Goal: Task Accomplishment & Management: Use online tool/utility

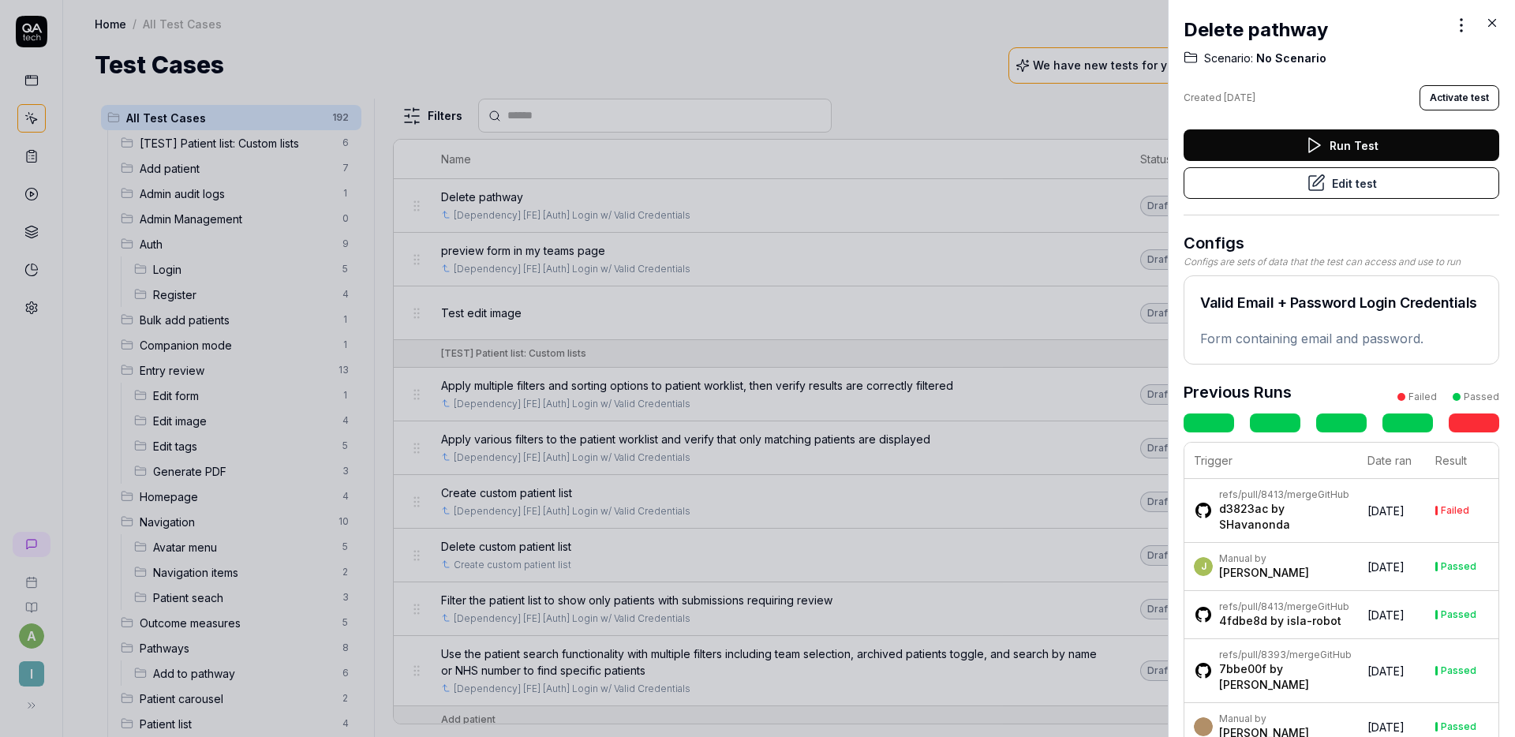
click at [1366, 182] on button "Edit test" at bounding box center [1342, 183] width 316 height 32
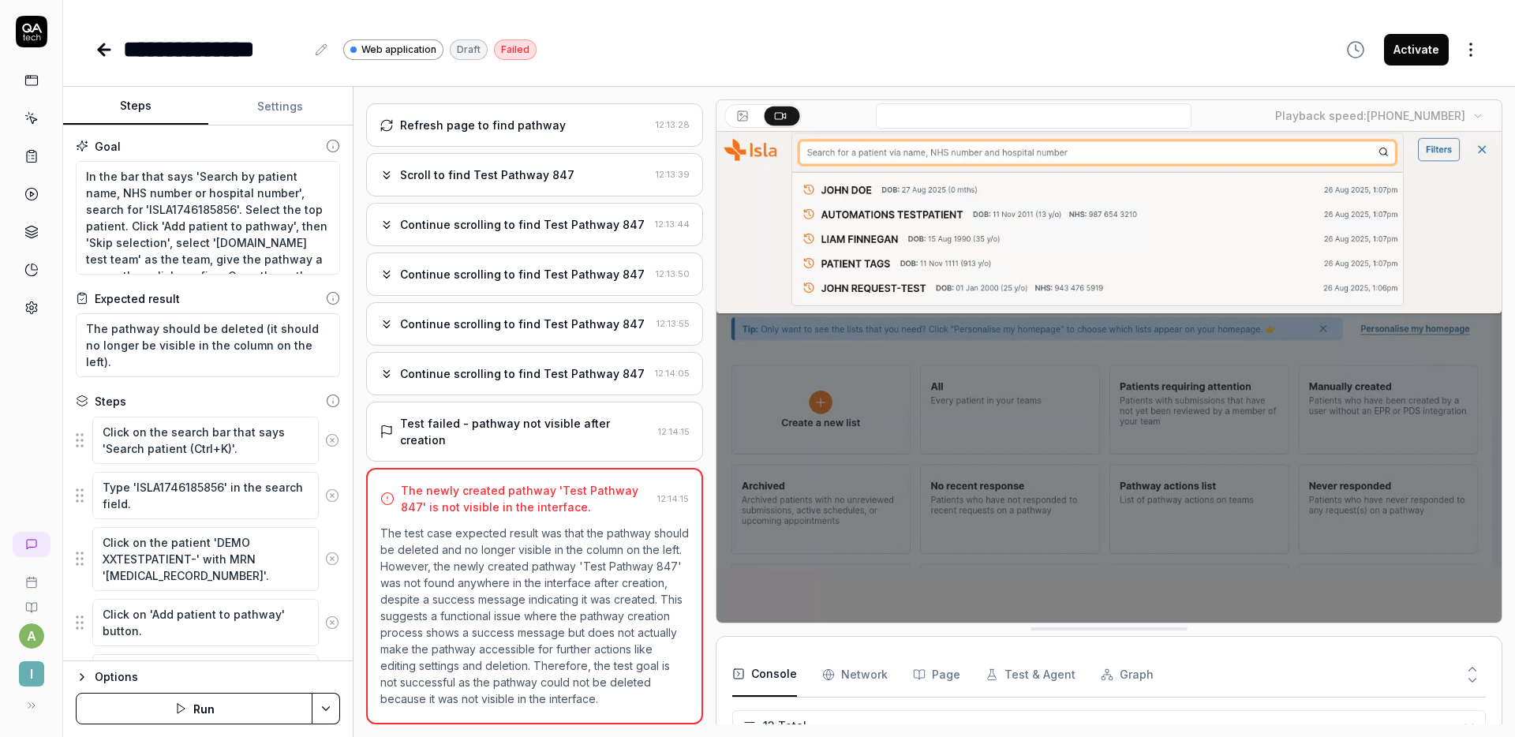
scroll to position [353, 0]
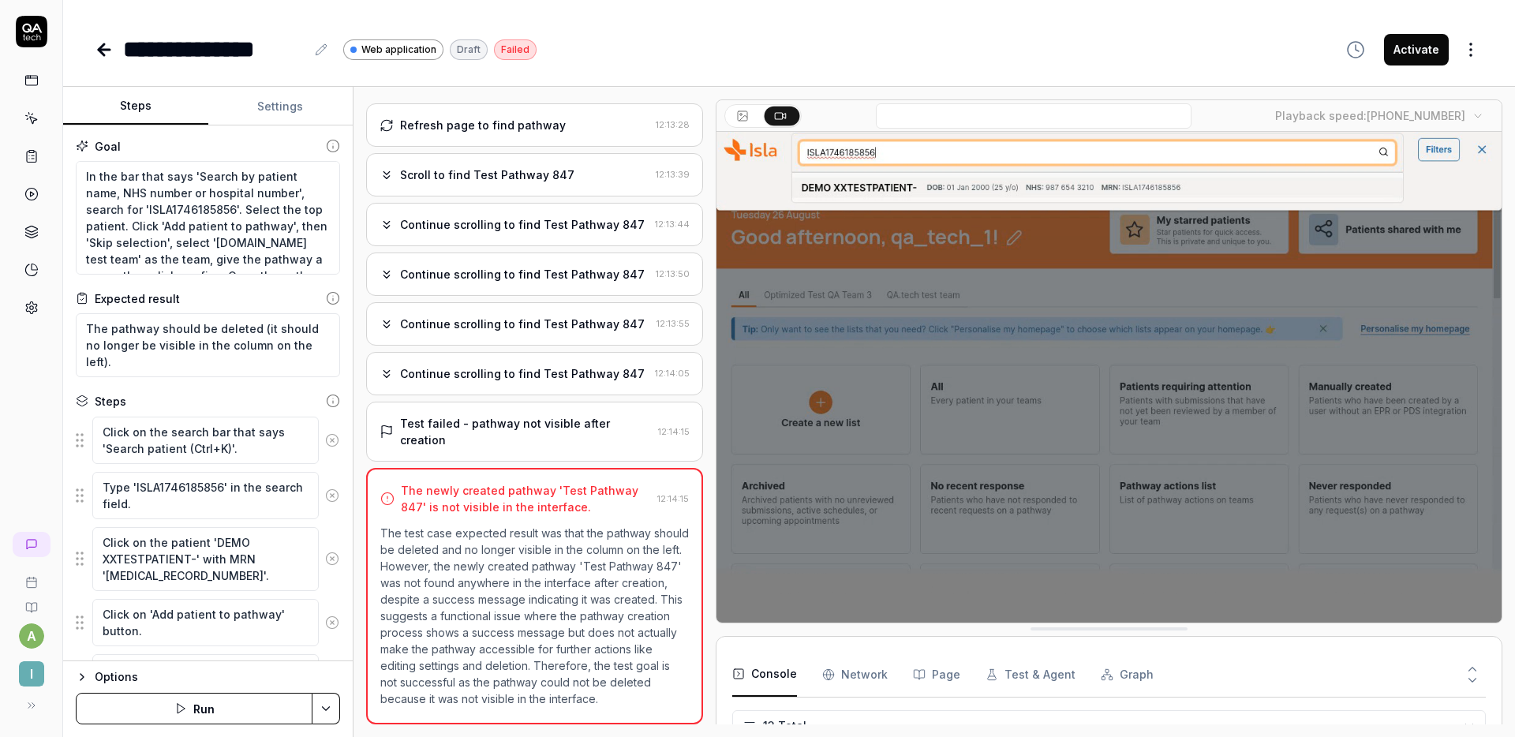
click at [709, 33] on div "**********" at bounding box center [789, 50] width 1389 height 36
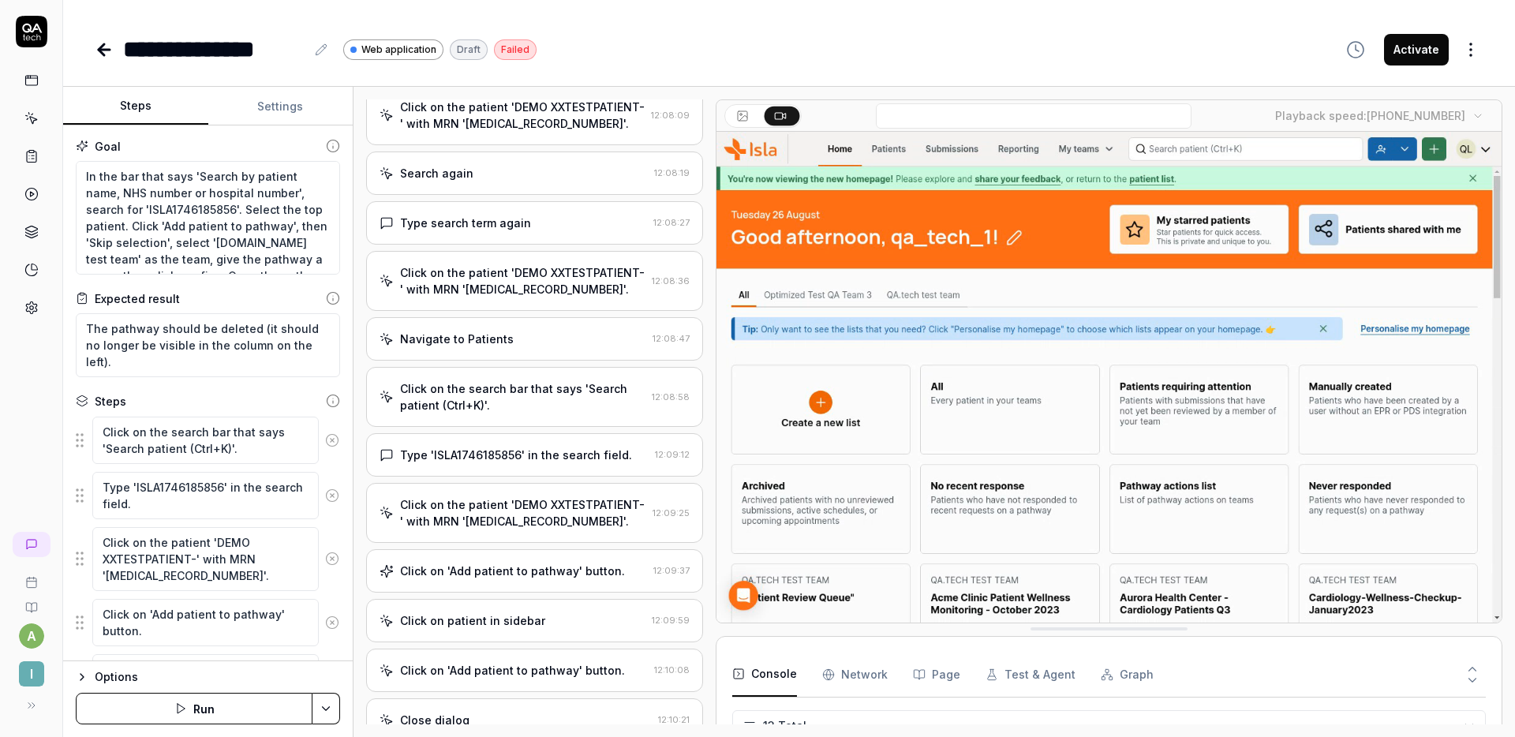
scroll to position [0, 0]
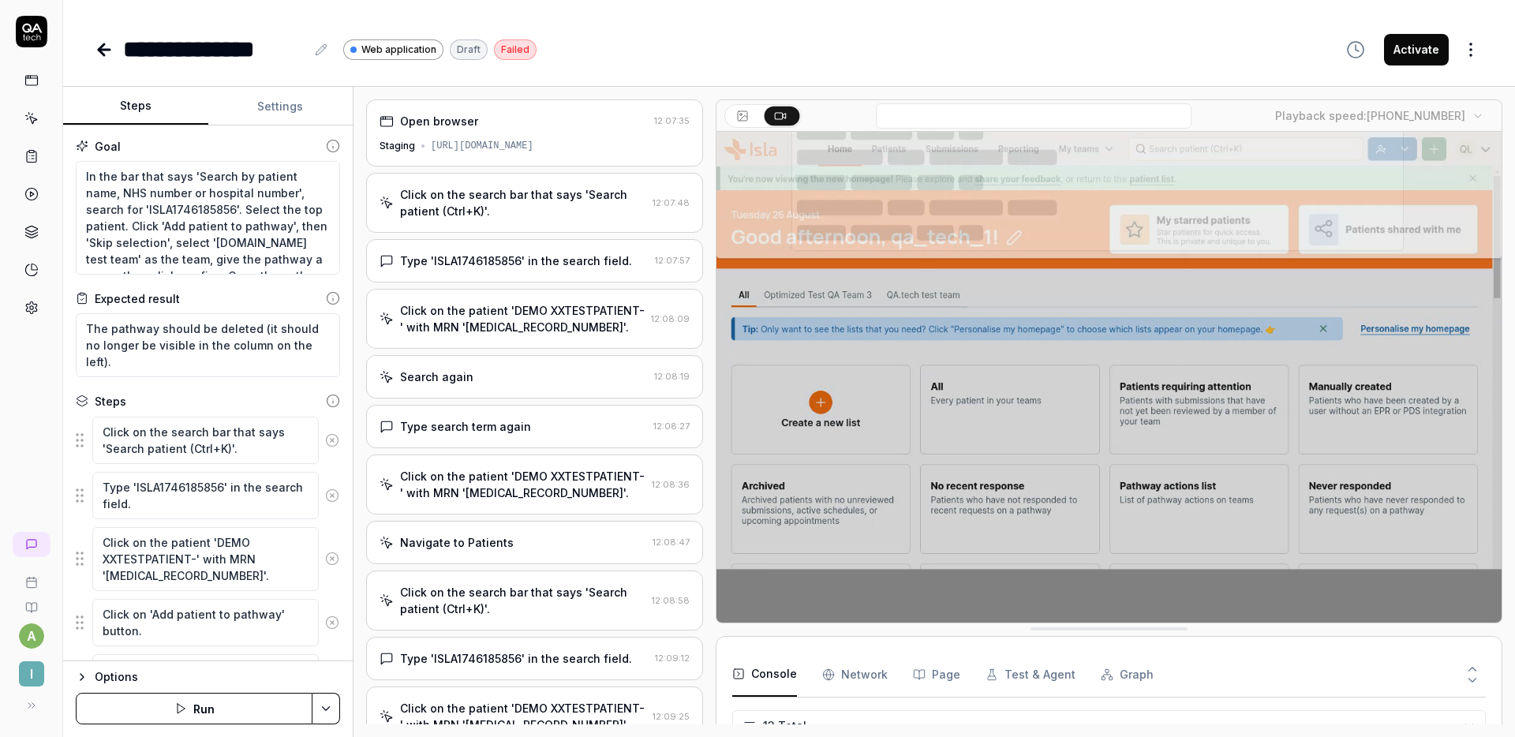
type textarea "*"
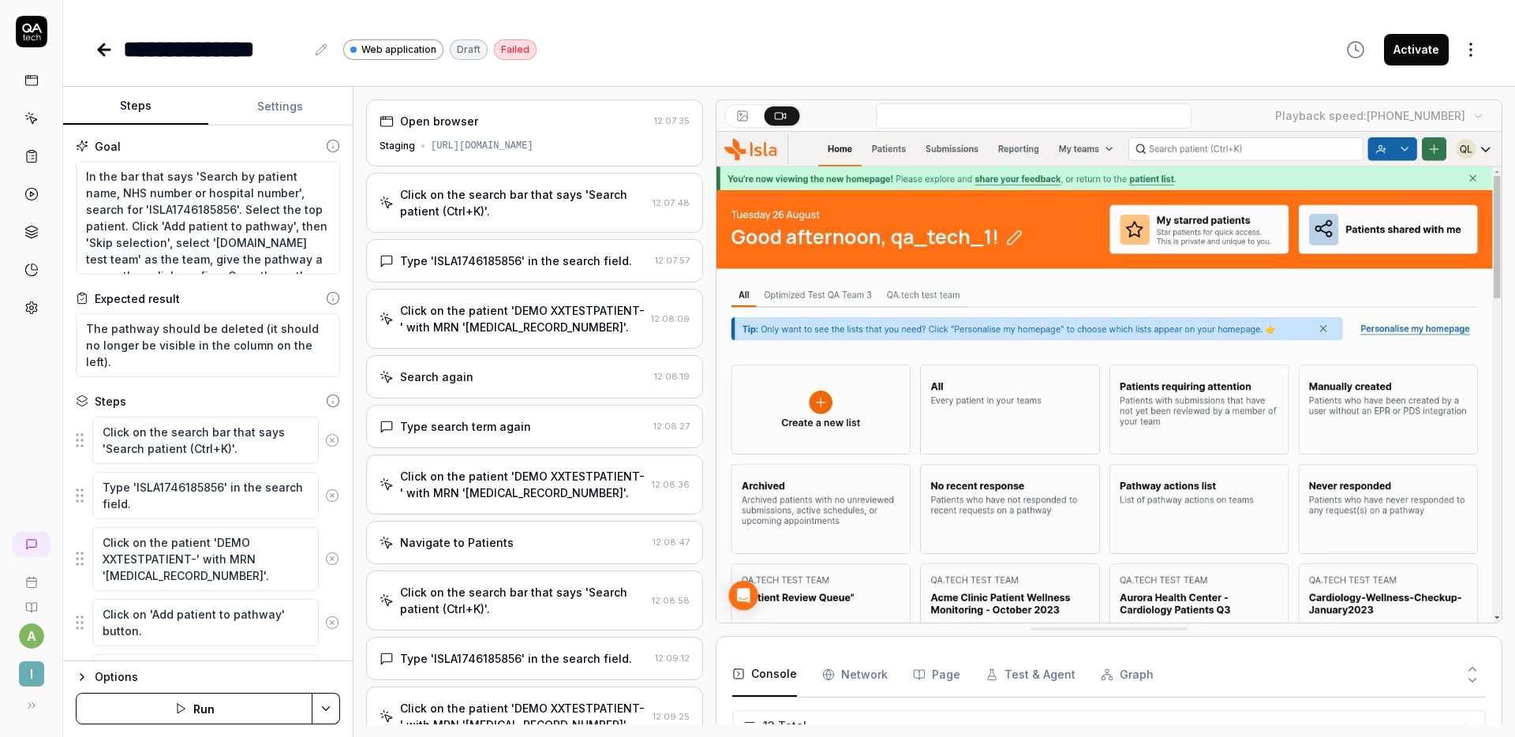
click at [653, 66] on div "**********" at bounding box center [789, 50] width 1389 height 36
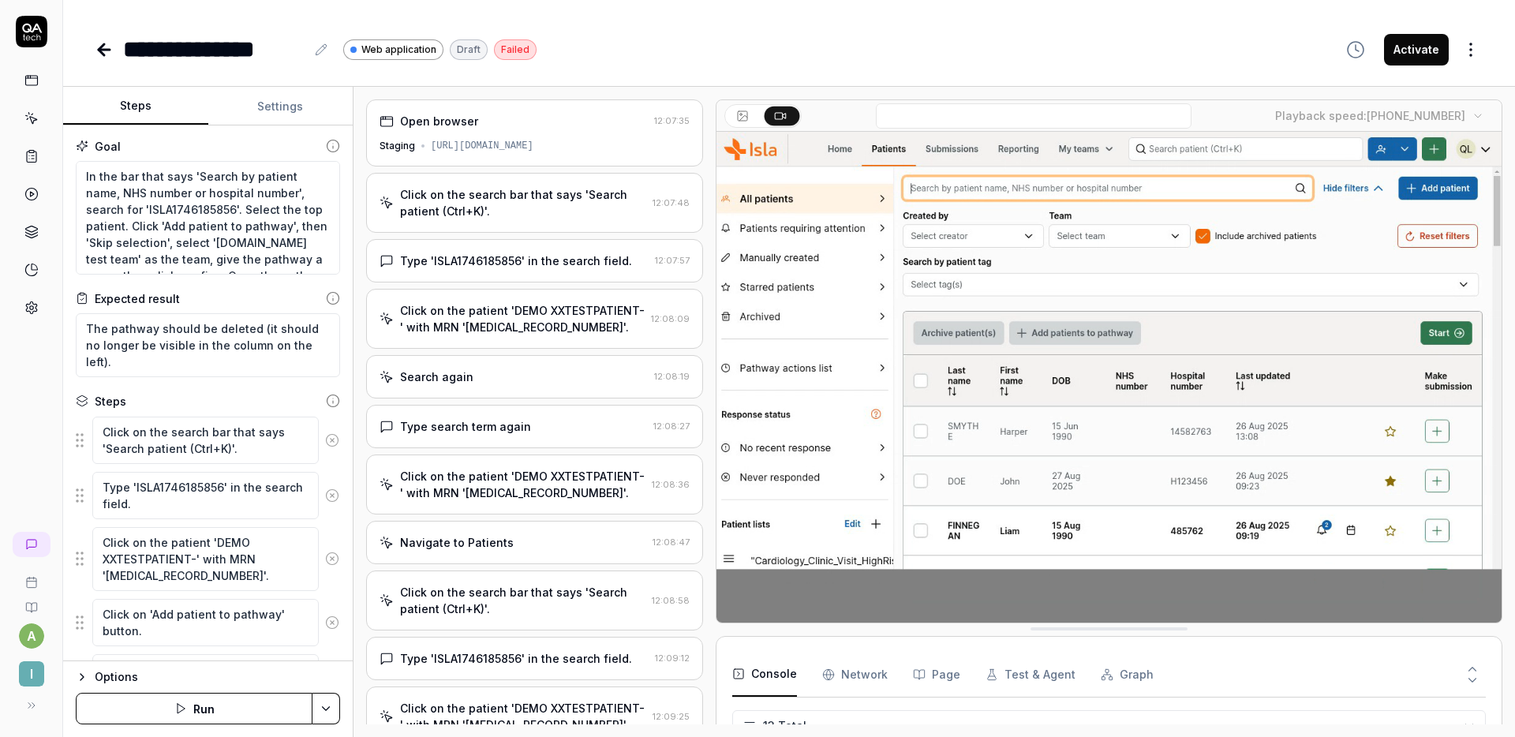
click at [537, 210] on div "Click on the search bar that says 'Search patient (Ctrl+K)'." at bounding box center [523, 202] width 246 height 33
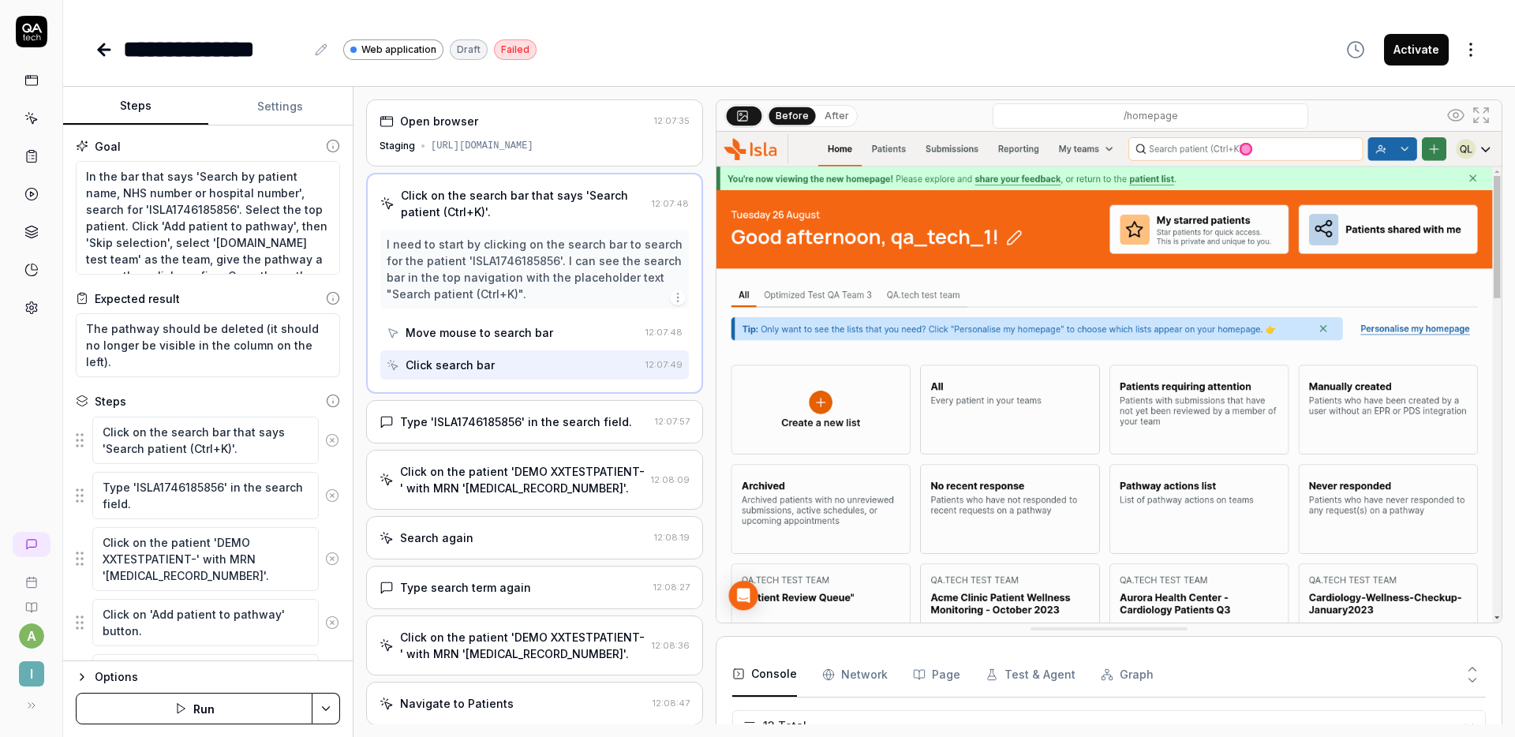
click at [546, 419] on div "Type 'ISLA1746185856' in the search field." at bounding box center [516, 422] width 232 height 17
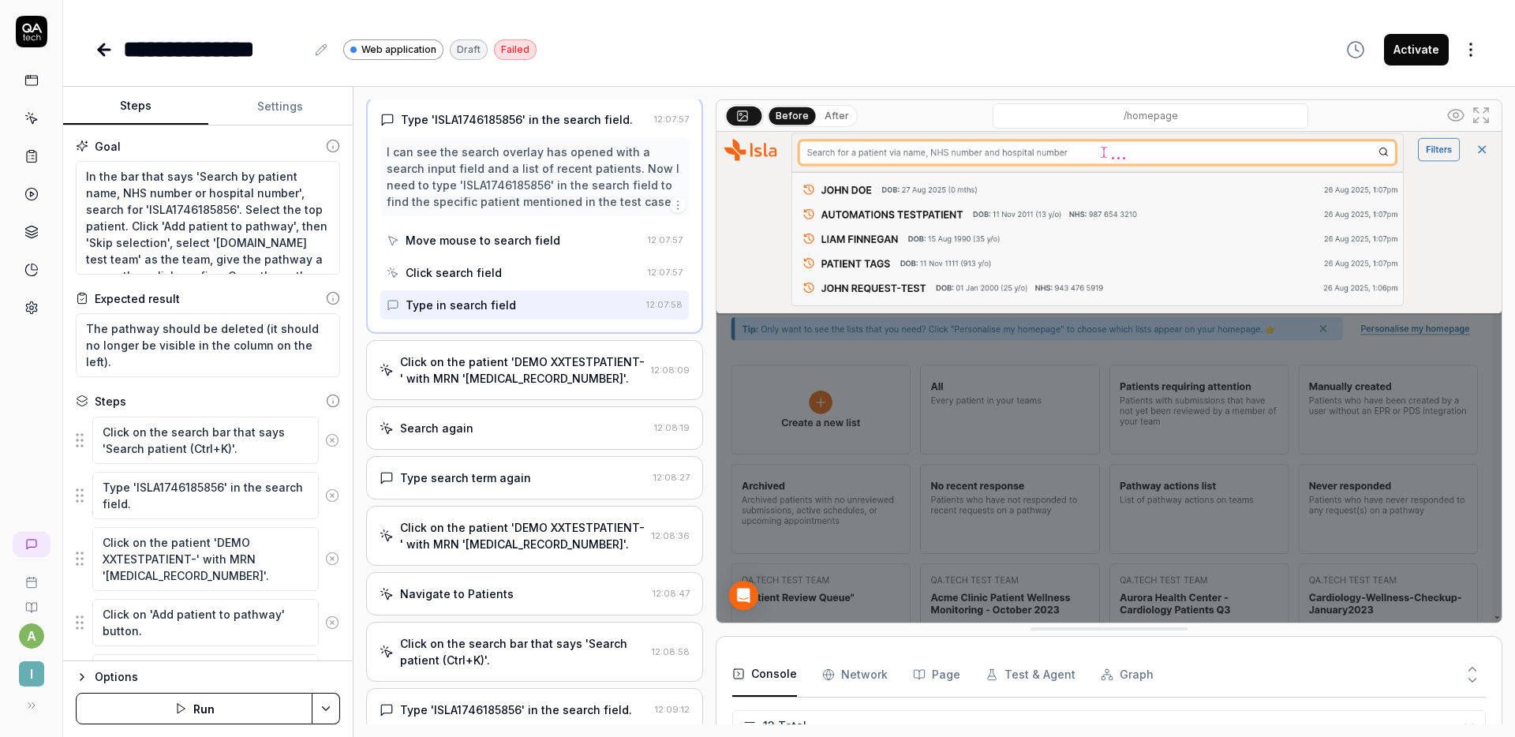
click at [556, 387] on div "Click on the patient 'DEMO XXTESTPATIENT-' with MRN 'ISLA1746185856'." at bounding box center [522, 370] width 245 height 33
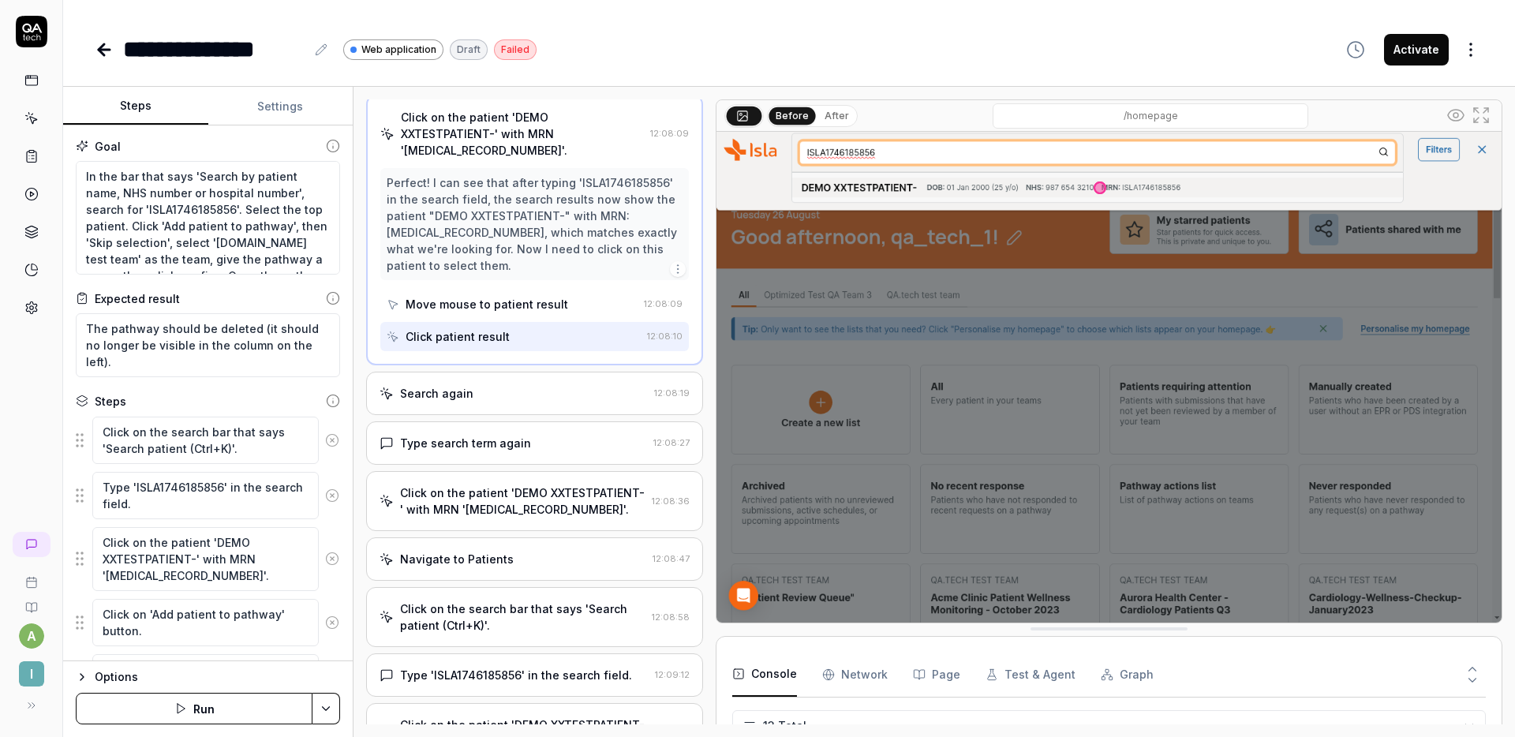
click at [558, 402] on div "Search again 12:08:19" at bounding box center [534, 393] width 337 height 43
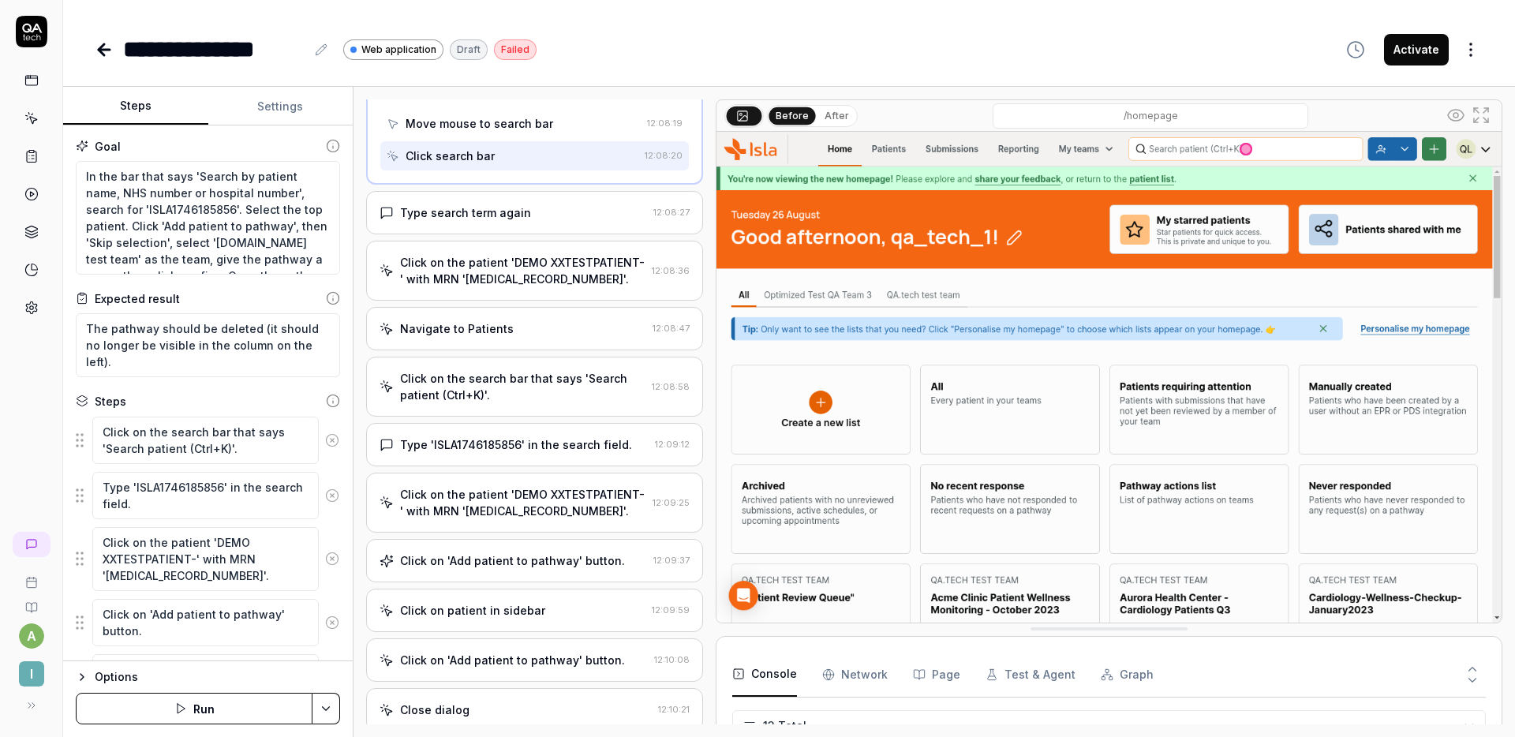
click at [541, 221] on div "Type search term again" at bounding box center [514, 212] width 268 height 17
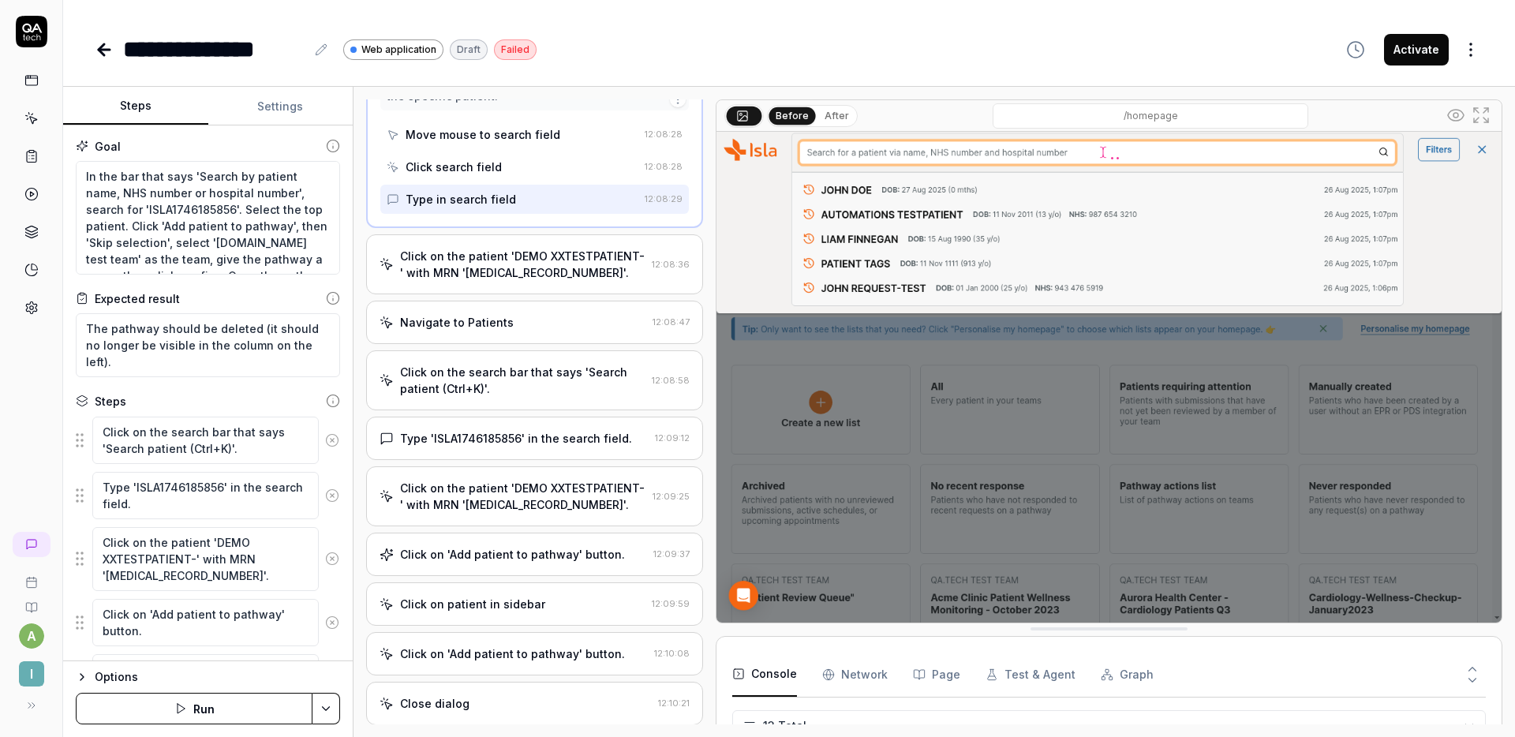
click at [556, 275] on div "Click on the patient 'DEMO XXTESTPATIENT-' with MRN 'ISLA1746185856'." at bounding box center [522, 264] width 245 height 33
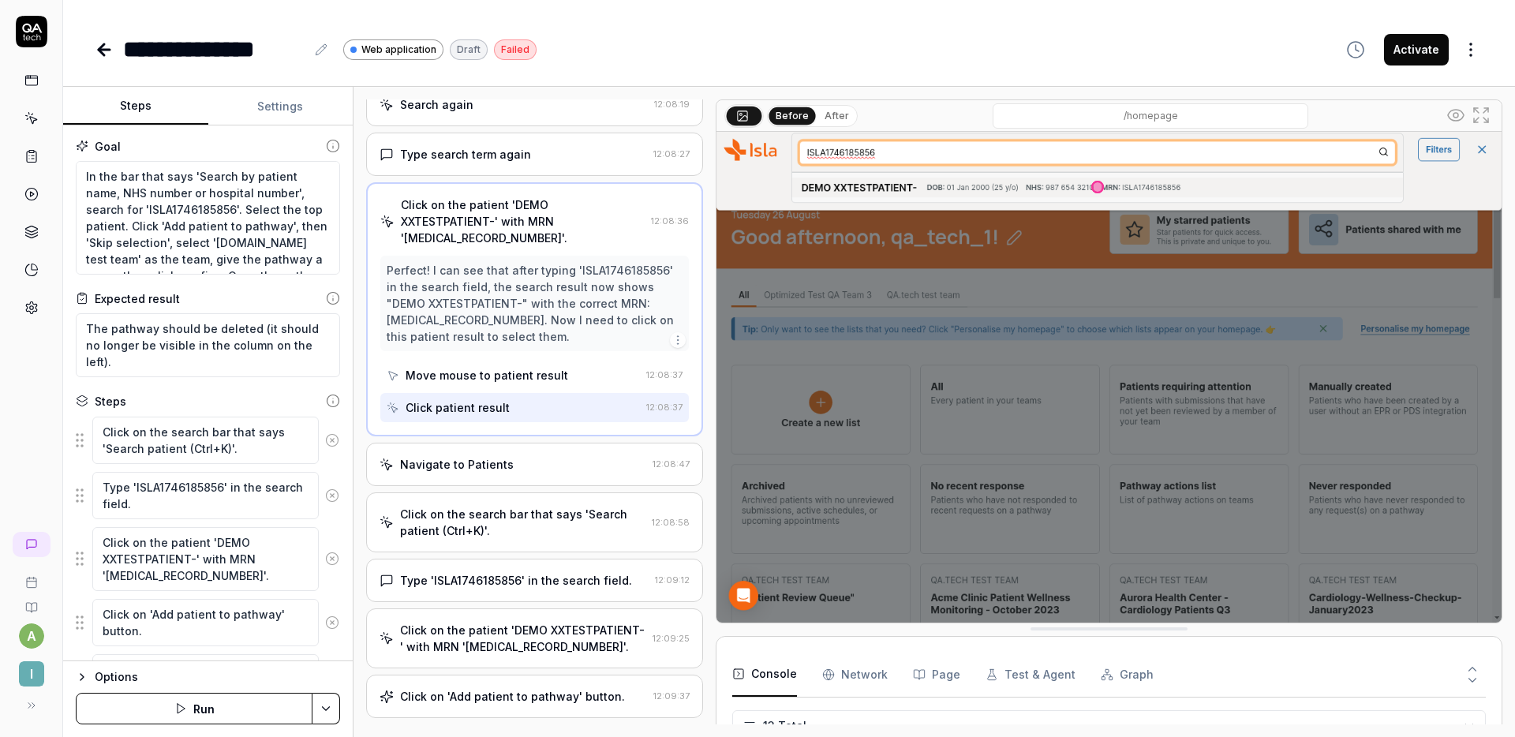
click at [509, 473] on div "Navigate to Patients" at bounding box center [513, 464] width 267 height 17
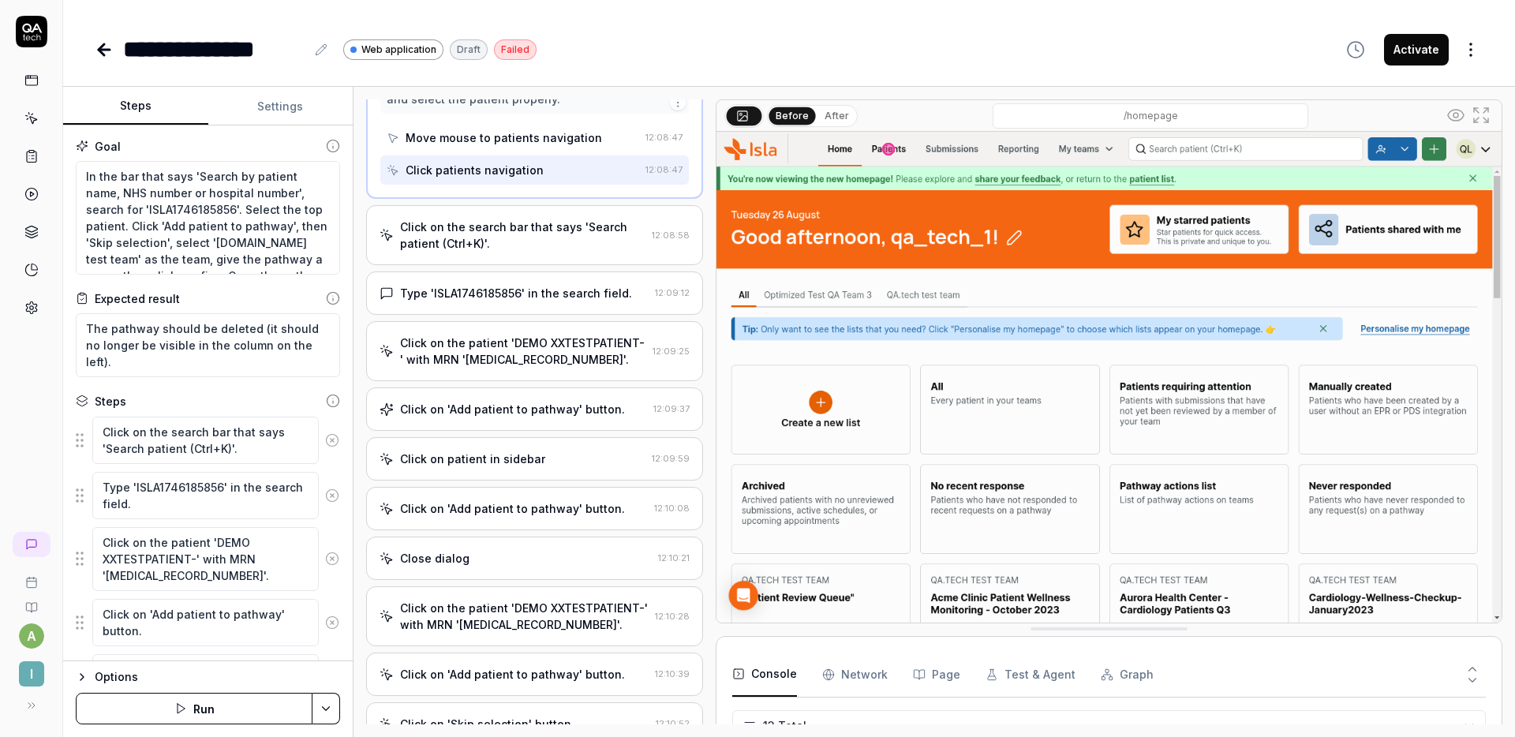
click at [548, 252] on div "Click on the search bar that says 'Search patient (Ctrl+K)'." at bounding box center [522, 235] width 245 height 33
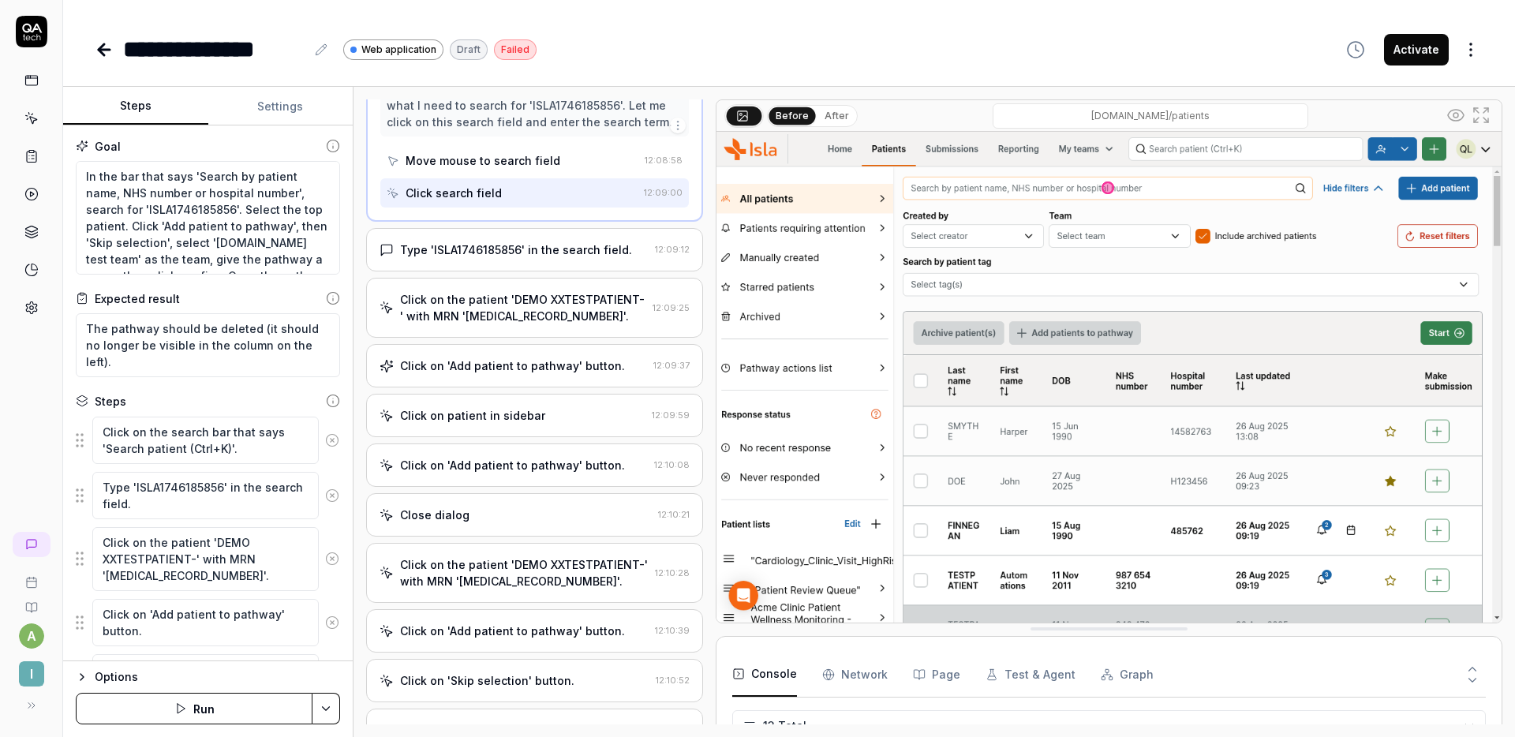
click at [521, 258] on div "Type 'ISLA1746185856' in the search field." at bounding box center [516, 249] width 232 height 17
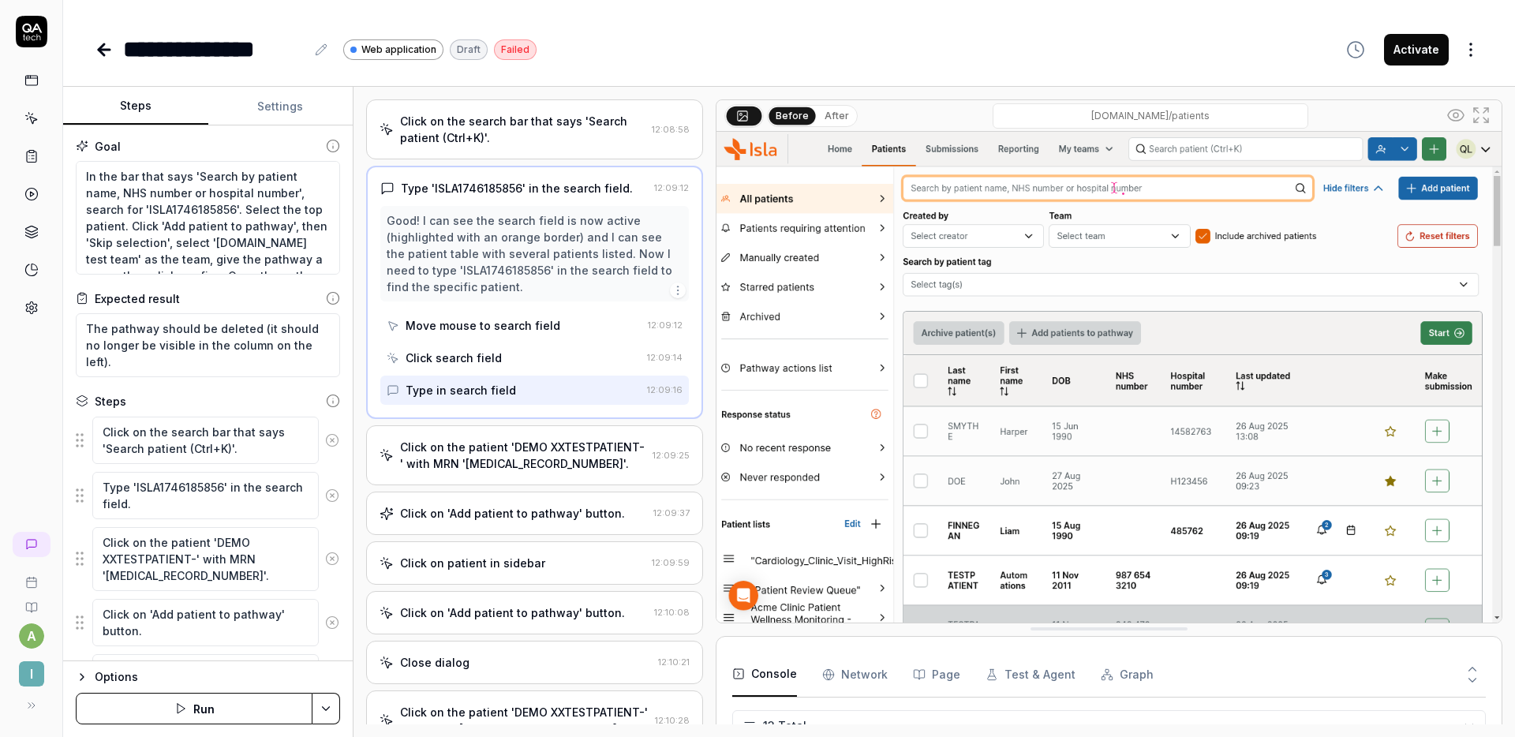
click at [517, 472] on div "Click on the patient 'DEMO XXTESTPATIENT-' with MRN 'ISLA1746185856'." at bounding box center [523, 455] width 246 height 33
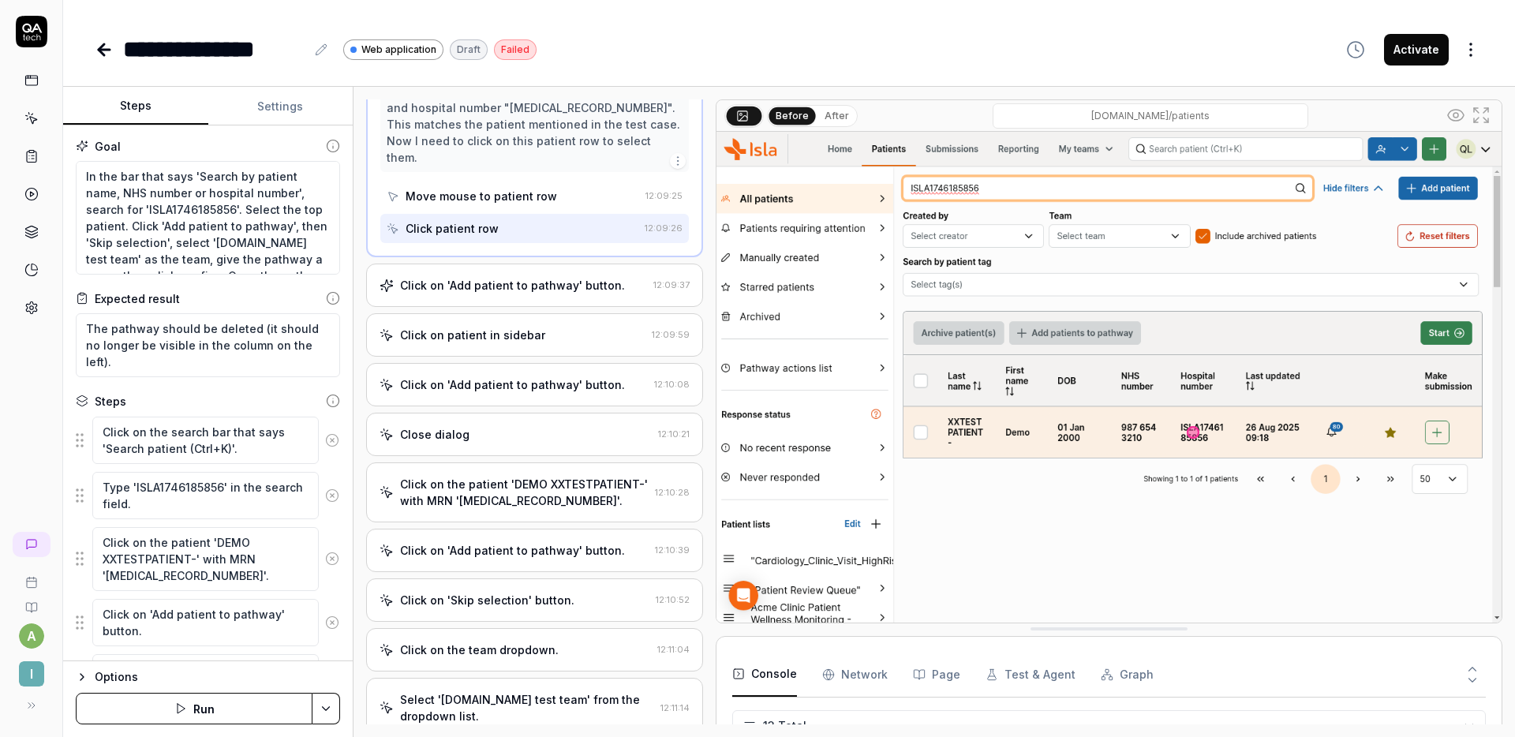
scroll to position [587, 0]
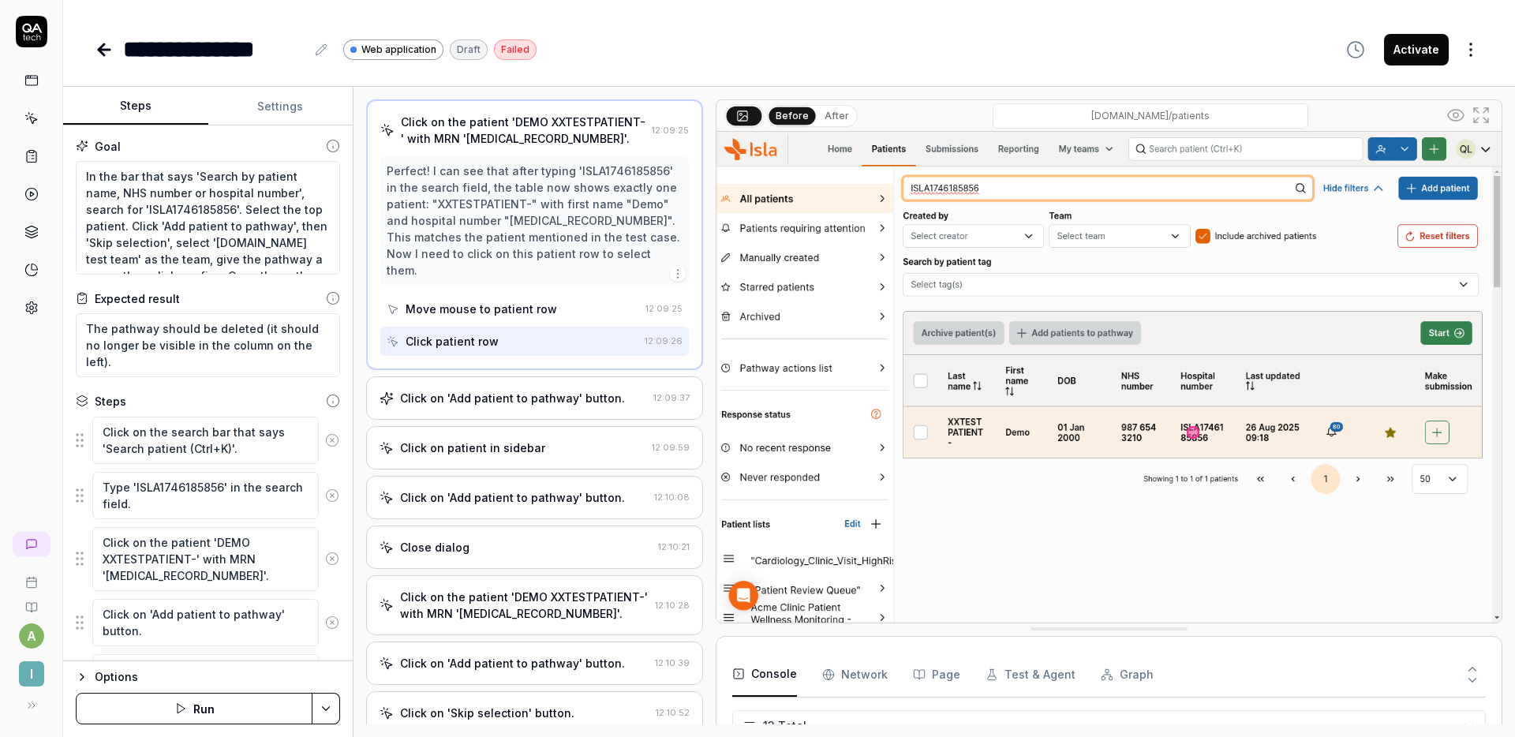
click at [552, 406] on div "Click on 'Add patient to pathway' button." at bounding box center [512, 398] width 225 height 17
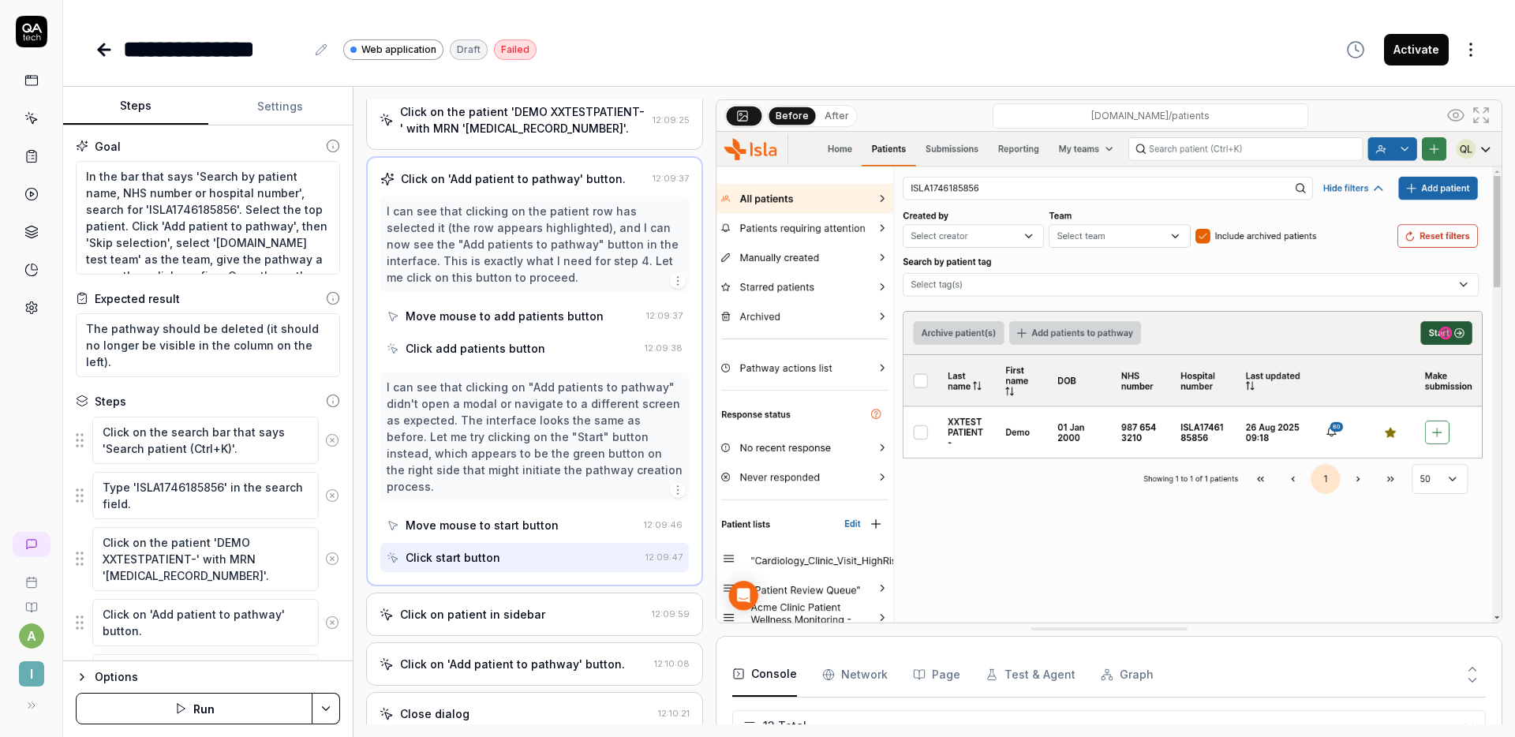
scroll to position [525, 0]
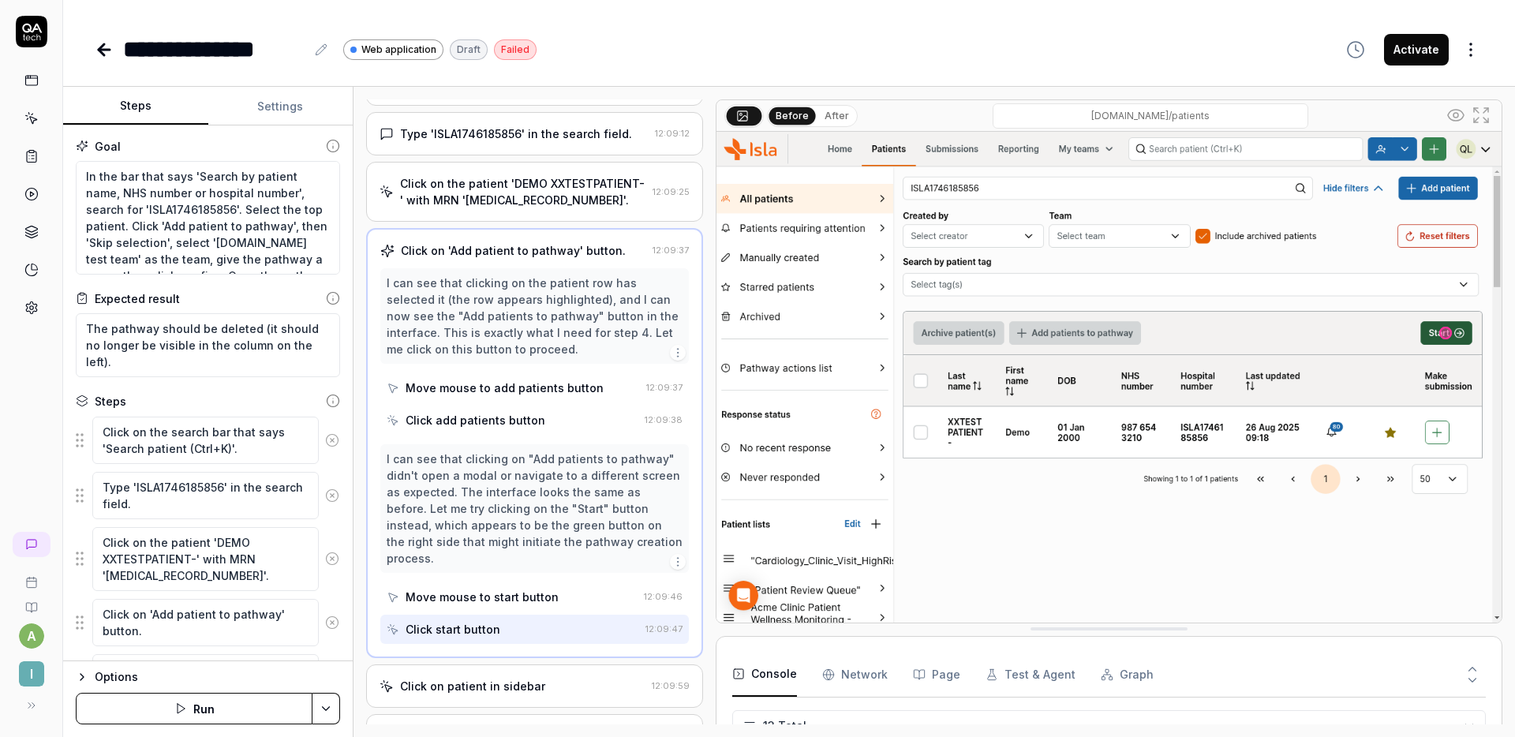
click at [574, 208] on div "Click on the patient 'DEMO XXTESTPATIENT-' with MRN 'ISLA1746185856'." at bounding box center [523, 191] width 246 height 33
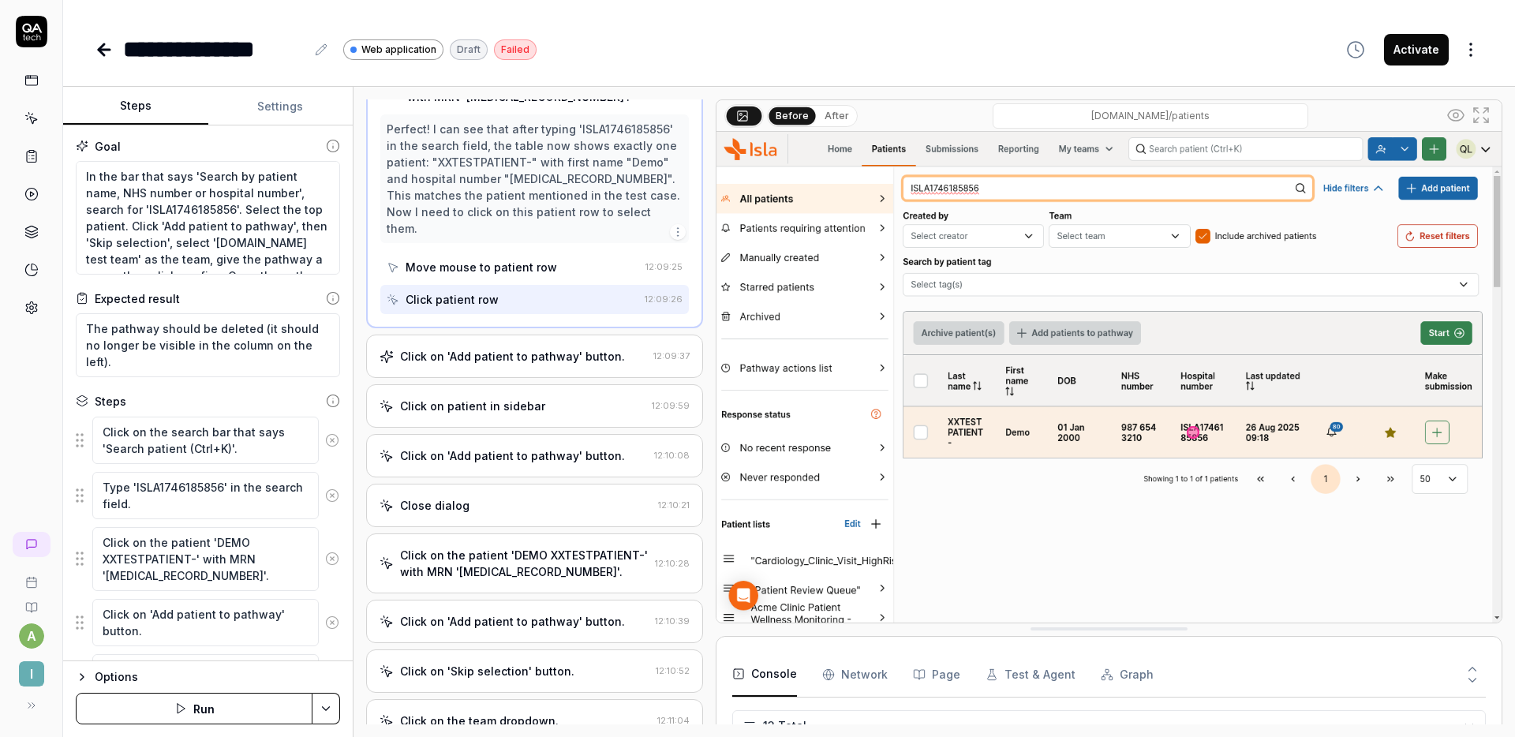
scroll to position [631, 0]
click at [550, 376] on div "Click on 'Add patient to pathway' button. 12:09:37" at bounding box center [534, 353] width 337 height 43
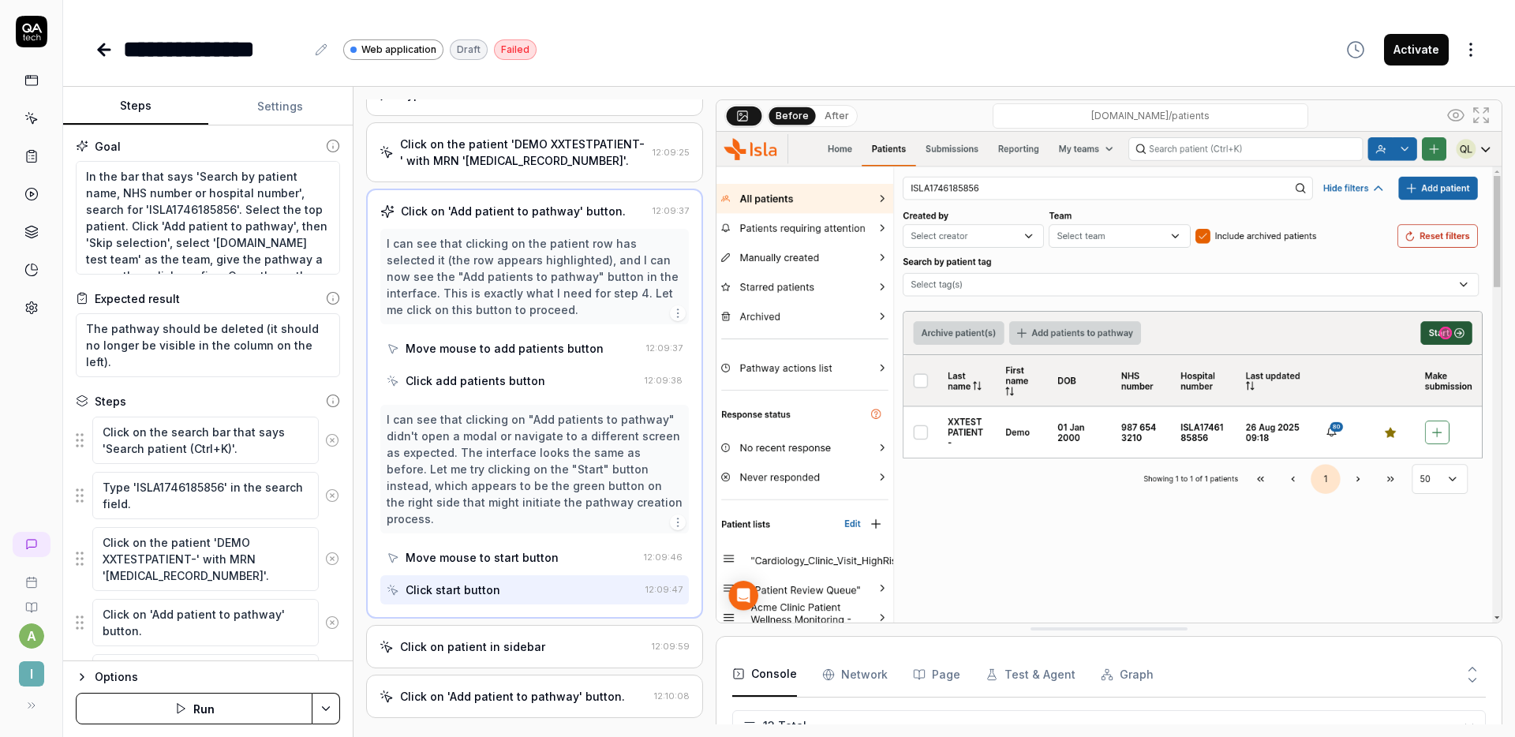
scroll to position [567, 0]
click at [84, 177] on textarea "In the bar that says 'Search by patient name, NHS number or hospital number', s…" at bounding box center [208, 218] width 264 height 114
type textarea "NIn the bar that says 'Search by patient name, NHS number or hospital number', …"
type textarea "*"
type textarea "NaIn the bar that says 'Search by patient name, NHS number or hospital number',…"
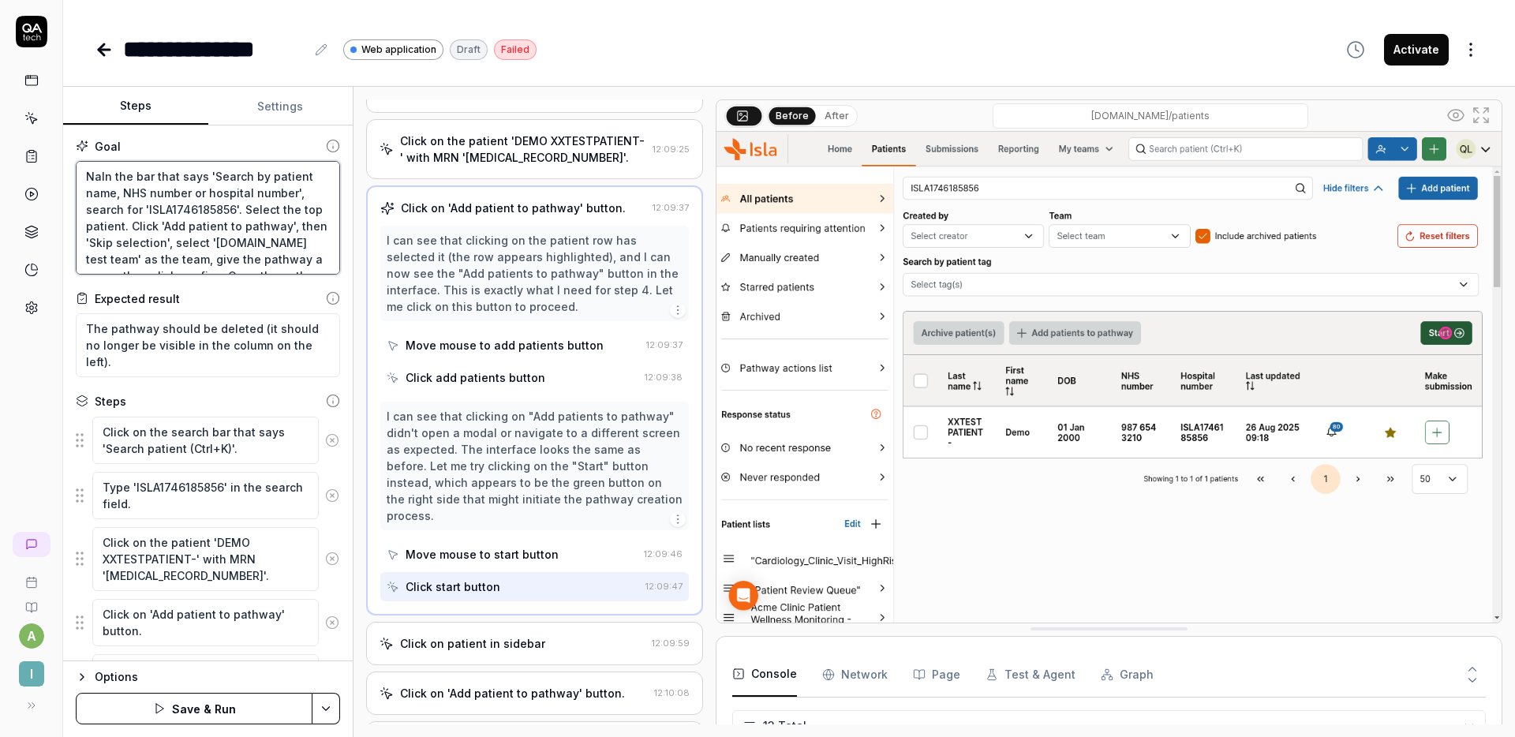
type textarea "*"
type textarea "NavIn the bar that says 'Search by patient name, NHS number or hospital number'…"
type textarea "*"
type textarea "NaviIn the bar that says 'Search by patient name, NHS number or hospital number…"
type textarea "*"
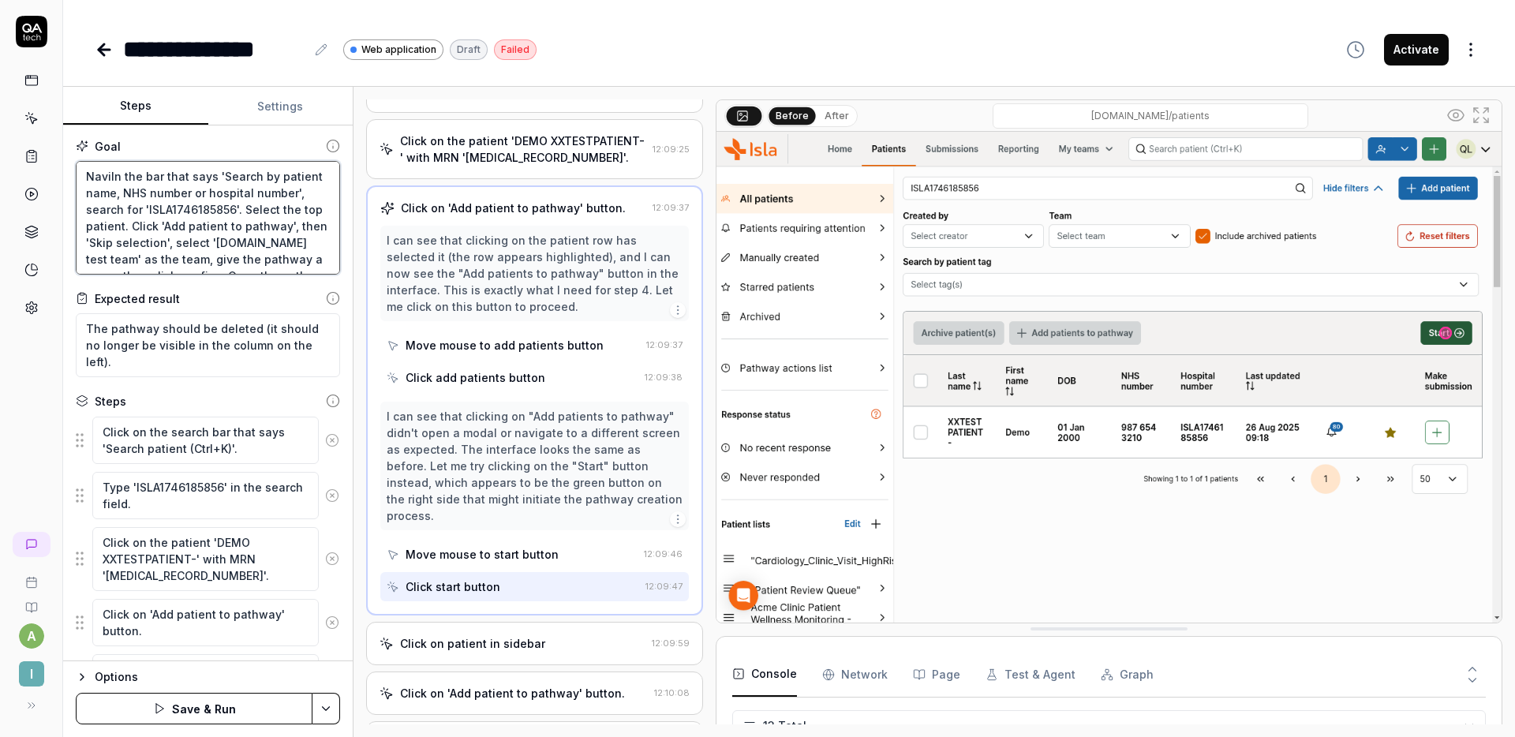
type textarea "NavigIn the bar that says 'Search by patient name, NHS number or hospital numbe…"
type textarea "*"
type textarea "NavigaIn the bar that says 'Search by patient name, NHS number or hospital numb…"
type textarea "*"
type textarea "NavigatIn the bar that says 'Search by patient name, NHS number or hospital num…"
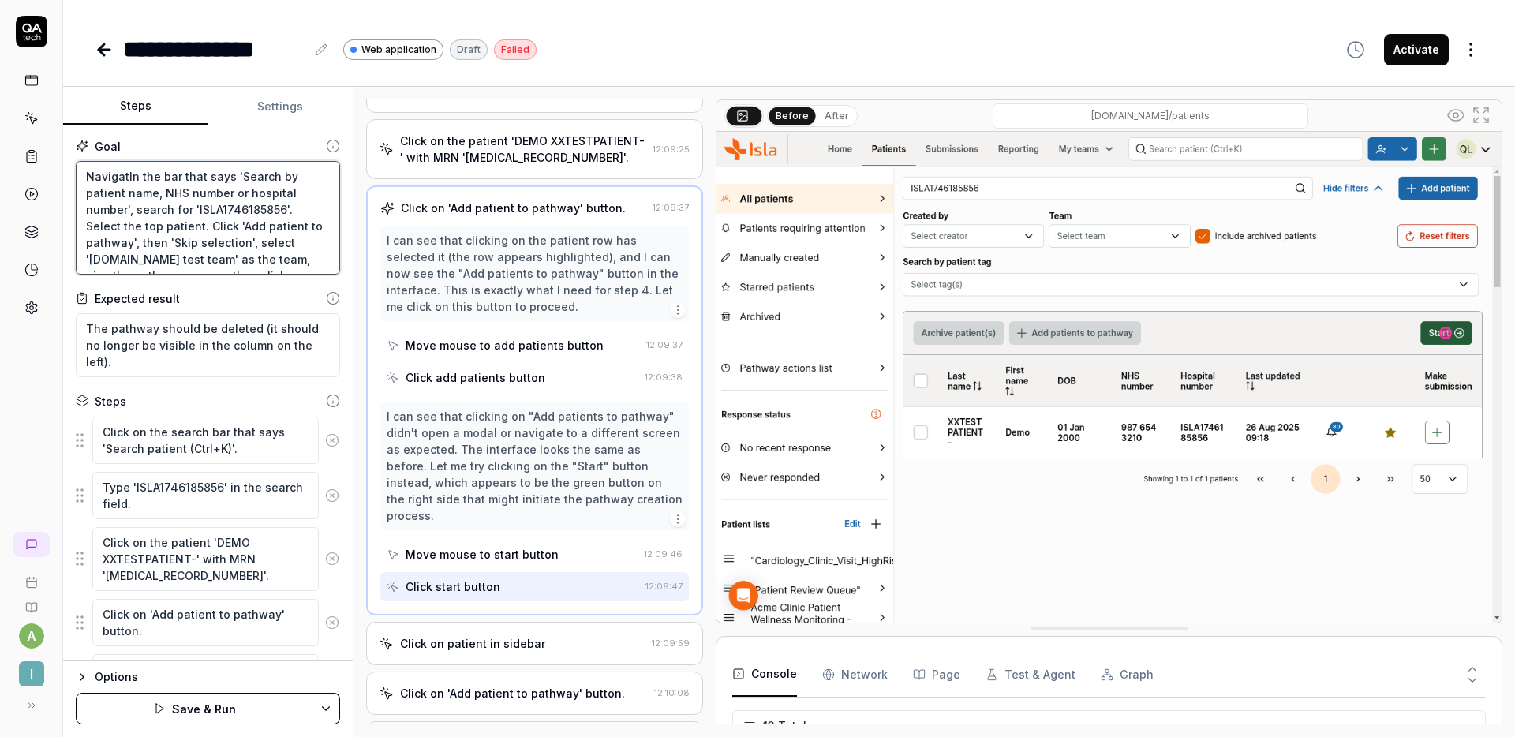
type textarea "*"
type textarea "NavigateIn the bar that says 'Search by patient name, NHS number or hospital nu…"
type textarea "*"
type textarea "Navigate In the bar that says 'Search by patient name, NHS number or hospital n…"
type textarea "*"
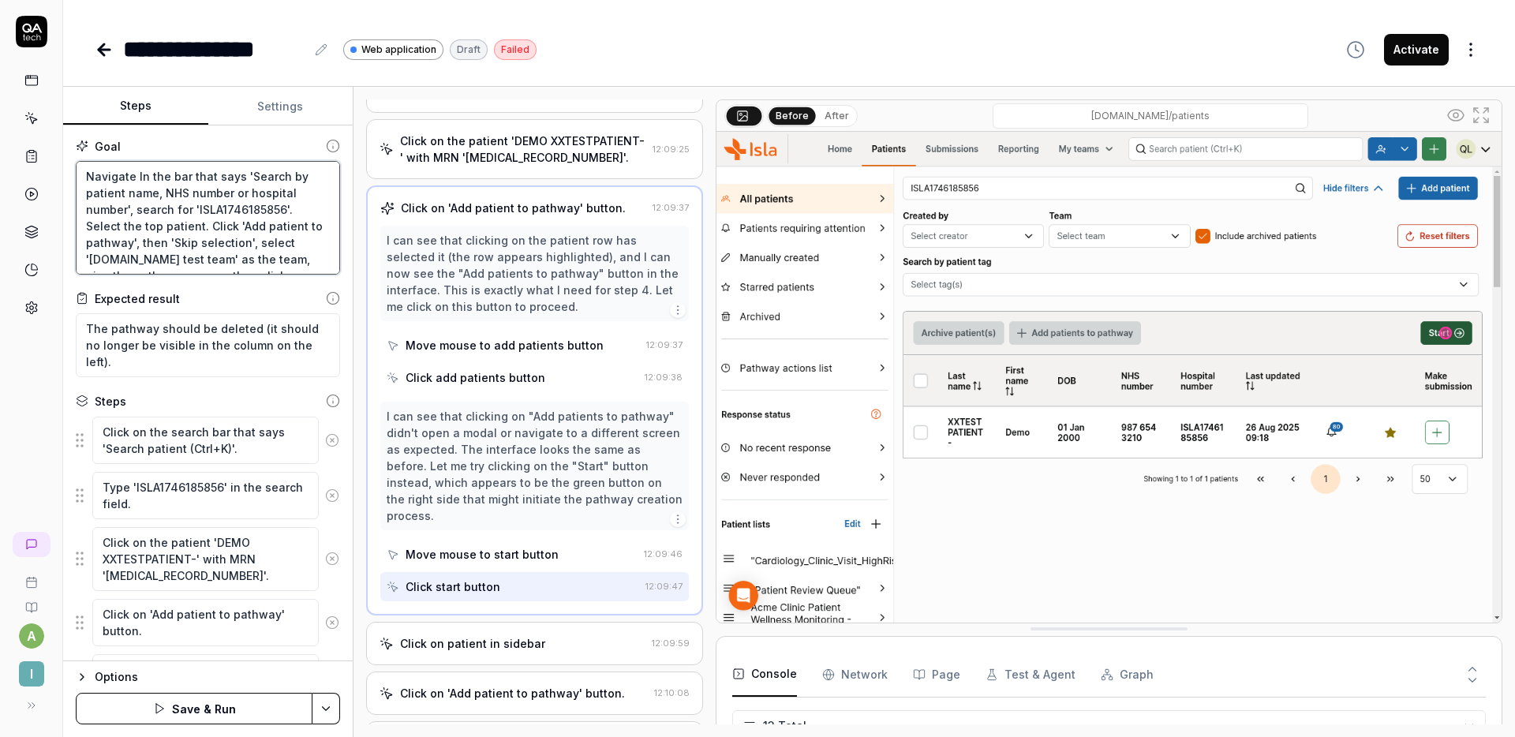
type textarea "Navigate tIn the bar that says 'Search by patient name, NHS number or hospital …"
type textarea "*"
type textarea "Navigate toIn the bar that says 'Search by patient name, NHS number or hospital…"
type textarea "*"
type textarea "Navigate to In the bar that says 'Search by patient name, NHS number or hospita…"
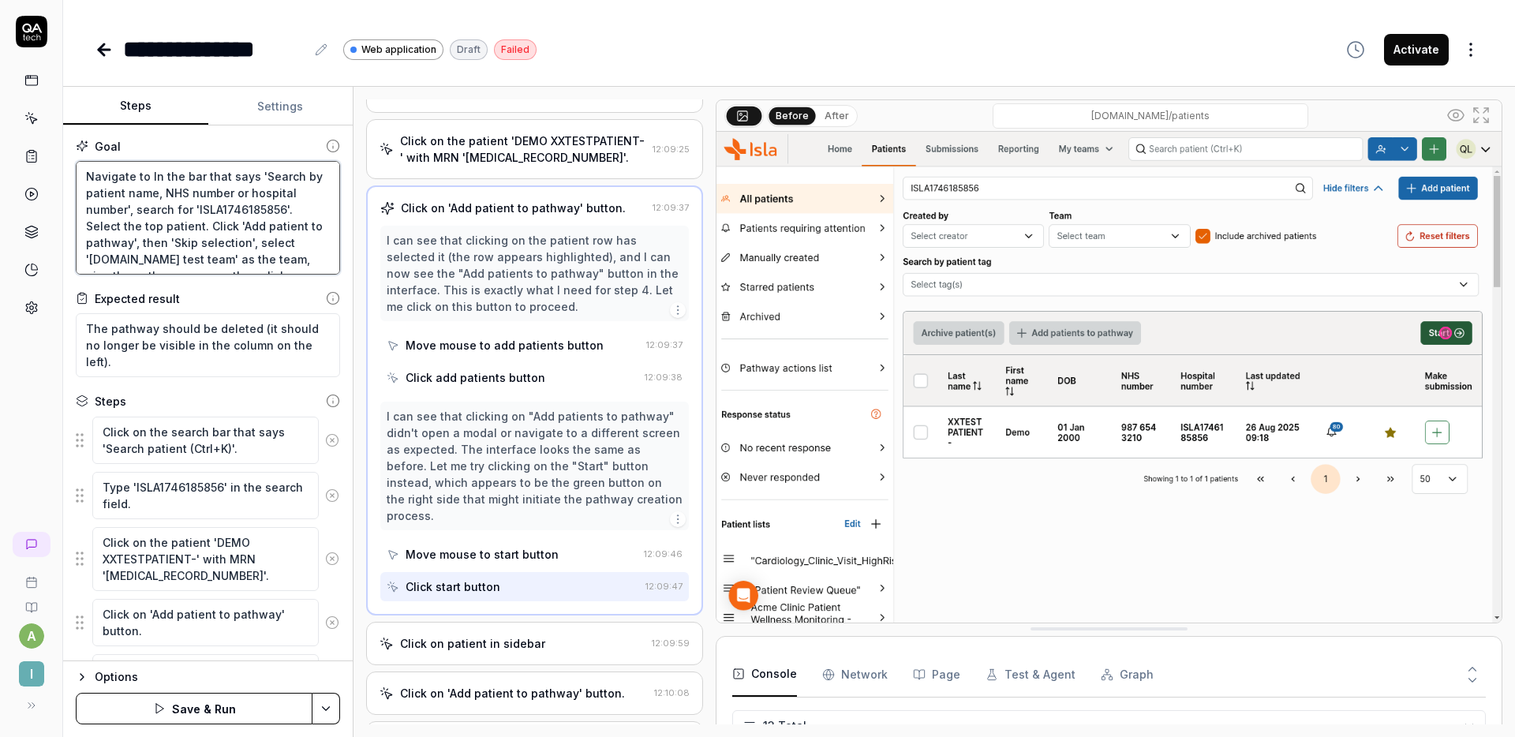
type textarea "*"
type textarea "Navigate to paIn the bar that says 'Search by patient name, NHS number or hospi…"
type textarea "*"
type textarea "Navigate to patIn the bar that says 'Search by patient name, NHS number or hosp…"
type textarea "*"
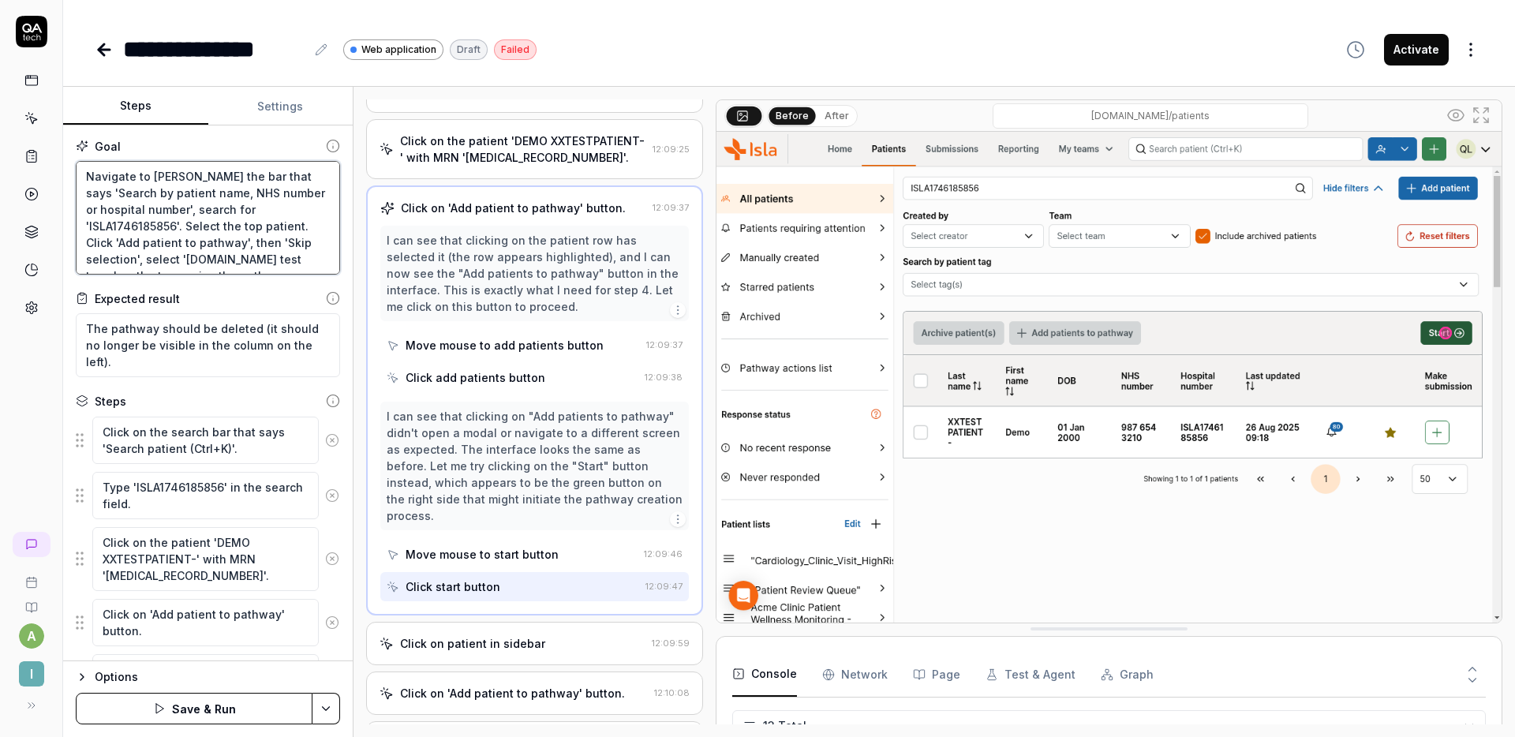
type textarea "Navigate to patiIn the bar that says 'Search by patient name, NHS number or hos…"
type textarea "*"
type textarea "Navigate to patieIn the bar that says 'Search by patient name, NHS number or ho…"
type textarea "*"
type textarea "Navigate to patienIn the bar that says 'Search by patient name, NHS number or h…"
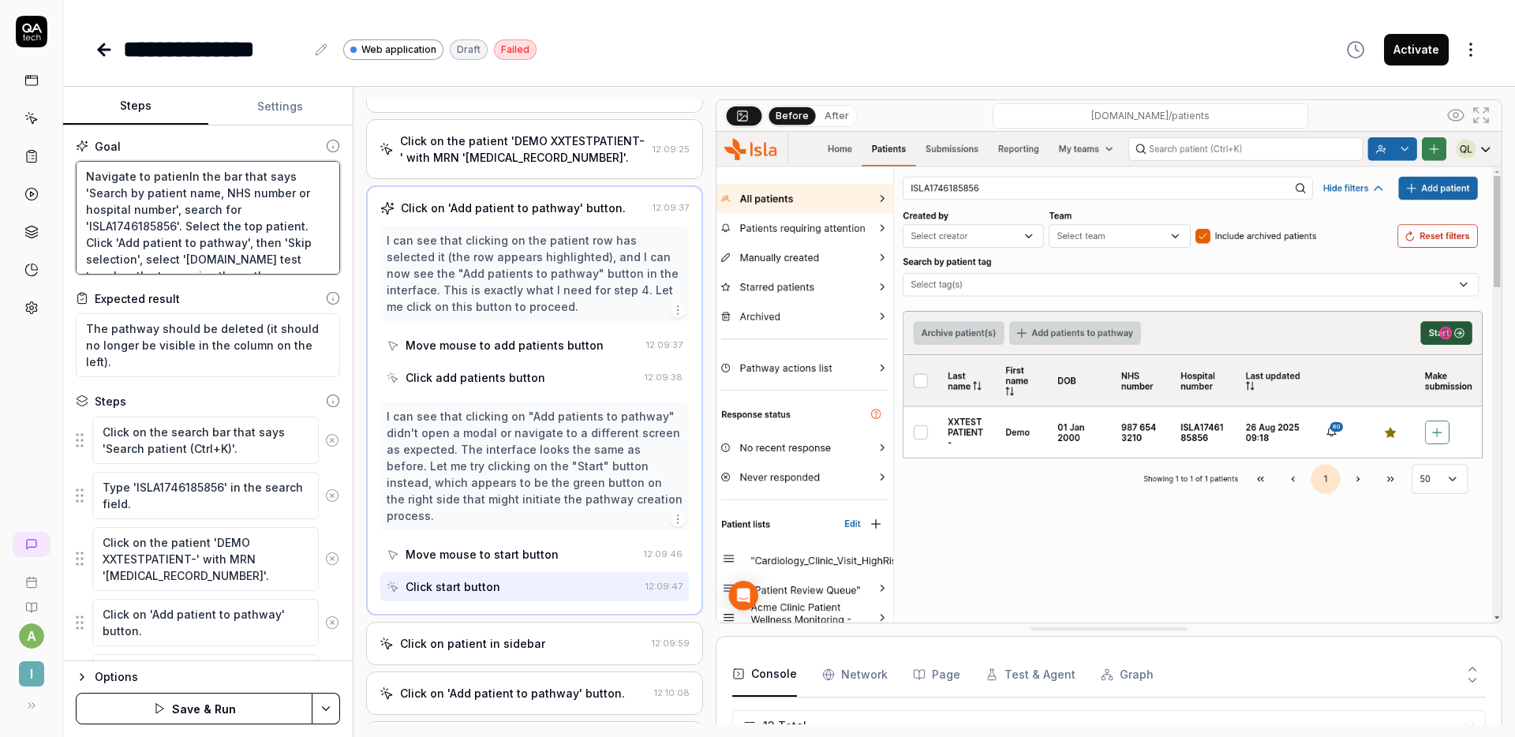
type textarea "*"
type textarea "Navigate to patientIn the bar that says 'Search by patient name, NHS number or …"
type textarea "*"
type textarea "Navigate to patientsIn the bar that says 'Search by patient name, NHS number or…"
type textarea "*"
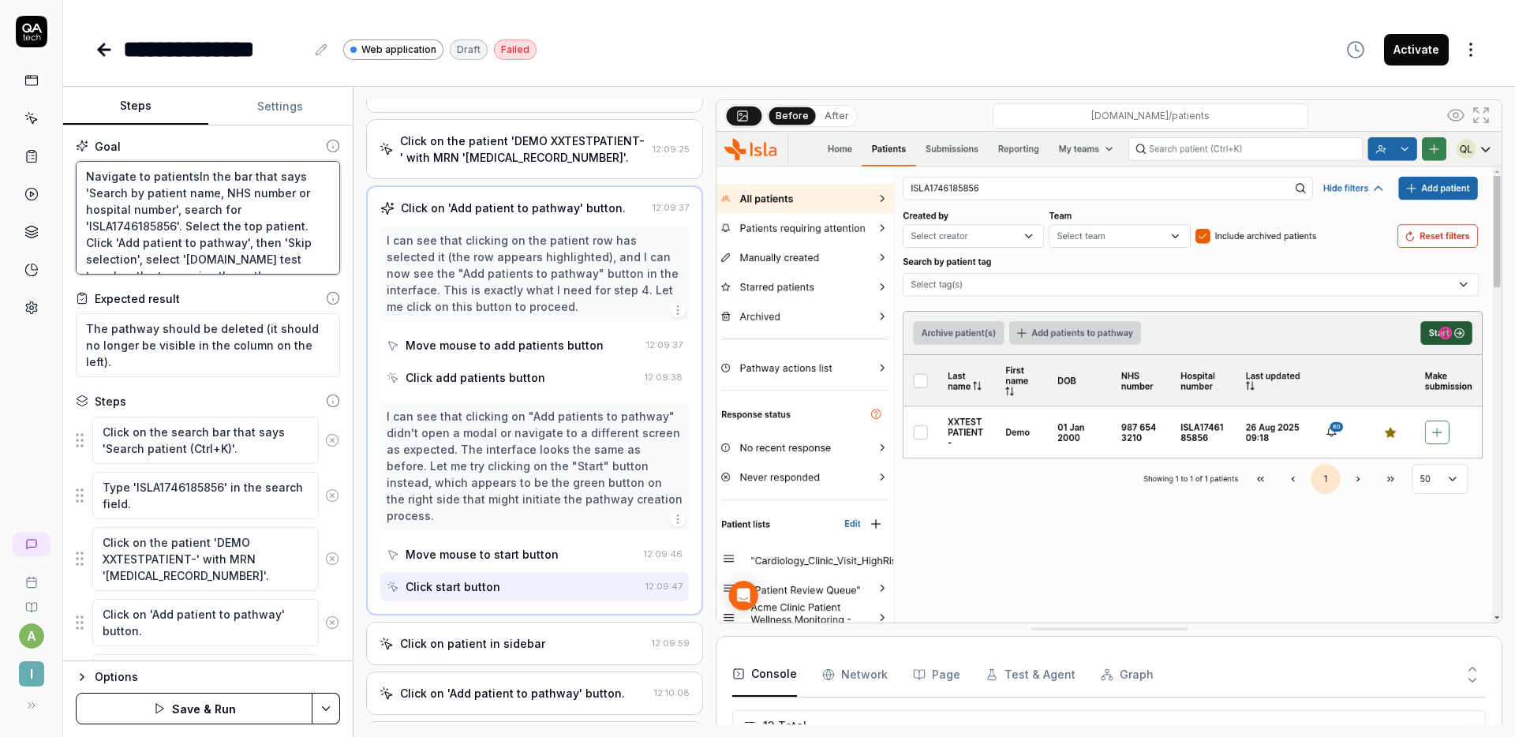
type textarea "Navigate to patients In the bar that says 'Search by patient name, NHS number o…"
type textarea "*"
type textarea "Navigate to patients tIn the bar that says 'Search by patient name, NHS number …"
type textarea "*"
type textarea "Navigate to patients taIn the bar that says 'Search by patient name, NHS number…"
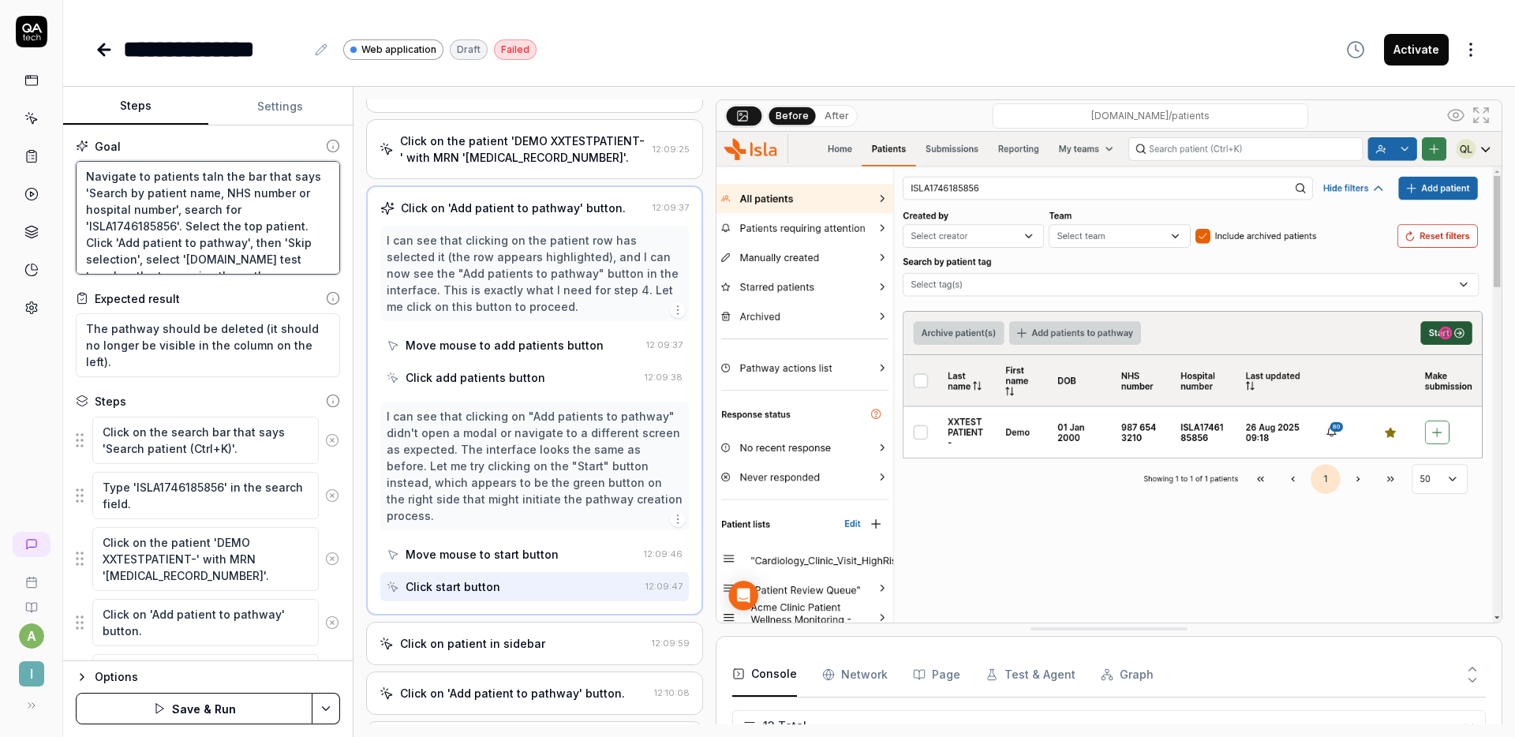
type textarea "*"
type textarea "Navigate to patients tabIn the bar that says 'Search by patient name, NHS numbe…"
type textarea "*"
type textarea "Navigate to patients tab In the bar that says 'Search by patient name, NHS numb…"
type textarea "*"
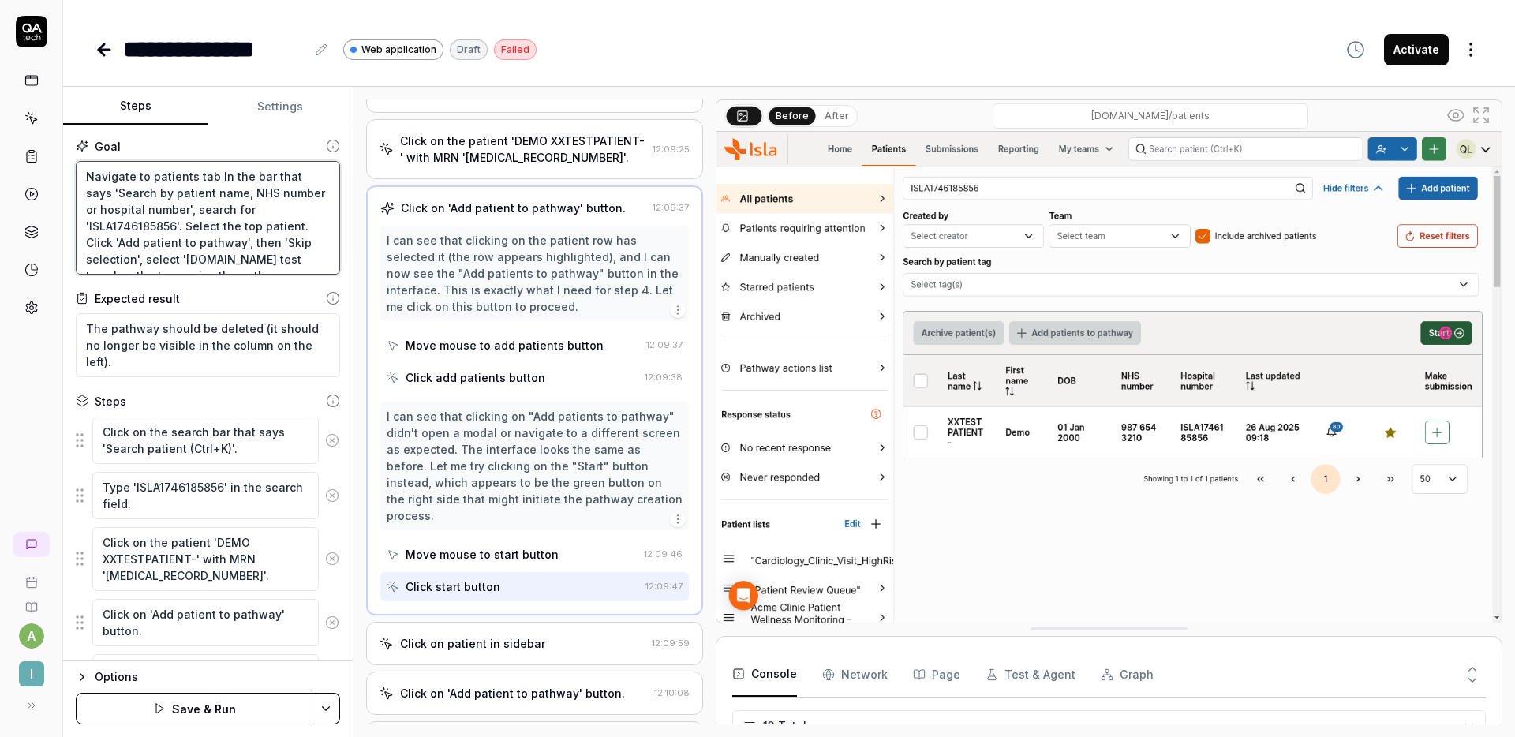
type textarea "Navigate to patients tab aIn the bar that says 'Search by patient name, NHS num…"
type textarea "*"
type textarea "Navigate to patients tab atIn the bar that says 'Search by patient name, NHS nu…"
type textarea "*"
type textarea "Navigate to patients tab at In the bar that says 'Search by patient name, NHS n…"
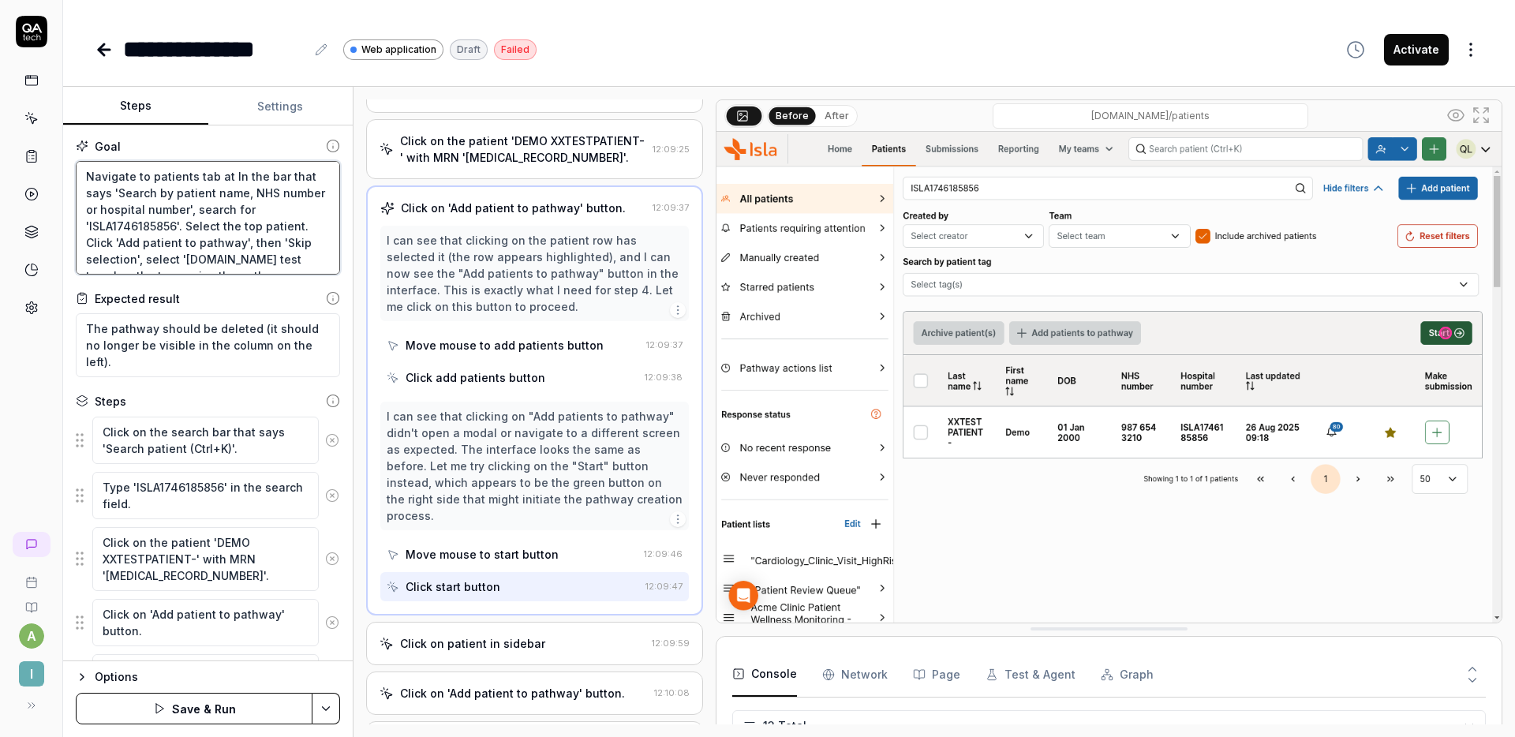
type textarea "*"
type textarea "Navigate to patients tab at tIn the bar that says 'Search by patient name, NHS …"
type textarea "*"
type textarea "Navigate to patients tab at toIn the bar that says 'Search by patient name, NHS…"
type textarea "*"
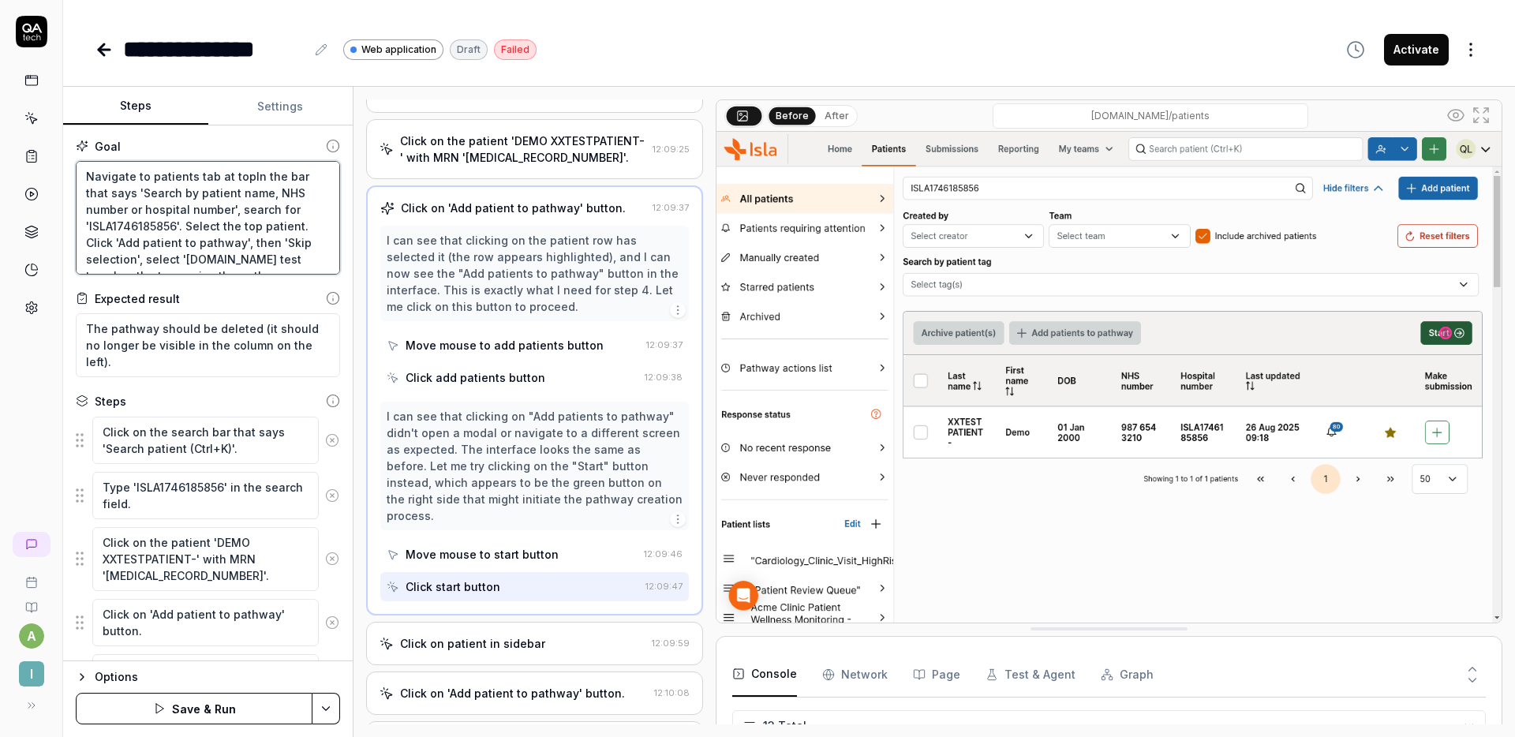
type textarea "Navigate to patients tab at top In the bar that says 'Search by patient name, N…"
type textarea "*"
type textarea "Navigate to patients tab at top oIn the bar that says 'Search by patient name, …"
type textarea "*"
type textarea "Navigate to patients tab at top ofIn the bar that says 'Search by patient name,…"
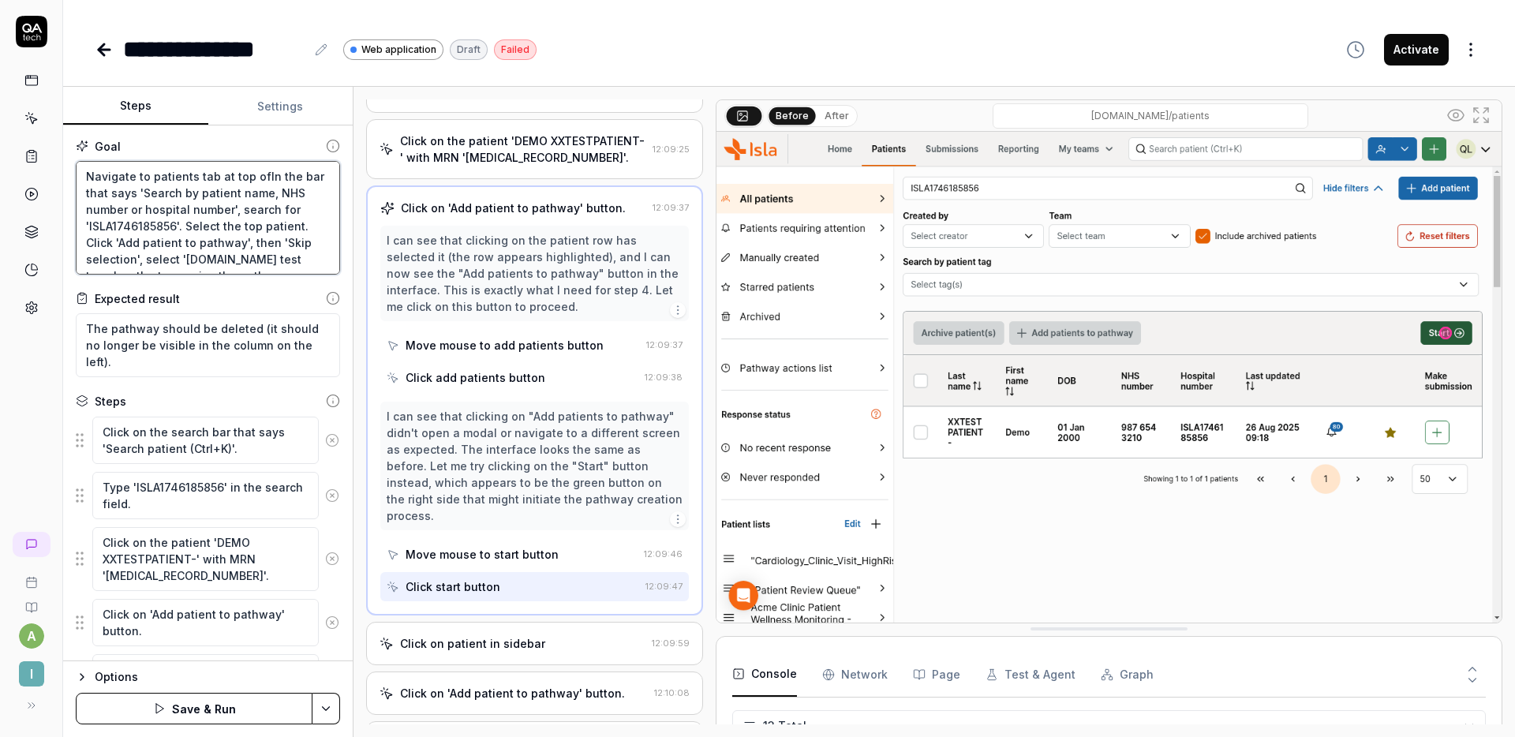
type textarea "*"
type textarea "Navigate to patients tab at top of In the bar that says 'Search by patient name…"
type textarea "*"
type textarea "Navigate to patients tab at top of sIn the bar that says 'Search by patient nam…"
type textarea "*"
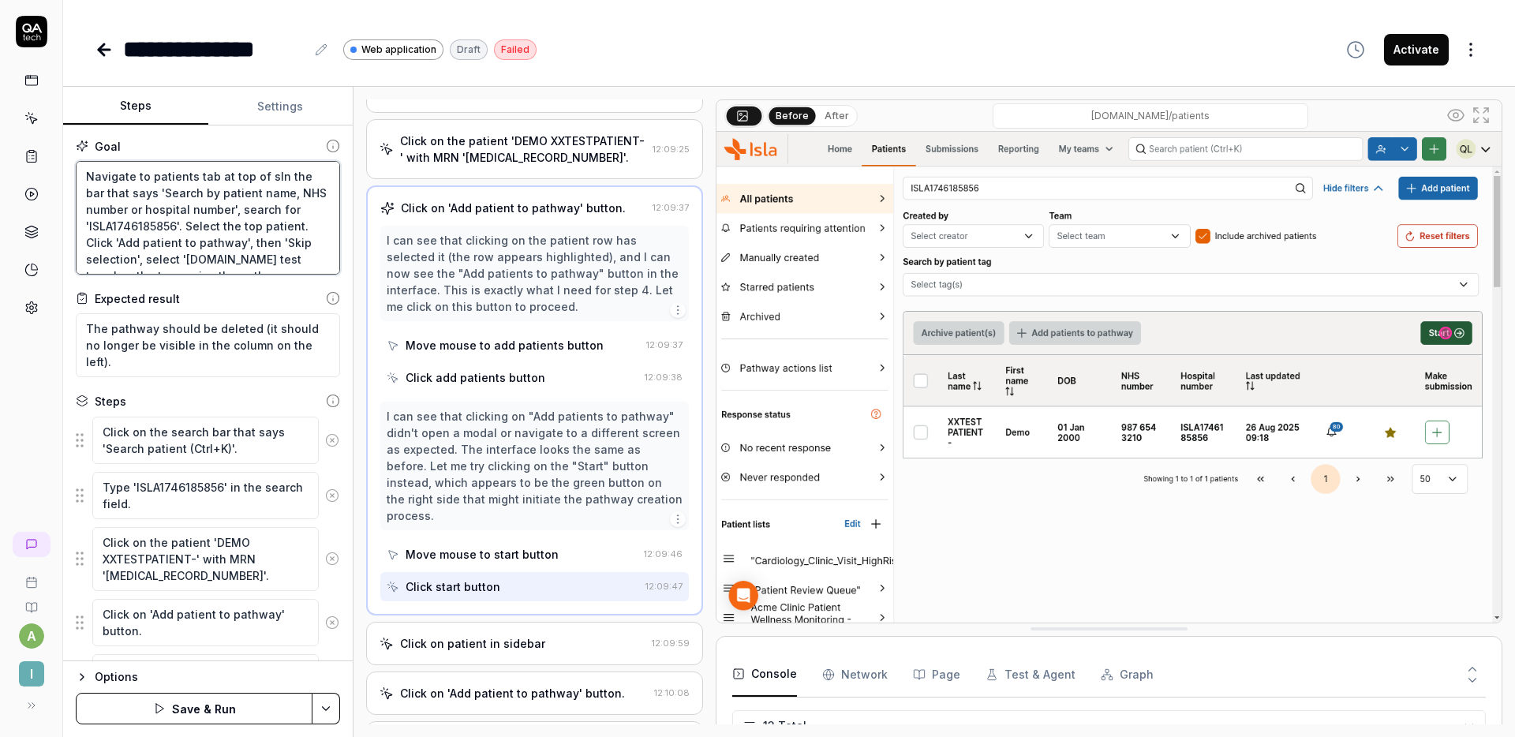
type textarea "Navigate to patients tab at top of scIn the bar that says 'Search by patient na…"
type textarea "*"
type textarea "Navigate to patients tab at top of scrIn the bar that says 'Search by patient n…"
type textarea "*"
type textarea "Navigate to patients tab at top of screIn the bar that says 'Search by patient …"
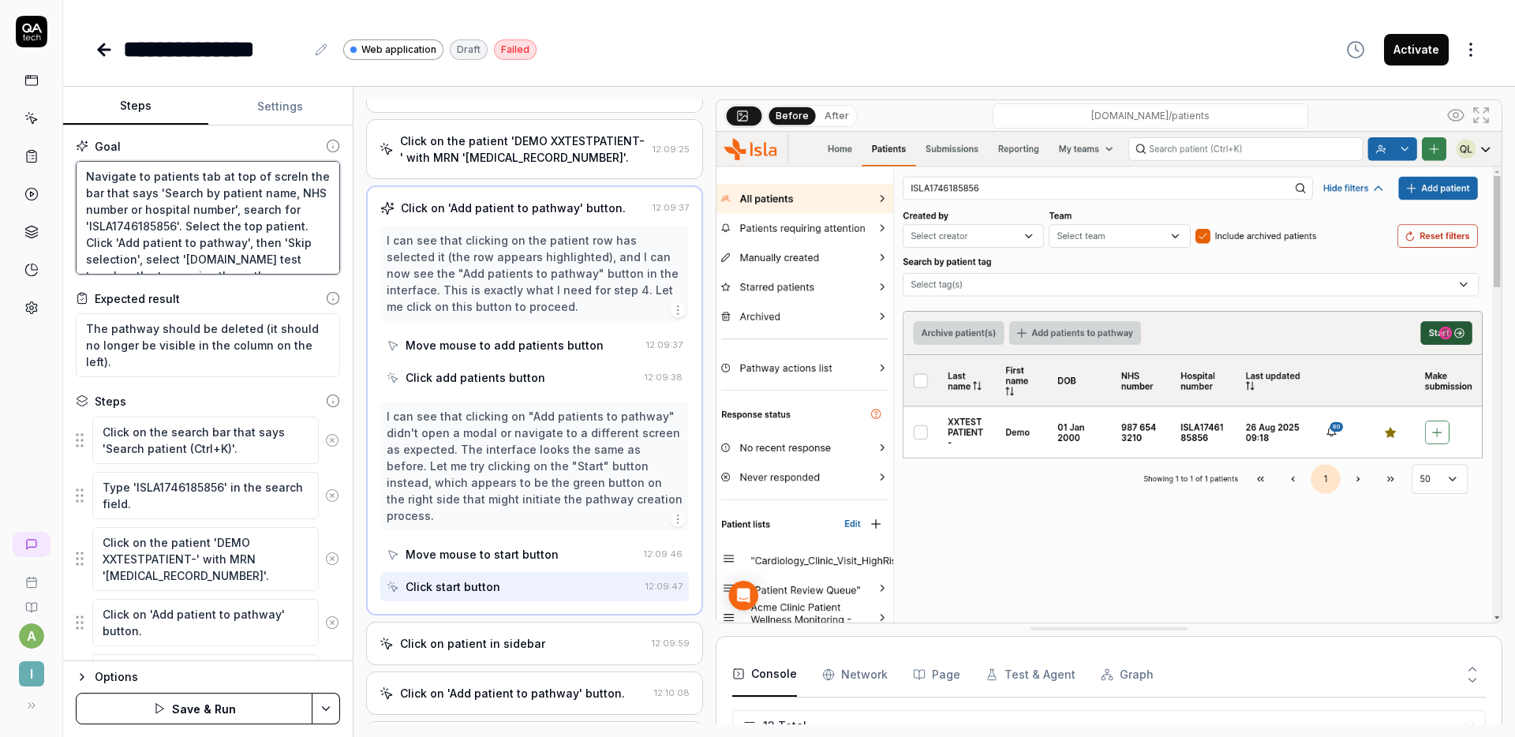
type textarea "*"
type textarea "Navigate to patients tab at top of screeIn the bar that says 'Search by patient…"
type textarea "*"
type textarea "Navigate to patients tab at top of In the bar that says 'Search by patient name…"
type textarea "*"
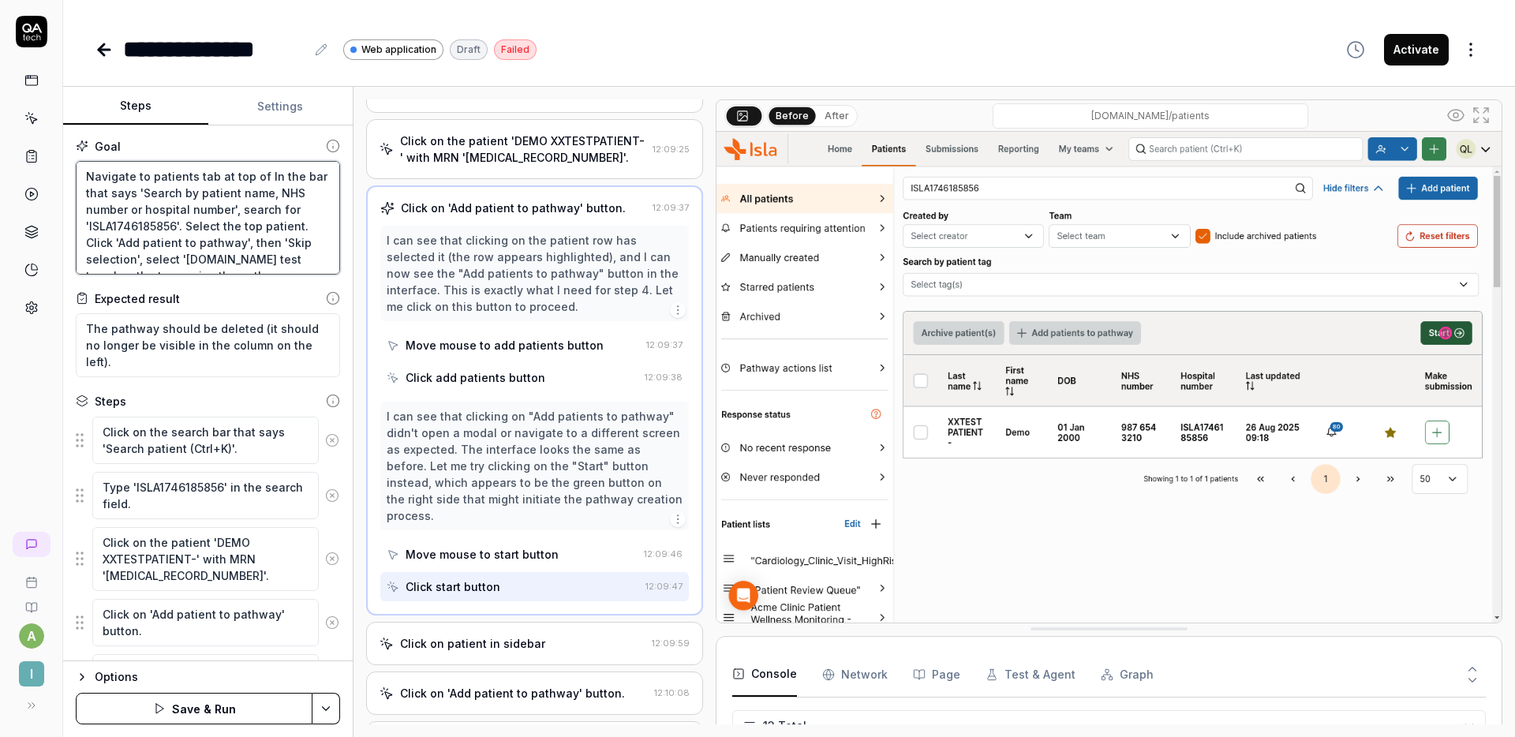
type textarea "Navigate to patients tab at top In the bar that says 'Search by patient name, N…"
type textarea "*"
type textarea "Navigate to patients tab at In the bar that says 'Search by patient name, NHS n…"
type textarea "*"
type textarea "Navigate to patients tab In the bar that says 'Search by patient name, NHS numb…"
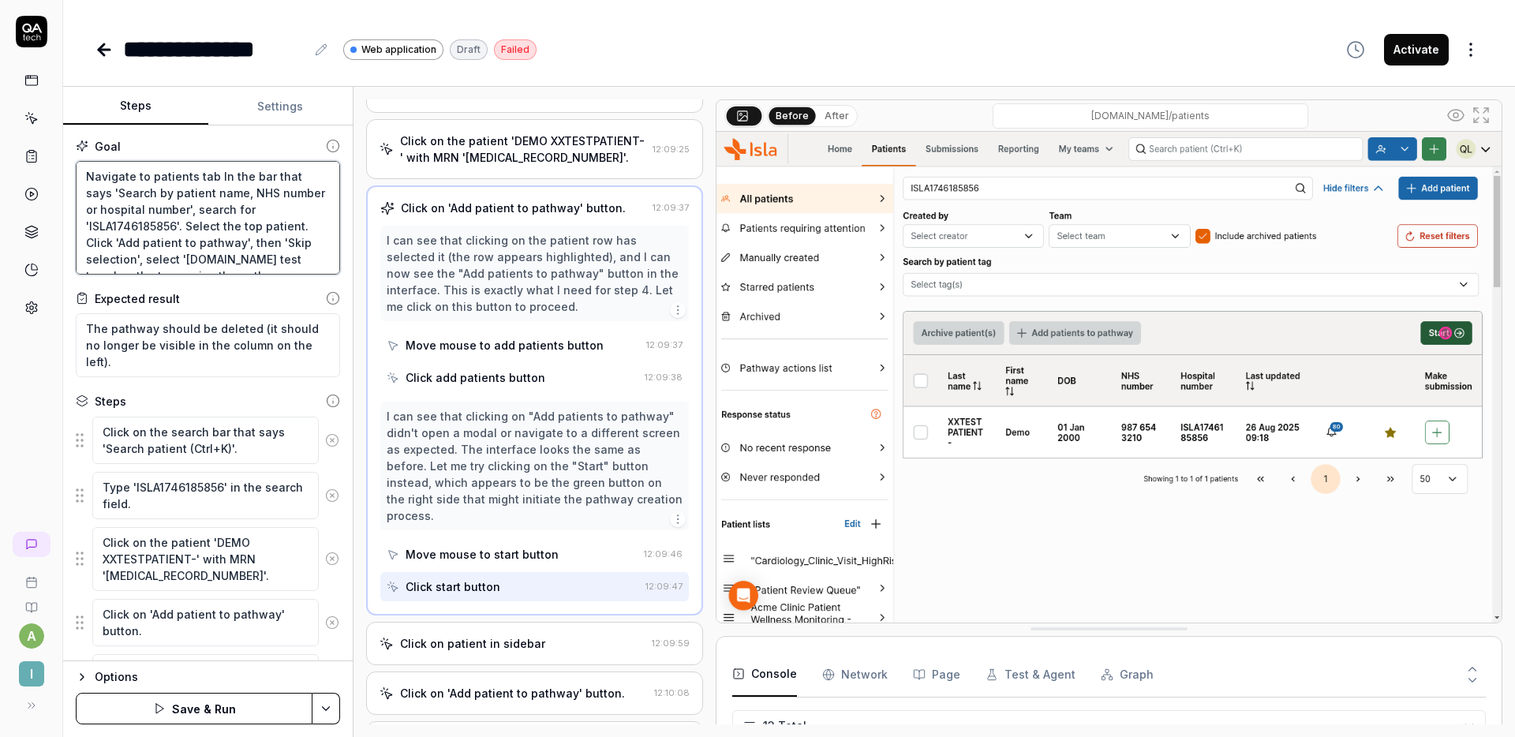
type textarea "*"
type textarea "Navigate to patients tab iIn the bar that says 'Search by patient name, NHS num…"
type textarea "*"
type textarea "Navigate to patients tab inIn the bar that says 'Search by patient name, NHS nu…"
type textarea "*"
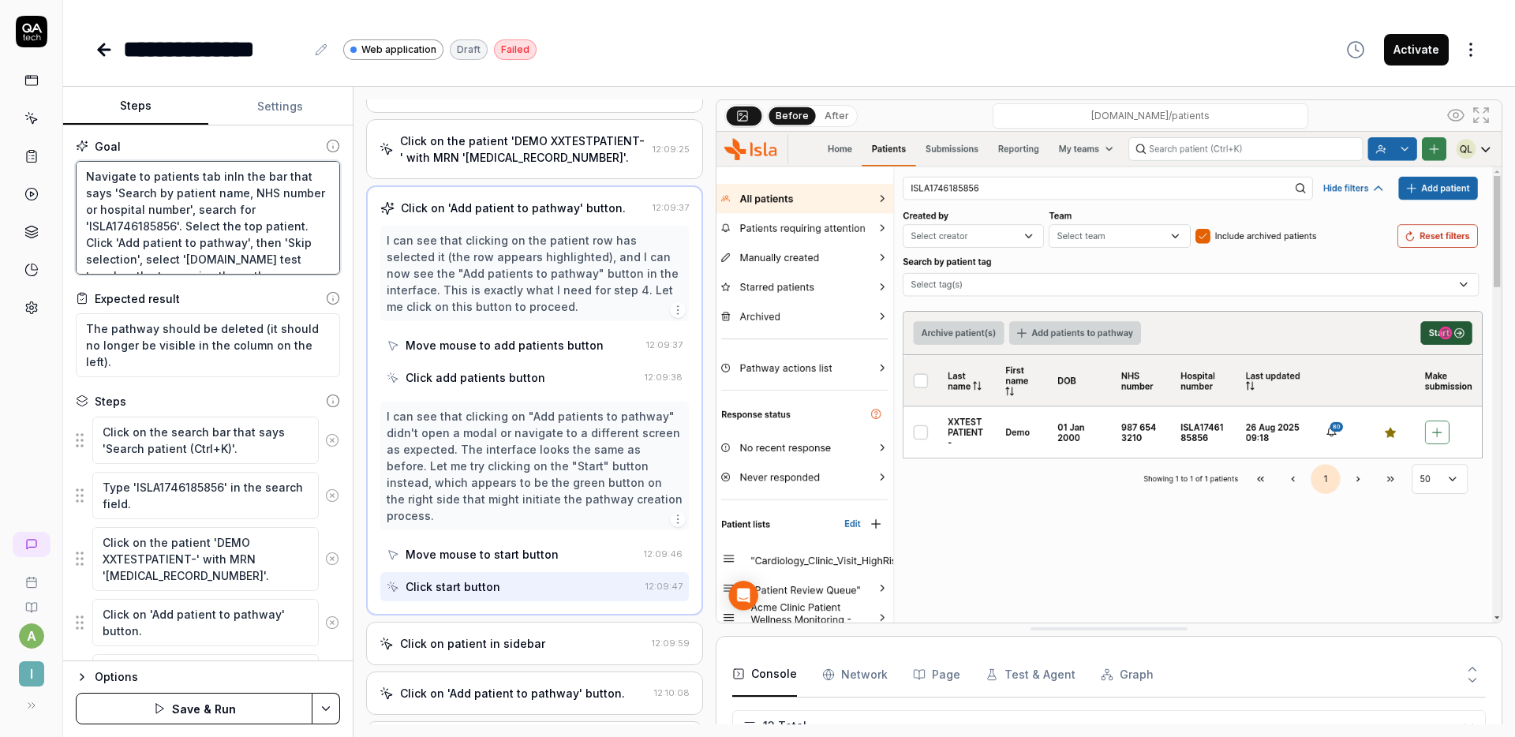
type textarea "Navigate to patients tab in In the bar that says 'Search by patient name, NHS n…"
type textarea "*"
type textarea "Navigate to patients tab in hIn the bar that says 'Search by patient name, NHS …"
type textarea "*"
type textarea "Navigate to patients tab in heIn the bar that says 'Search by patient name, NHS…"
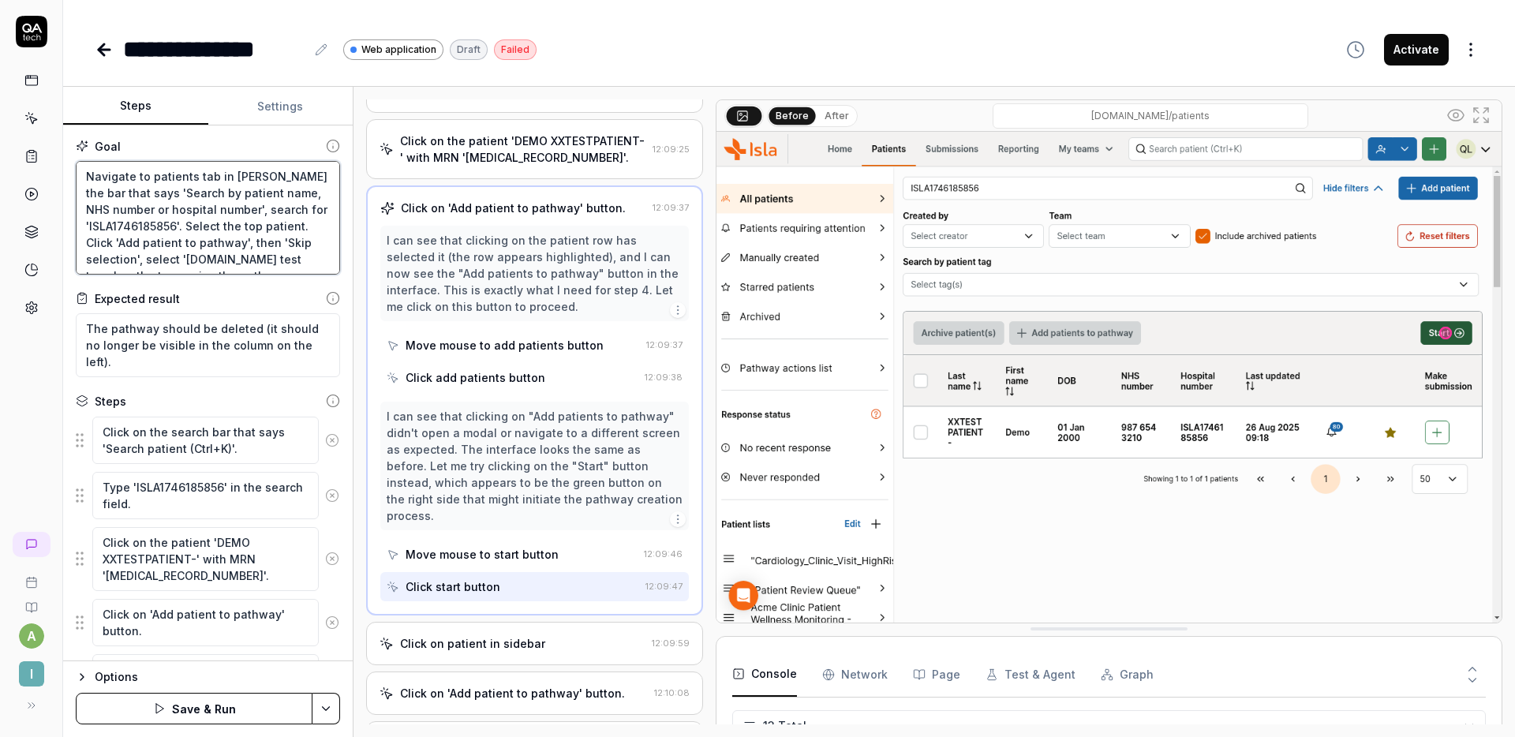
type textarea "*"
type textarea "Navigate to patients tab in heaIn the bar that says 'Search by patient name, NH…"
type textarea "*"
type textarea "Navigate to patients tab in headIn the bar that says 'Search by patient name, N…"
type textarea "*"
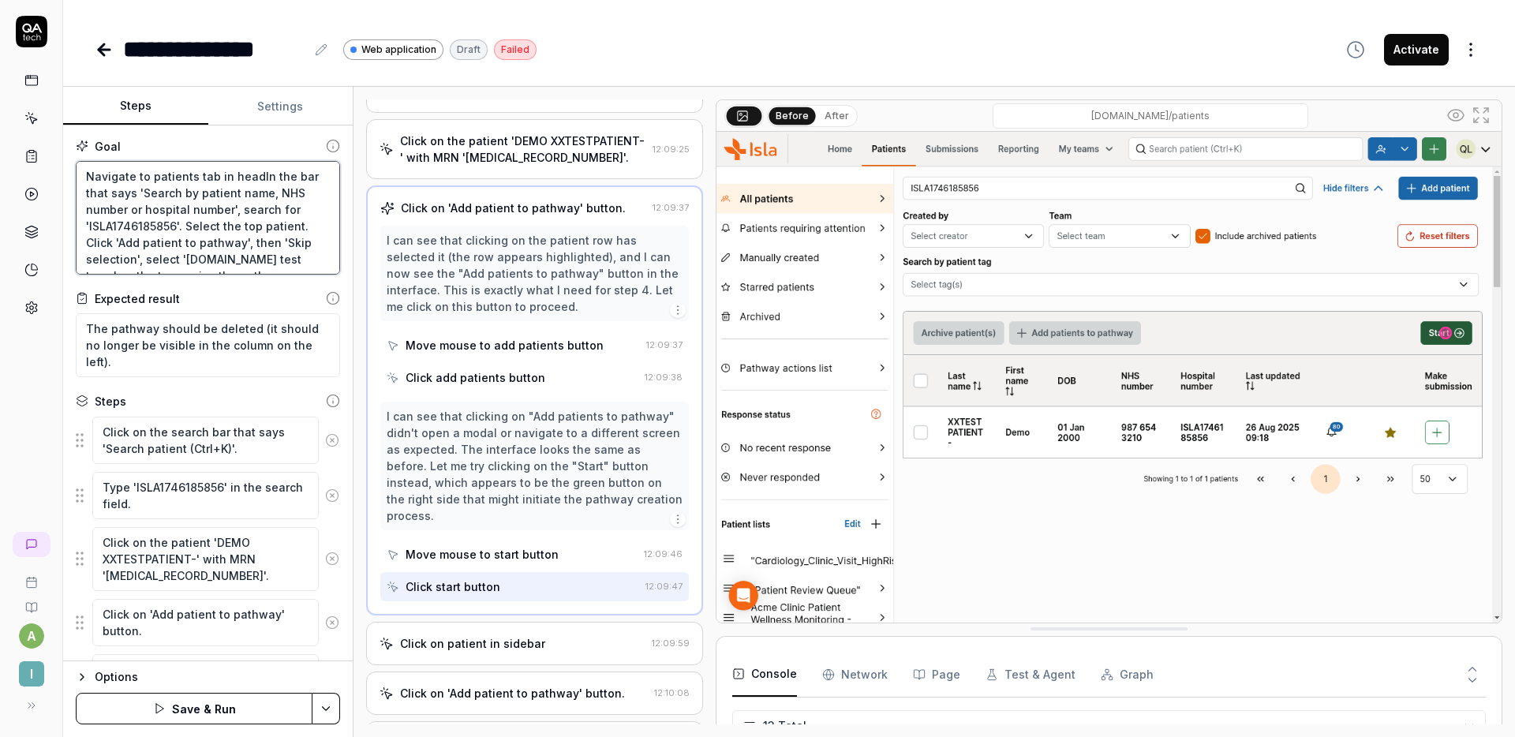
type textarea "Navigate to patients tab in headeIn the bar that says 'Search by patient name, …"
type textarea "*"
type textarea "Navigate to patients tab in headerIn the bar that says 'Search by patient name,…"
type textarea "*"
type textarea "Navigate to patients tab in header In the bar that says 'Search by patient name…"
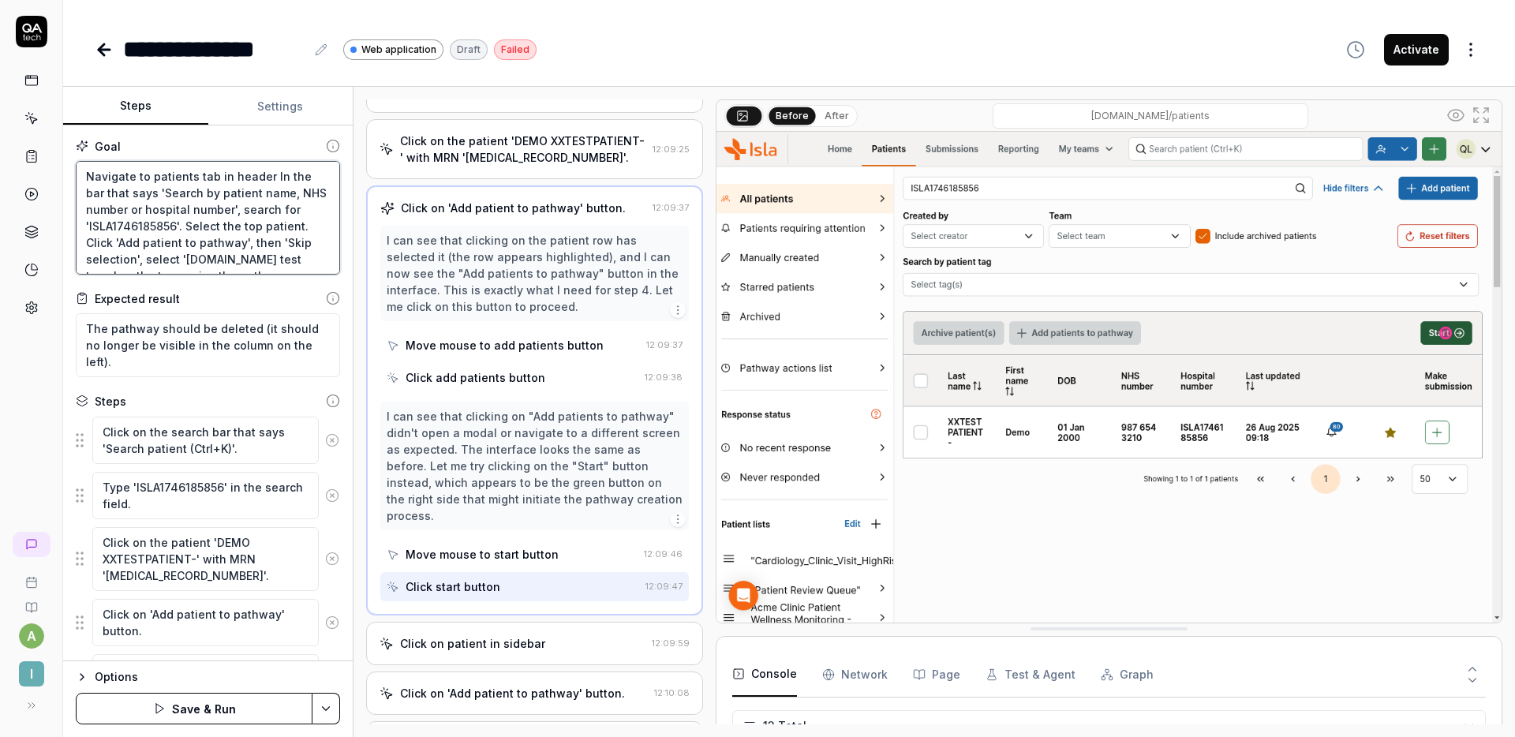
type textarea "*"
type textarea "Navigate to patients tab in header pIn the bar that says 'Search by patient nam…"
type textarea "*"
type textarea "Navigate to patients tab in header paIn the bar that says 'Search by patient na…"
type textarea "*"
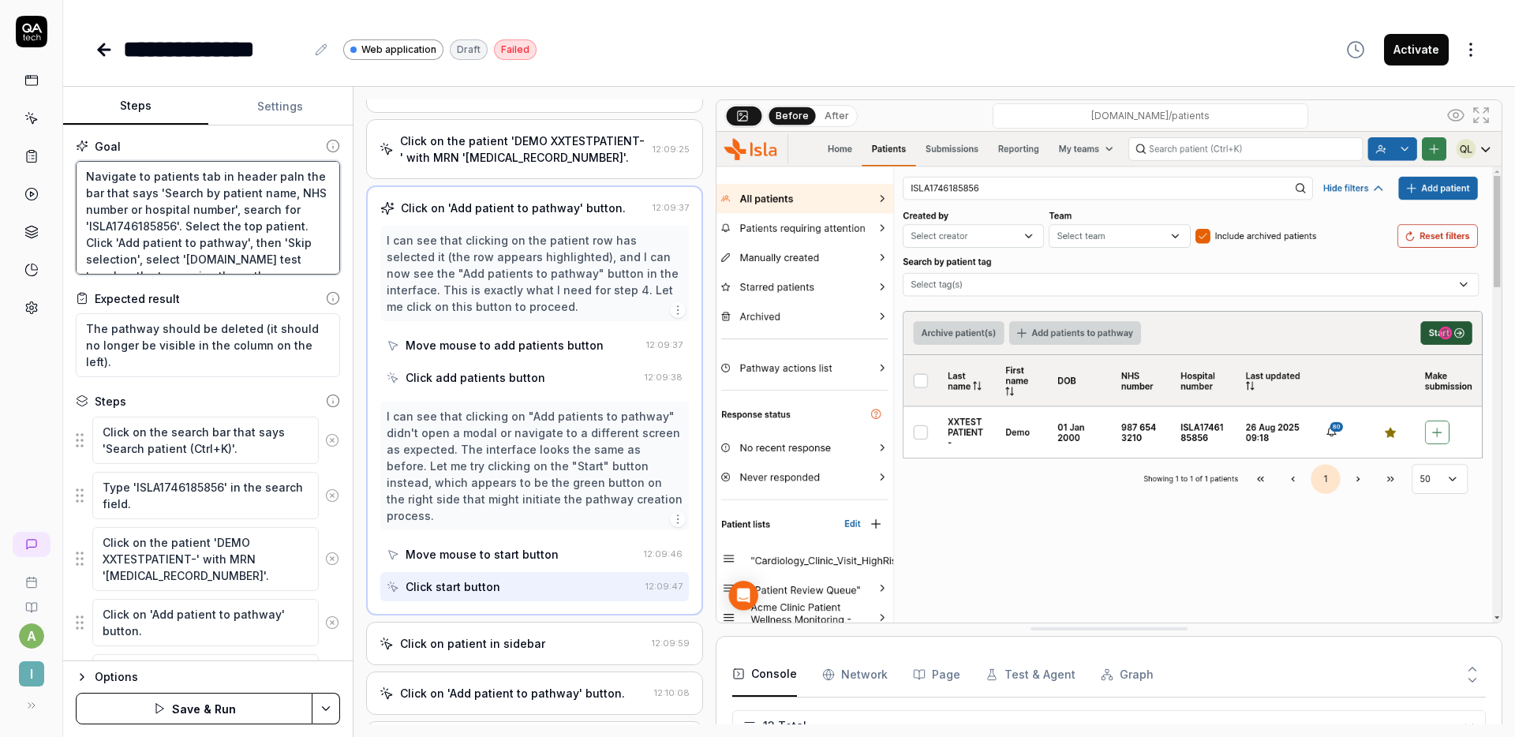
type textarea "Navigate to patients tab in header parIn the bar that says 'Search by patient n…"
type textarea "*"
type textarea "Navigate to patients tab in header paIn the bar that says 'Search by patient na…"
type textarea "*"
type textarea "Navigate to patients tab in header pIn the bar that says 'Search by patient nam…"
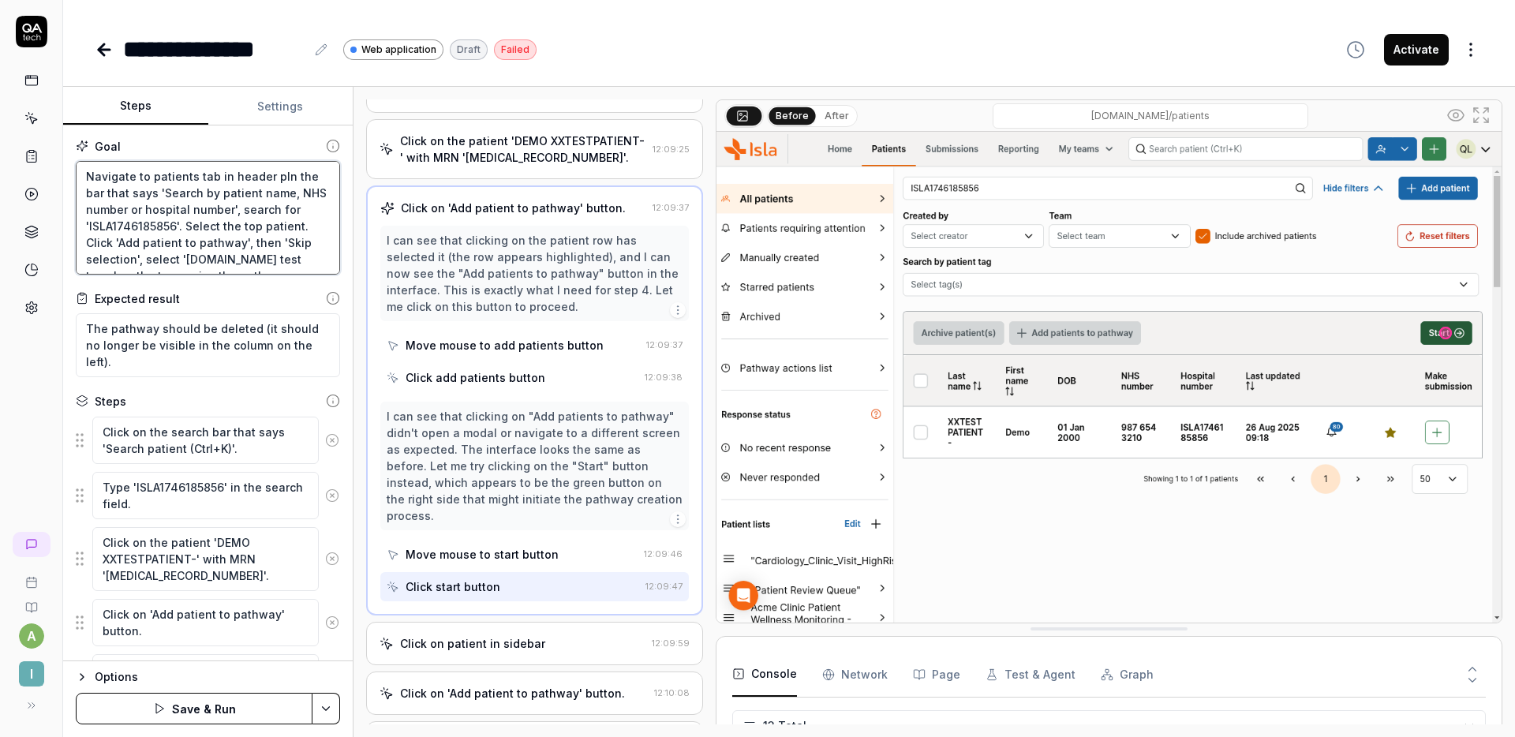
type textarea "*"
type textarea "Navigate to patients tab in header In the bar that says 'Search by patient name…"
type textarea "*"
type textarea "Navigate to patients tab in header baIn the bar that says 'Search by patient na…"
type textarea "*"
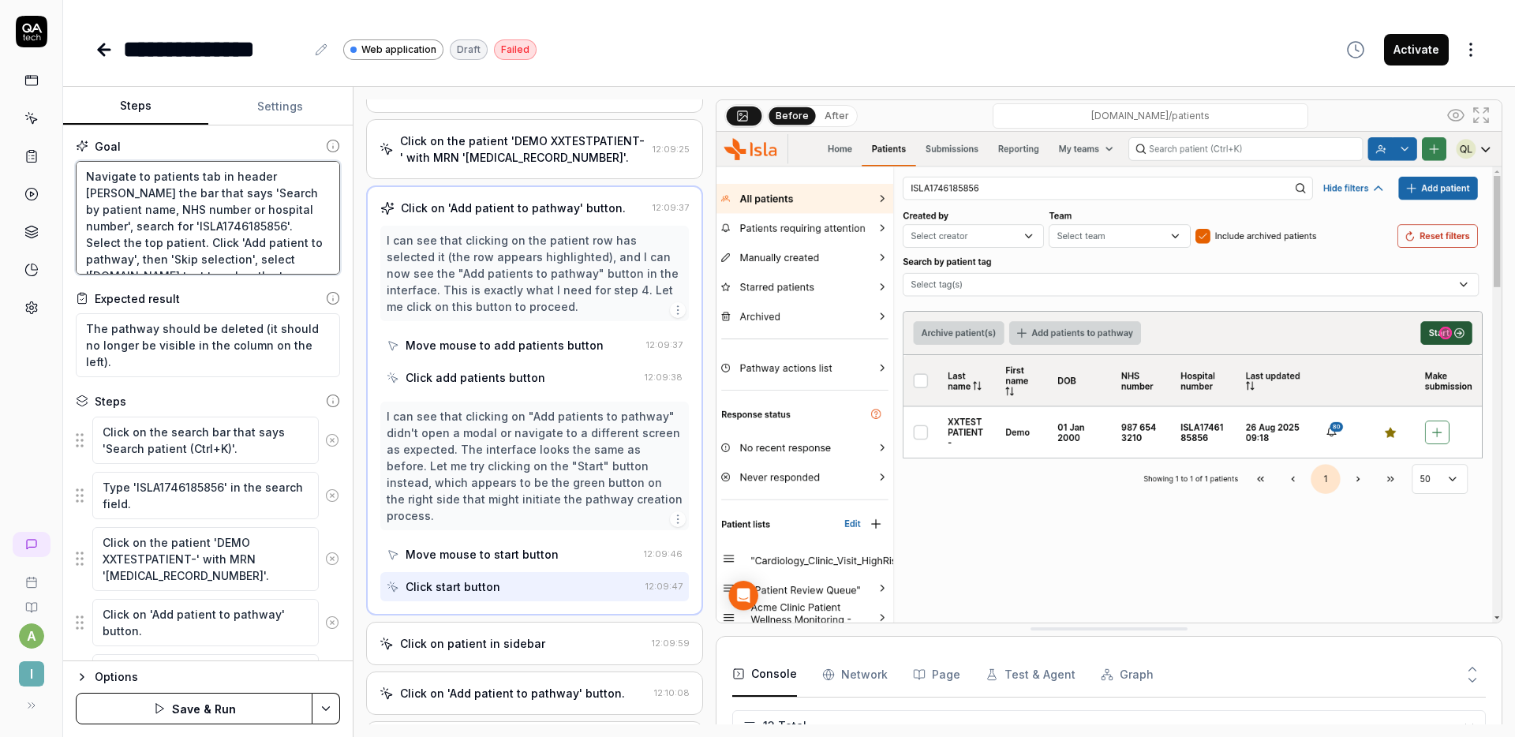
type textarea "Navigate to patients tab in header barIn the bar that says 'Search by patient n…"
type textarea "*"
type textarea "Navigate to patients tab in header bar.In the bar that says 'Search by patient …"
type textarea "*"
type textarea "Navigate to patients tab in header bar. In the bar that says 'Search by patient…"
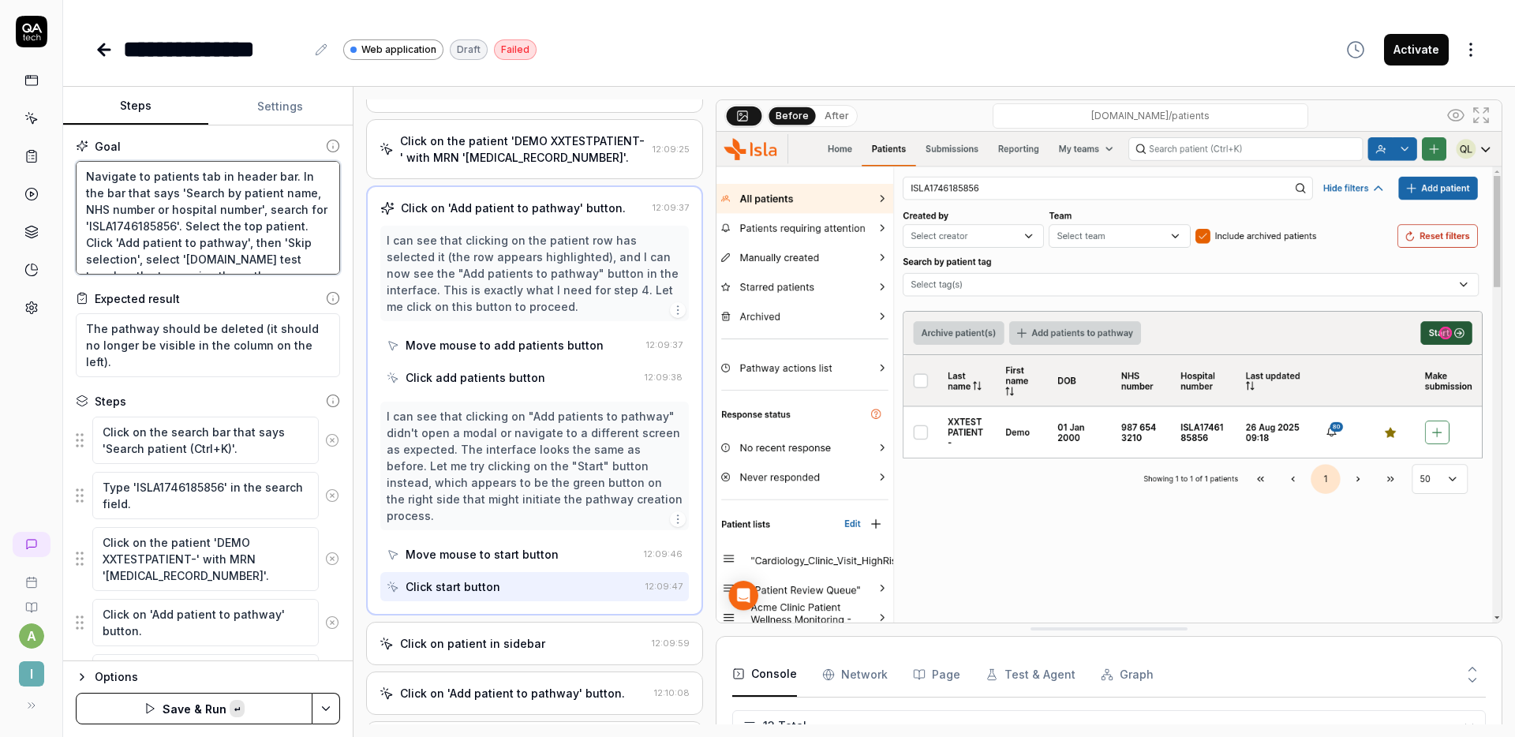
type textarea "*"
type textarea "In the bar that says 'Search by patient name, NHS number or hospital number', s…"
click at [117, 193] on textarea "In the bar that says 'Search by patient name, NHS number or hospital number', s…" at bounding box center [208, 218] width 264 height 114
drag, startPoint x: 291, startPoint y: 192, endPoint x: 234, endPoint y: 178, distance: 58.4
click at [234, 178] on textarea "In the bar that says 'Search by patient name, NHS number or hospital number', s…" at bounding box center [208, 218] width 264 height 114
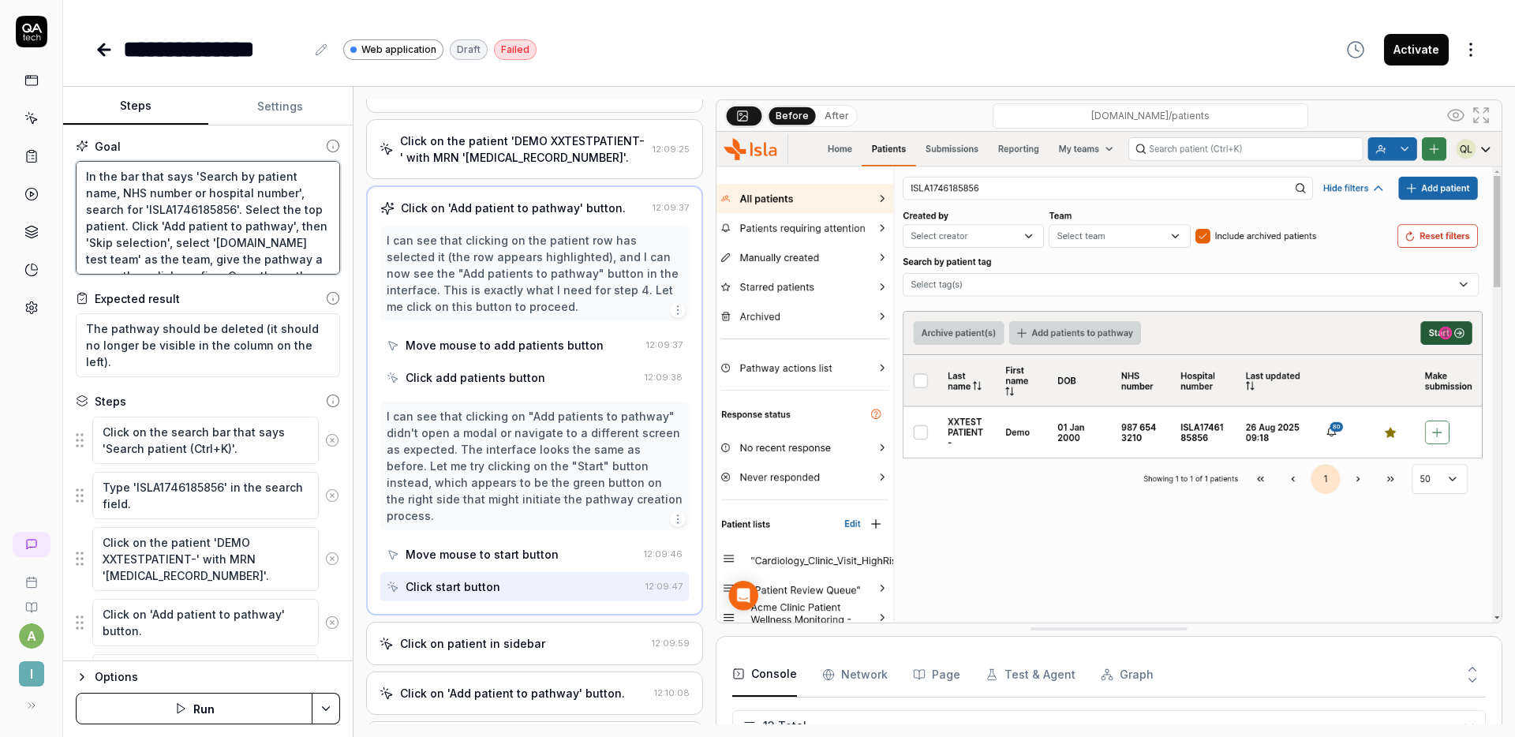
type textarea "*"
type textarea "In the bar that says 'Search p', search for 'ISLA1746185856'. Select the top pa…"
type textarea "*"
type textarea "In the bar that says 'Search pa', search for 'ISLA1746185856'. Select the top p…"
type textarea "*"
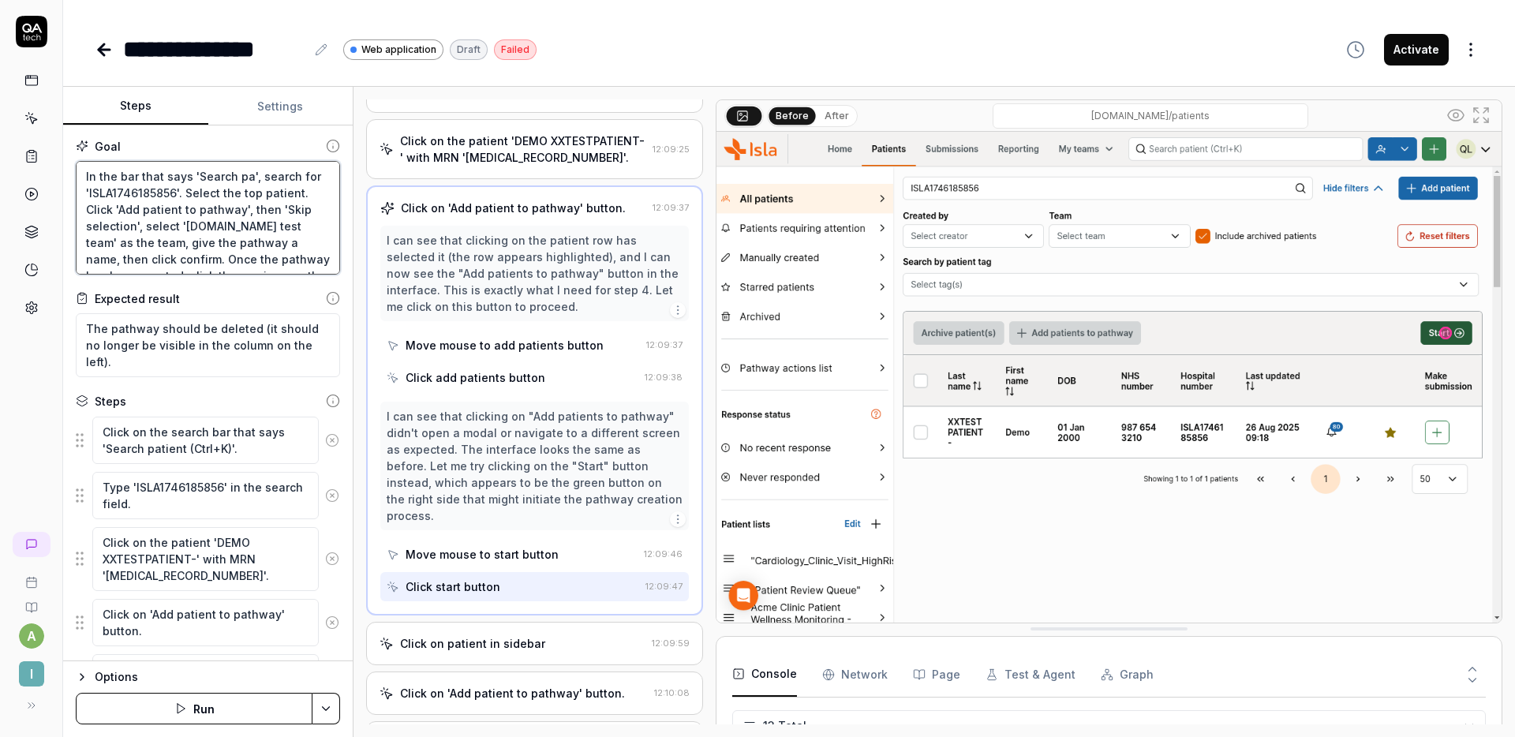
type textarea "In the bar that says 'Search pat', search for 'ISLA1746185856'. Select the top …"
type textarea "*"
type textarea "In the bar that says 'Search pati', search for 'ISLA1746185856'. Select the top…"
type textarea "*"
type textarea "In the bar that says 'Search patie', search for 'ISLA1746185856'. Select the to…"
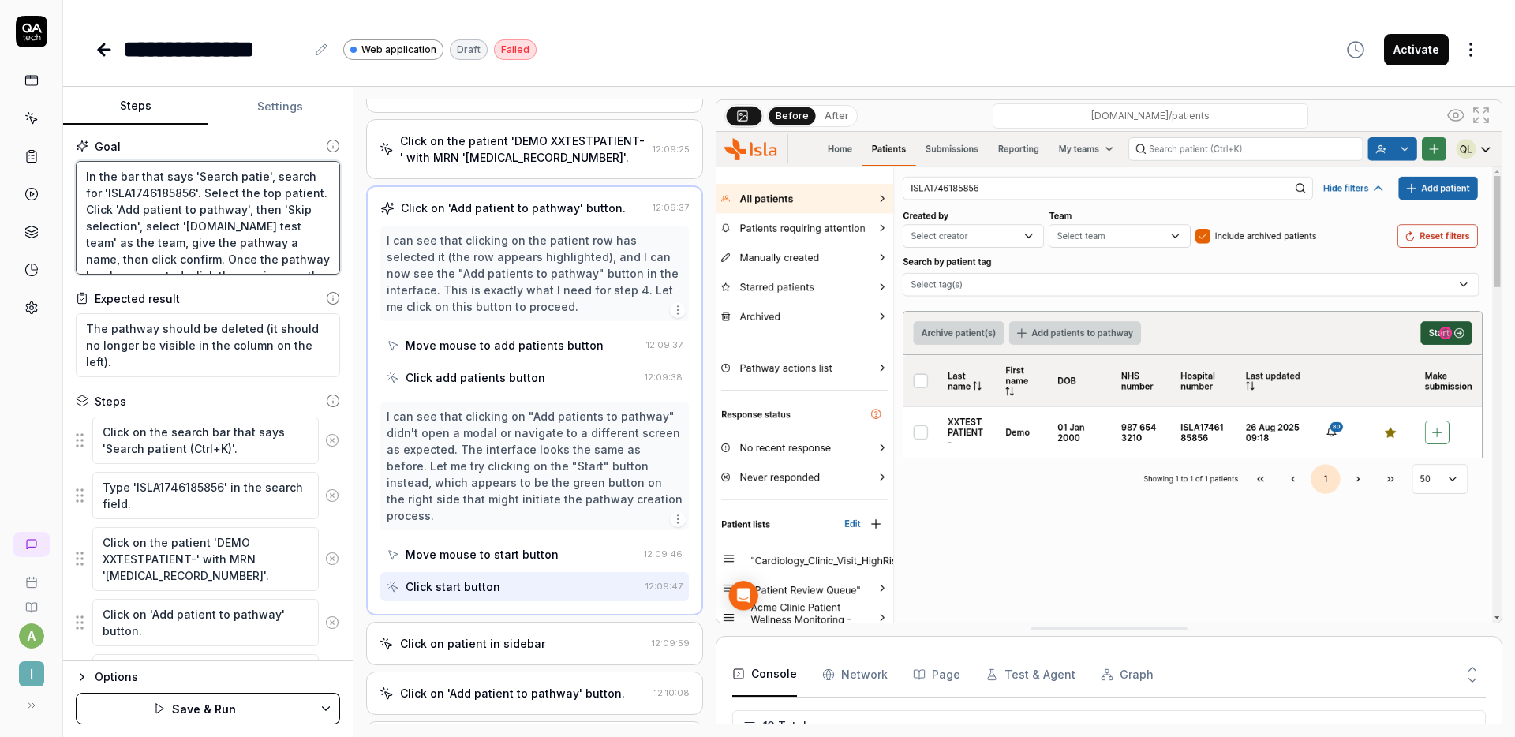
type textarea "*"
type textarea "In the bar that says 'Search patien', search for 'ISLA1746185856'. Select the t…"
type textarea "*"
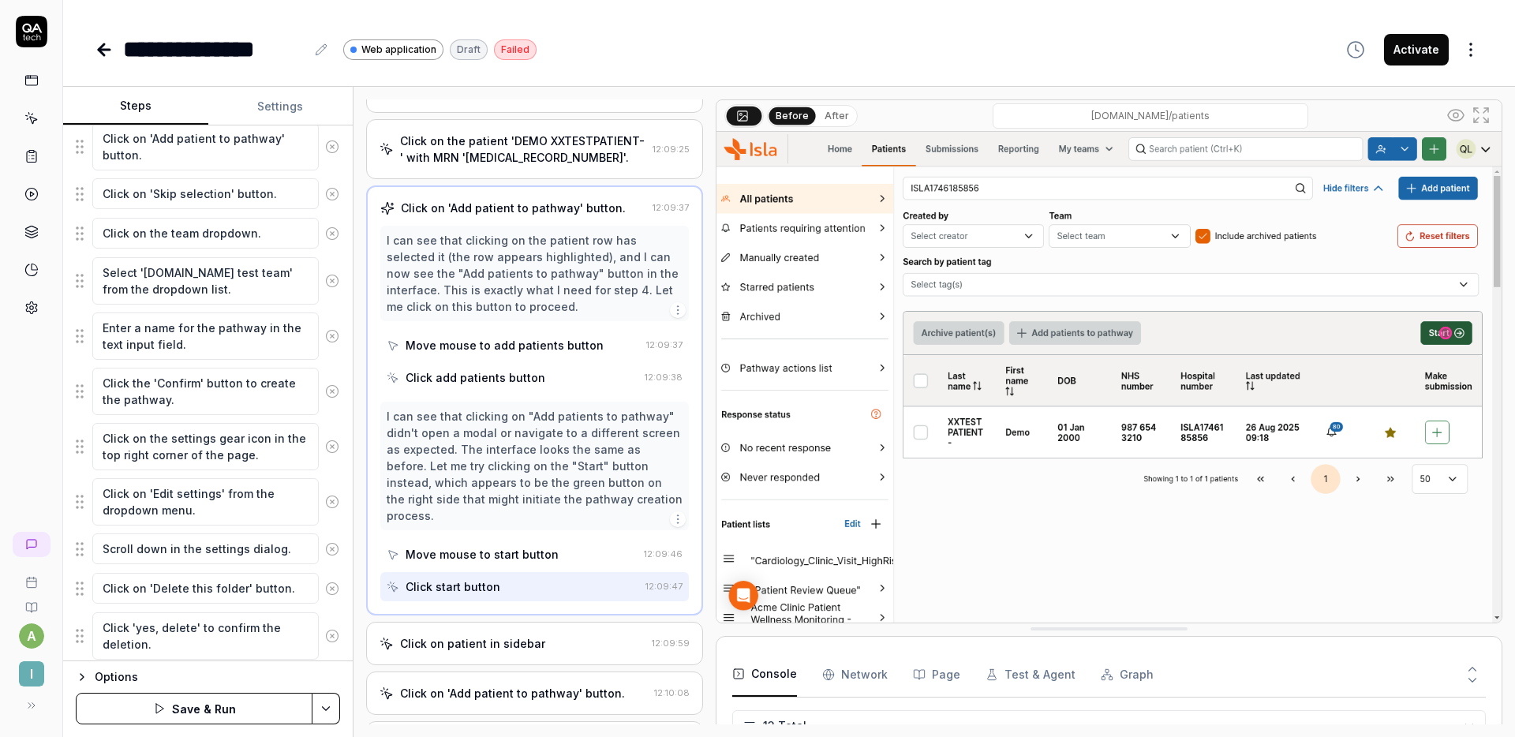
scroll to position [524, 0]
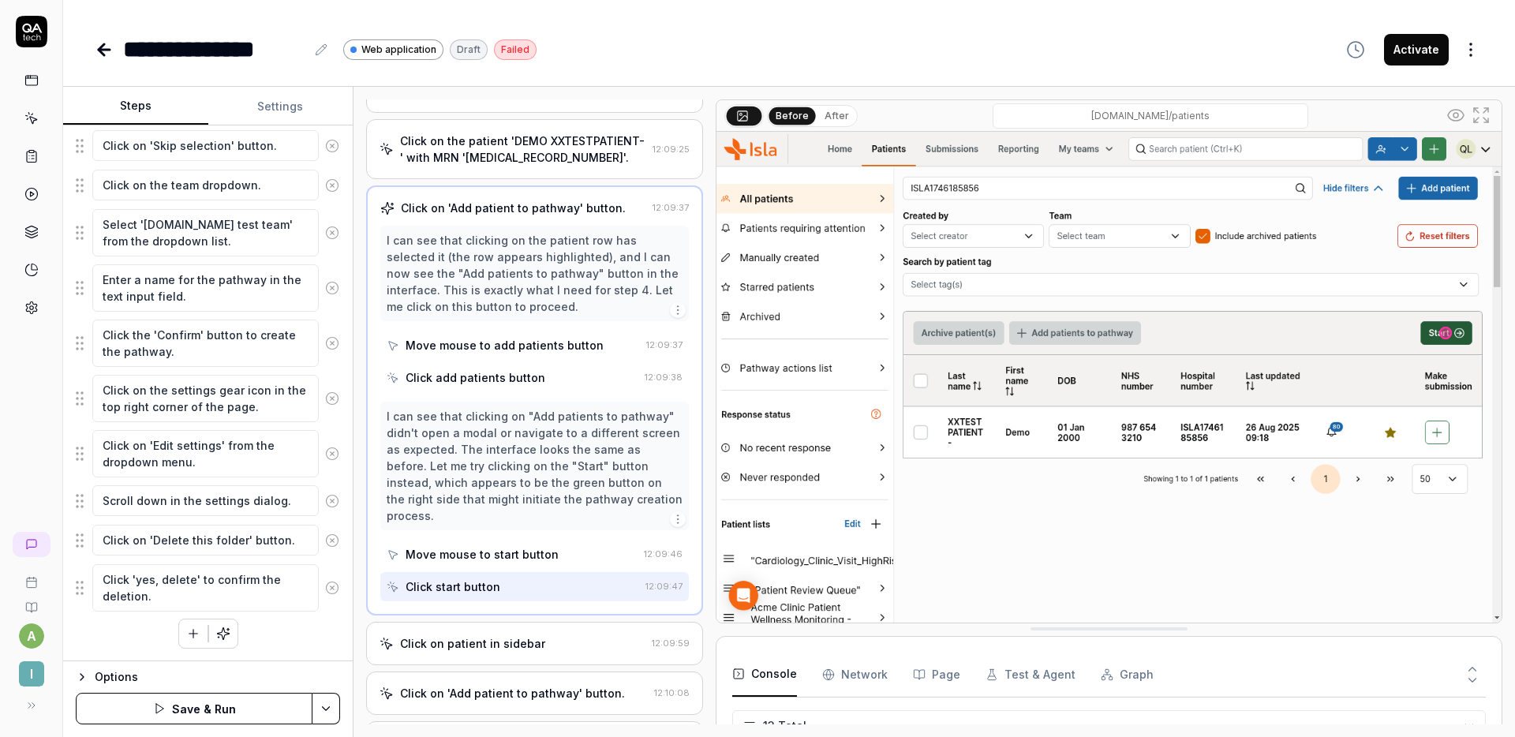
type textarea "In the bar that says 'Search patient', search for 'ISLA1746185856'. Select the …"
click at [213, 694] on button "Save & Run" at bounding box center [194, 709] width 237 height 32
click at [226, 709] on button "Save & Run" at bounding box center [194, 709] width 237 height 32
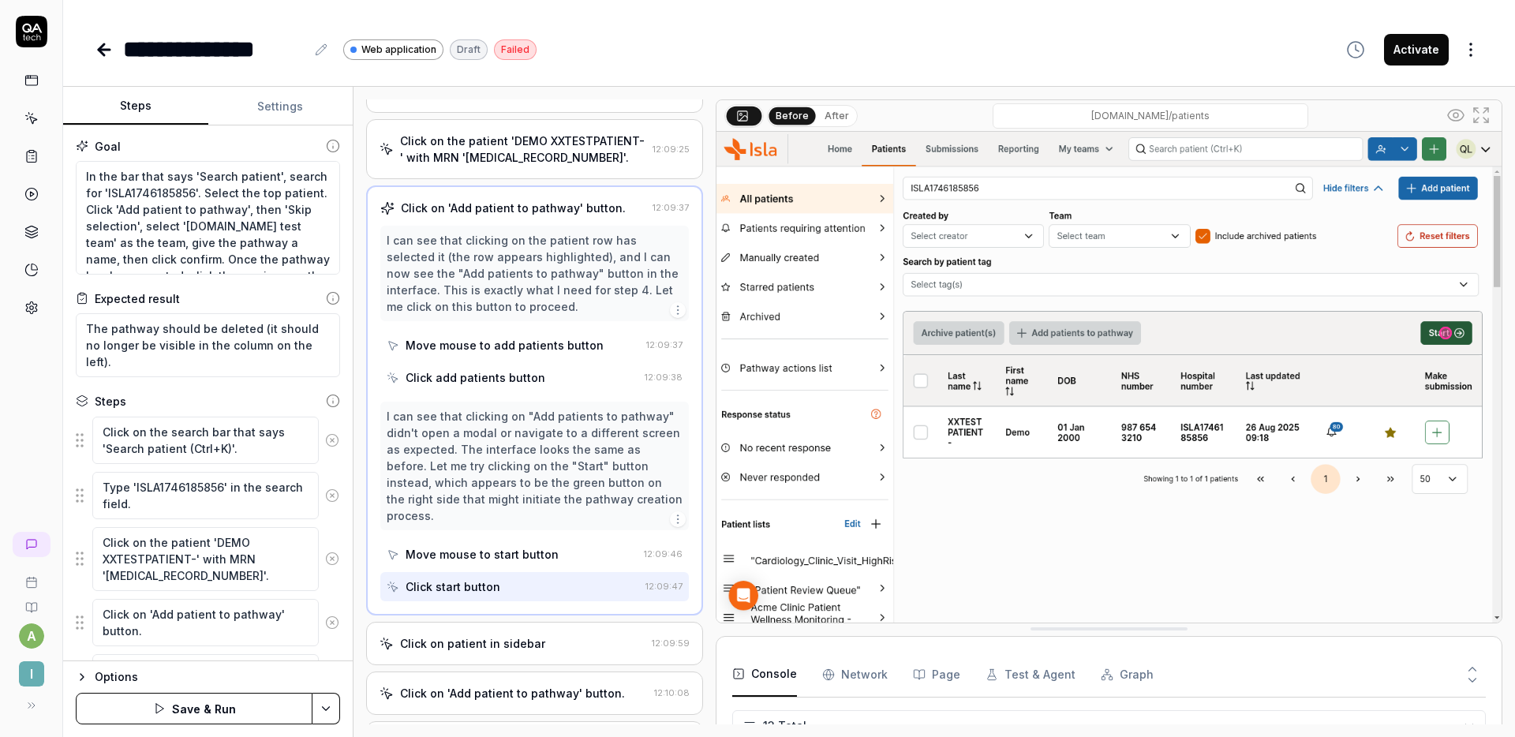
type textarea "*"
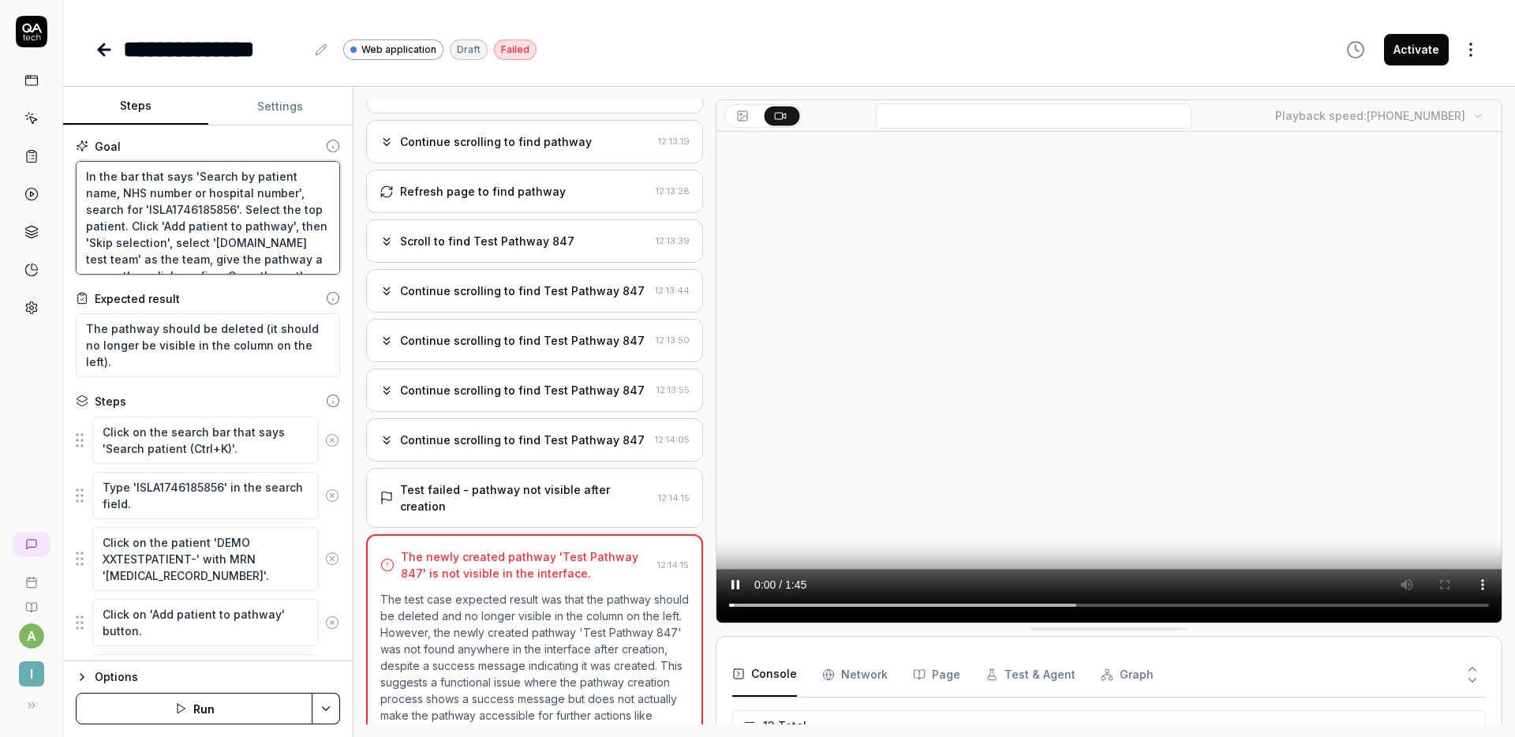
type textarea "*"
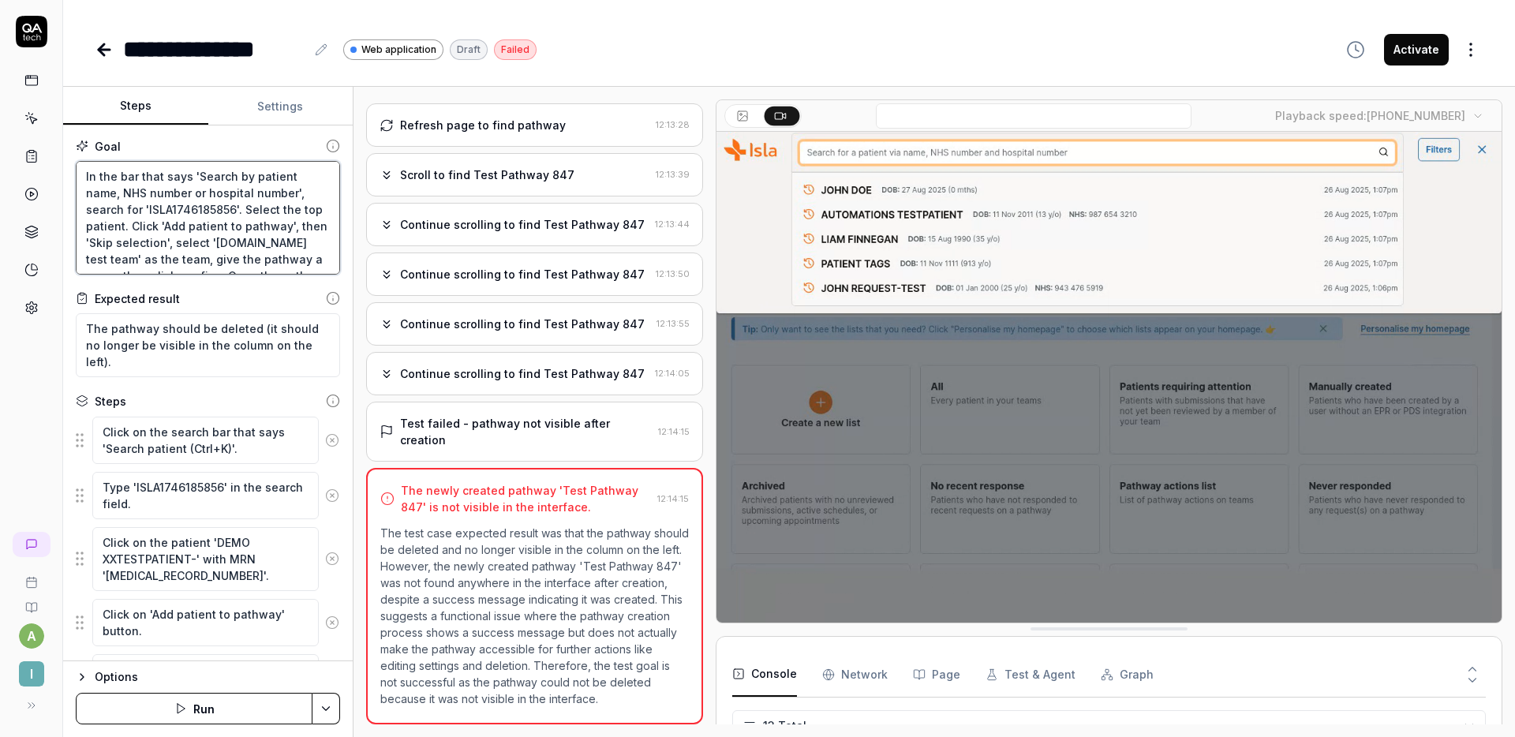
scroll to position [353, 0]
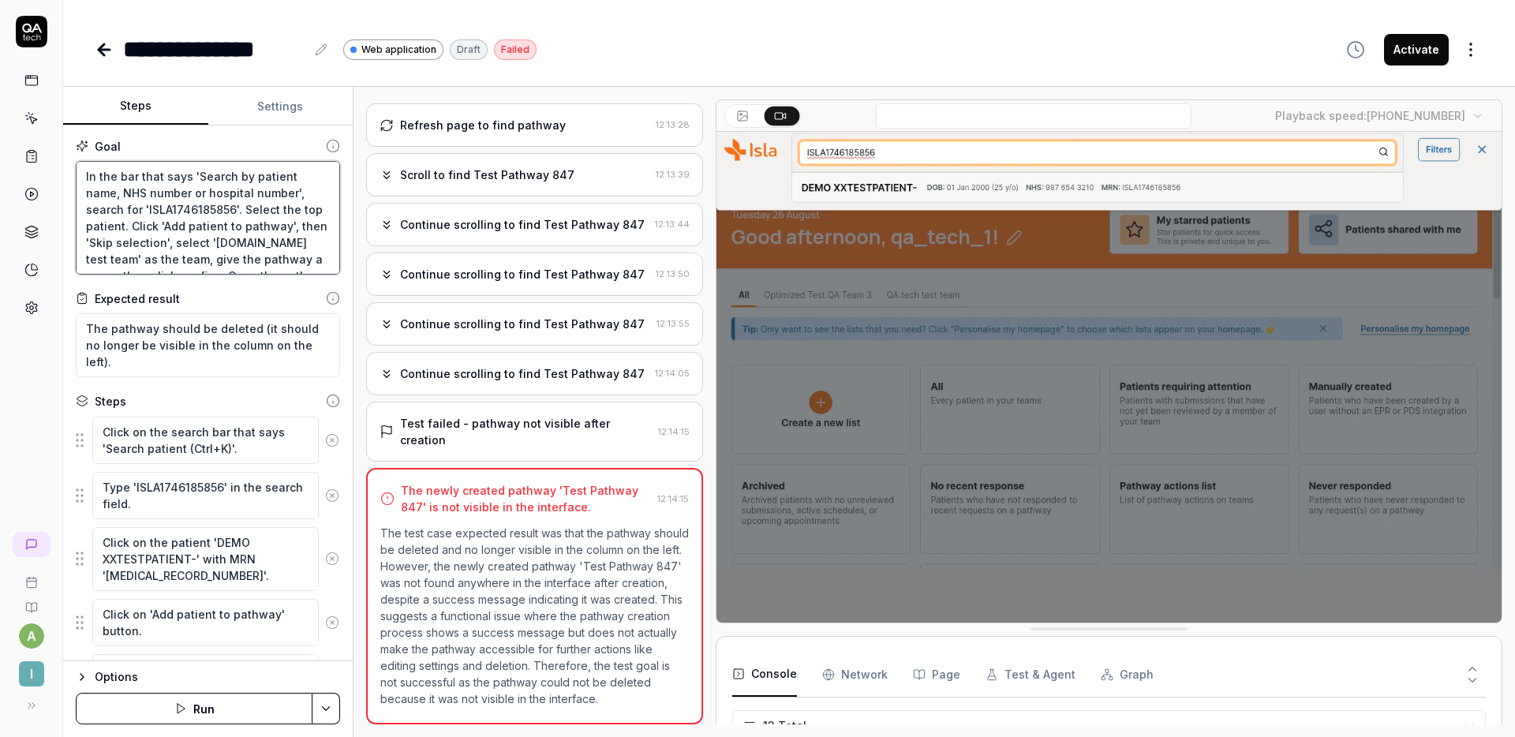
drag, startPoint x: 265, startPoint y: 193, endPoint x: 235, endPoint y: 177, distance: 33.9
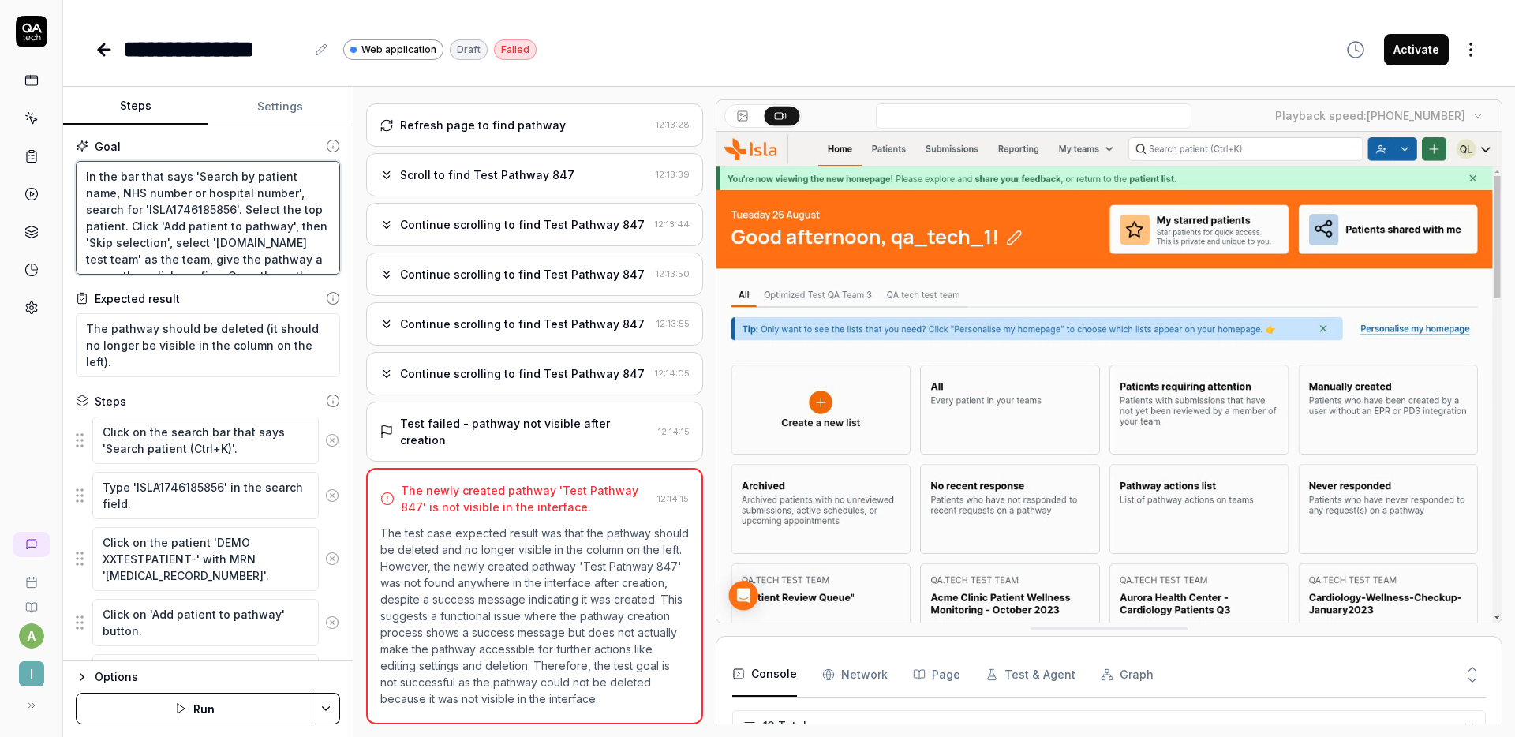
click at [235, 177] on textarea "In the bar that says 'Search by patient name, NHS number or hospital number', s…" at bounding box center [208, 218] width 264 height 114
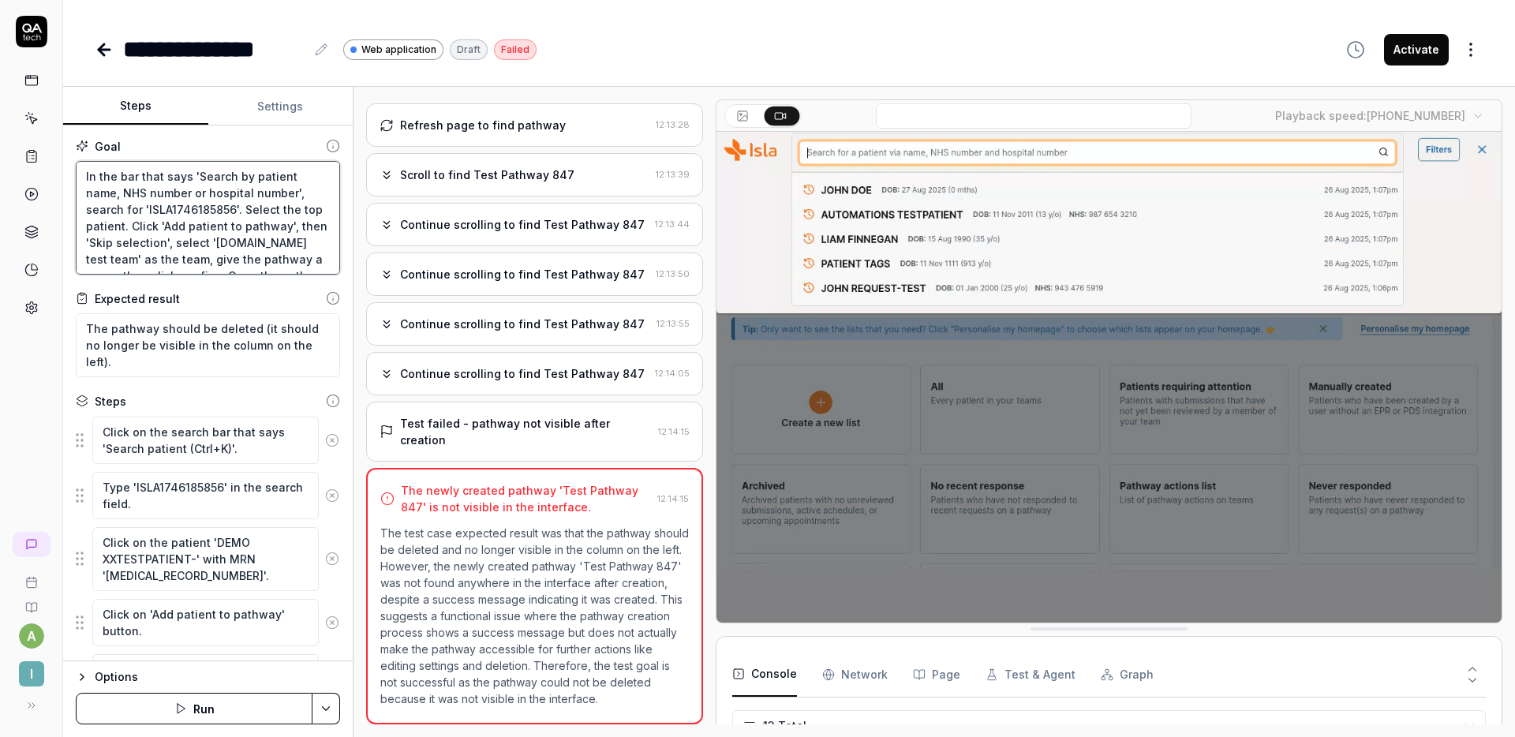
type textarea "In the bar that says 'Search p', search for 'ISLA1746185856'. Select the top pa…"
type textarea "*"
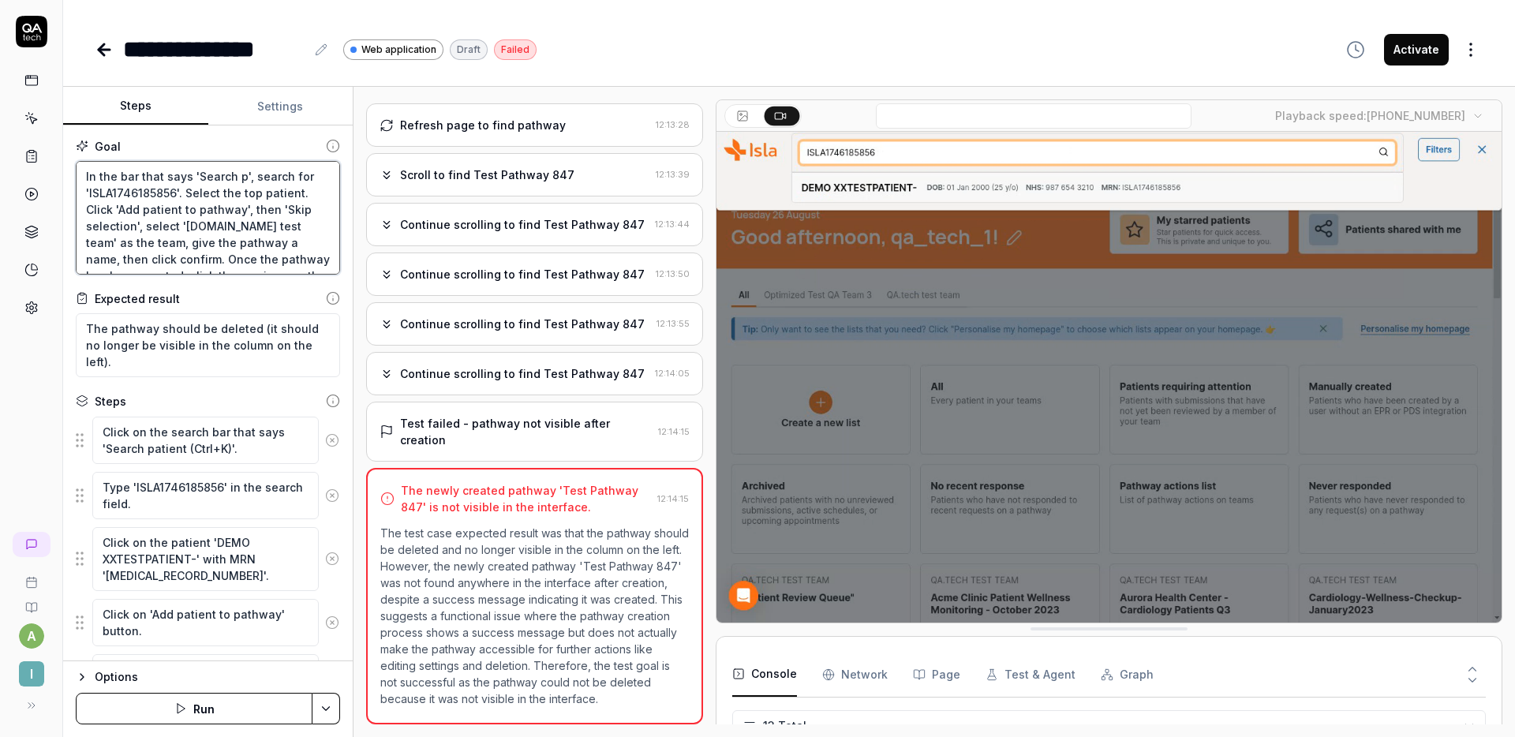
type textarea "In the bar that says 'Search pa', search for 'ISLA1746185856'. Select the top p…"
type textarea "*"
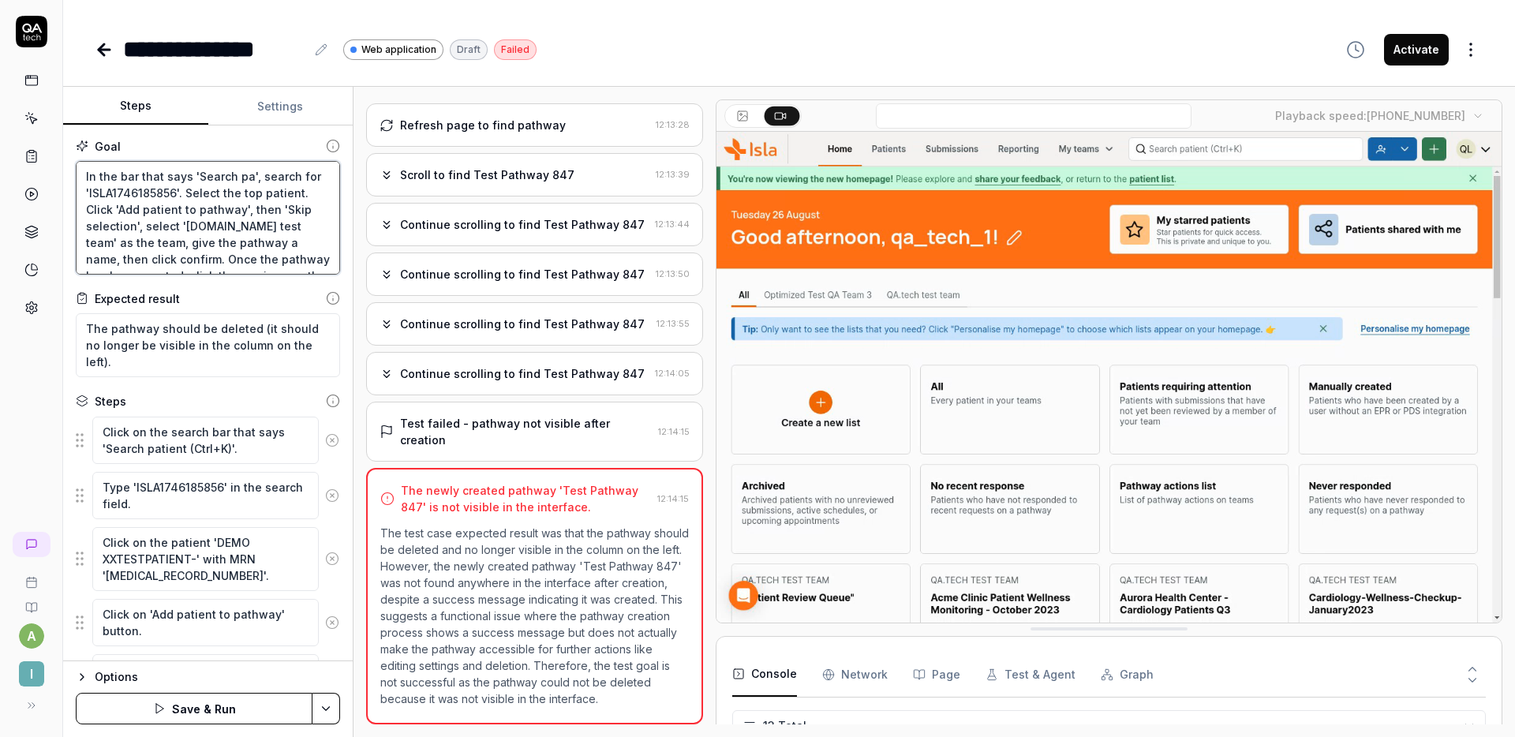
type textarea "In the bar that says 'Search pat', search for 'ISLA1746185856'. Select the top …"
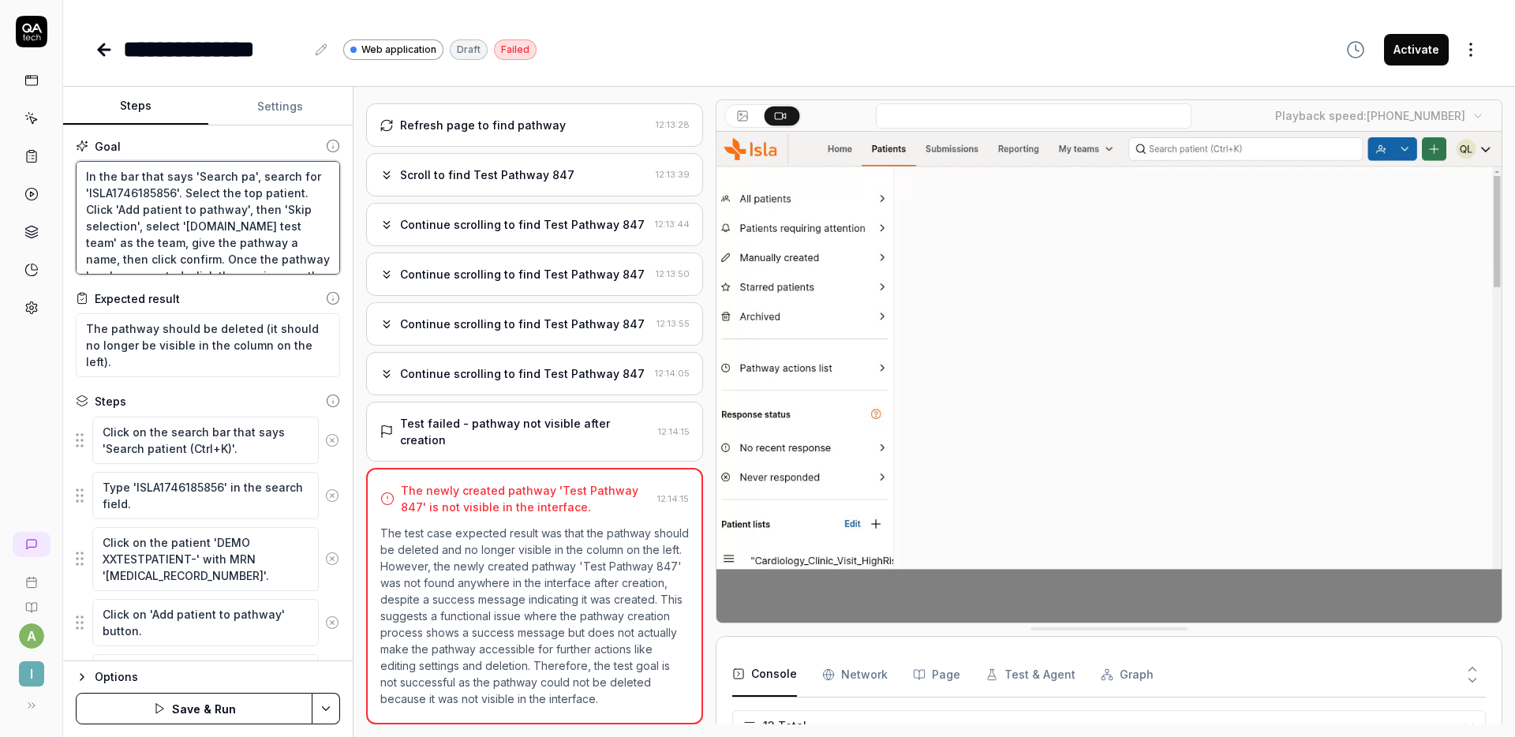
type textarea "*"
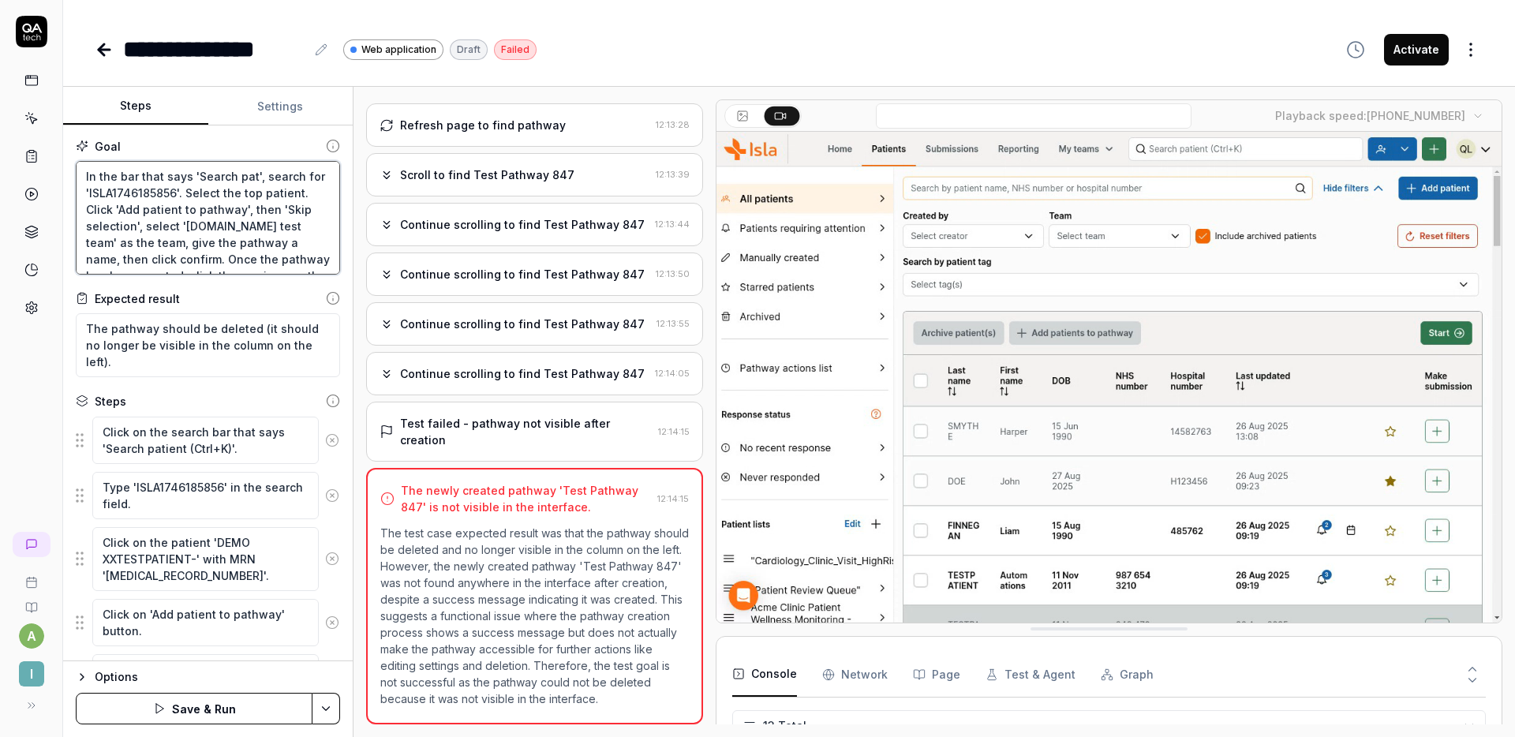
type textarea "In the bar that says 'Search pati', search for 'ISLA1746185856'. Select the top…"
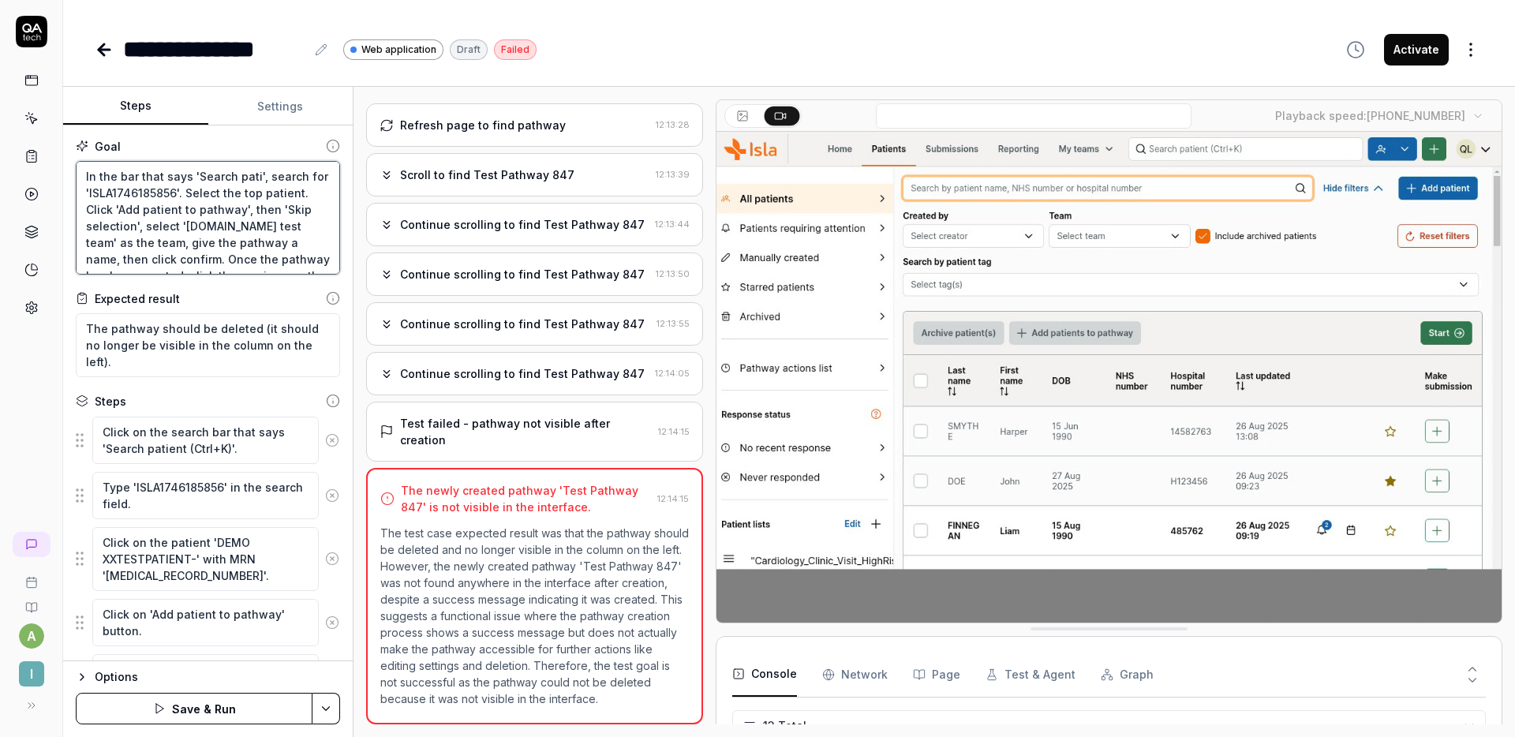
type textarea "*"
type textarea "In the bar that says 'Search patie', search for 'ISLA1746185856'. Select the to…"
type textarea "*"
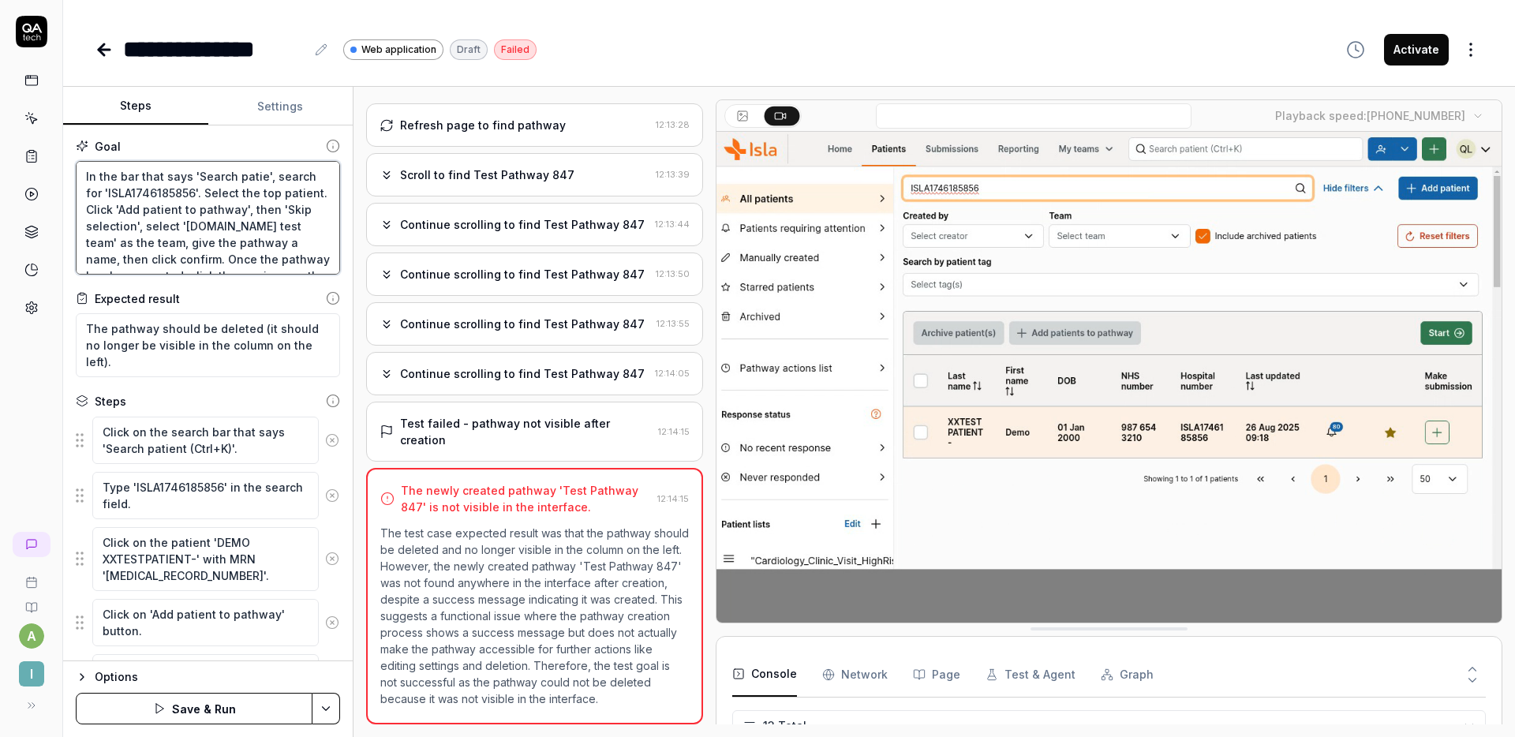
type textarea "In the bar that says 'Search patien', search for 'ISLA1746185856'. Select the t…"
type textarea "*"
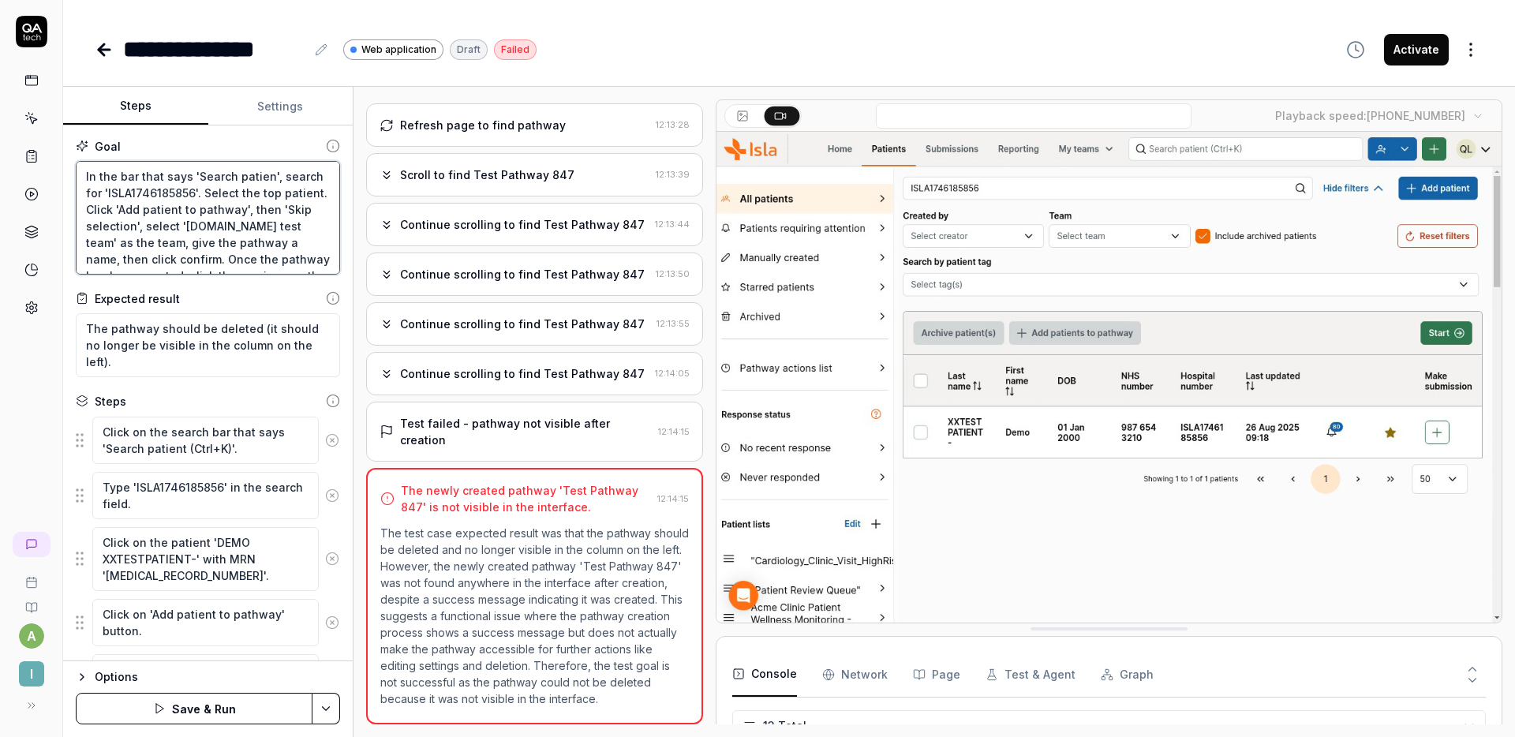
type textarea "In the bar that says 'Search patient', search for 'ISLA1746185856'. Select the …"
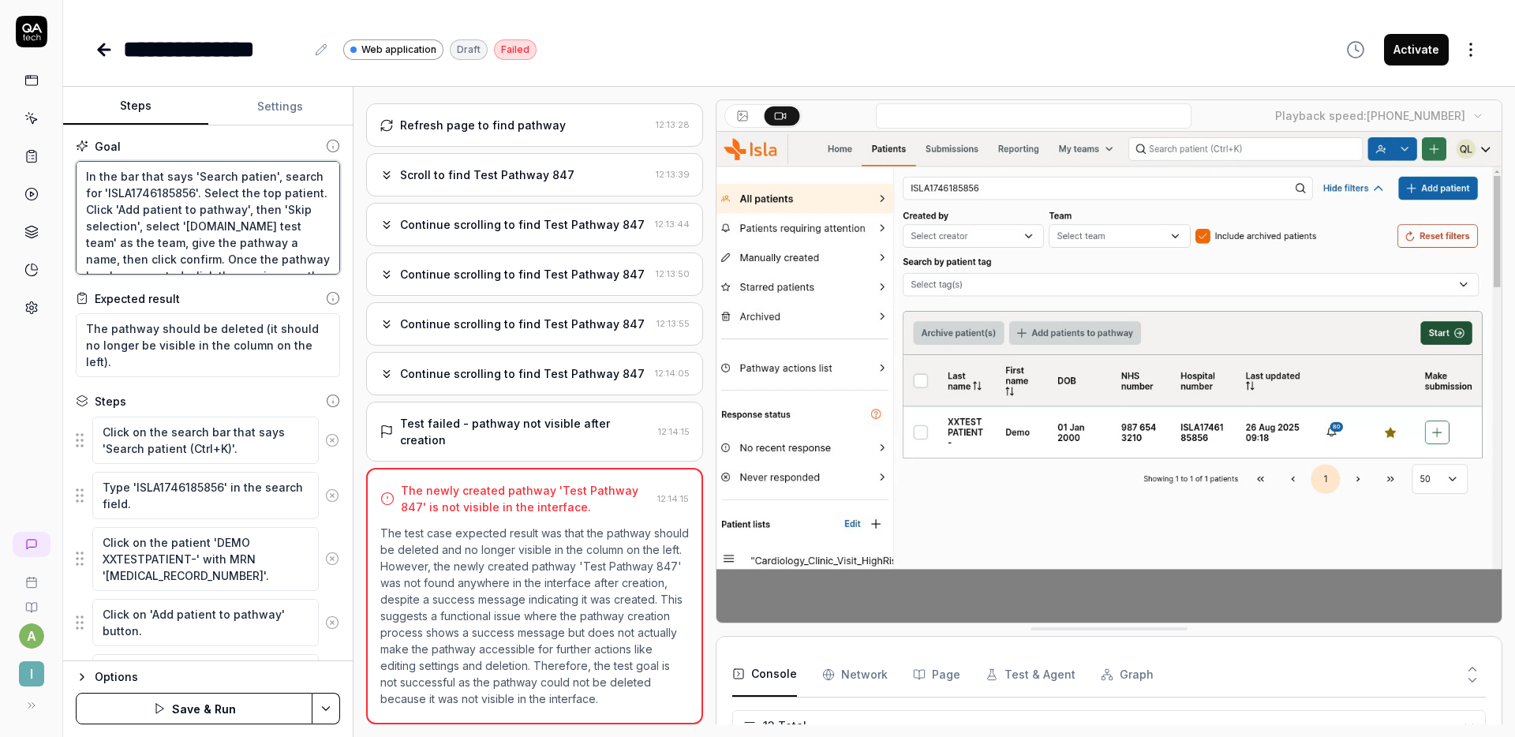
type textarea "*"
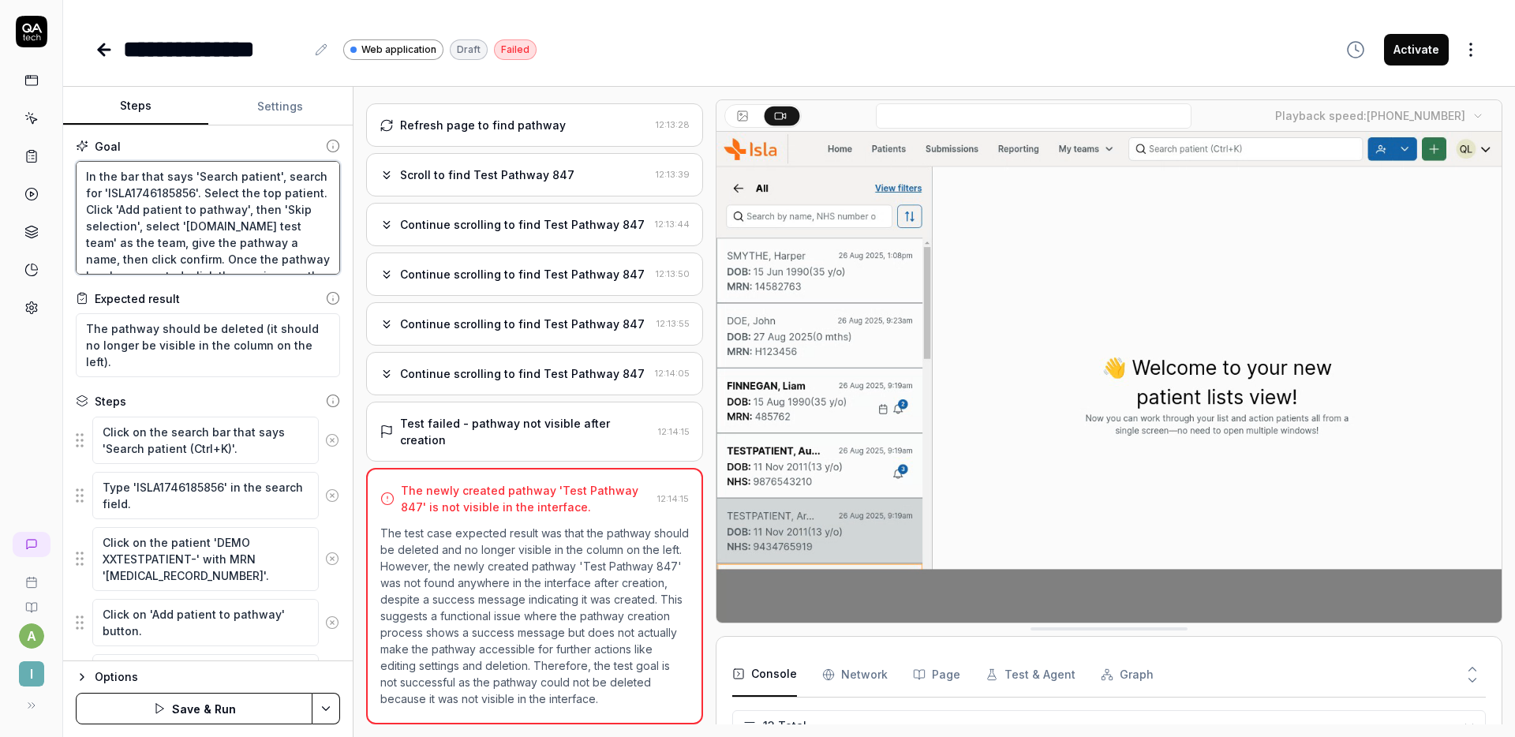
type textarea "In the bar that says 'Search patient', search for 'ISLA1746185856'. Select the …"
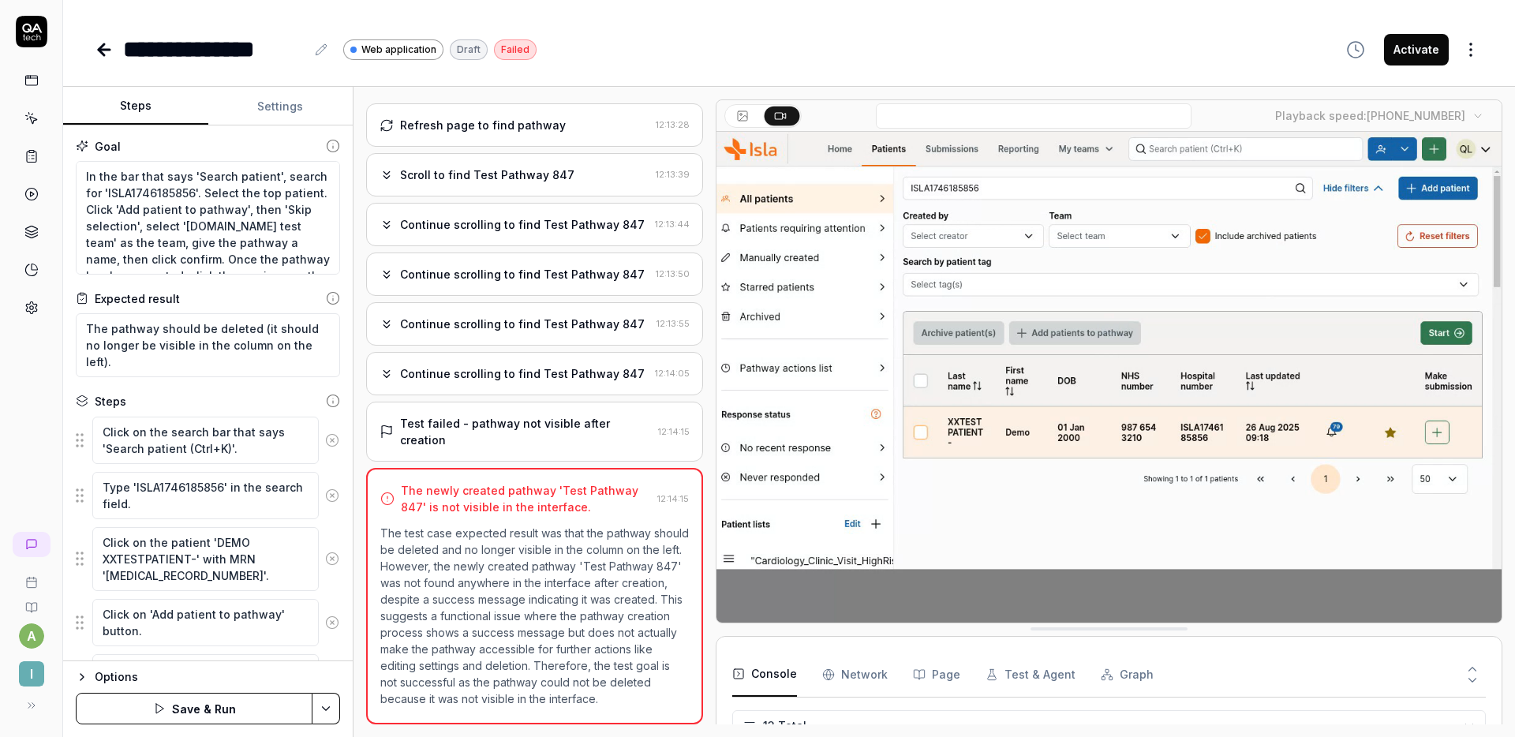
click at [215, 694] on button "Save & Run" at bounding box center [194, 709] width 237 height 32
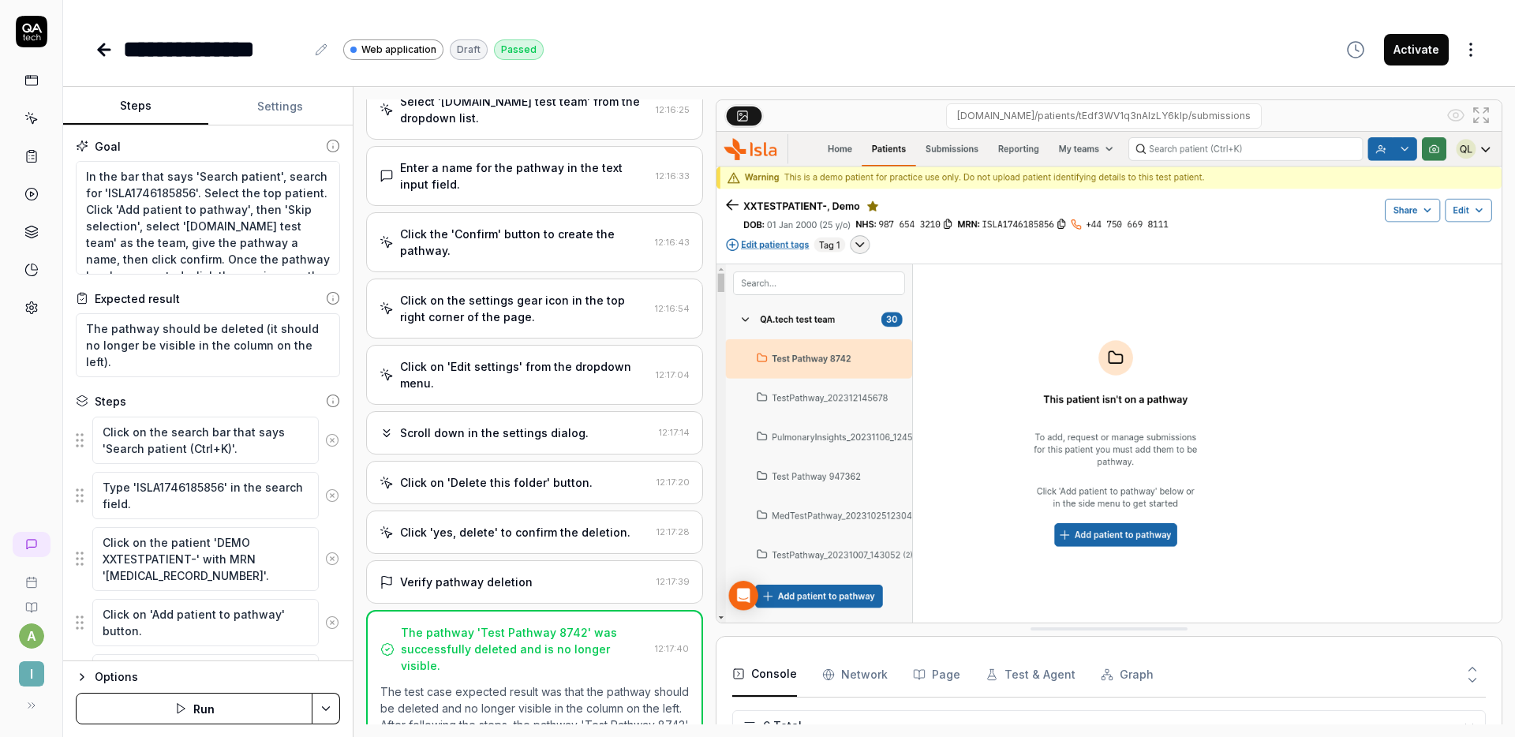
scroll to position [517, 0]
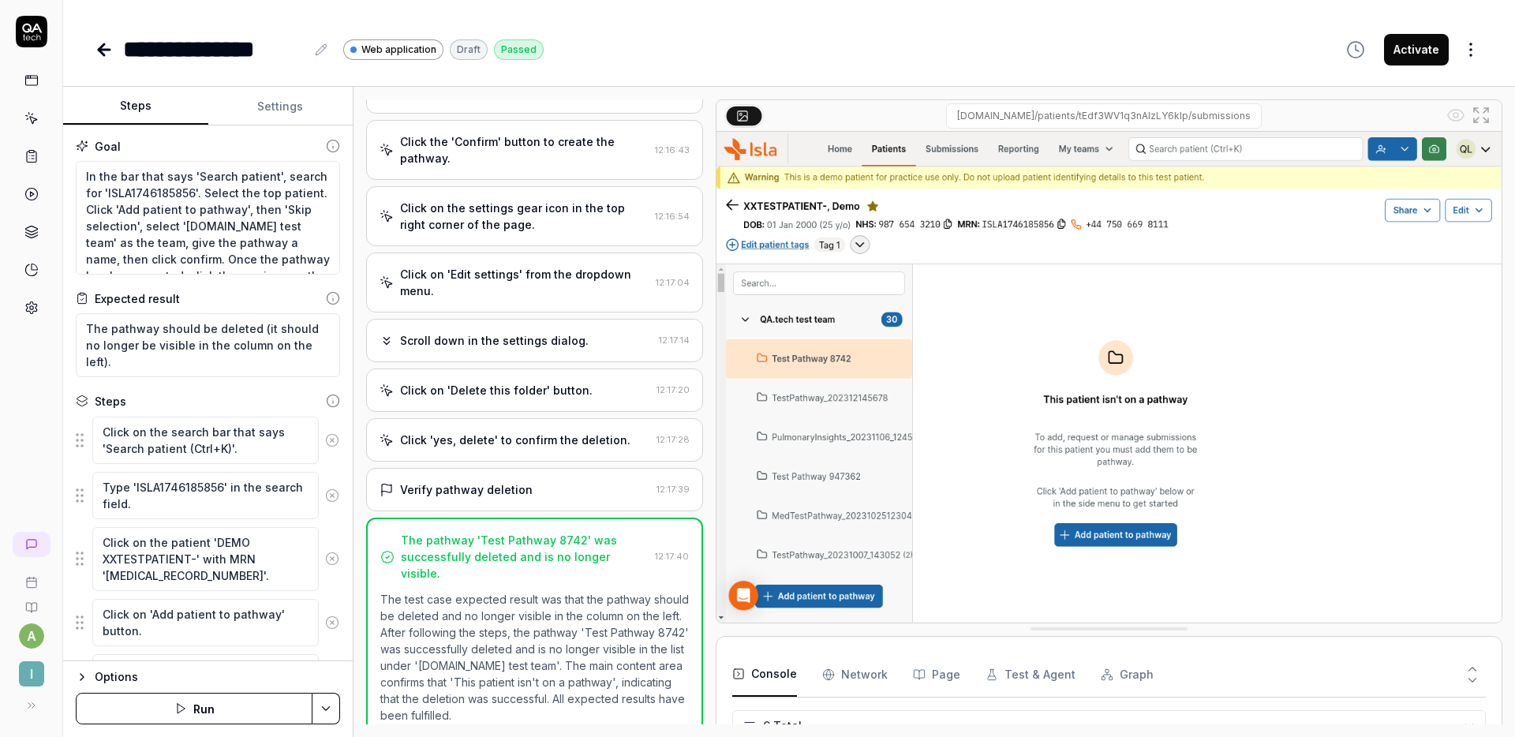
click at [1426, 57] on button "Activate" at bounding box center [1416, 50] width 65 height 32
type textarea "*"
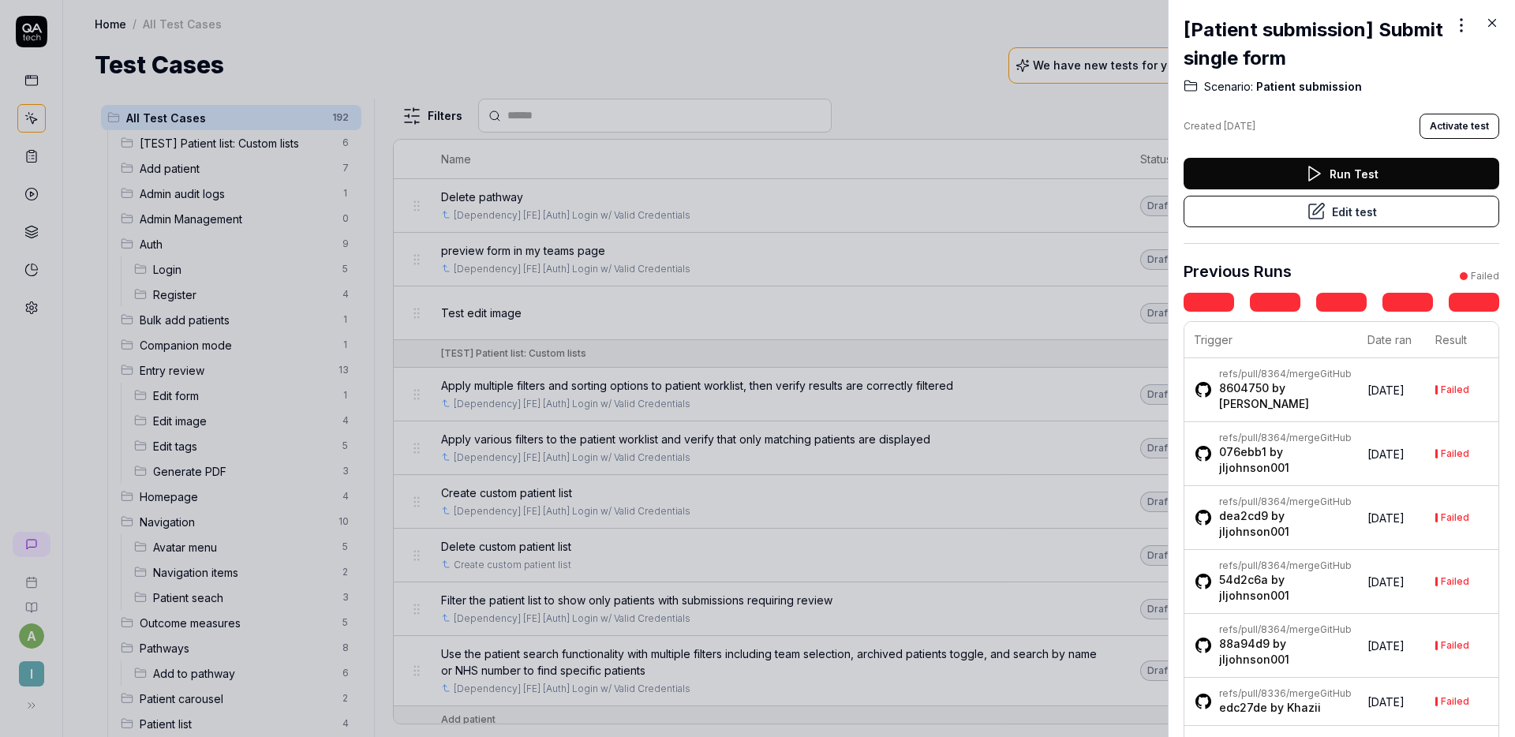
click at [1343, 207] on button "Edit test" at bounding box center [1342, 212] width 316 height 32
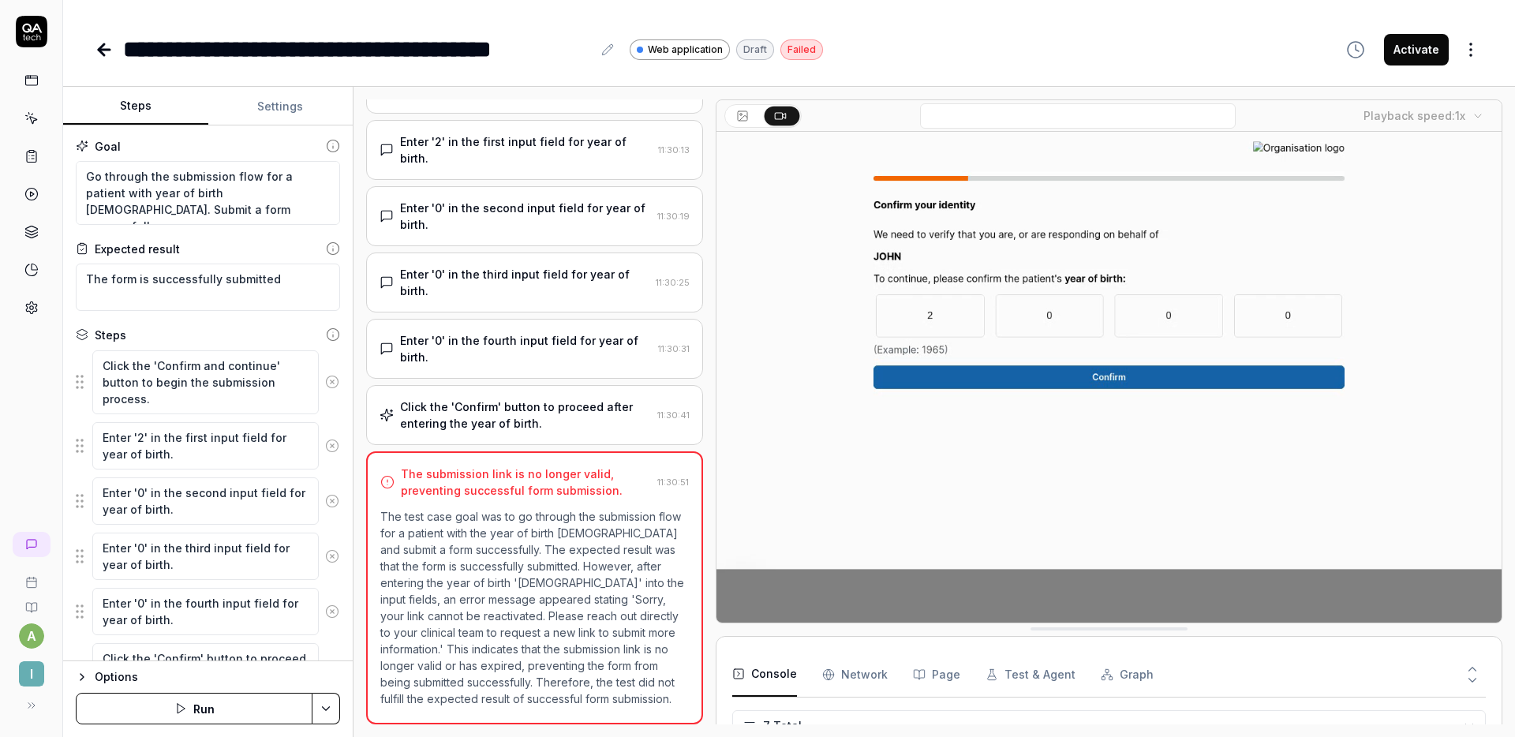
scroll to position [109, 0]
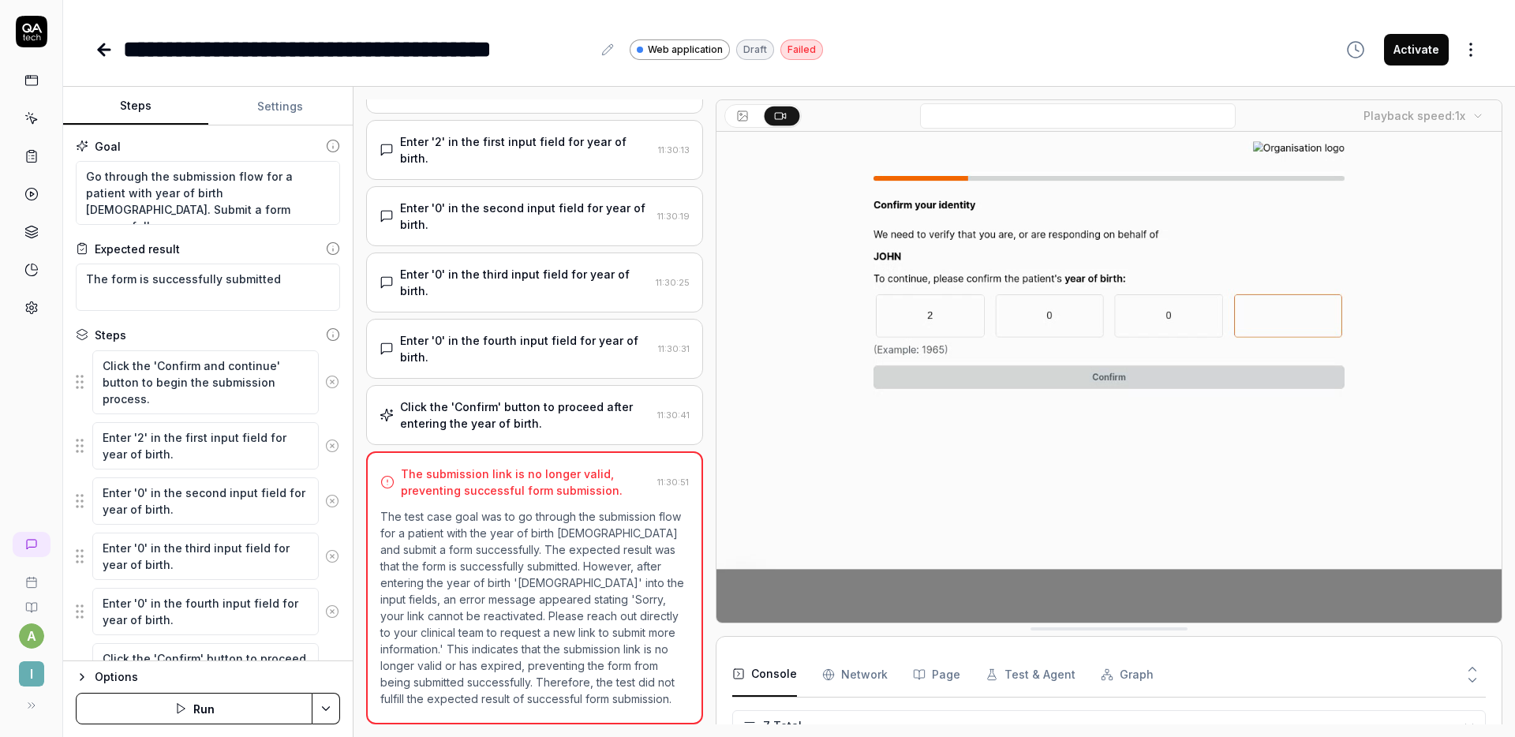
click at [543, 414] on div "Click the 'Confirm' button to proceed after entering the year of birth." at bounding box center [525, 415] width 251 height 33
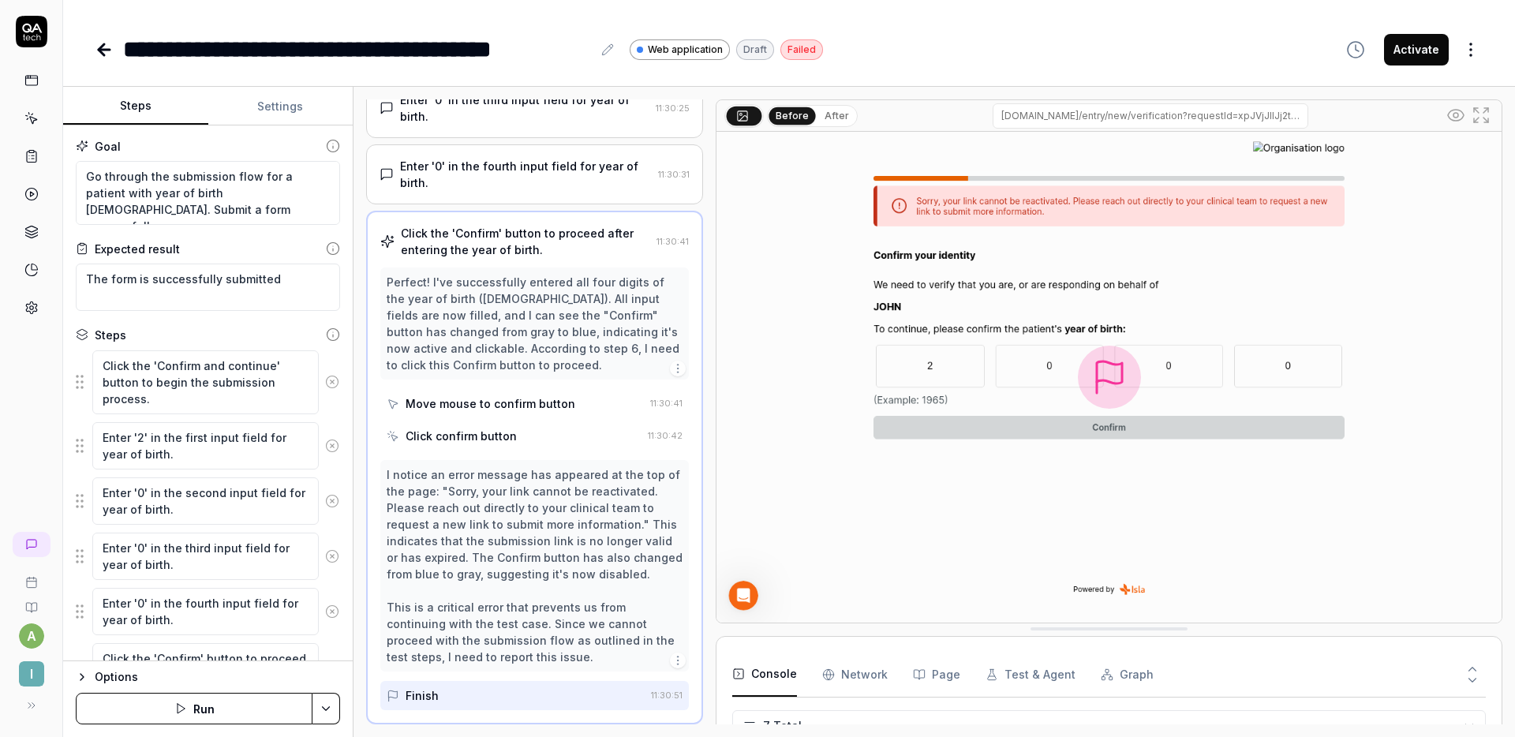
scroll to position [360, 0]
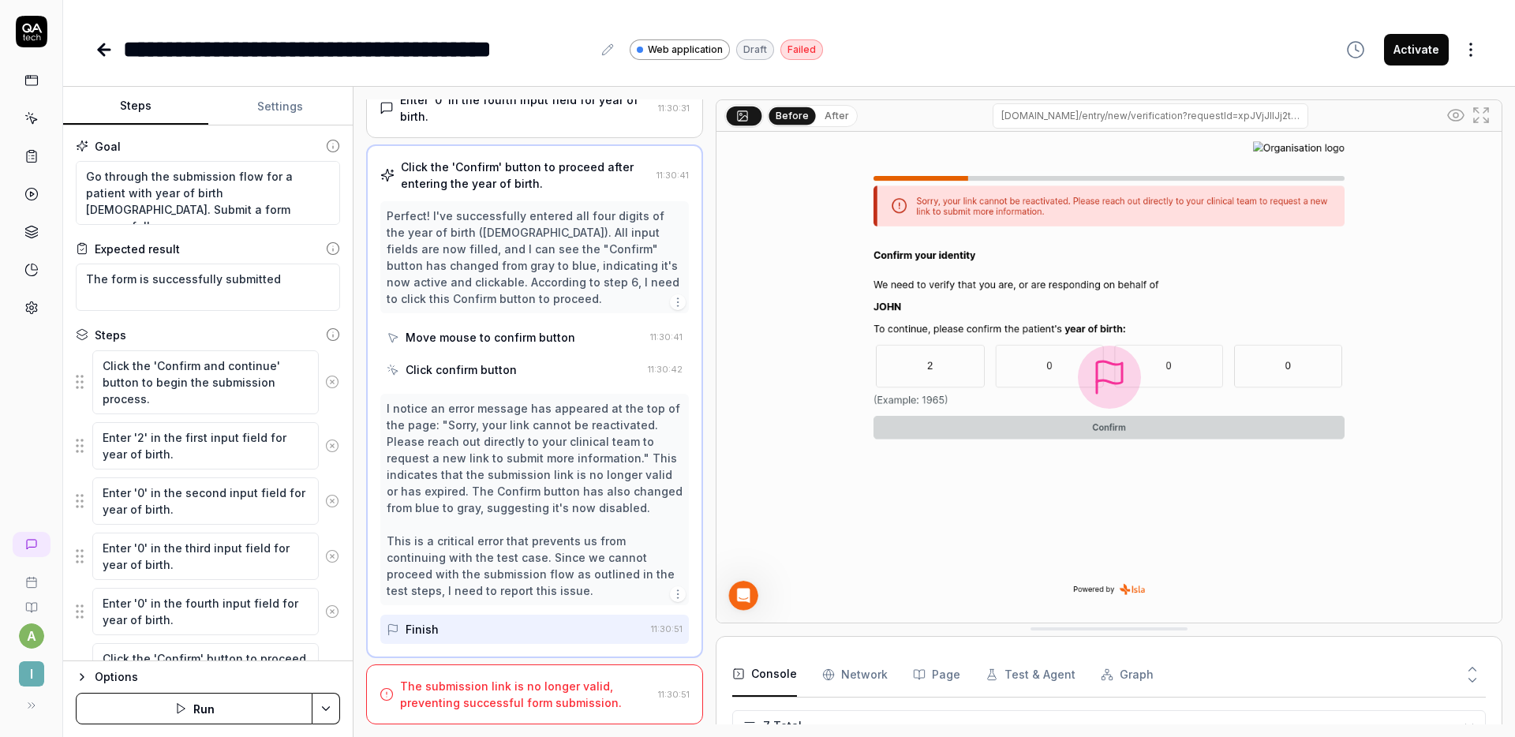
click at [284, 103] on button "Settings" at bounding box center [280, 107] width 145 height 38
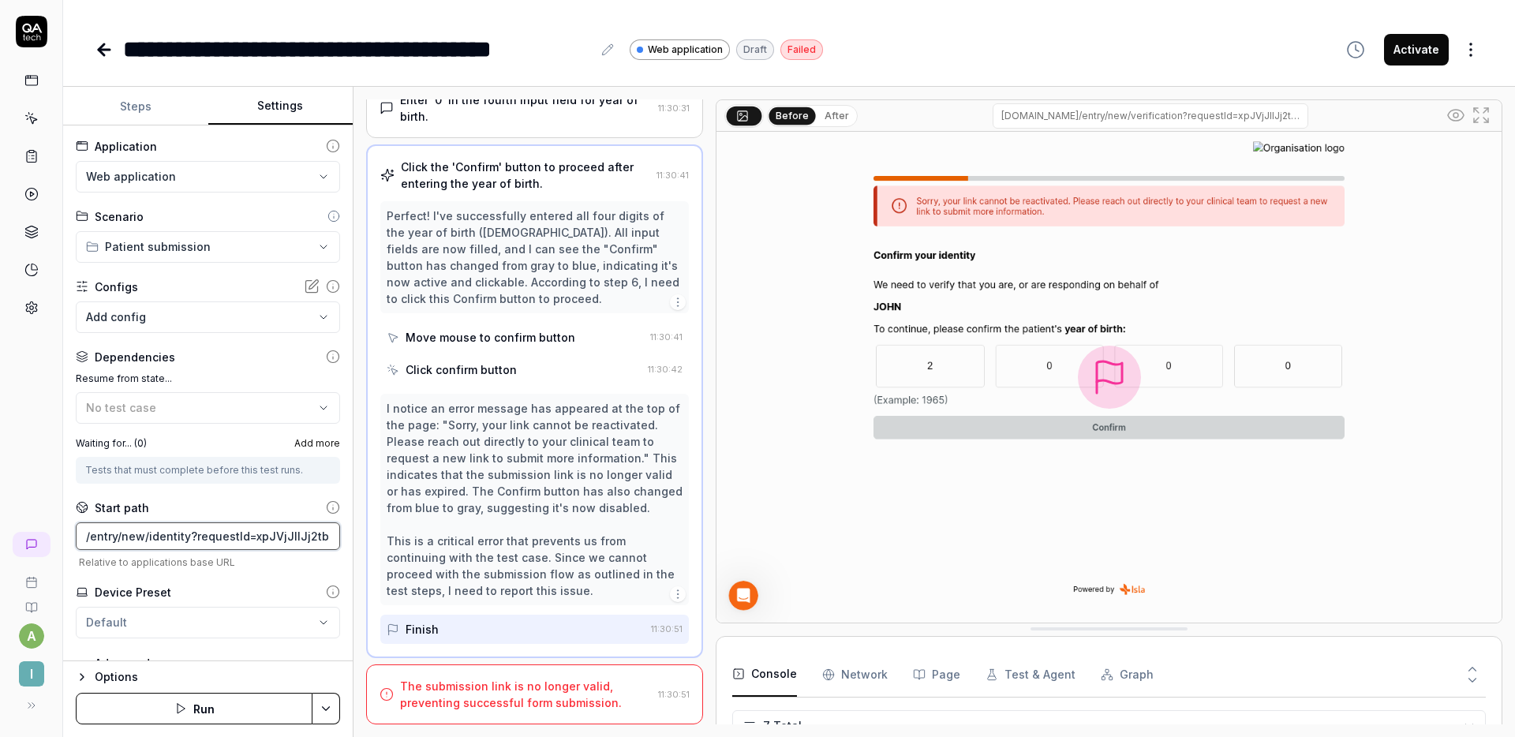
click at [163, 534] on input "/entry/new/identity?requestId=xpJVjJIlJj2tbz7CtD8F" at bounding box center [208, 536] width 264 height 28
click at [139, 99] on button "Steps" at bounding box center [135, 107] width 145 height 38
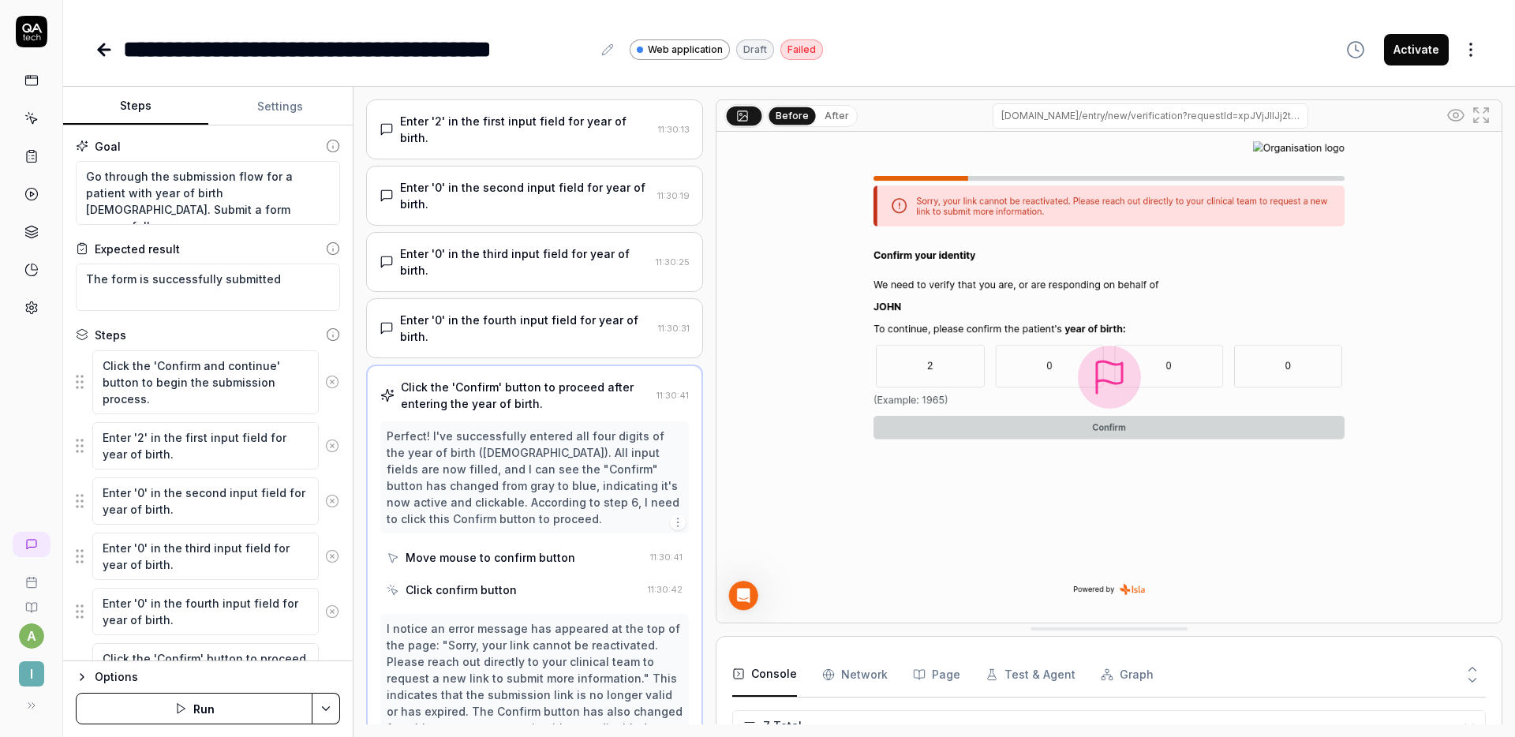
scroll to position [0, 0]
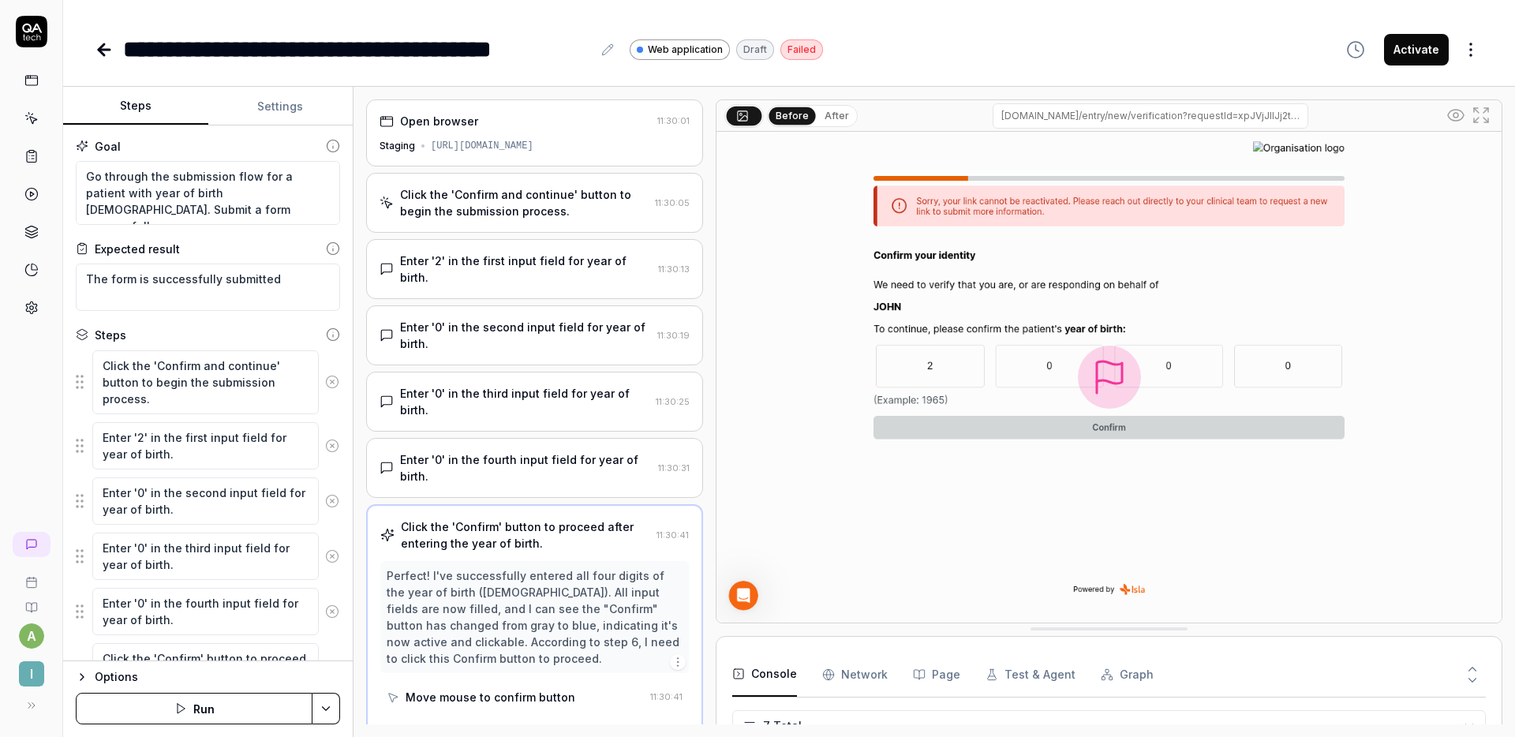
type textarea "*"
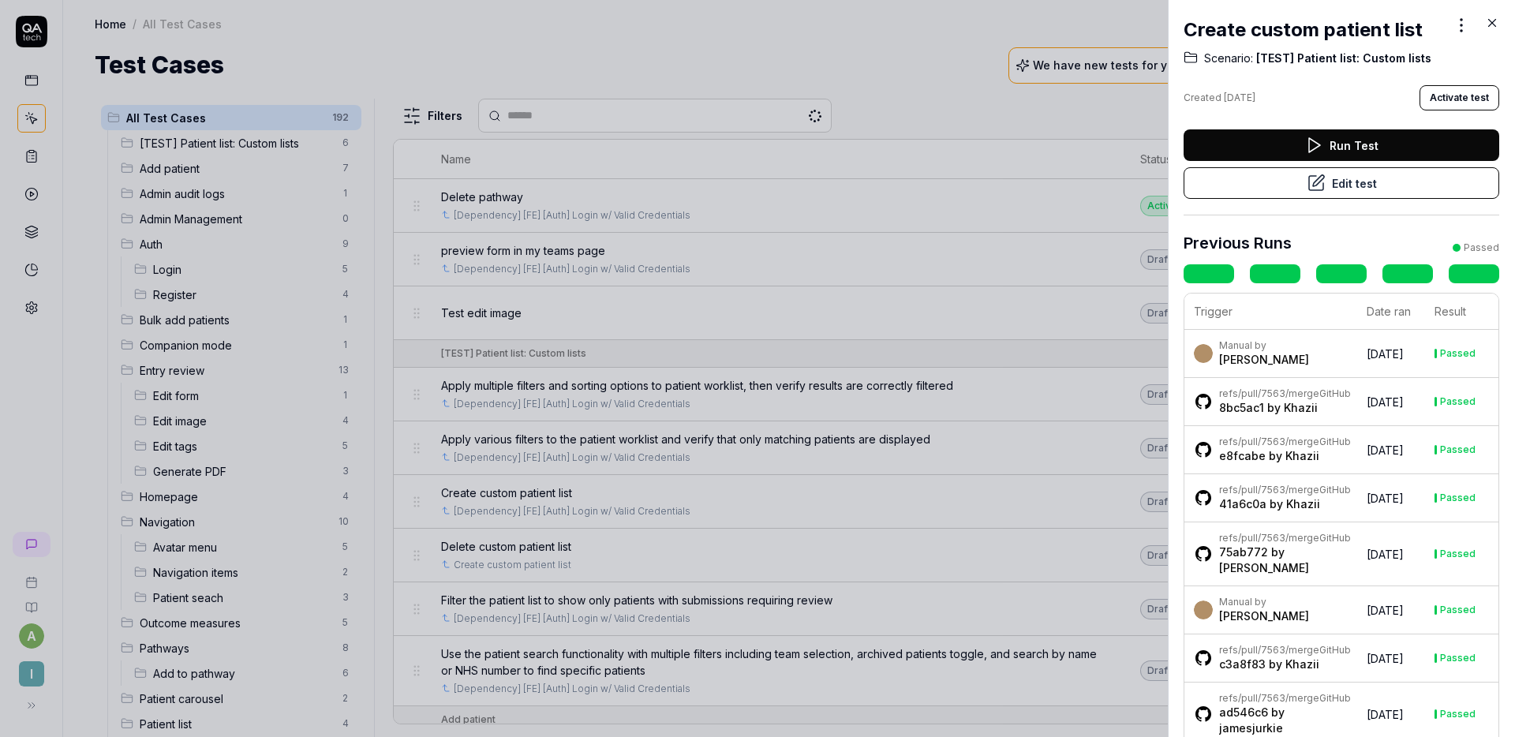
click at [1334, 190] on button "Edit test" at bounding box center [1342, 183] width 316 height 32
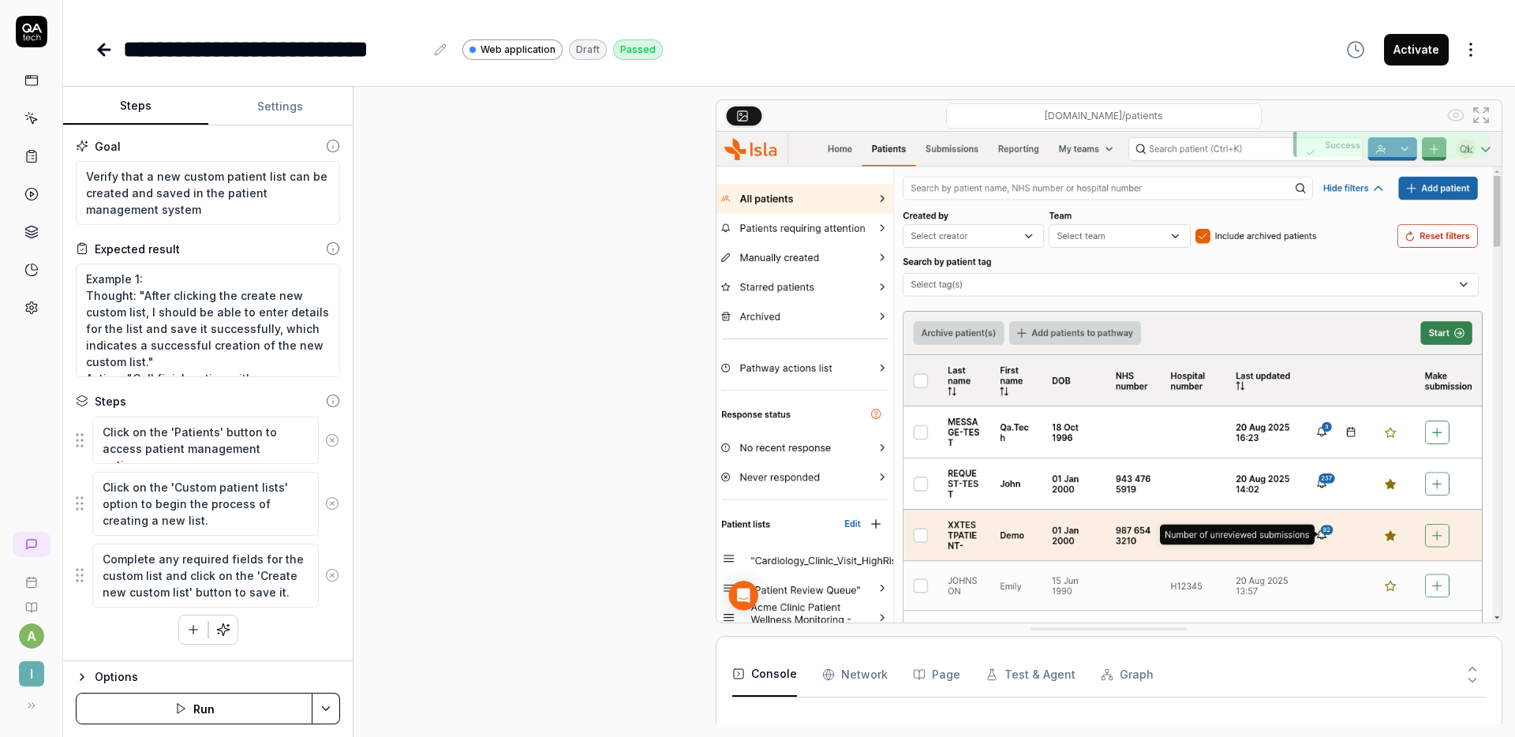
scroll to position [118, 0]
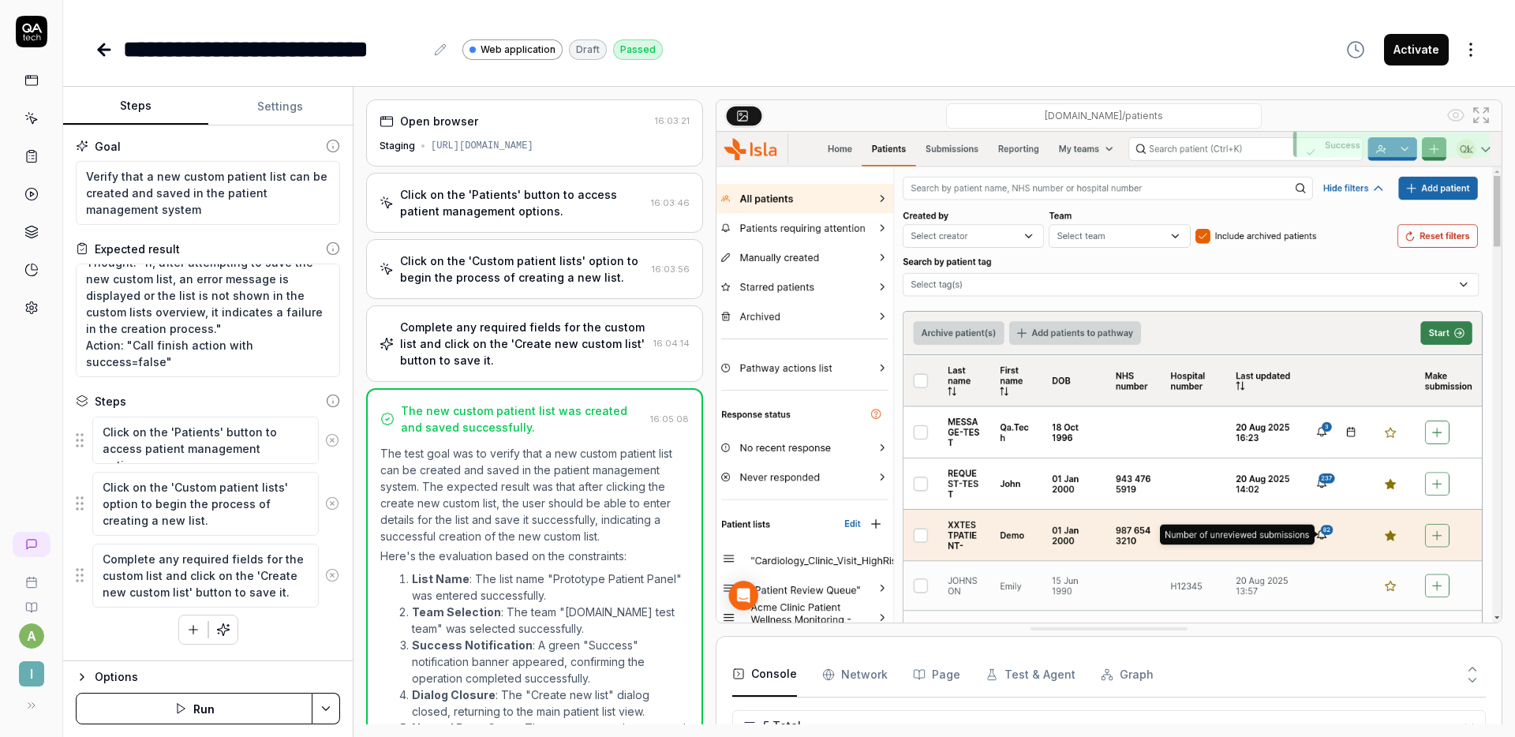
click at [561, 253] on div "Click on the 'Custom patient lists' option to begin the process of creating a n…" at bounding box center [522, 269] width 245 height 33
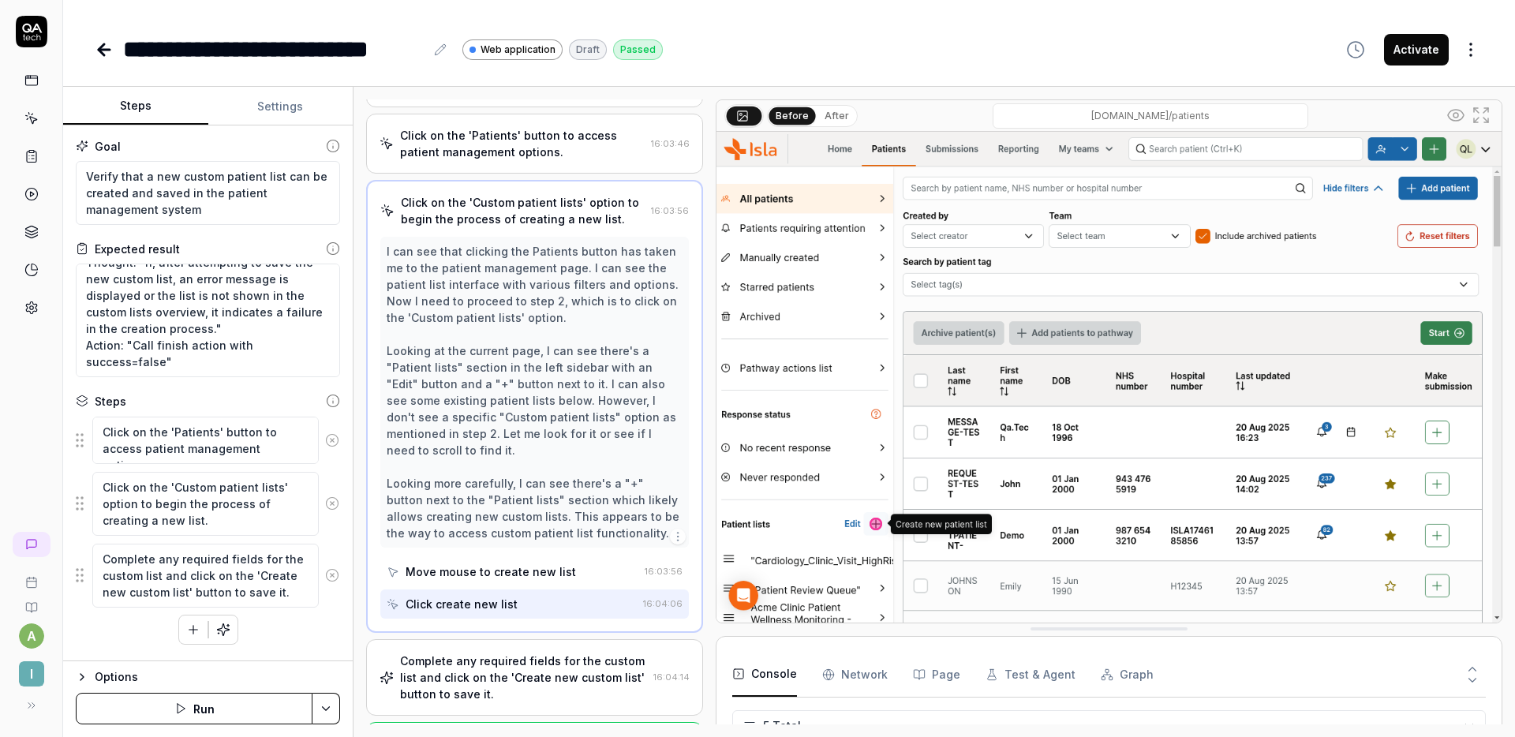
scroll to position [117, 0]
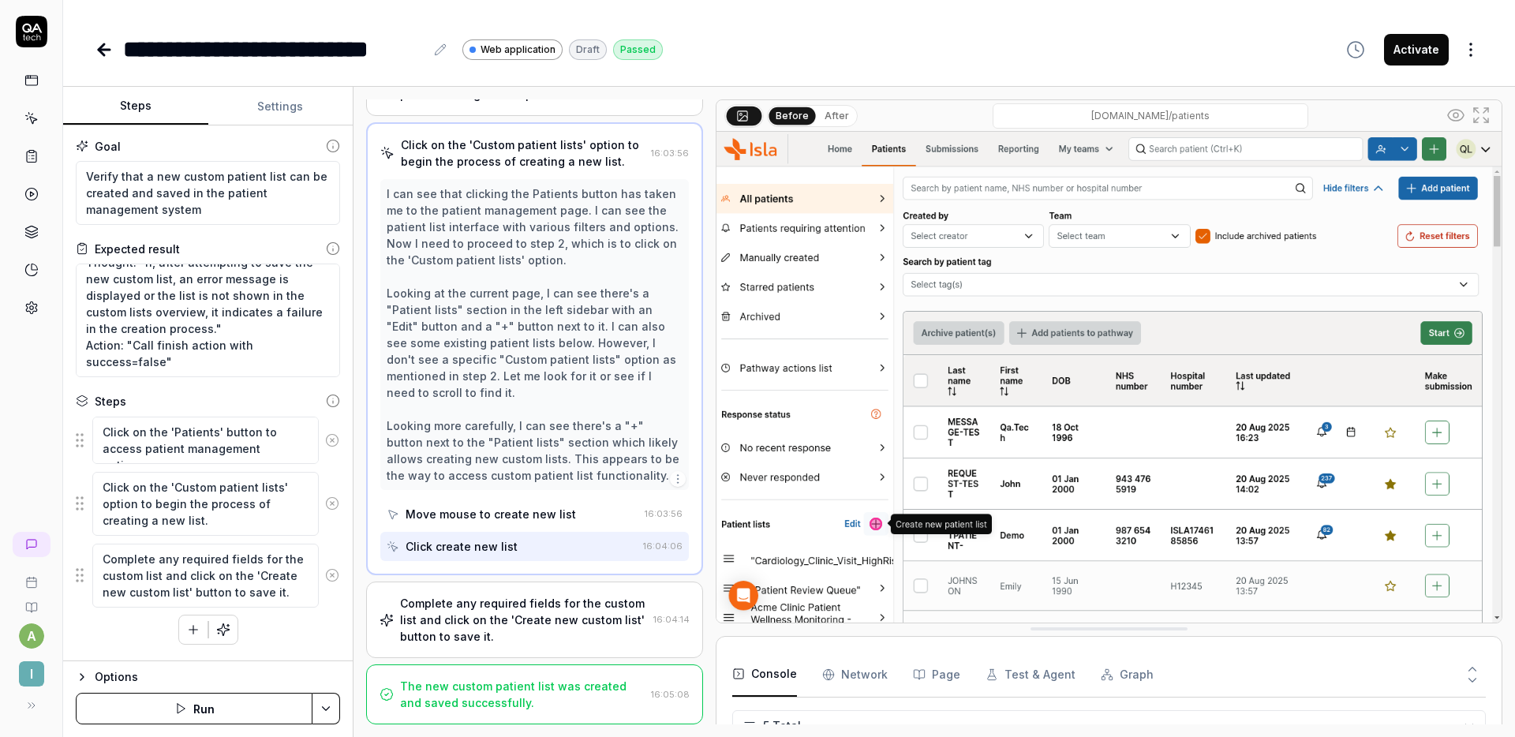
click at [534, 601] on div "Complete any required fields for the custom list and click on the 'Create new c…" at bounding box center [523, 620] width 247 height 50
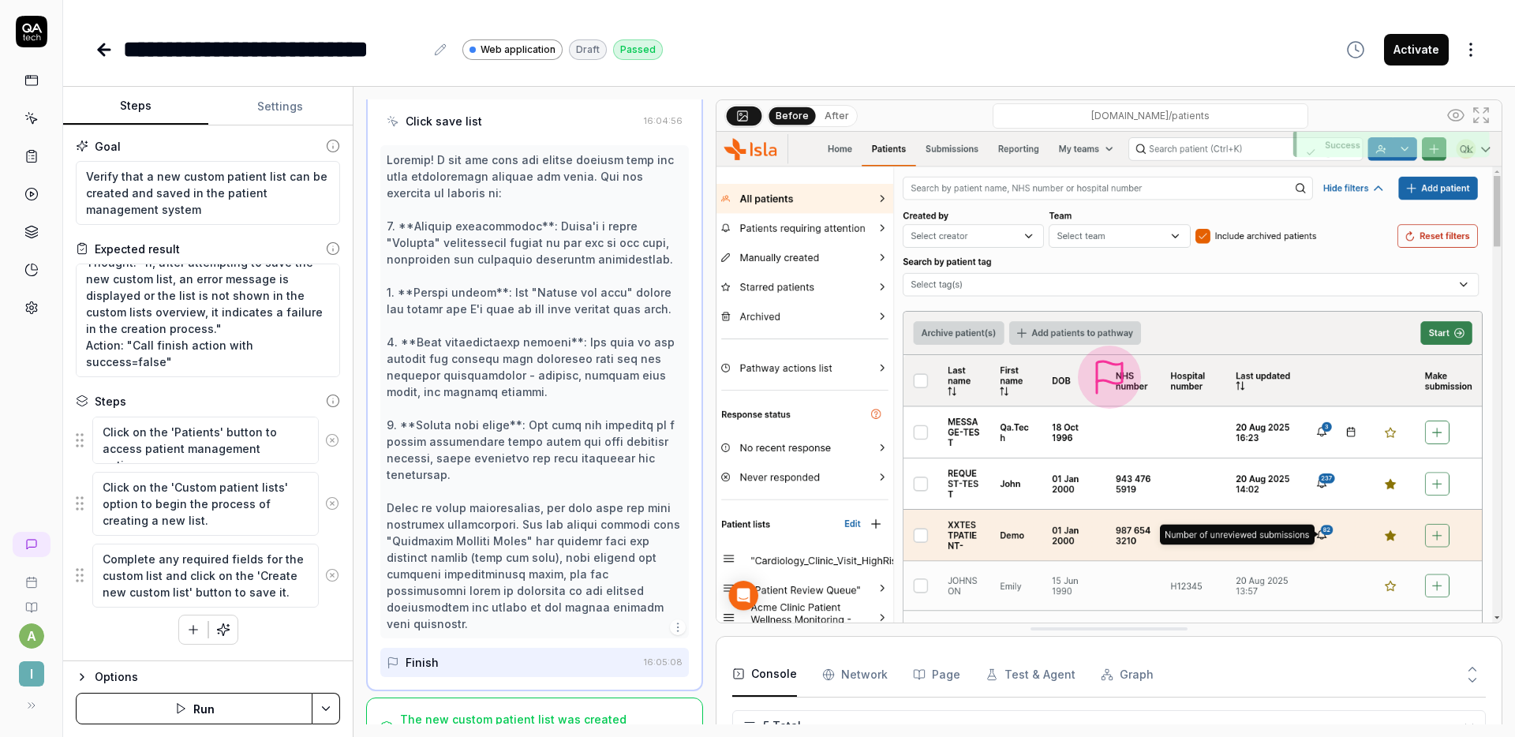
click at [532, 698] on div "The new custom patient list was created and saved successfully. 16:05:08" at bounding box center [534, 728] width 337 height 60
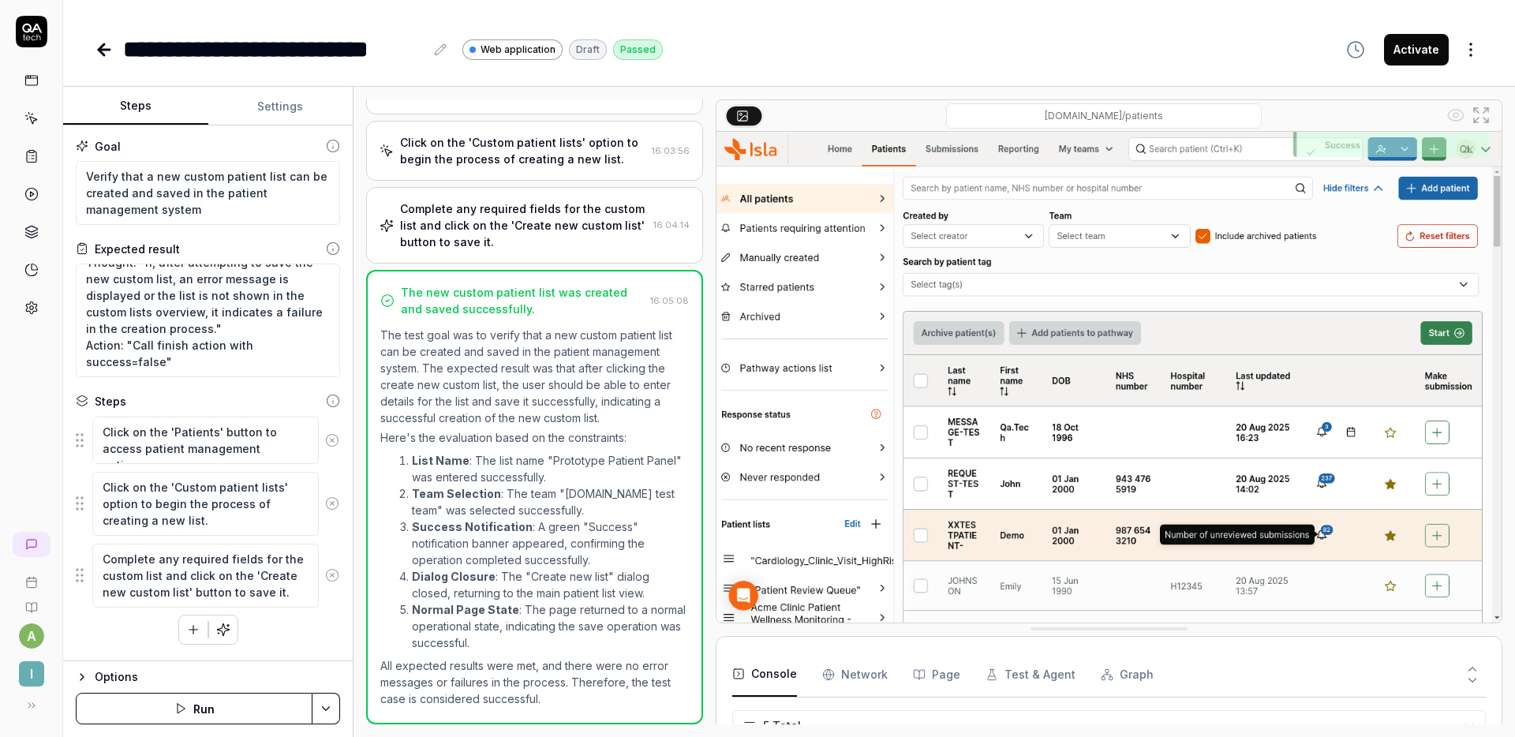
scroll to position [118, 0]
click at [253, 702] on button "Run" at bounding box center [194, 709] width 237 height 32
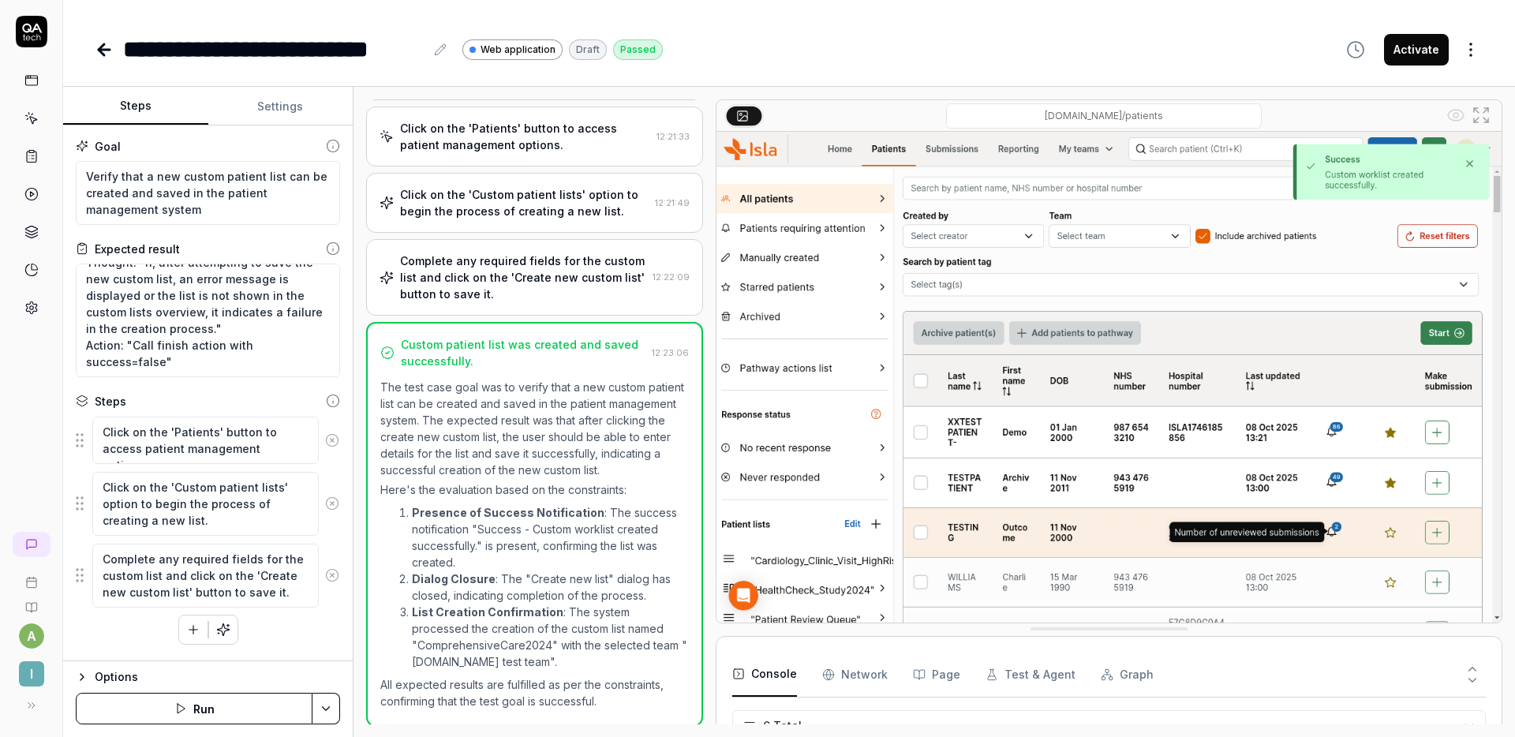
scroll to position [69, 0]
click at [1417, 50] on button "Activate" at bounding box center [1416, 50] width 65 height 32
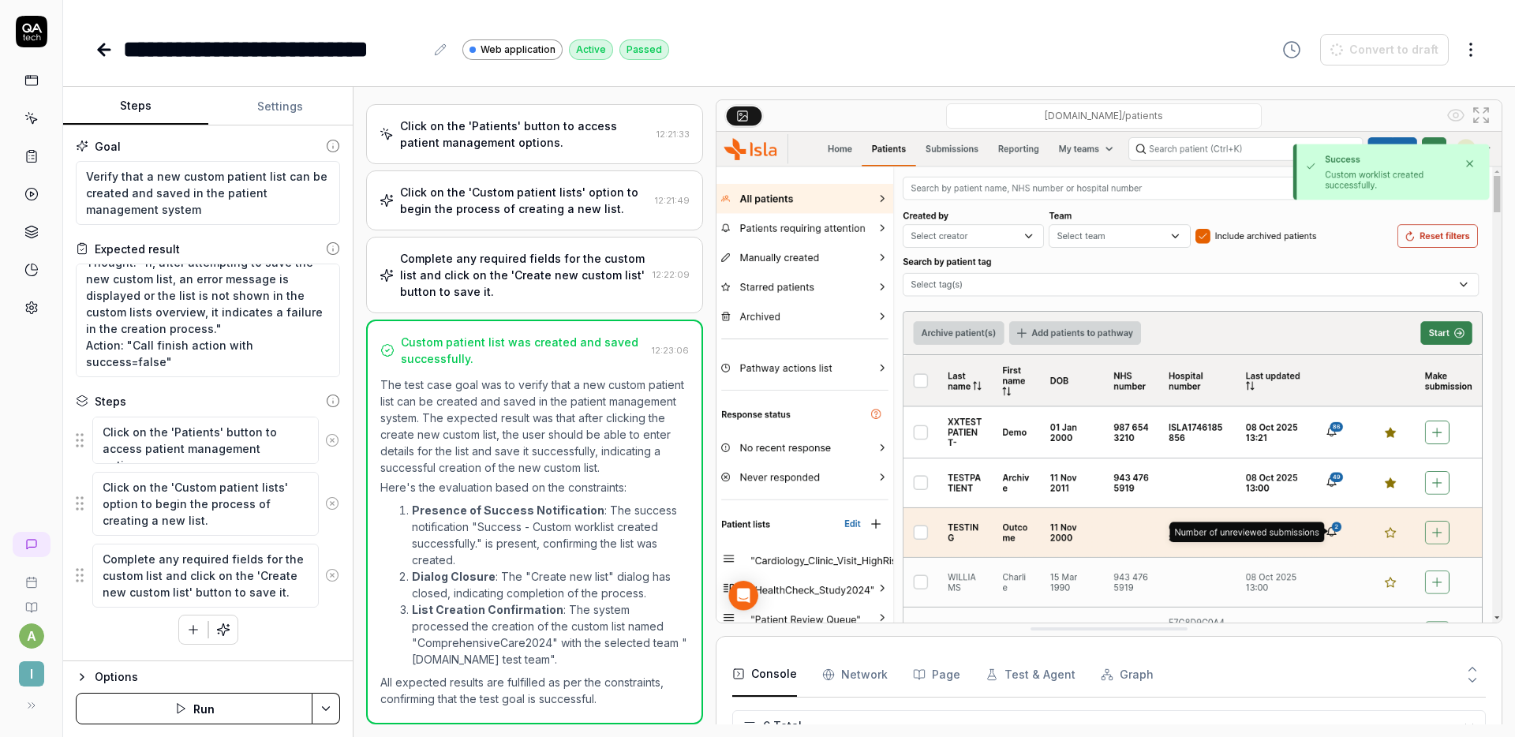
type textarea "*"
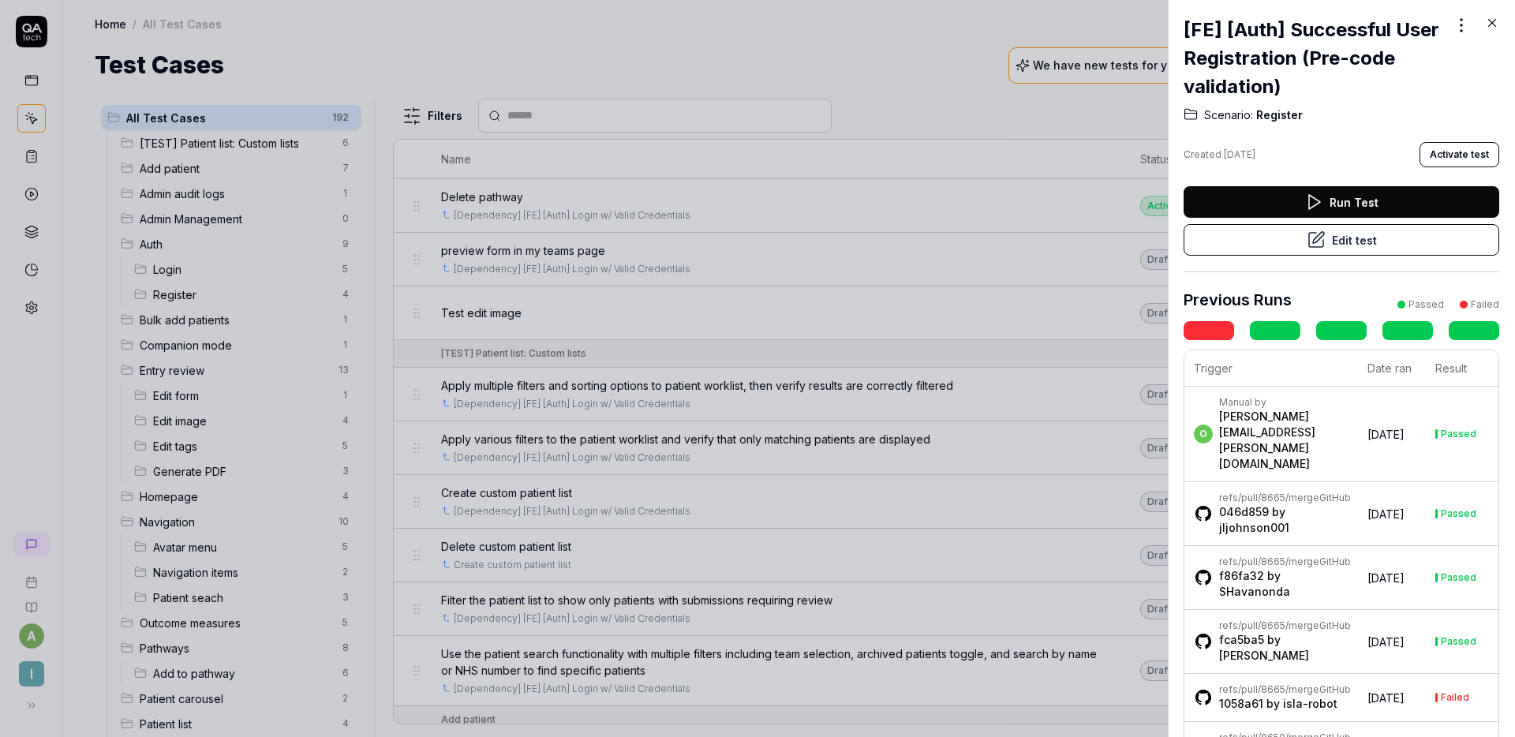
click at [1351, 238] on button "Edit test" at bounding box center [1342, 240] width 316 height 32
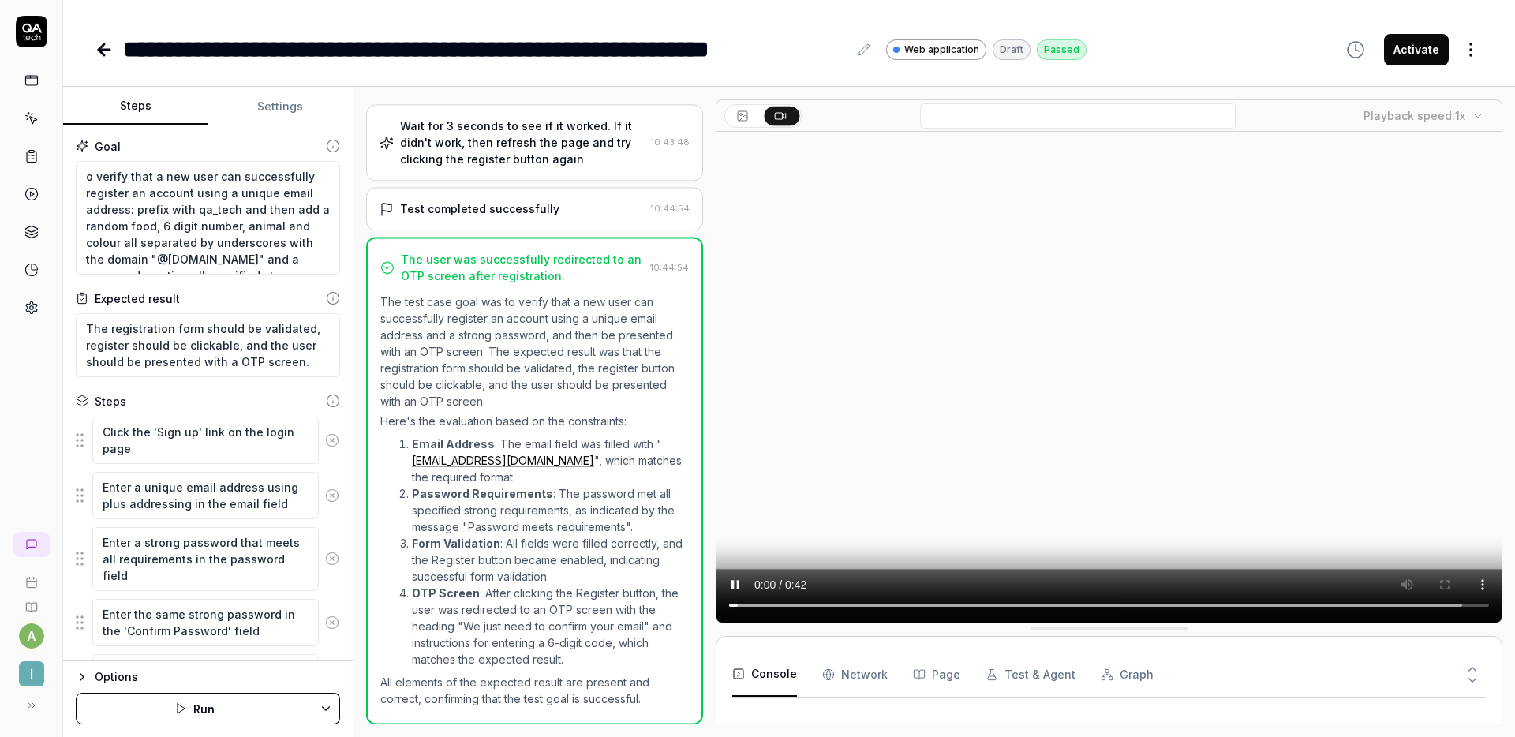
scroll to position [395, 0]
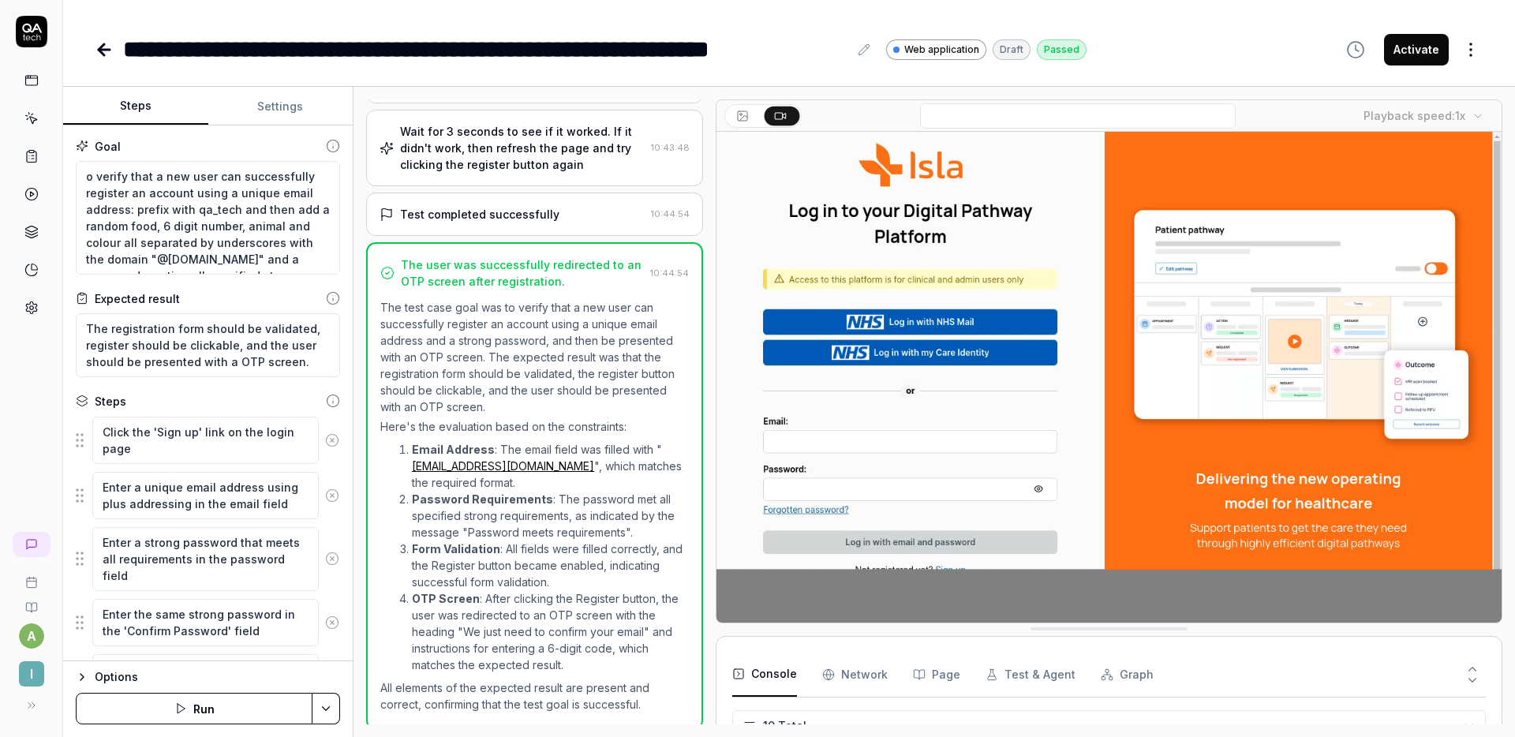
scroll to position [395, 0]
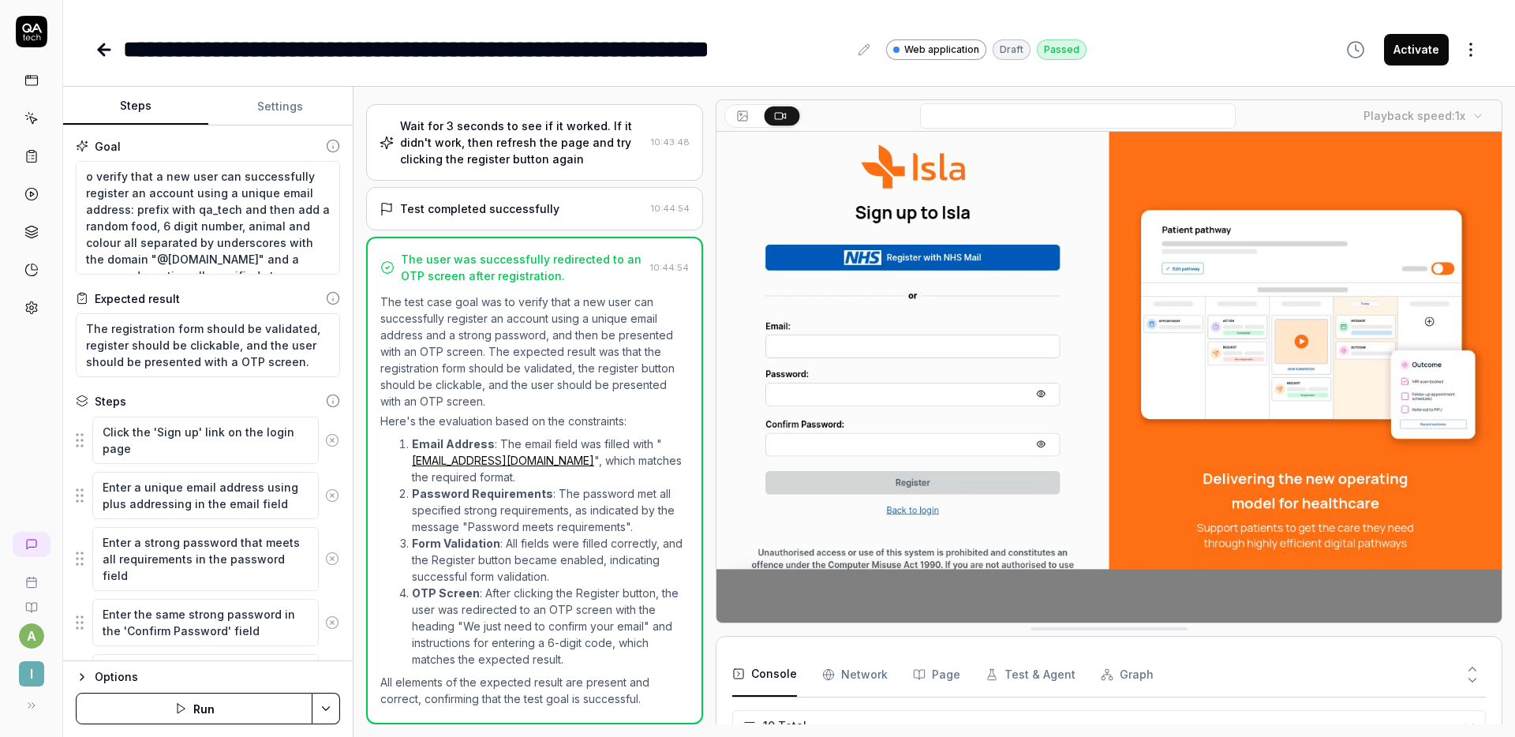
type textarea "*"
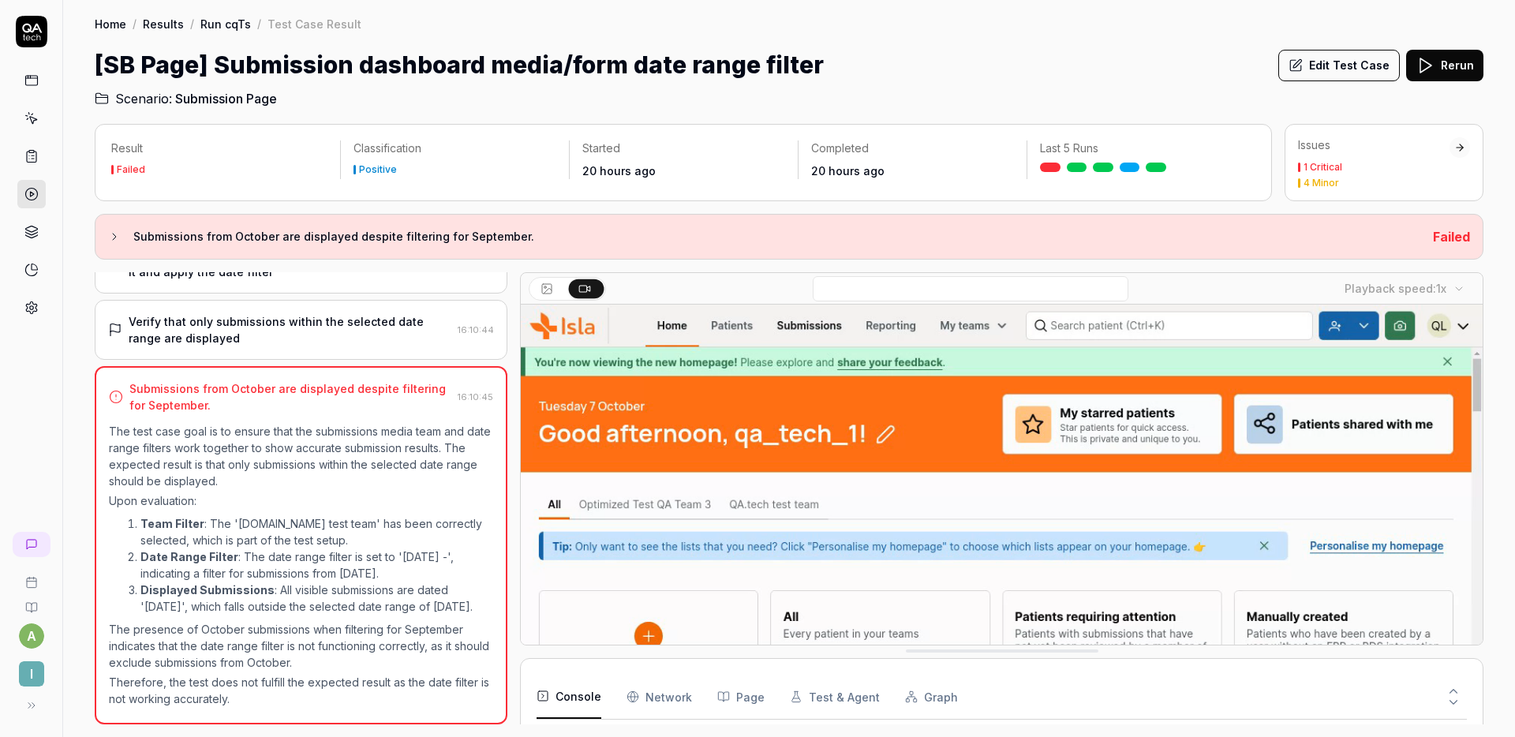
scroll to position [377, 0]
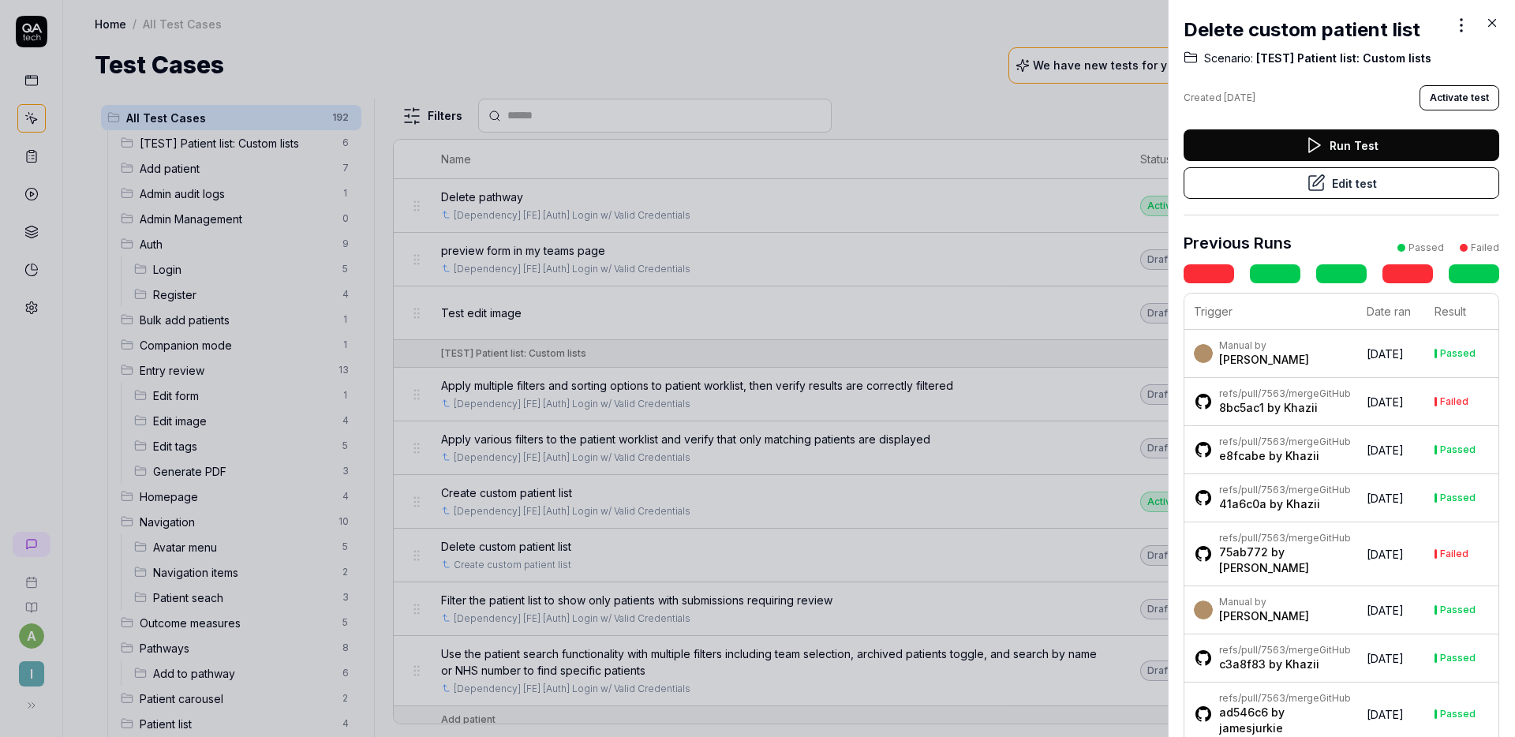
click at [1352, 185] on button "Edit test" at bounding box center [1342, 183] width 316 height 32
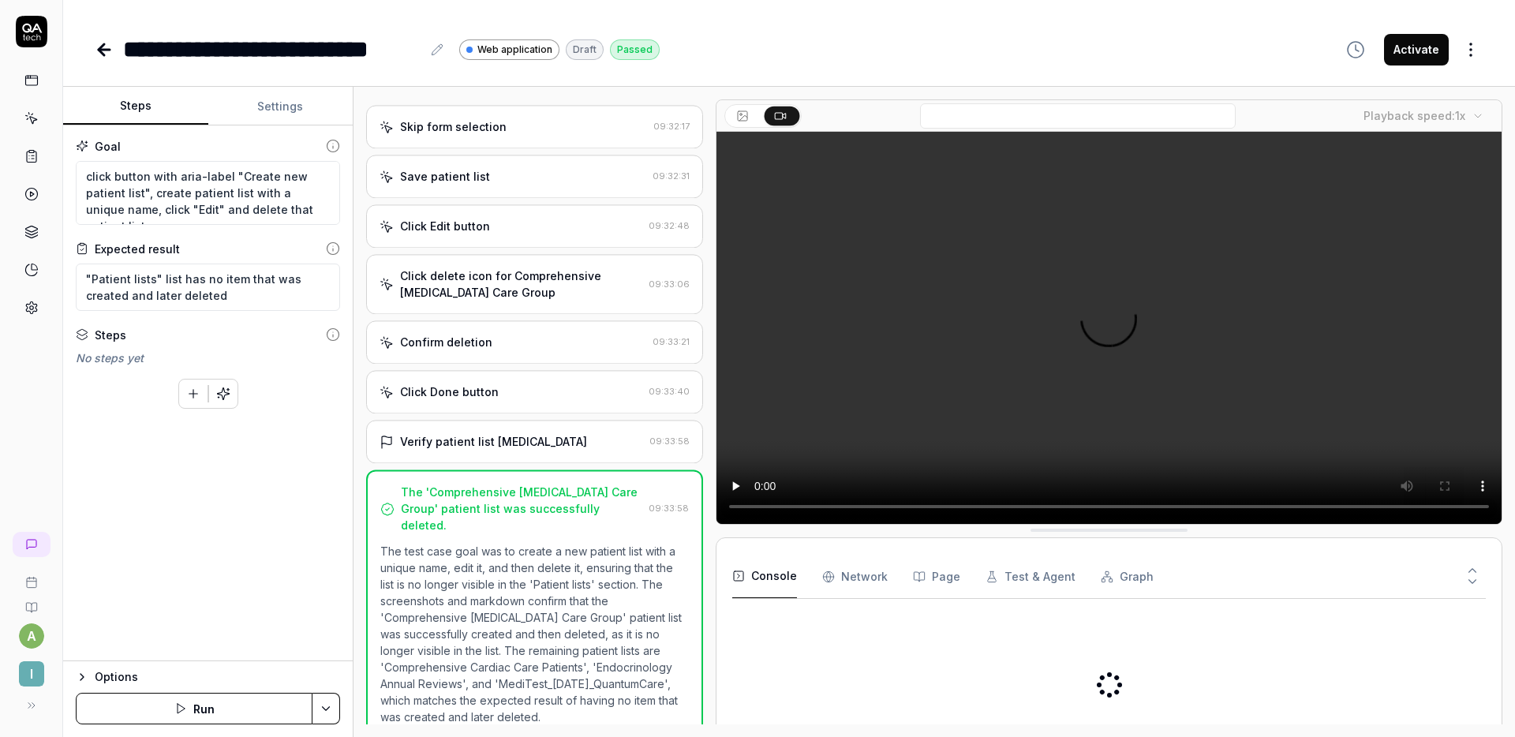
scroll to position [294, 0]
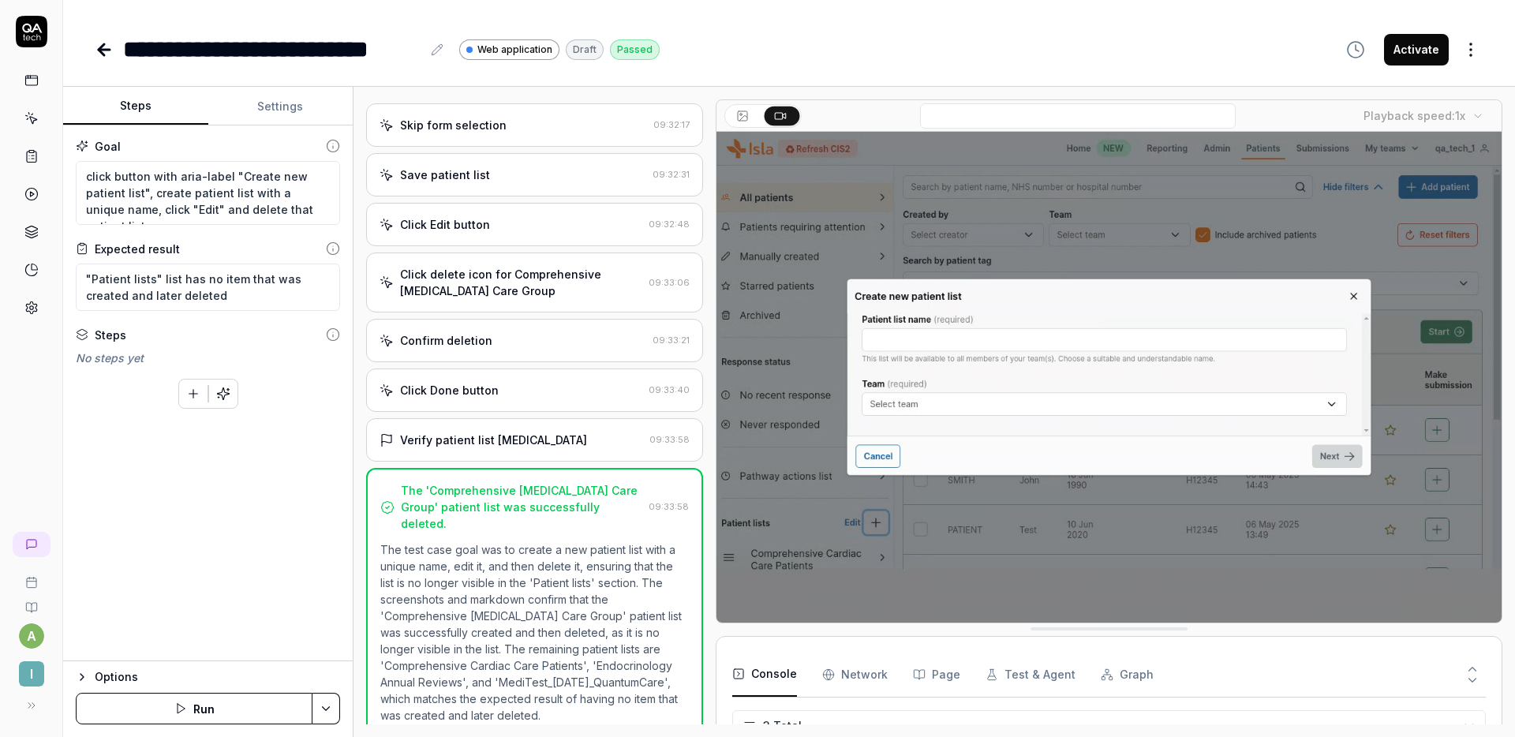
click at [934, 37] on div "**********" at bounding box center [789, 50] width 1389 height 36
click at [1392, 52] on button "Activate" at bounding box center [1416, 50] width 65 height 32
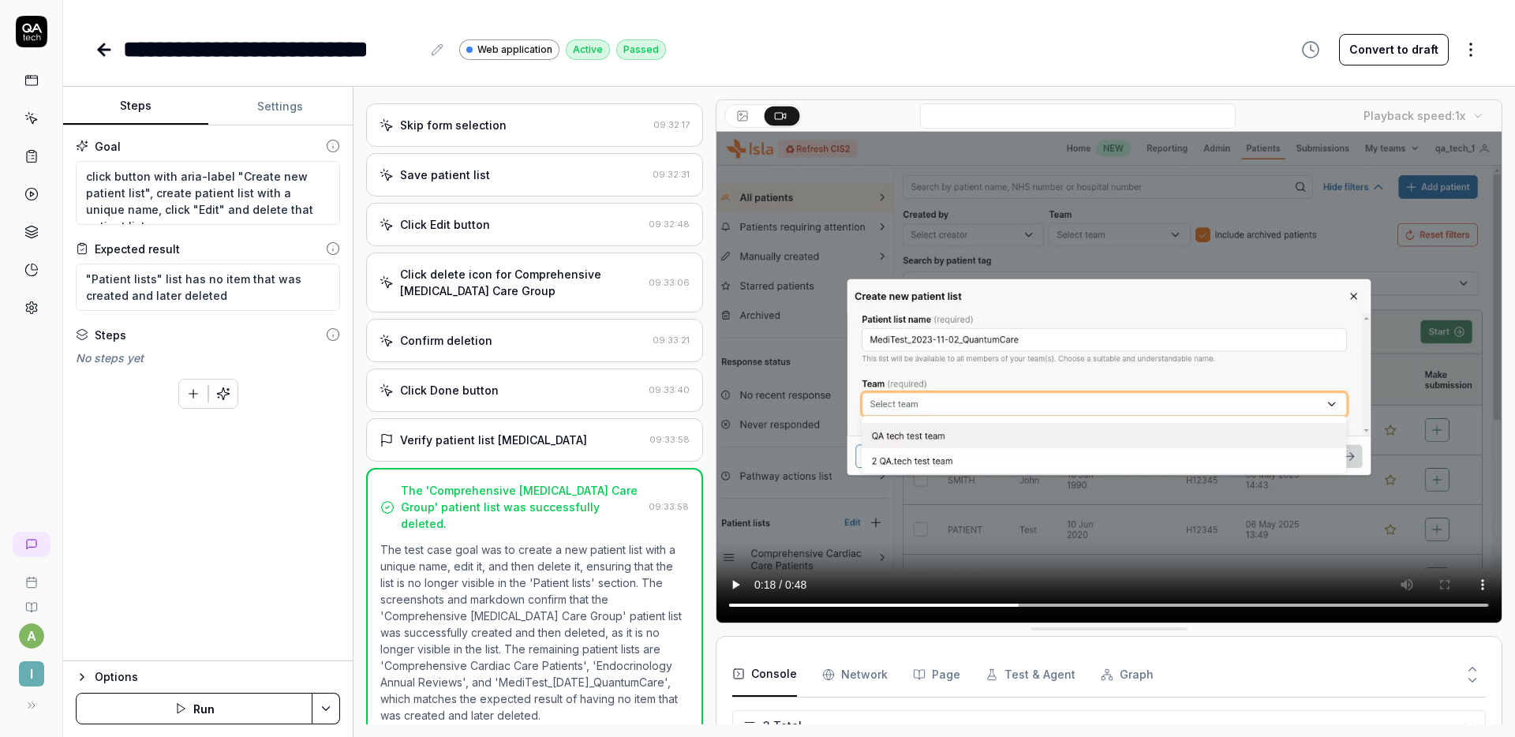
type textarea "*"
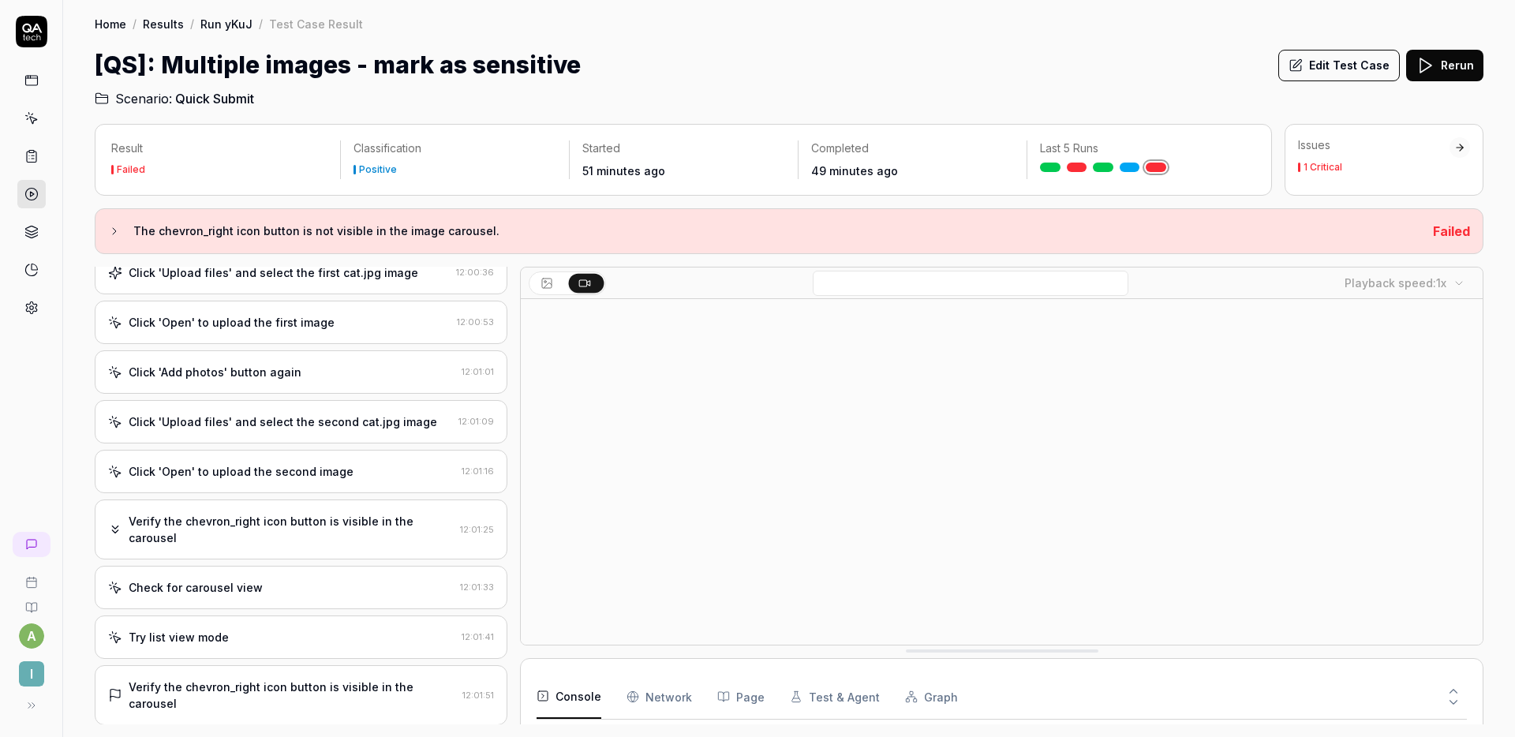
scroll to position [360, 0]
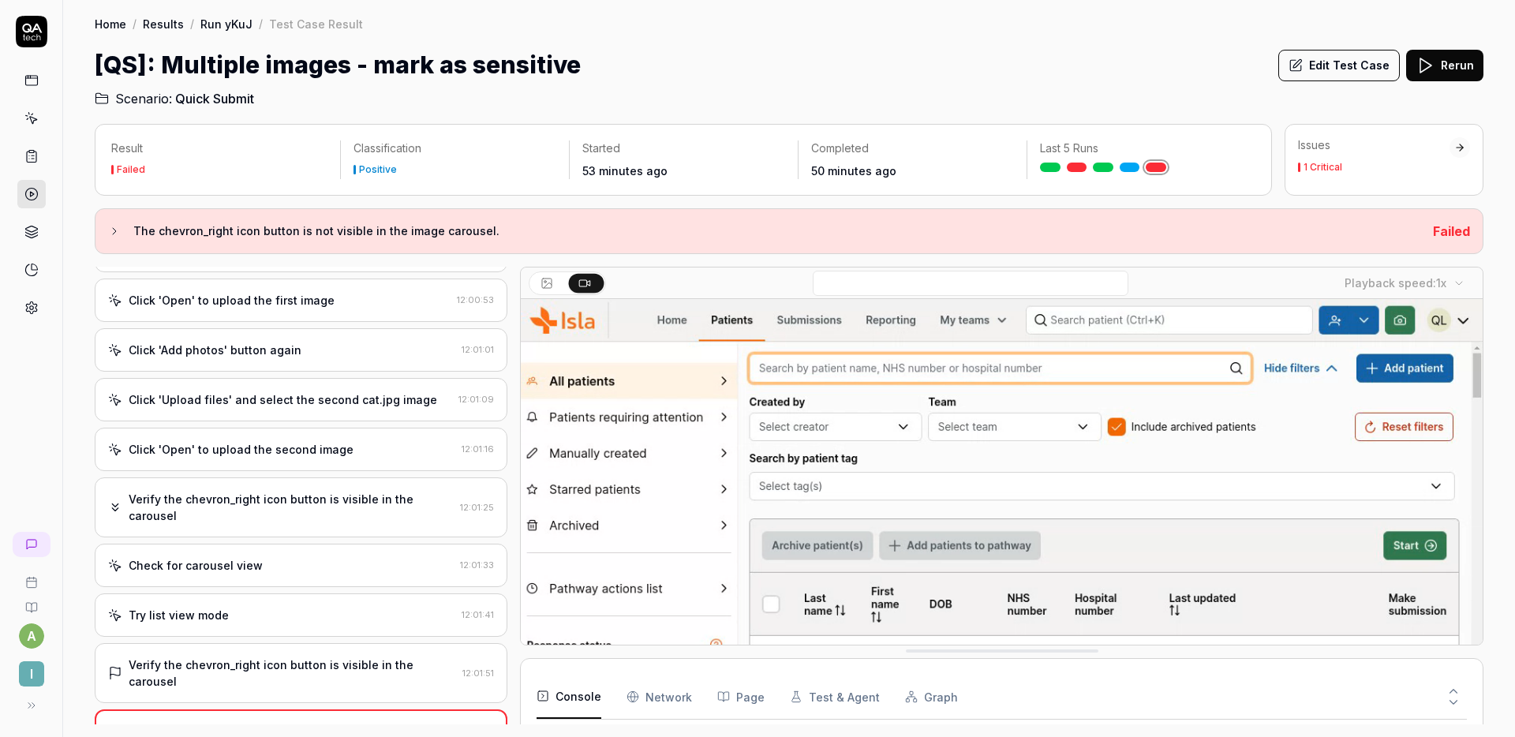
click at [294, 500] on div "Verify the chevron_right icon button is visible in the carousel" at bounding box center [291, 507] width 325 height 33
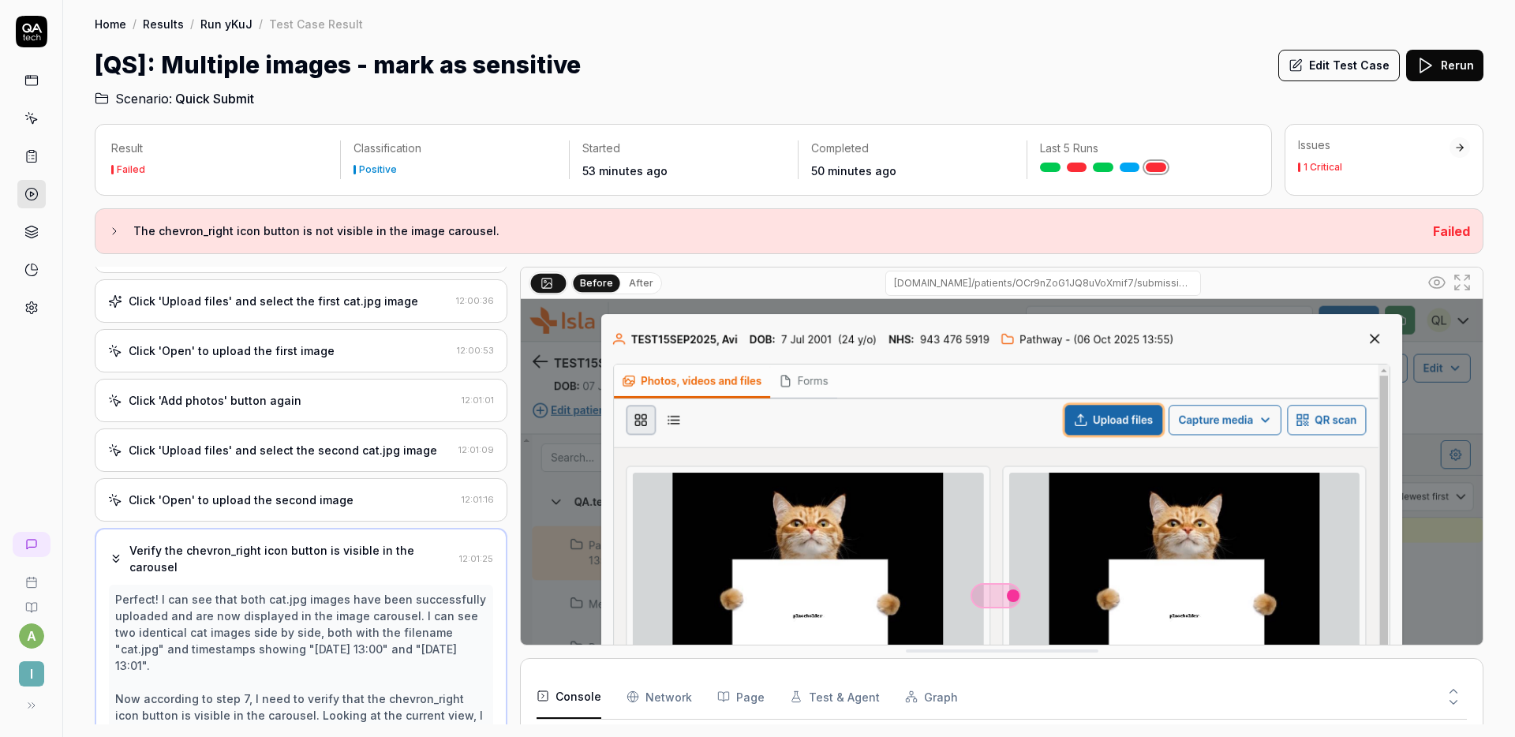
scroll to position [0, 0]
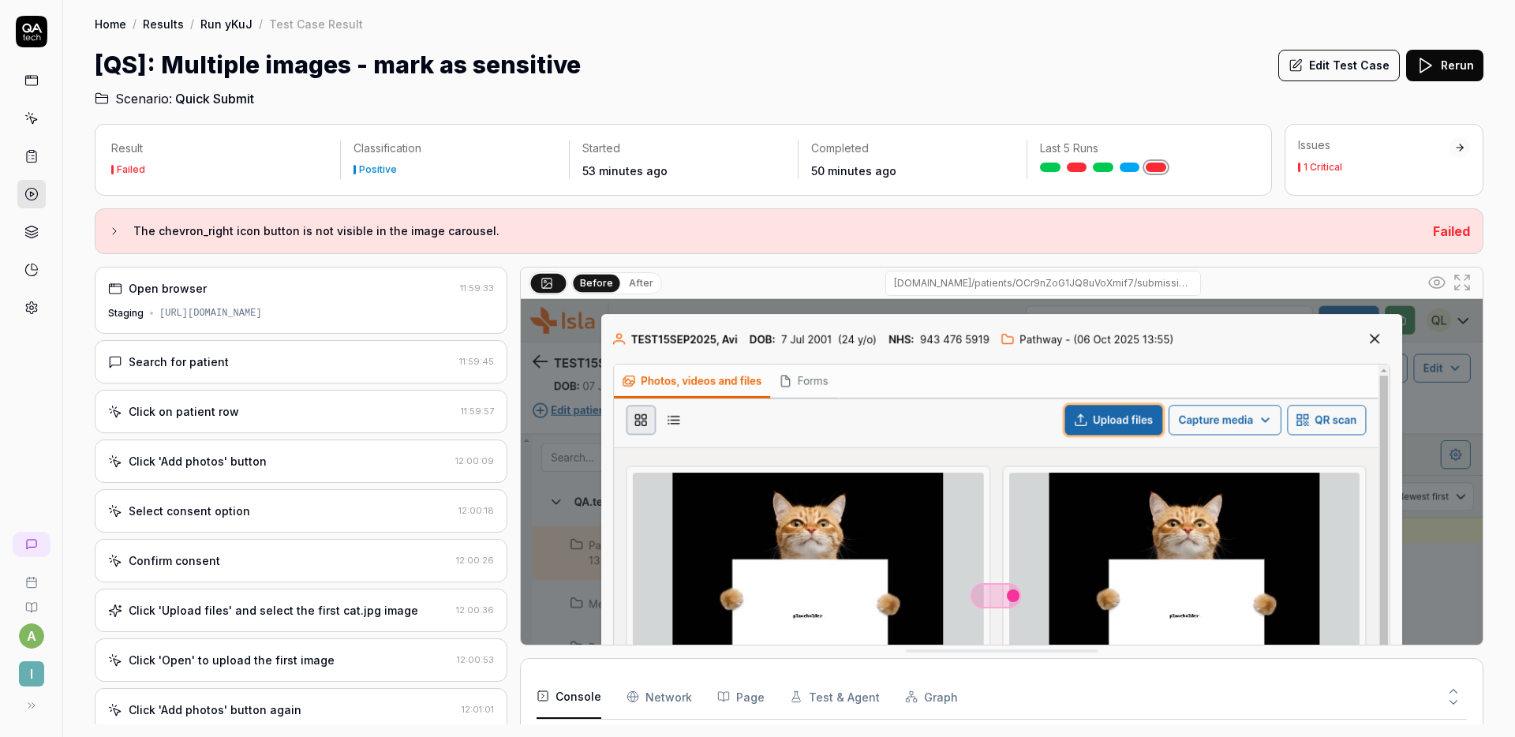
click at [335, 372] on div "Search for patient 11:59:45" at bounding box center [301, 361] width 413 height 43
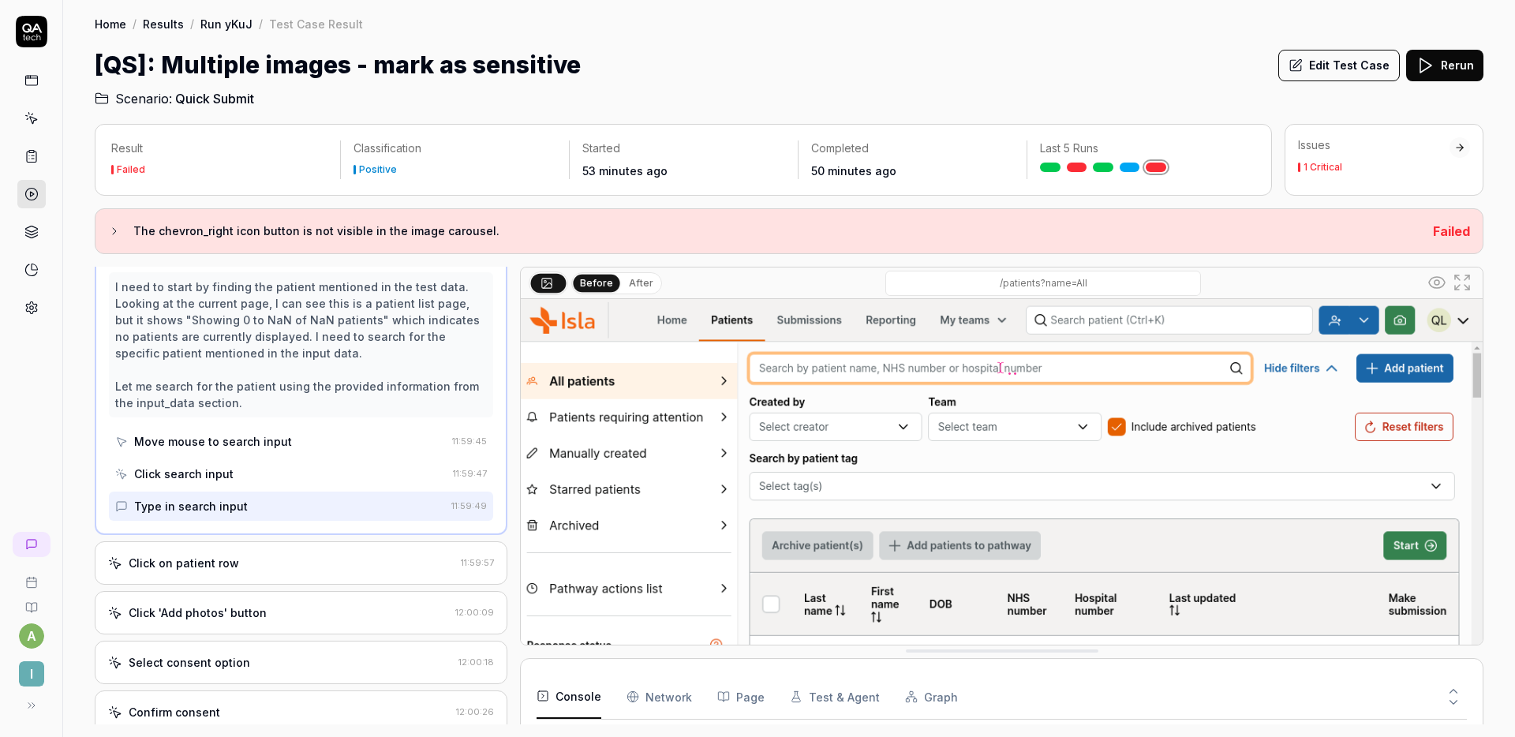
click at [307, 558] on div "Click on patient row" at bounding box center [281, 563] width 346 height 17
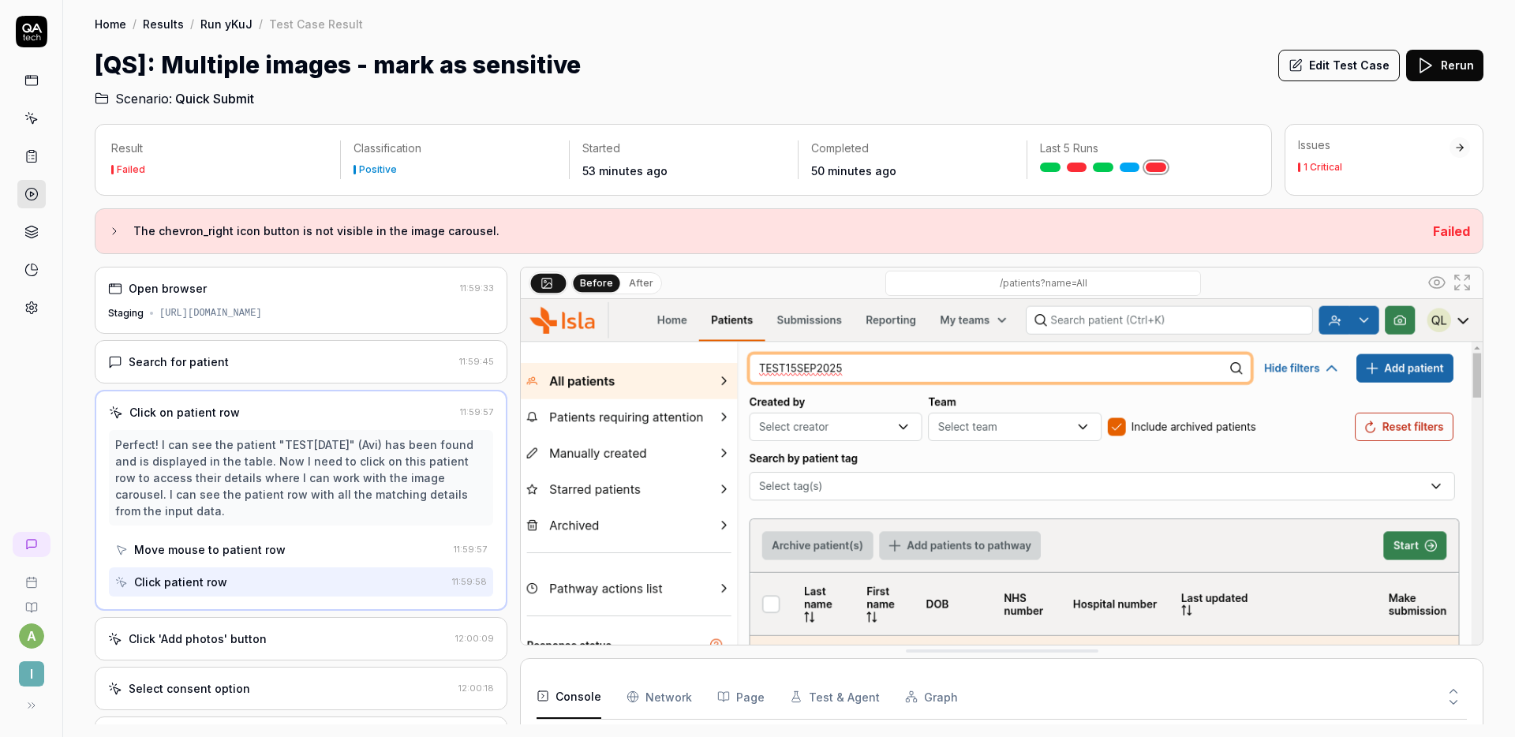
click at [1331, 65] on button "Edit Test Case" at bounding box center [1339, 66] width 122 height 32
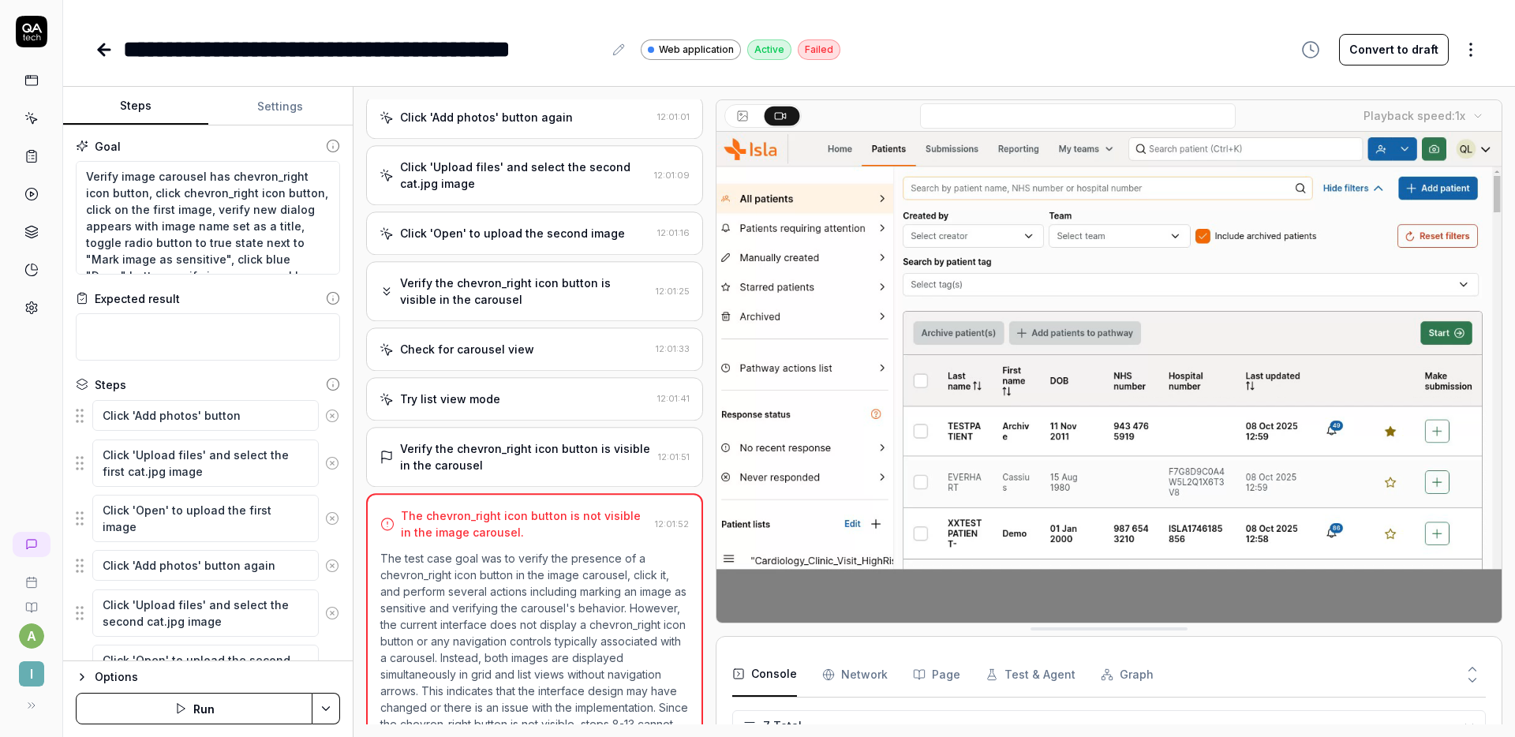
scroll to position [500, 0]
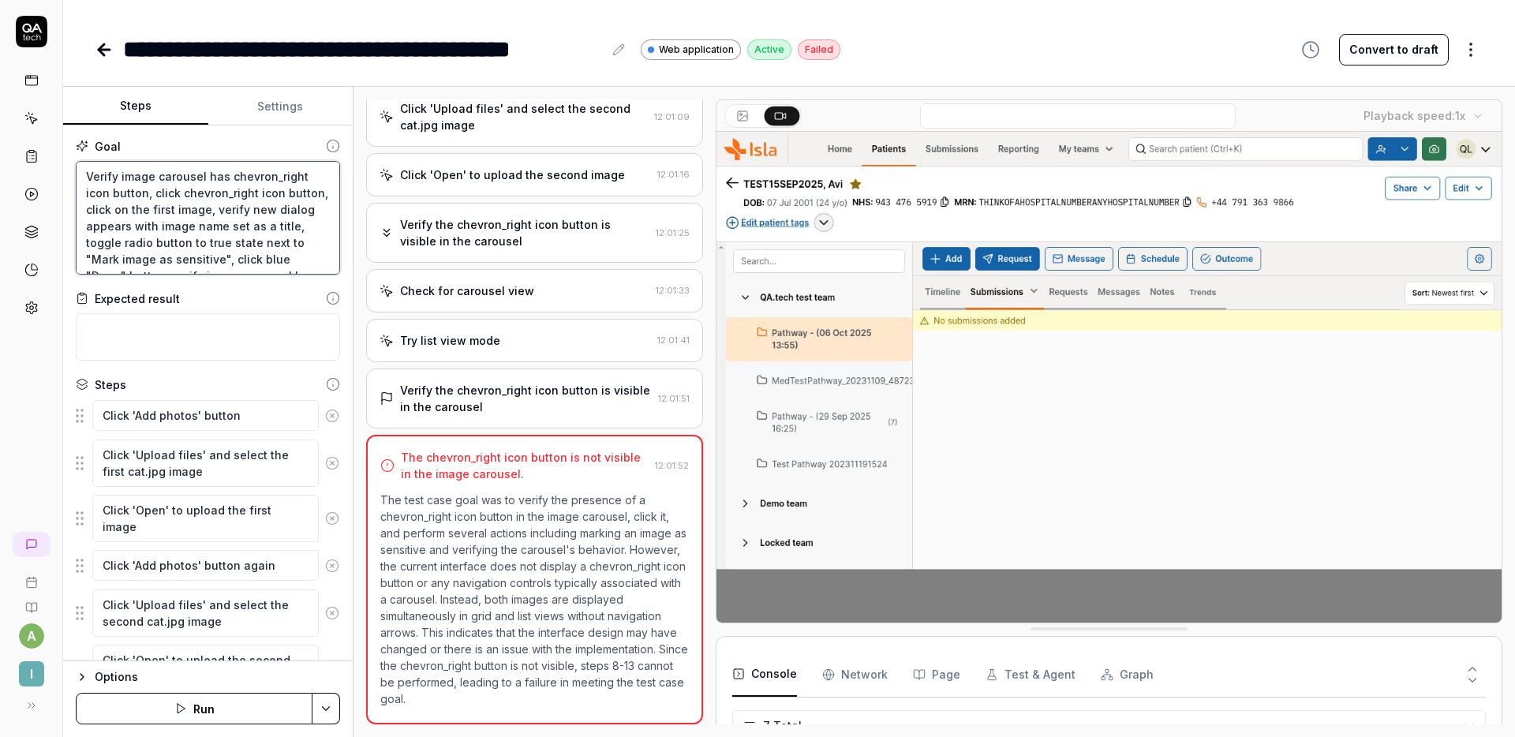
click at [90, 174] on textarea "Verify image carousel has chevron_right icon button, click chevron_right icon b…" at bounding box center [208, 218] width 264 height 114
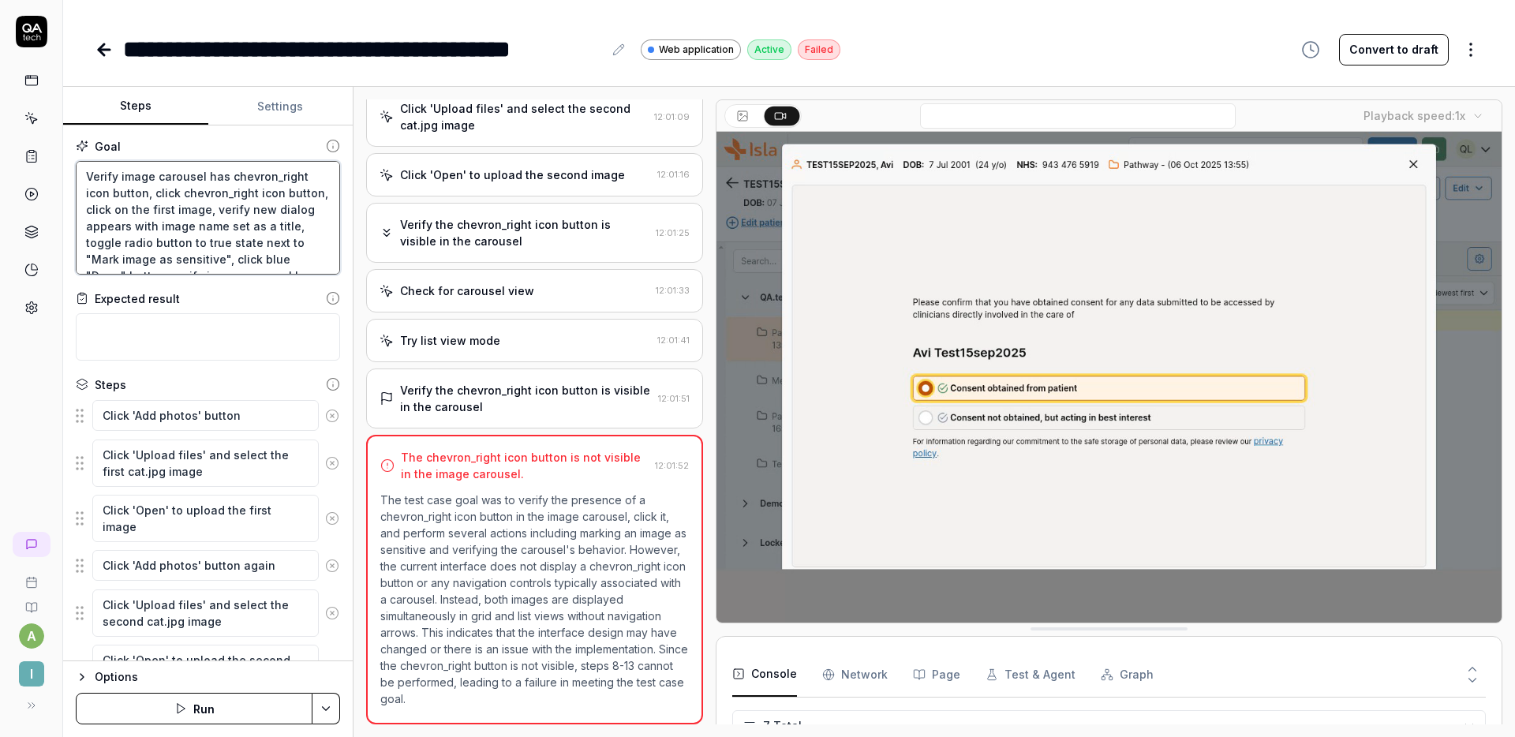
click at [84, 178] on textarea "Verify image carousel has chevron_right icon button, click chevron_right icon b…" at bounding box center [208, 218] width 264 height 114
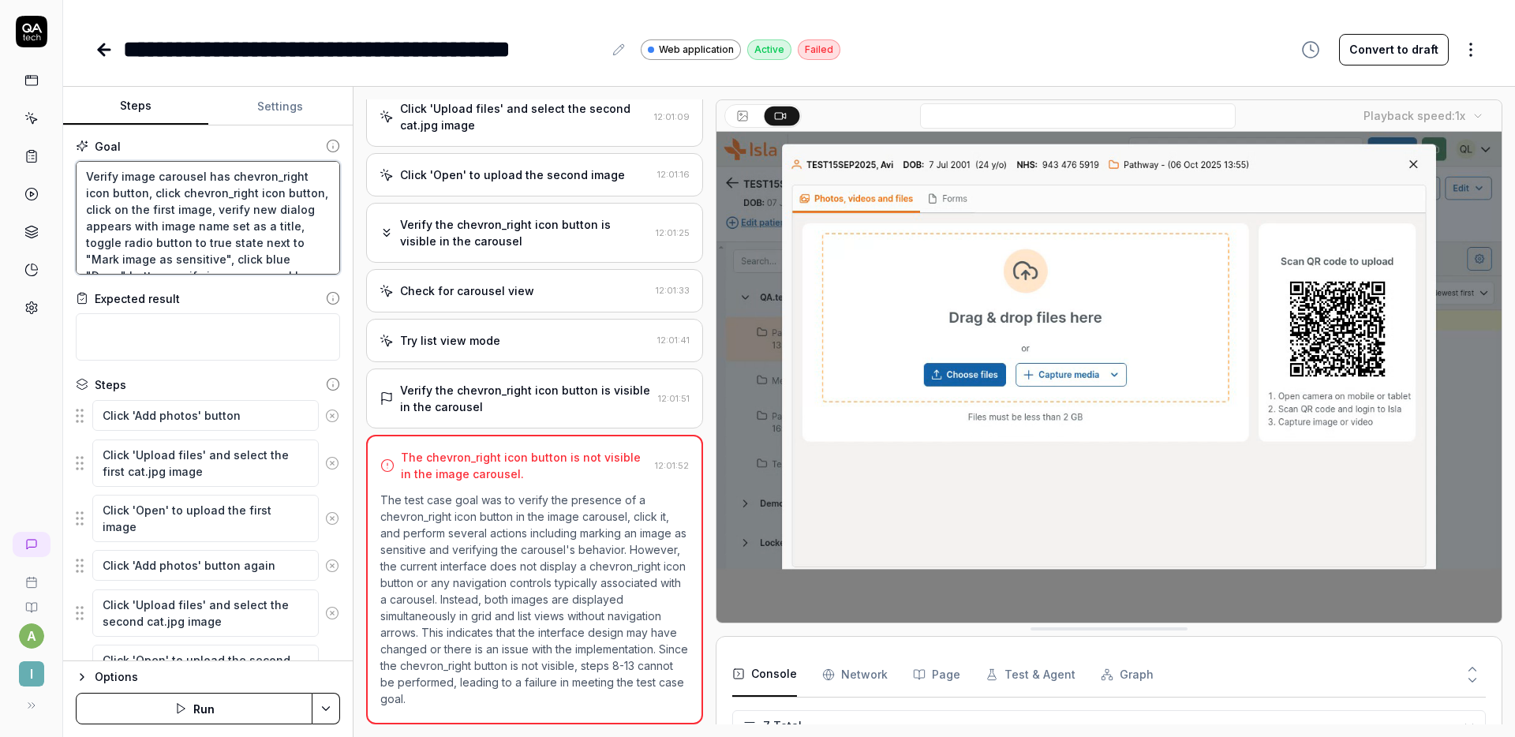
type textarea "*"
type textarea "Verify image carousel has chevron_right icon button, click chevron_right icon b…"
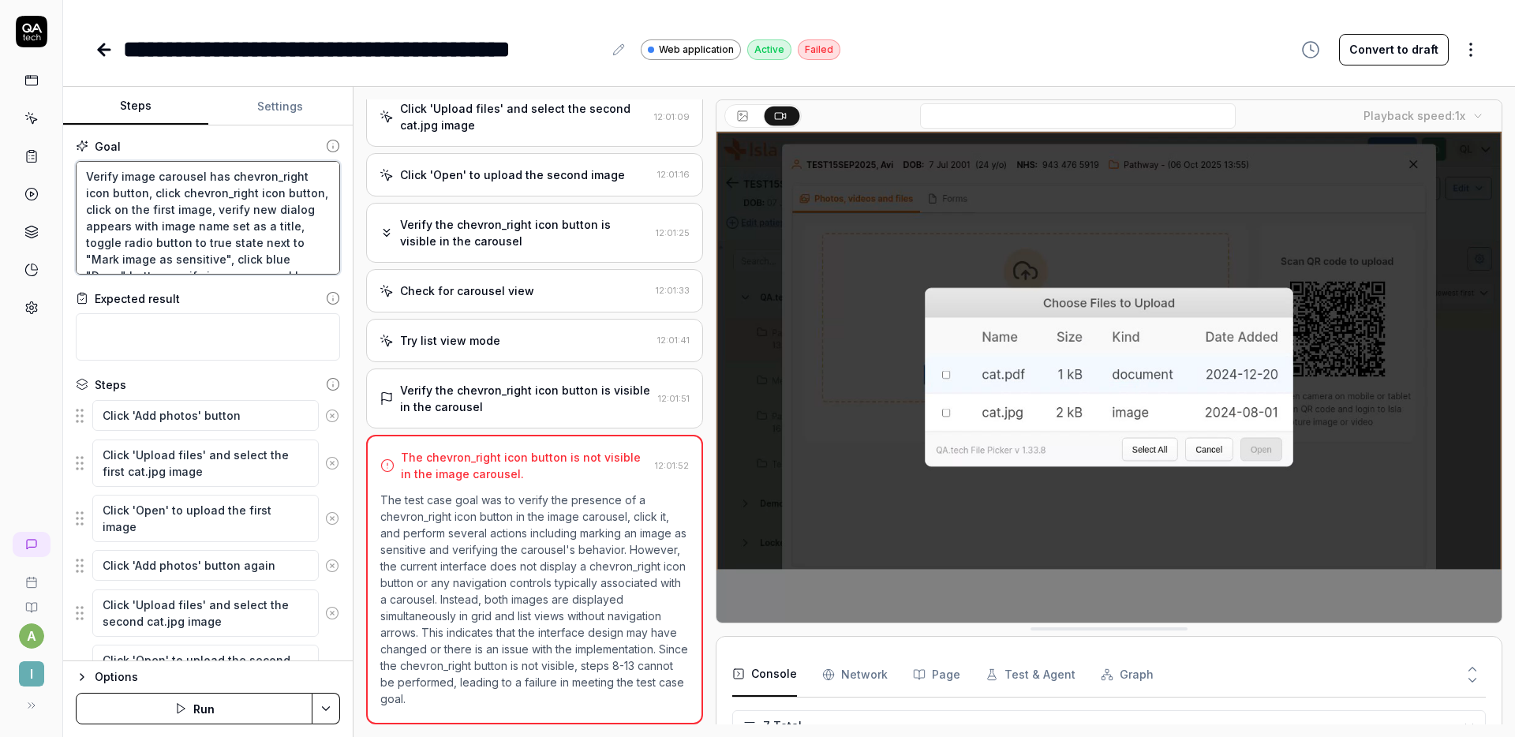
type textarea "*"
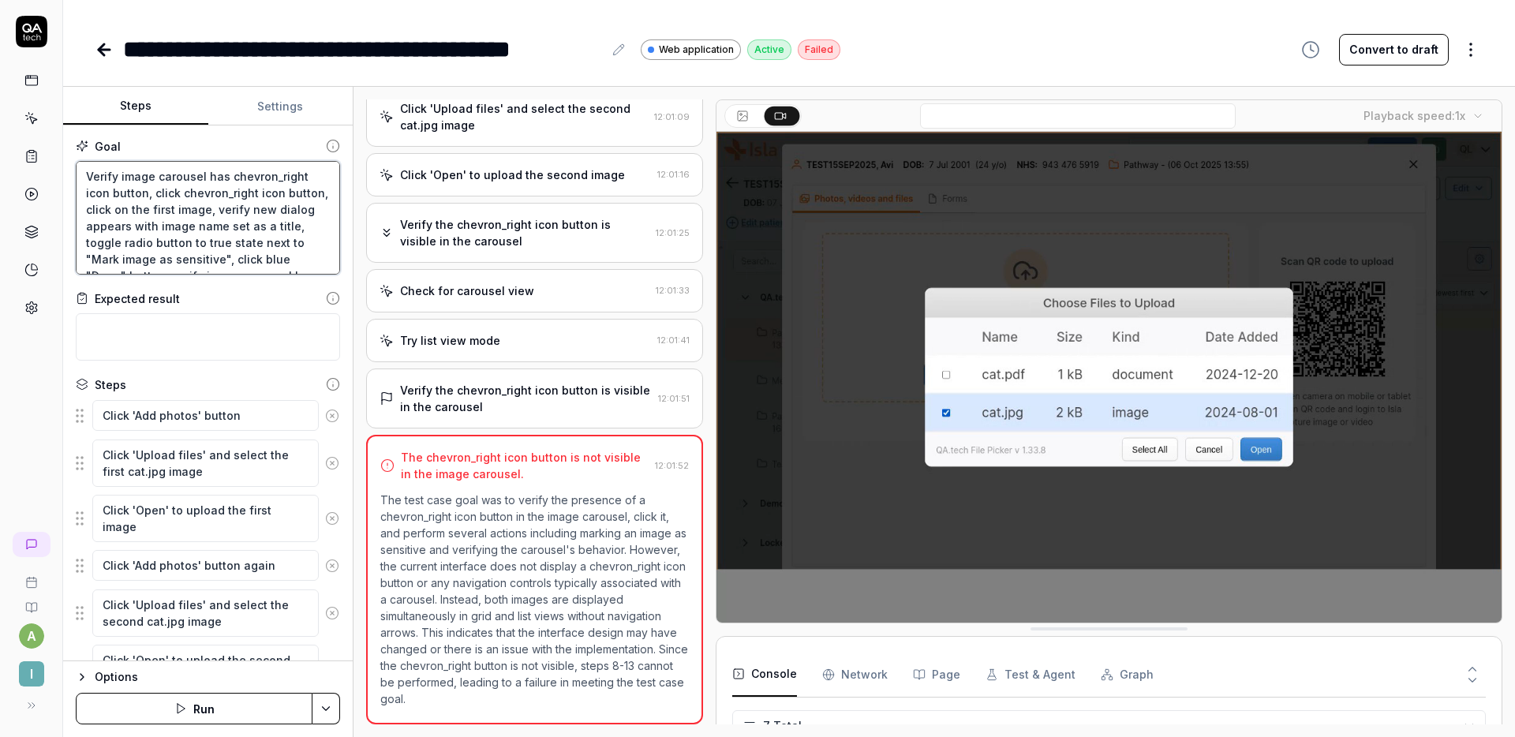
type textarea "Verify image carousel has chevron_right icon button, click chevron_right icon b…"
type textarea "*"
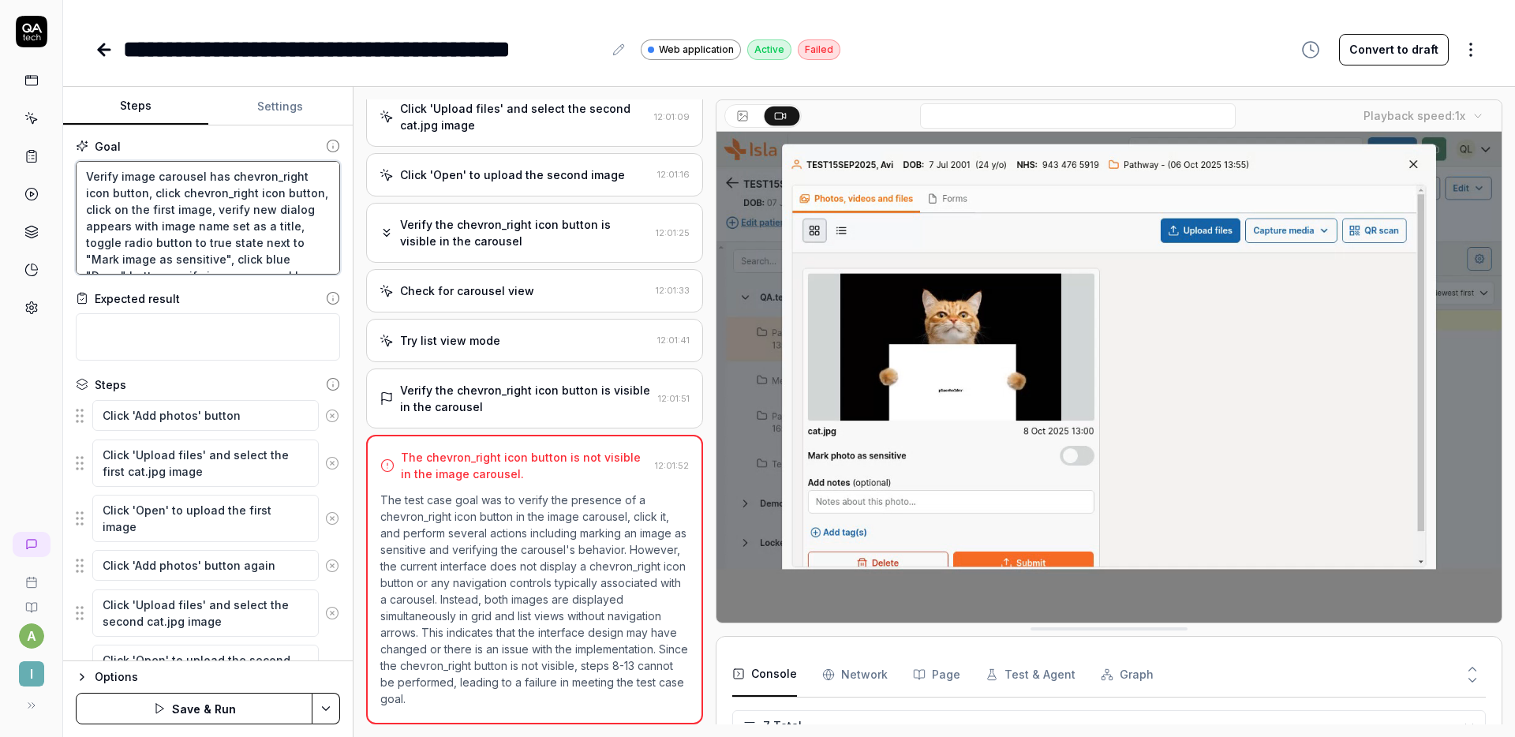
type textarea "C Verify image carousel has chevron_right icon button, click chevron_right icon…"
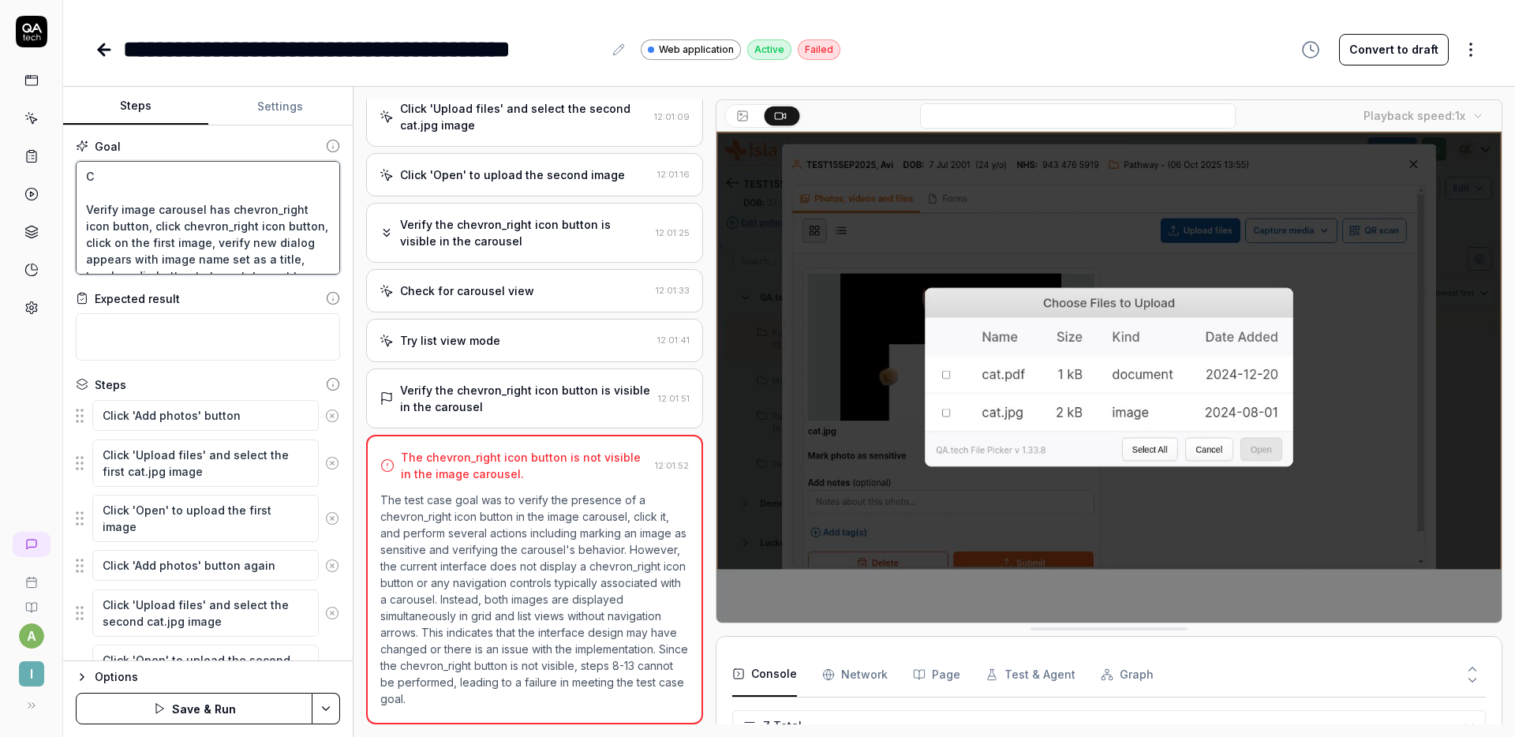
type textarea "*"
type textarea "Cl Verify image carousel has chevron_right icon button, click chevron_right ico…"
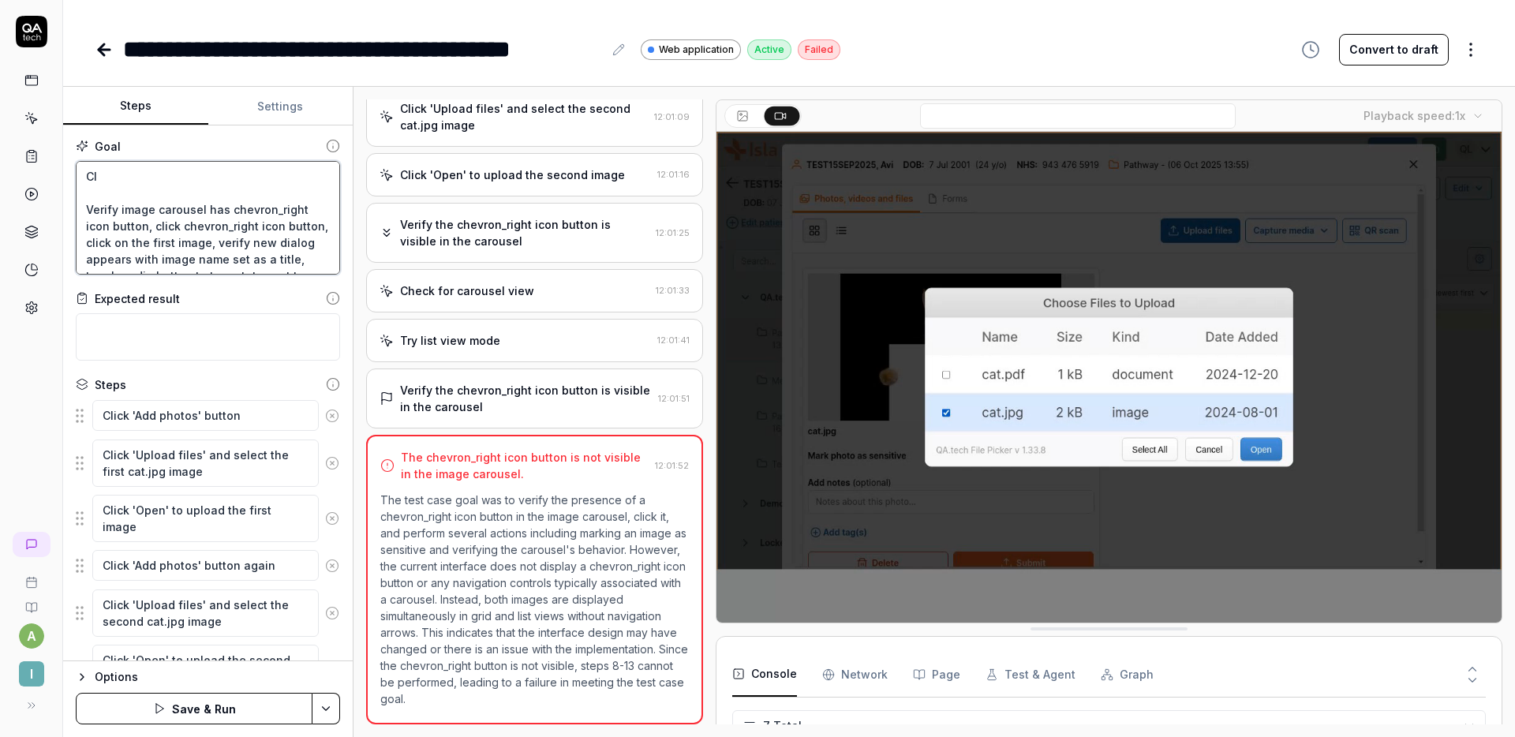
type textarea "*"
type textarea "C Verify image carousel has chevron_right icon button, click chevron_right icon…"
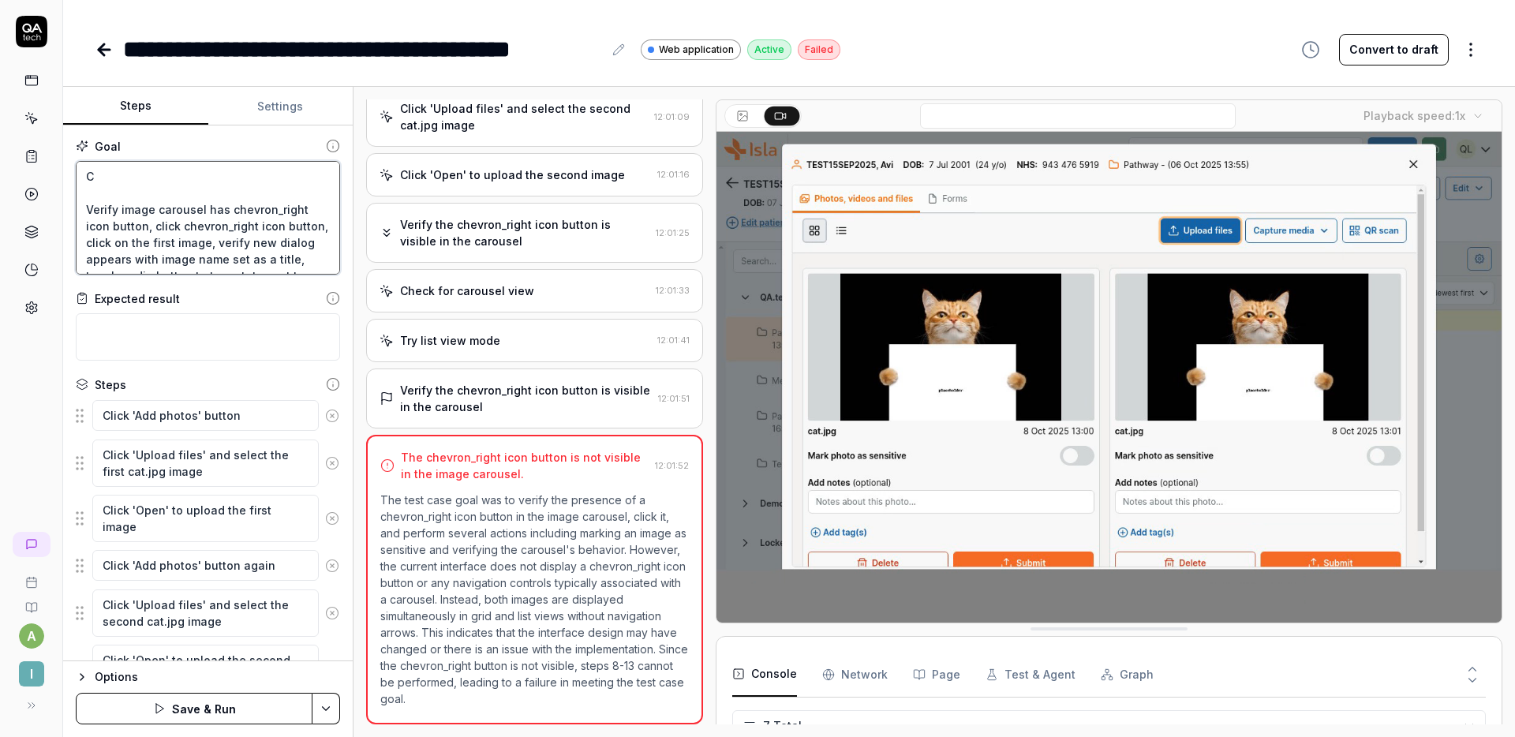
type textarea "*"
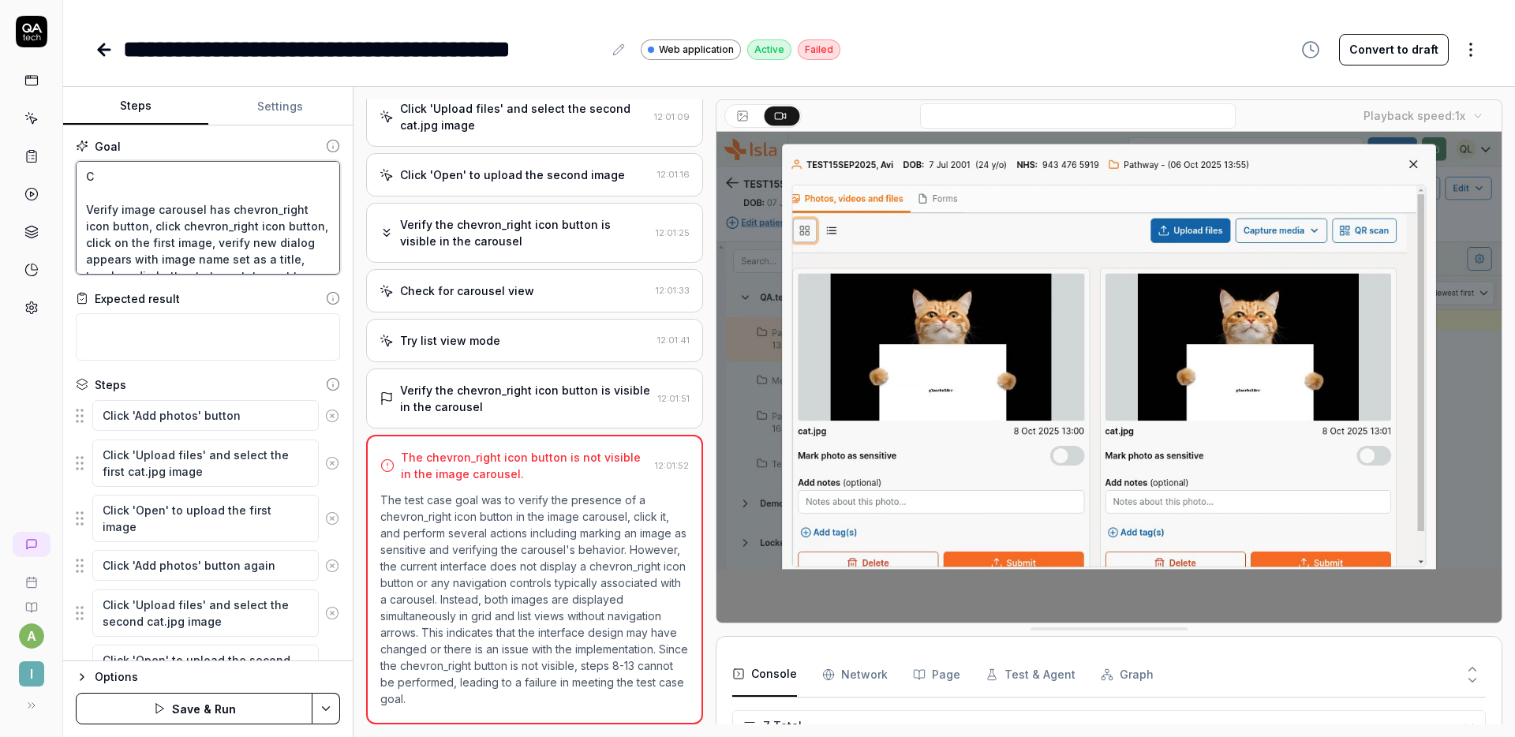
type textarea "Verify image carousel has chevron_right icon button, click chevron_right icon b…"
type textarea "*"
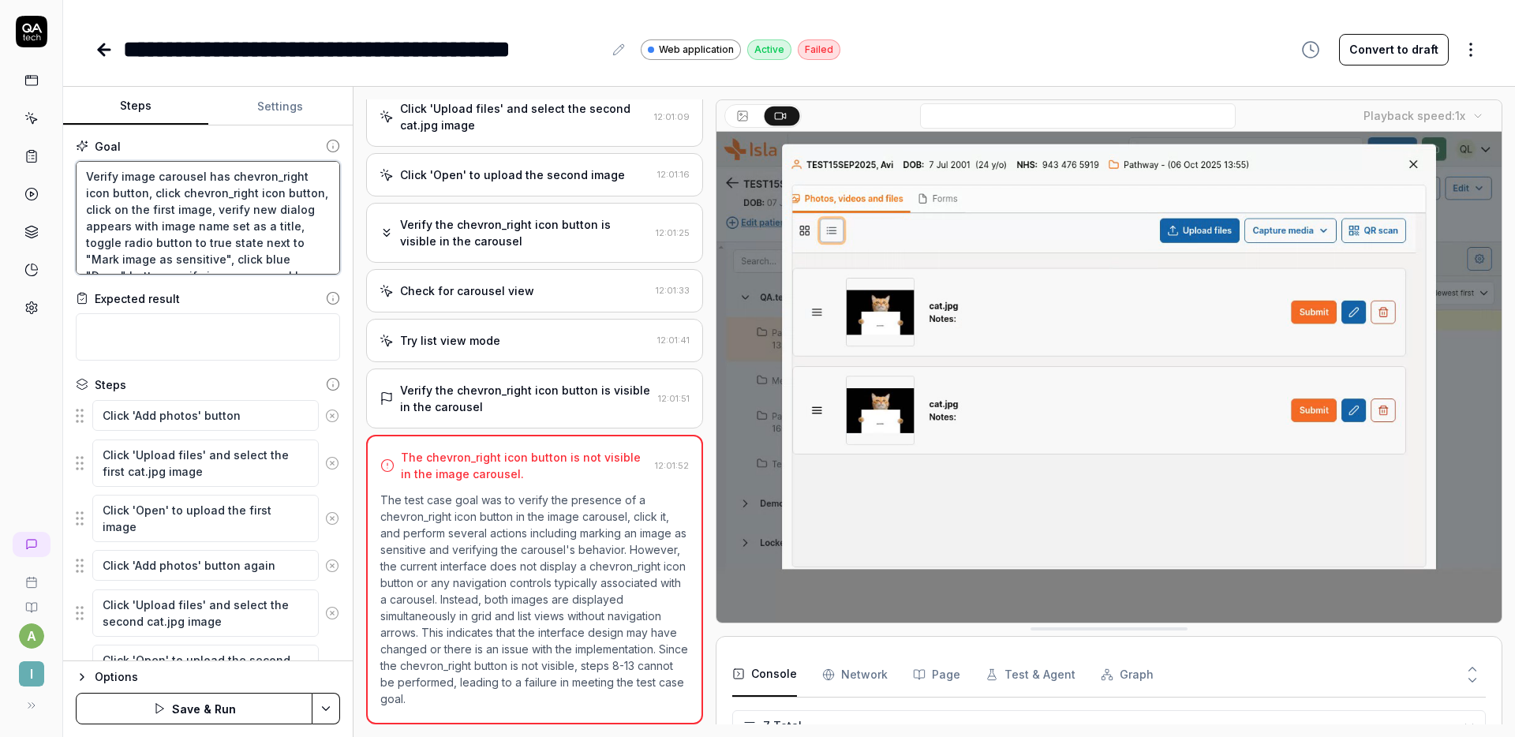
type textarea "N Verify image carousel has chevron_right icon button, click chevron_right icon…"
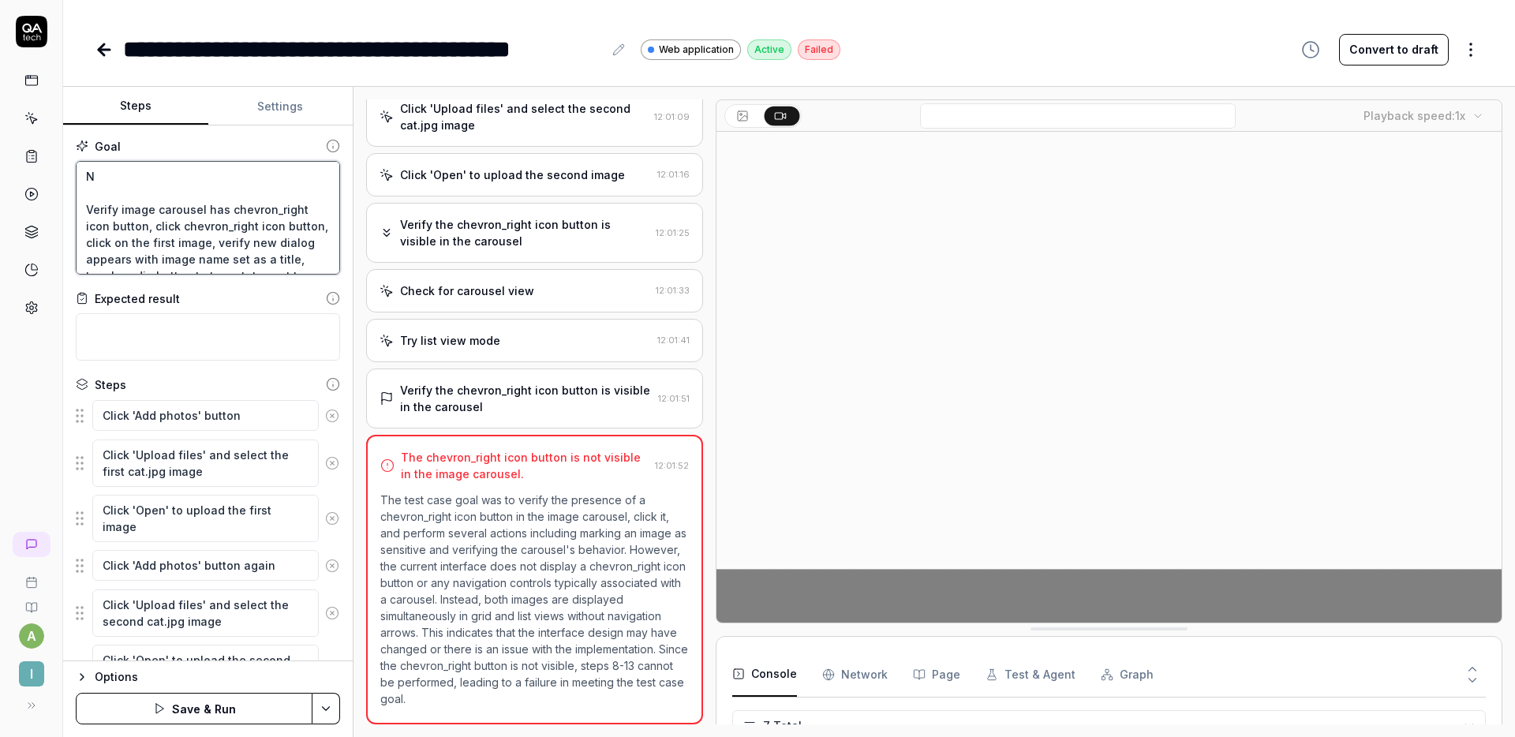
type textarea "*"
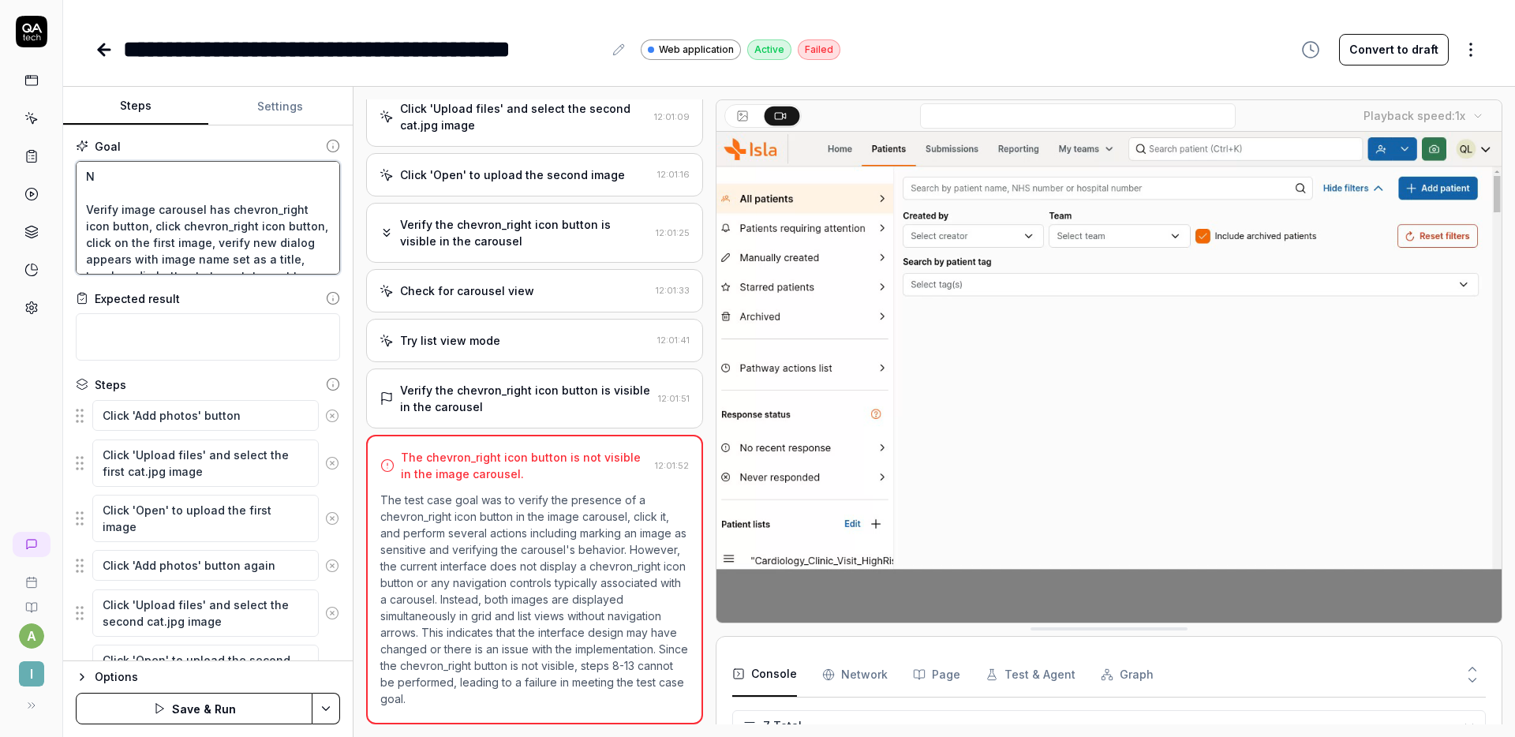
type textarea "Na Verify image carousel has chevron_right icon button, click chevron_right ico…"
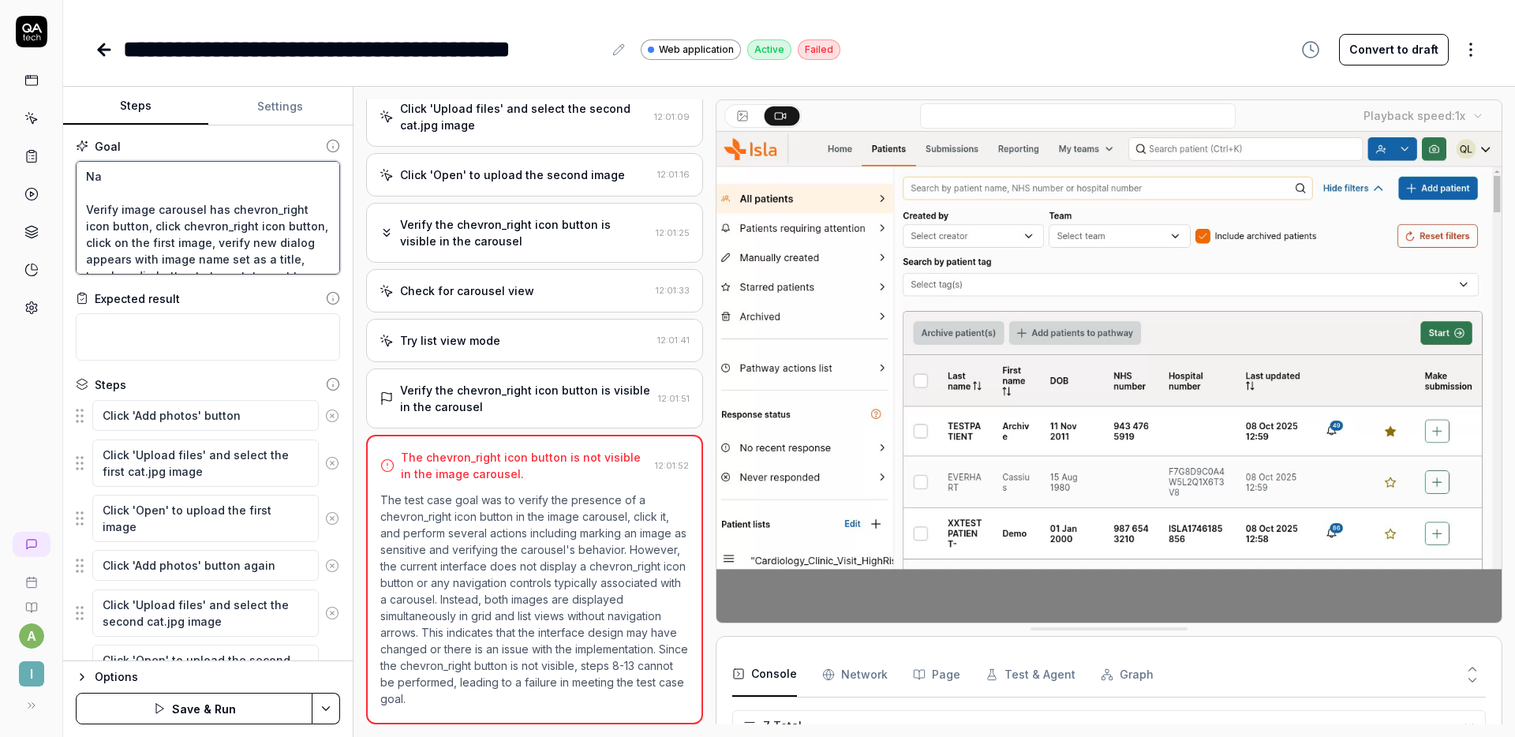
type textarea "*"
type textarea "Nav Verify image carousel has chevron_right icon button, click chevron_right ic…"
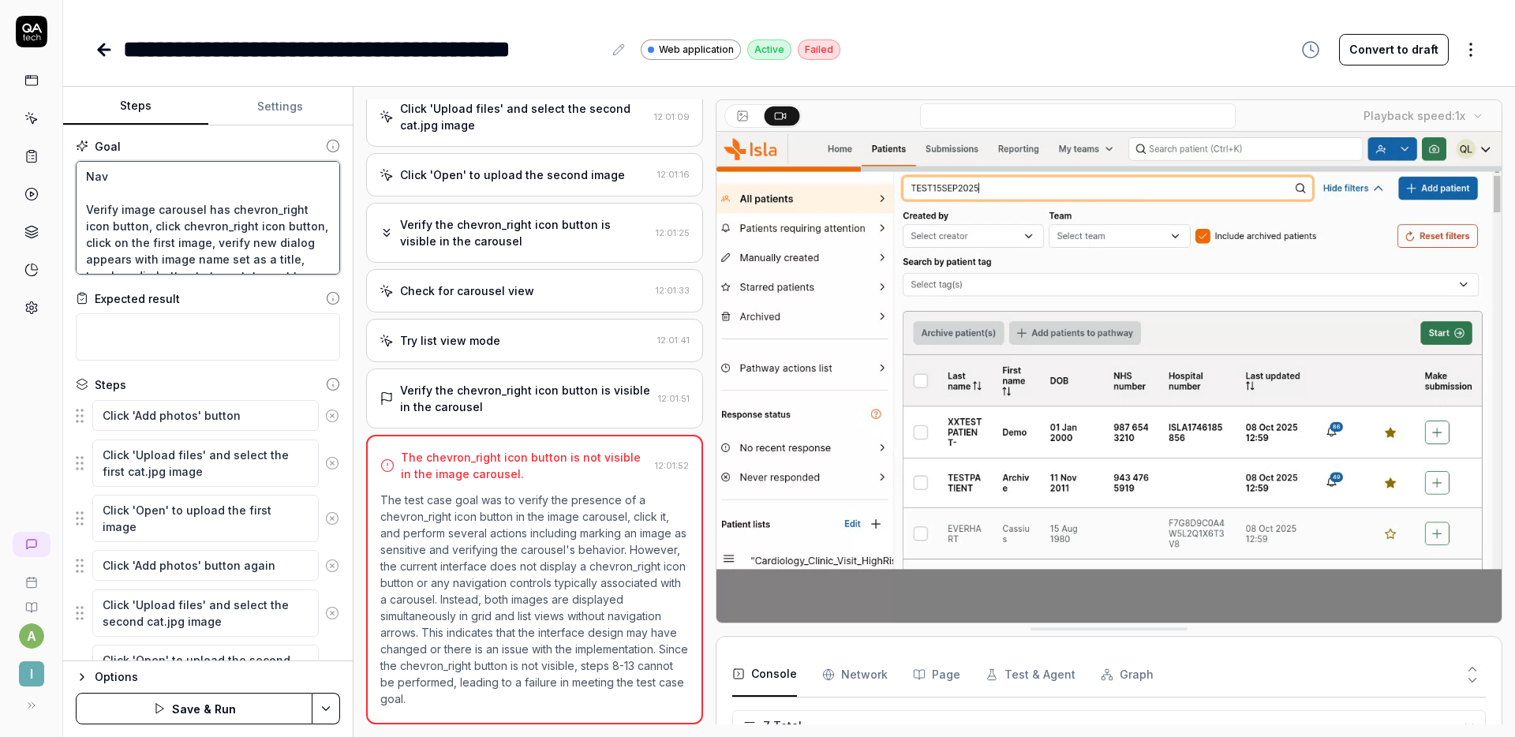
type textarea "*"
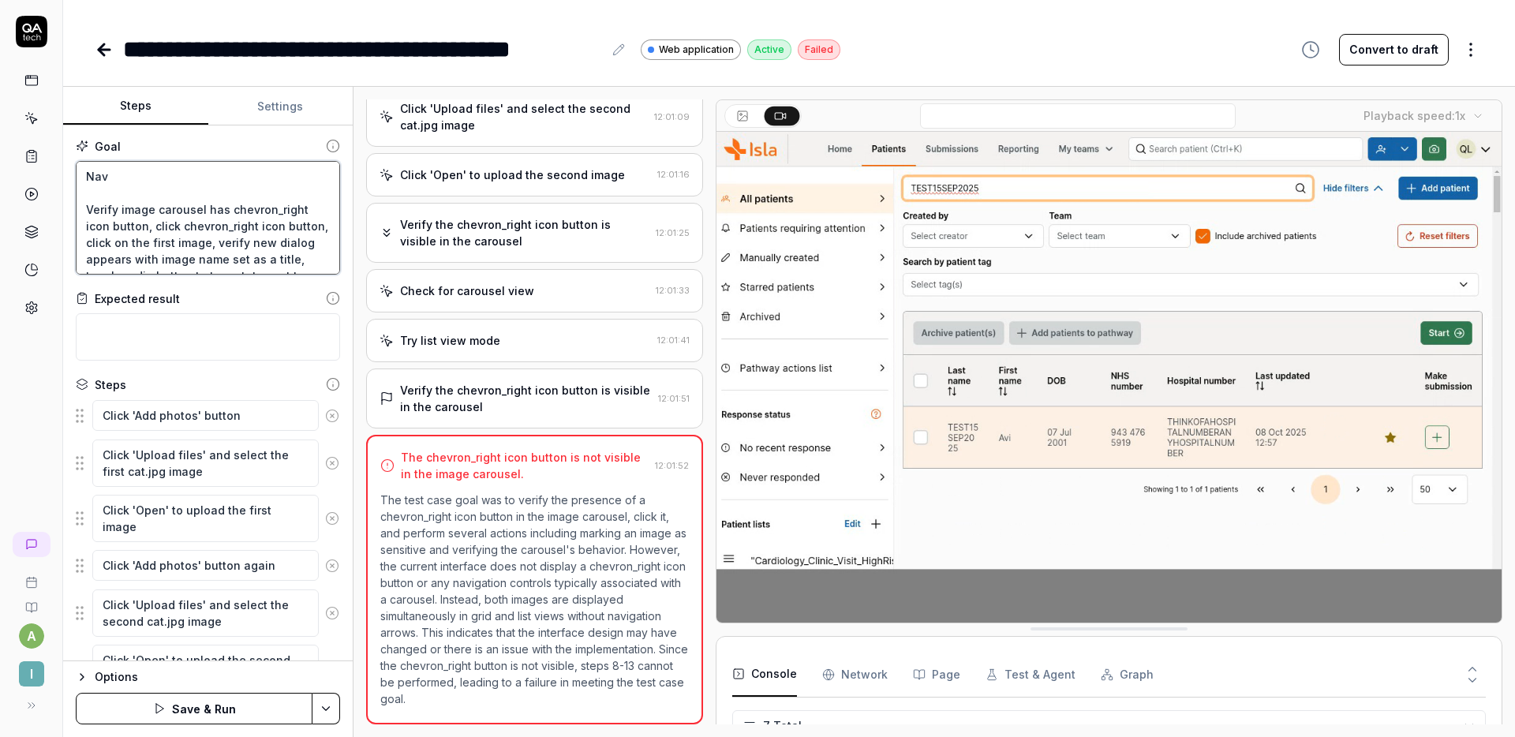
type textarea "Navi Verify image carousel has chevron_right icon button, click chevron_right i…"
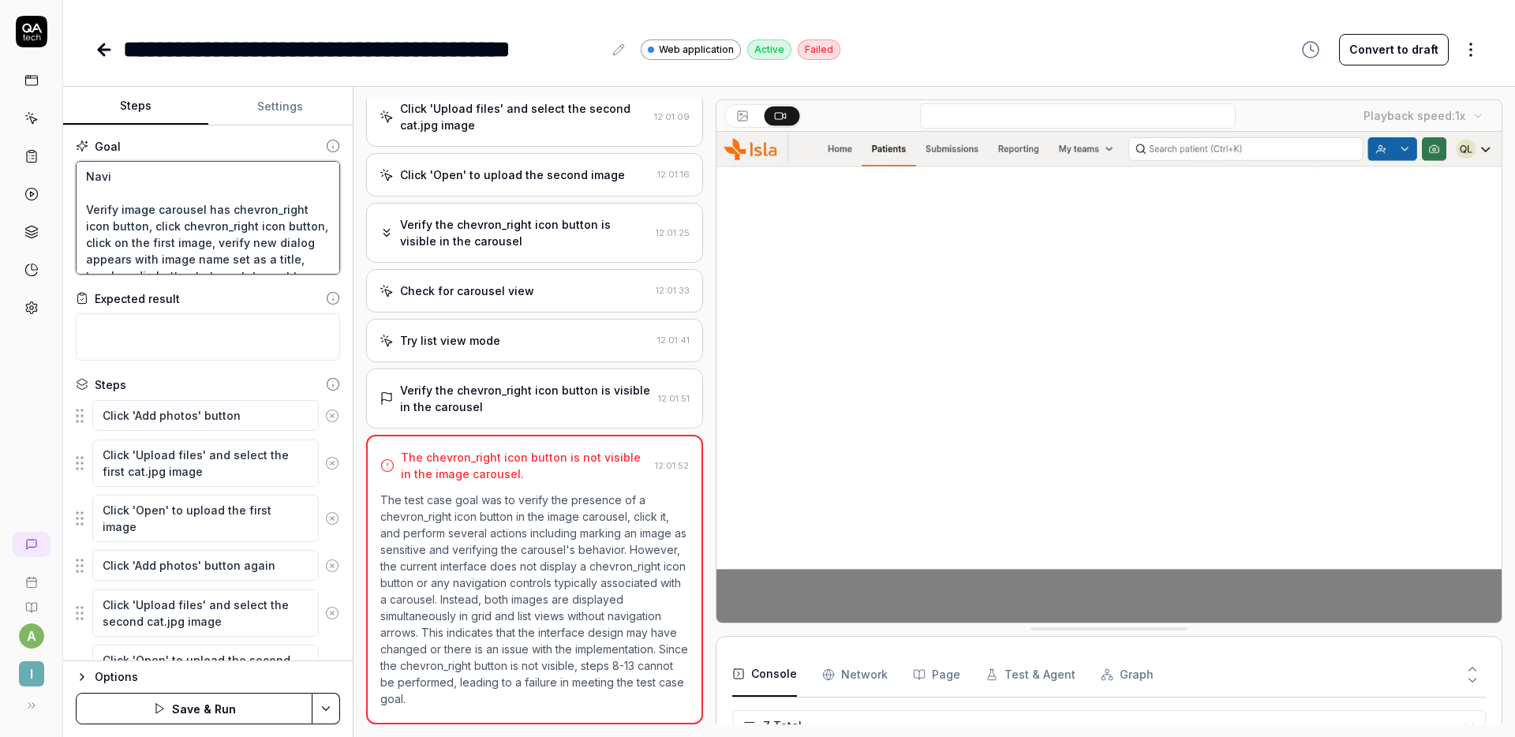
type textarea "*"
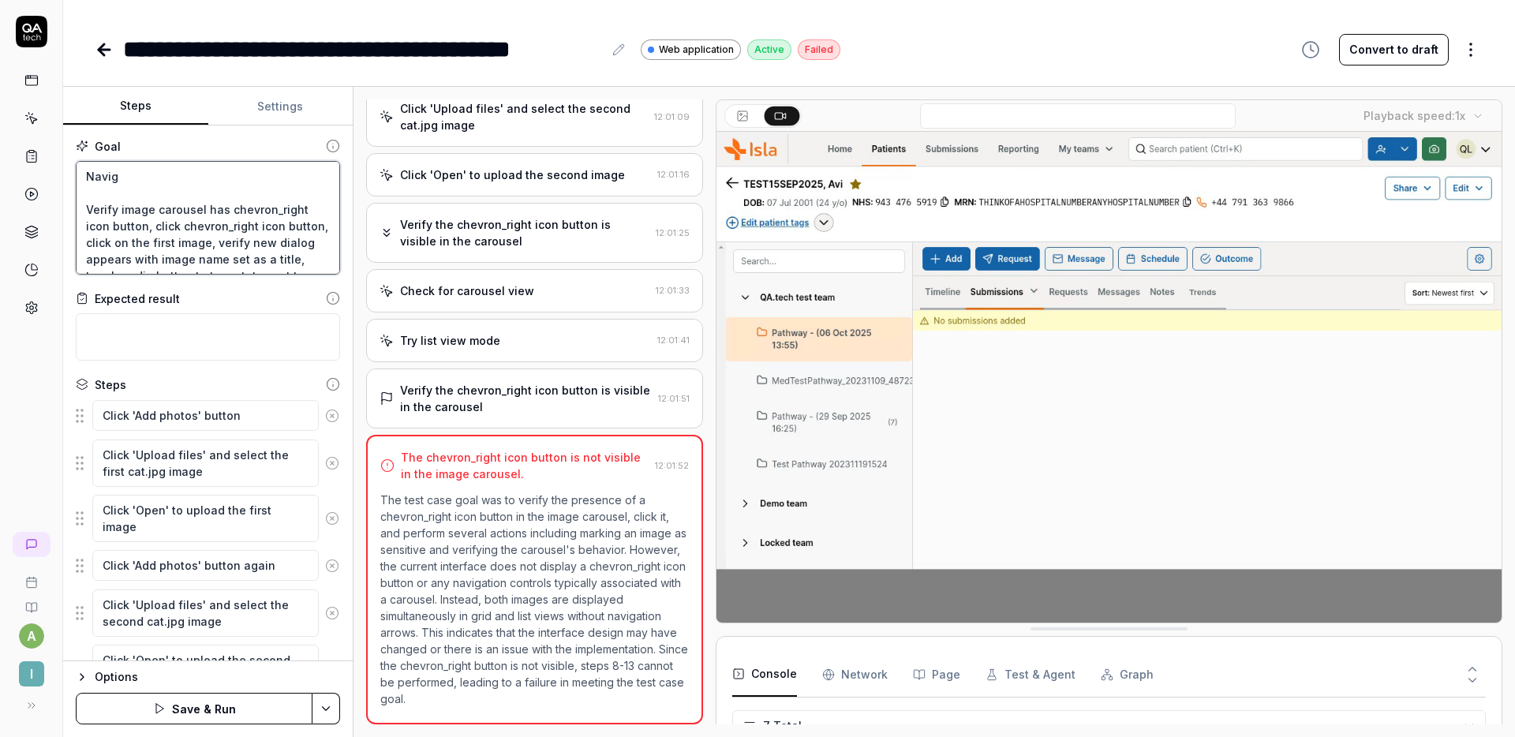
type textarea "Naviga Verify image carousel has chevron_right icon button, click chevron_right…"
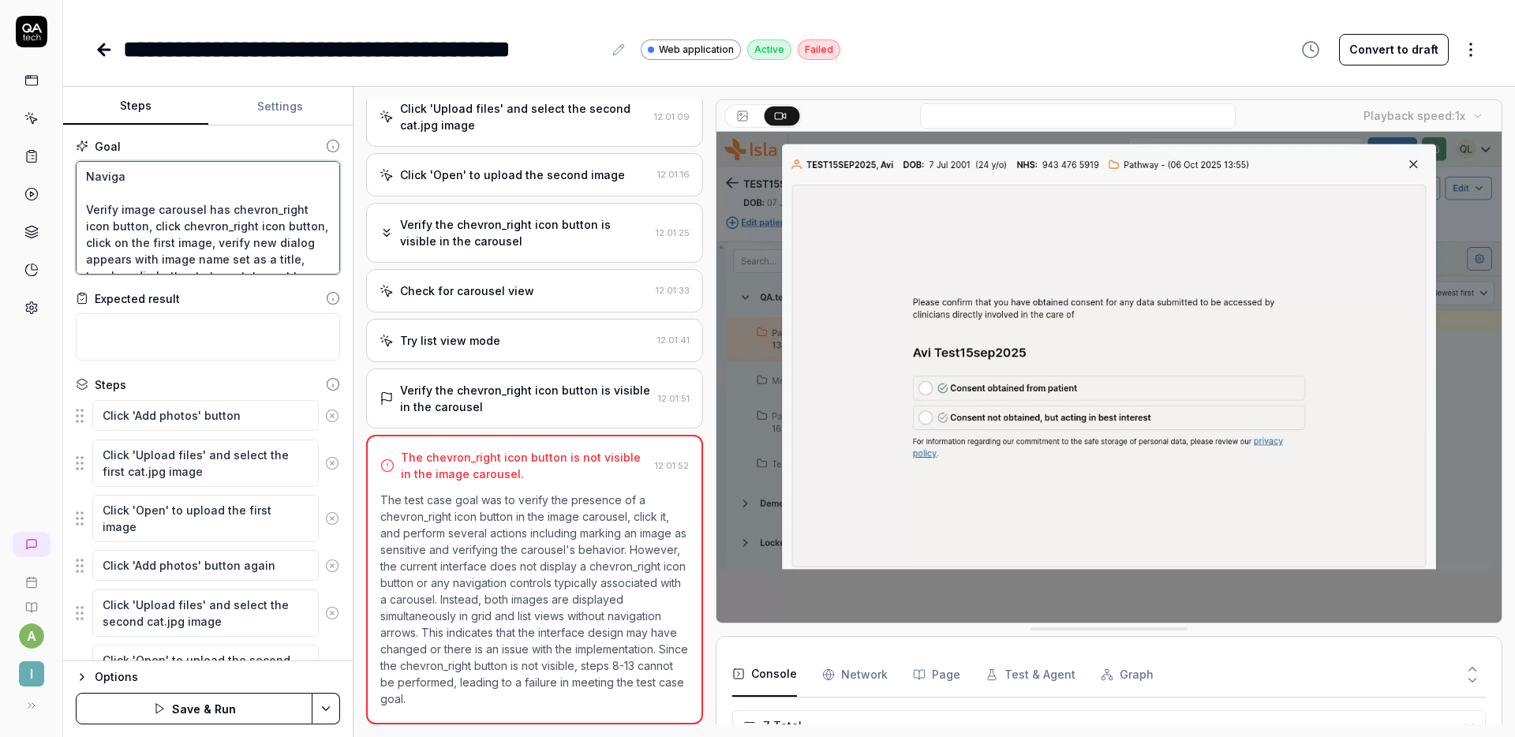
type textarea "*"
type textarea "Navigate Verify image carousel has chevron_right icon button, click chevron_rig…"
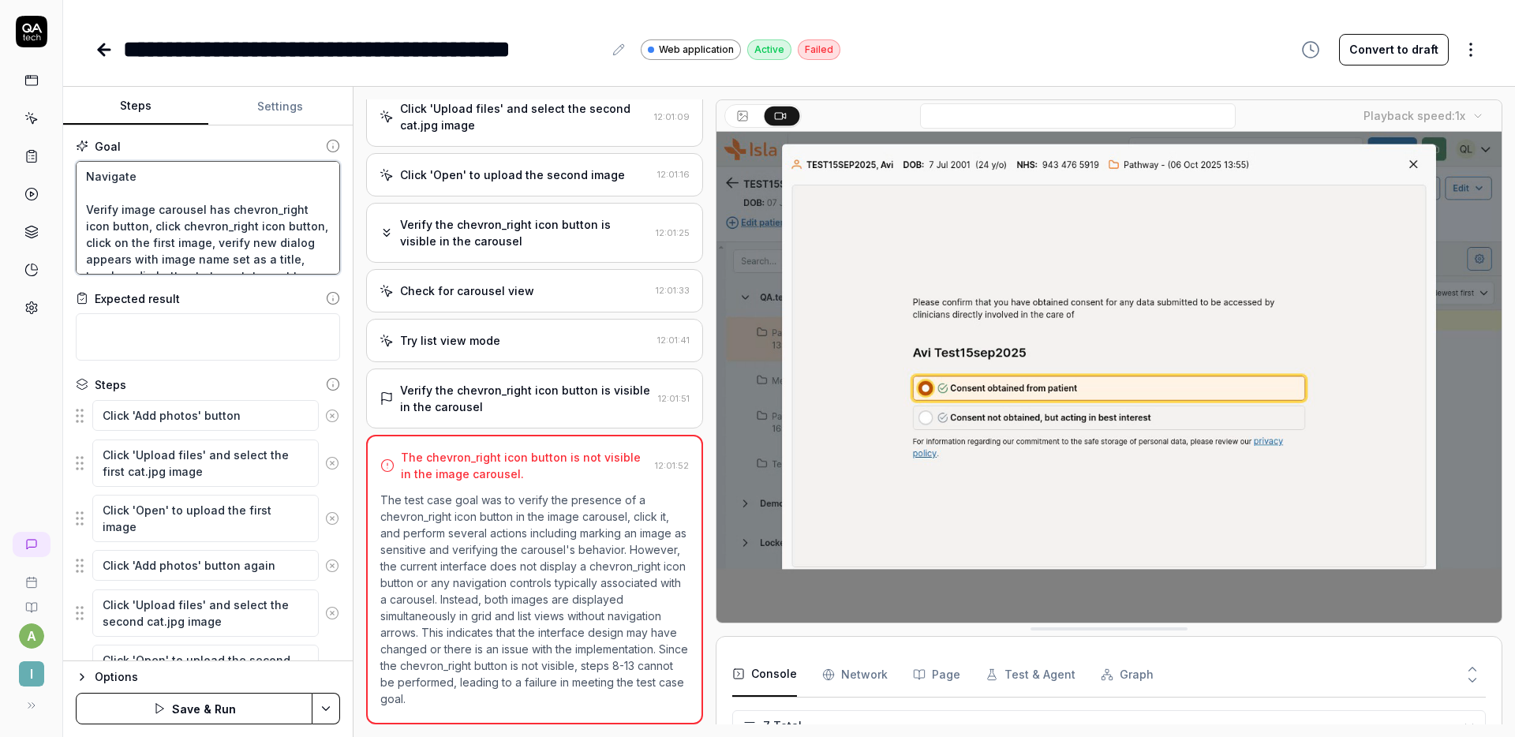
type textarea "*"
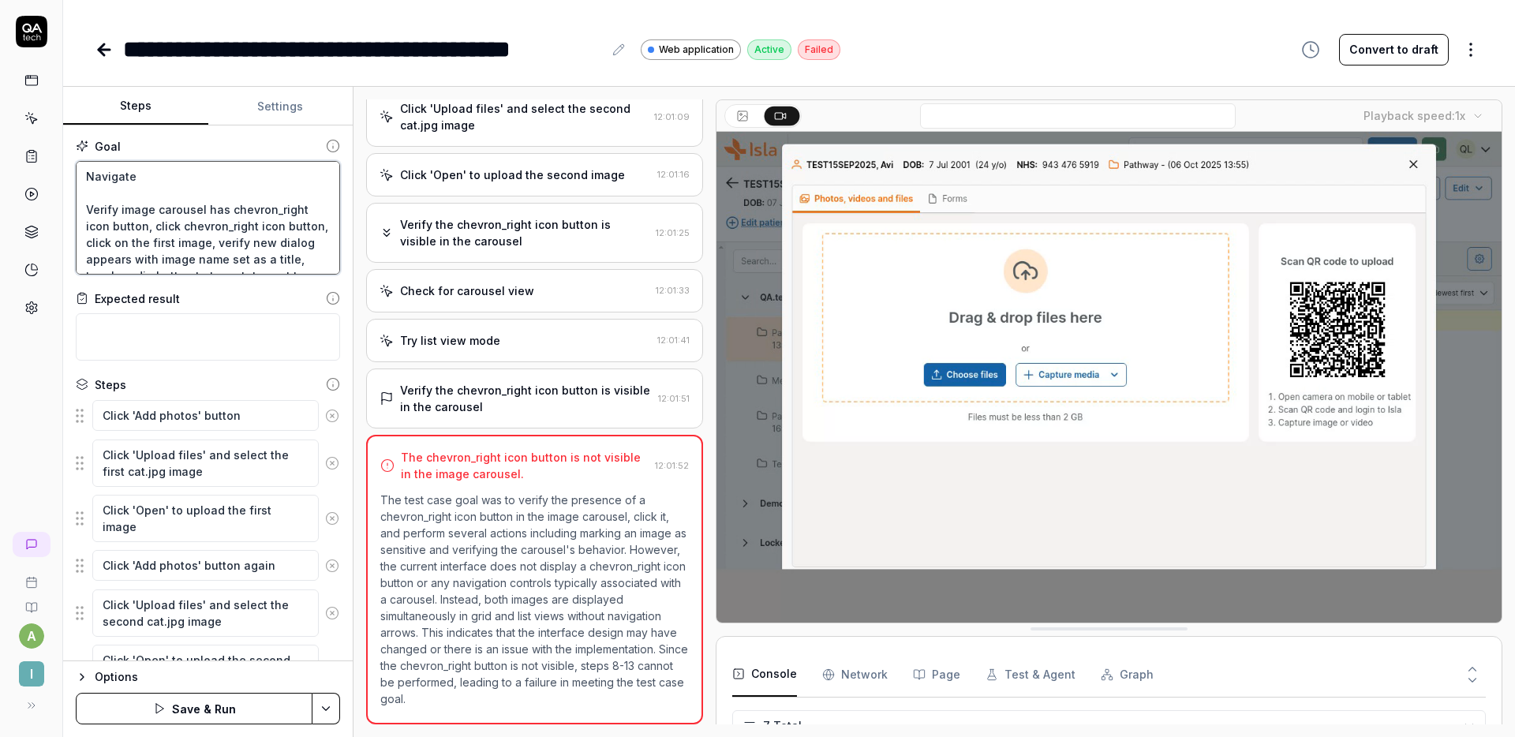
type textarea "Navigate Verify image carousel has chevron_right icon button, click chevron_rig…"
type textarea "*"
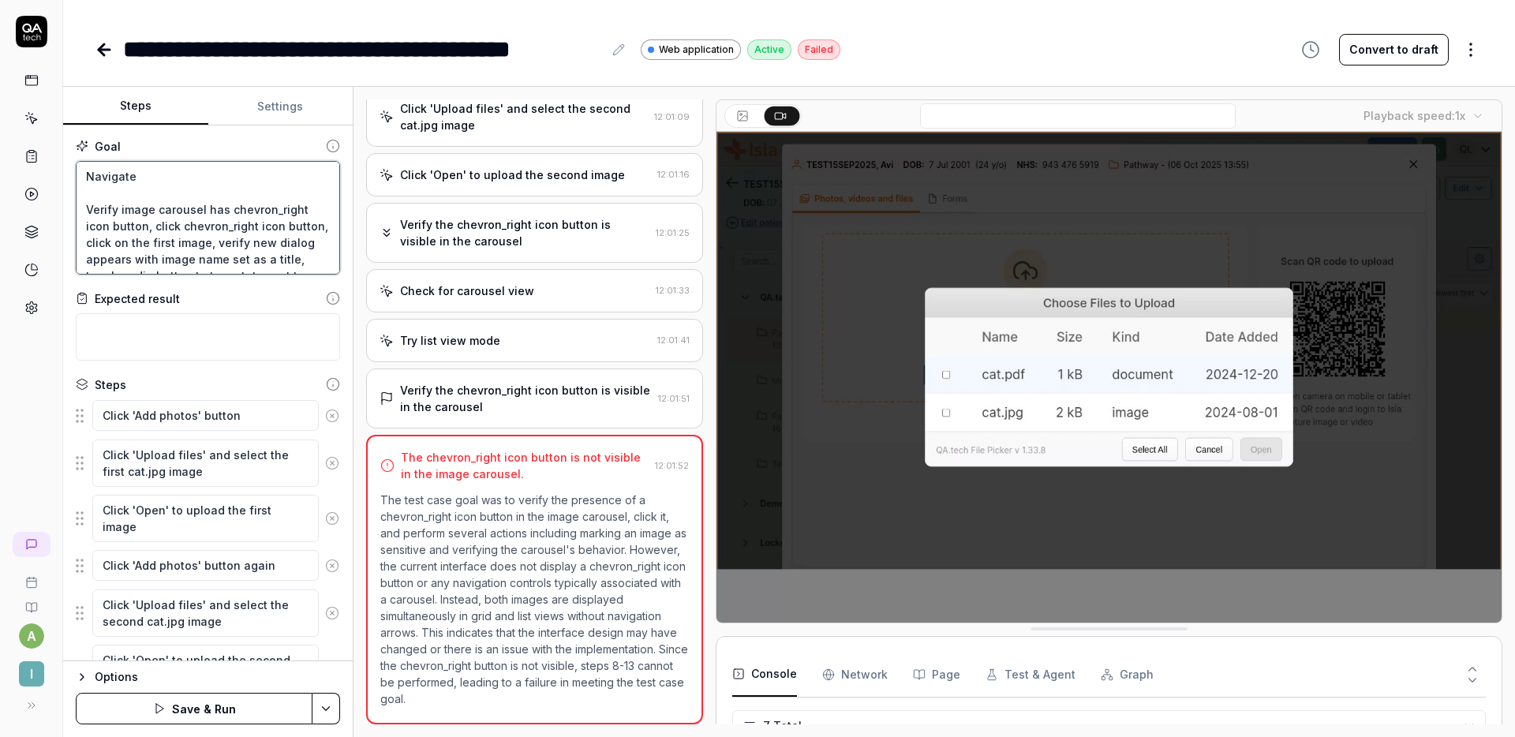
type textarea "Navigate o Verify image carousel has chevron_right icon button, click chevron_r…"
type textarea "*"
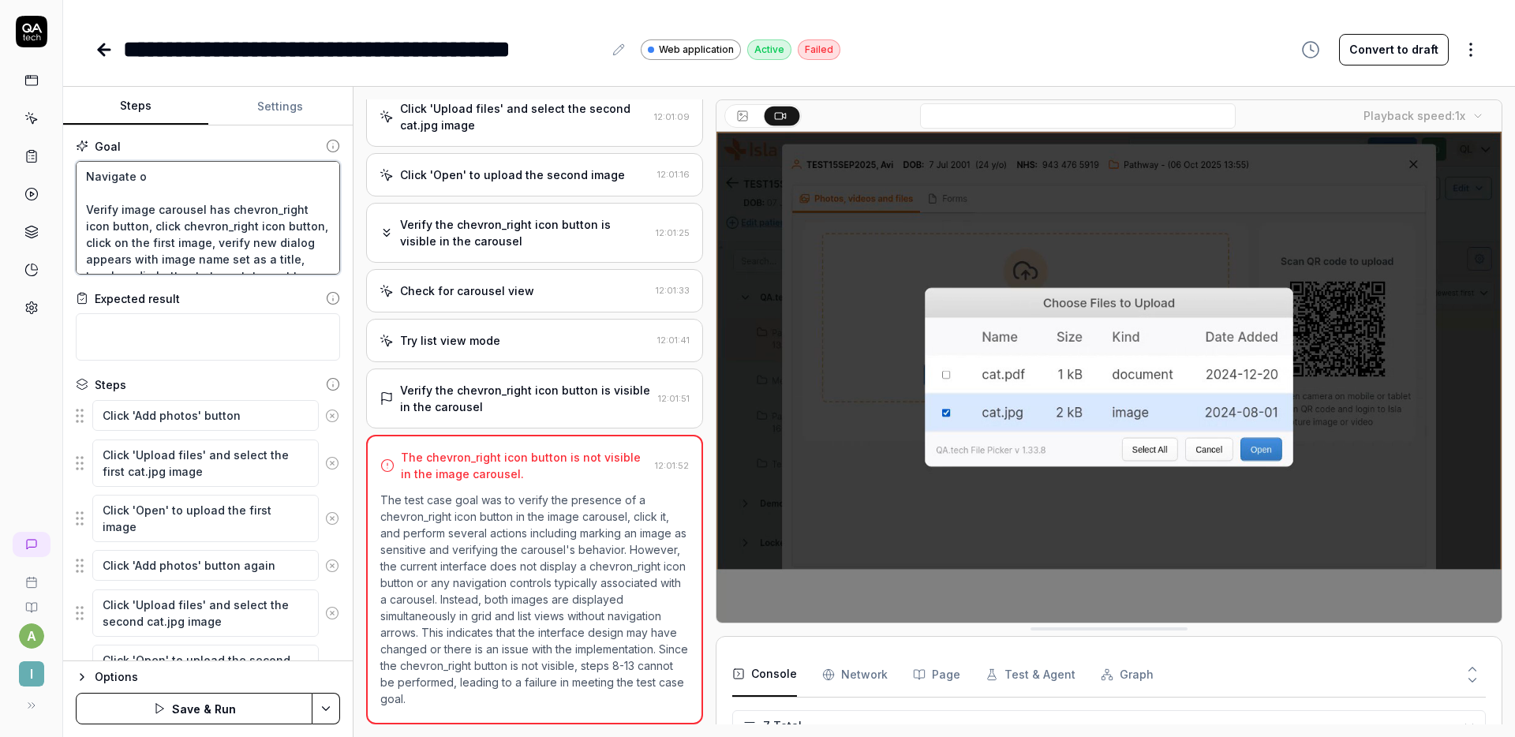
type textarea "Navigate ot Verify image carousel has chevron_right icon button, click chevron_…"
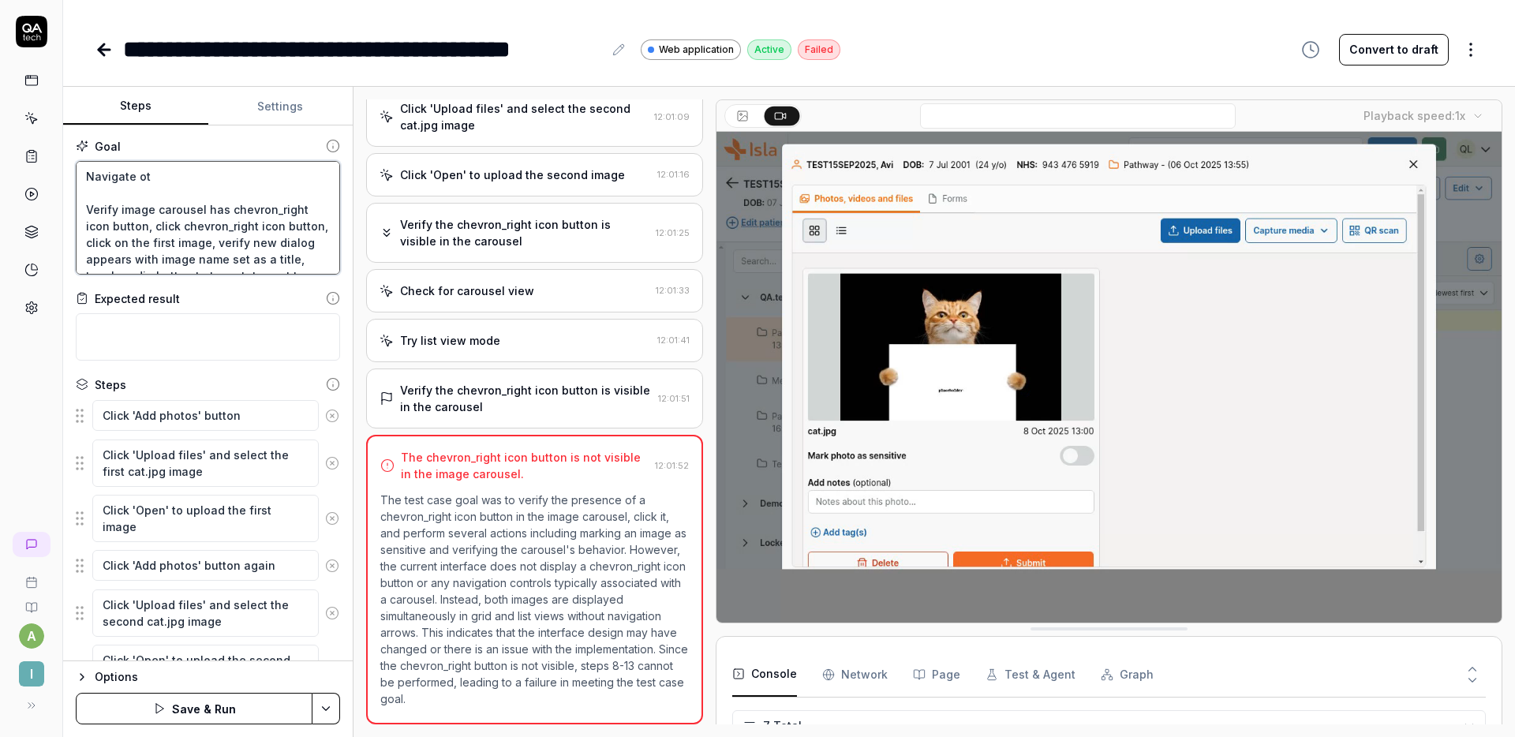
type textarea "*"
type textarea "Navigate o Verify image carousel has chevron_right icon button, click chevron_r…"
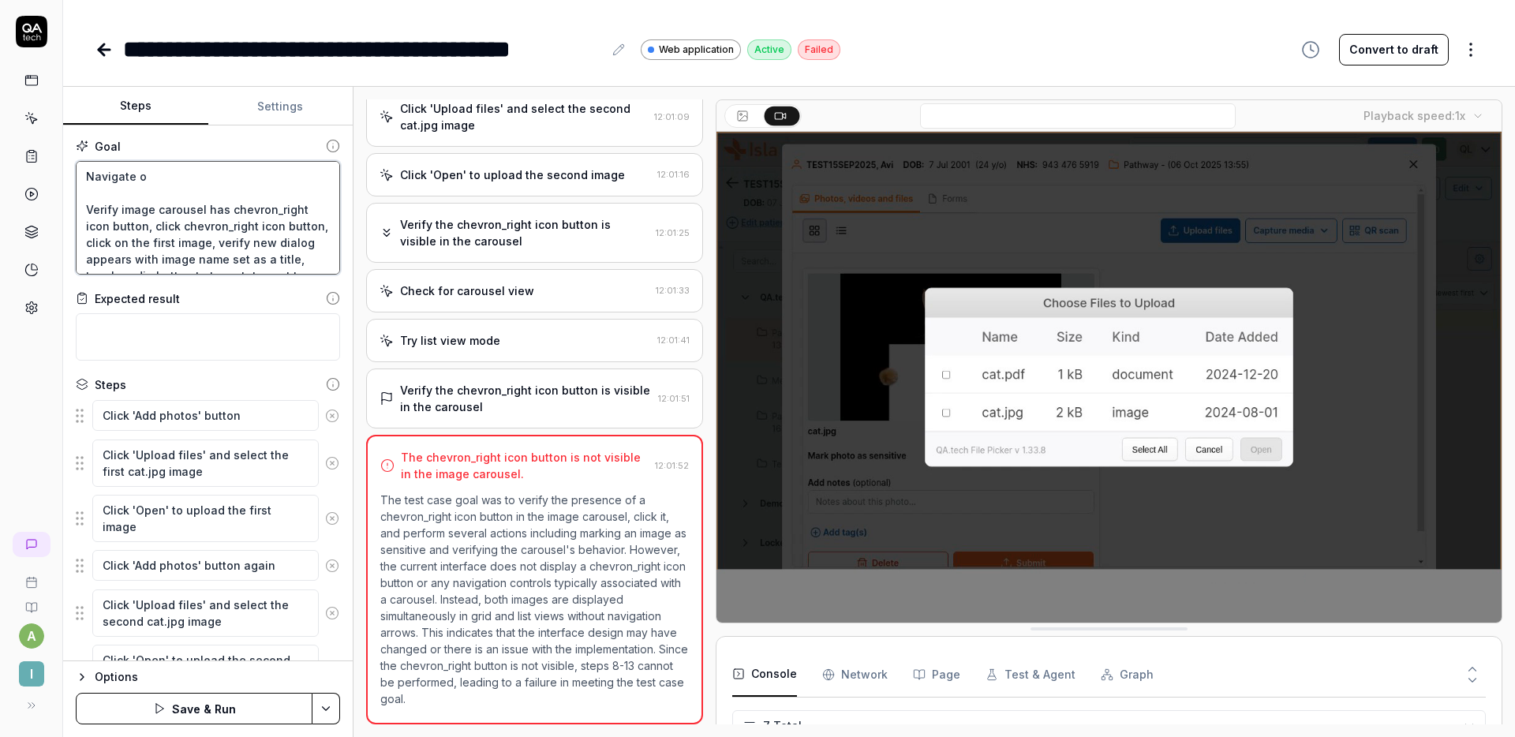
type textarea "*"
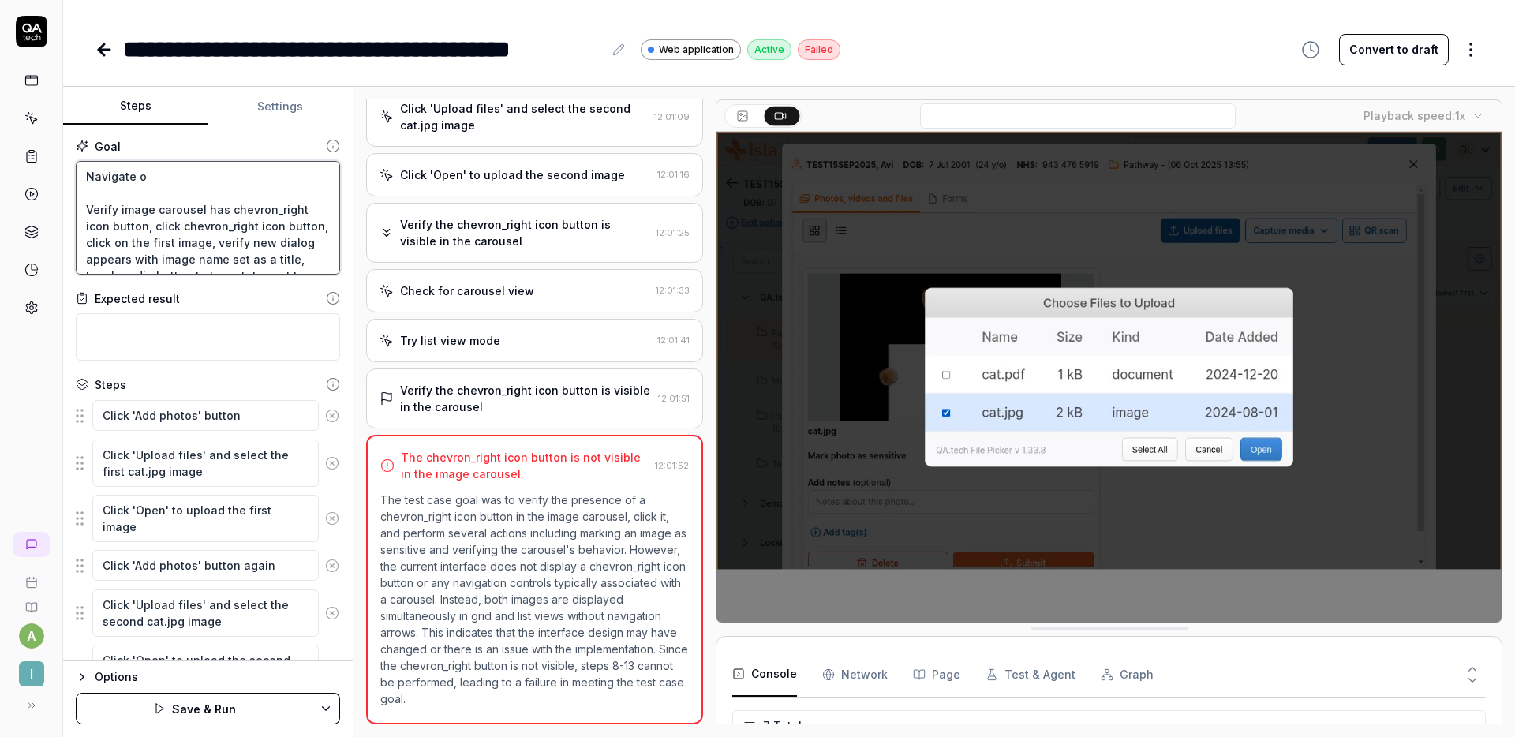
type textarea "Navigate Verify image carousel has chevron_right icon button, click chevron_rig…"
type textarea "*"
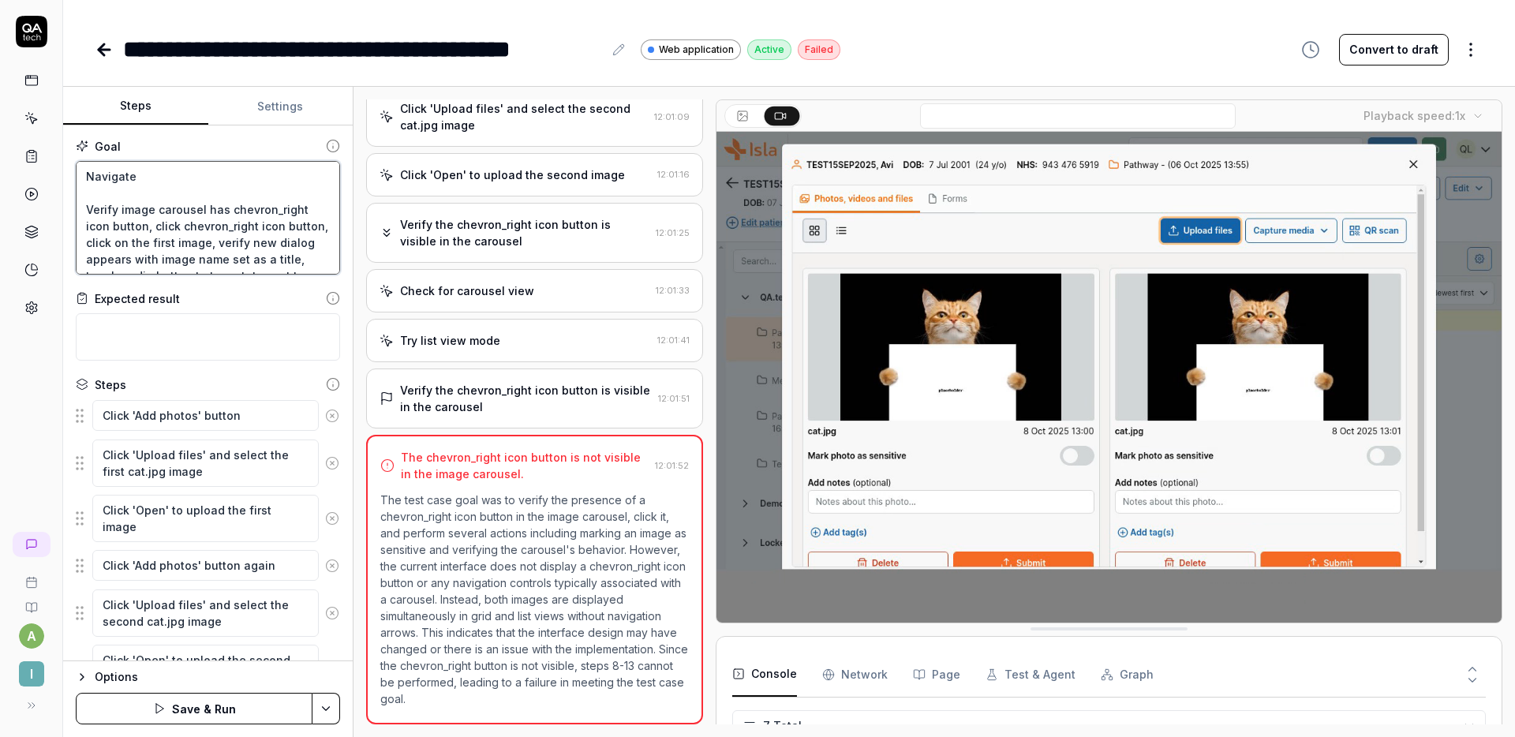
type textarea "Navigate t Verify image carousel has chevron_right icon button, click chevron_r…"
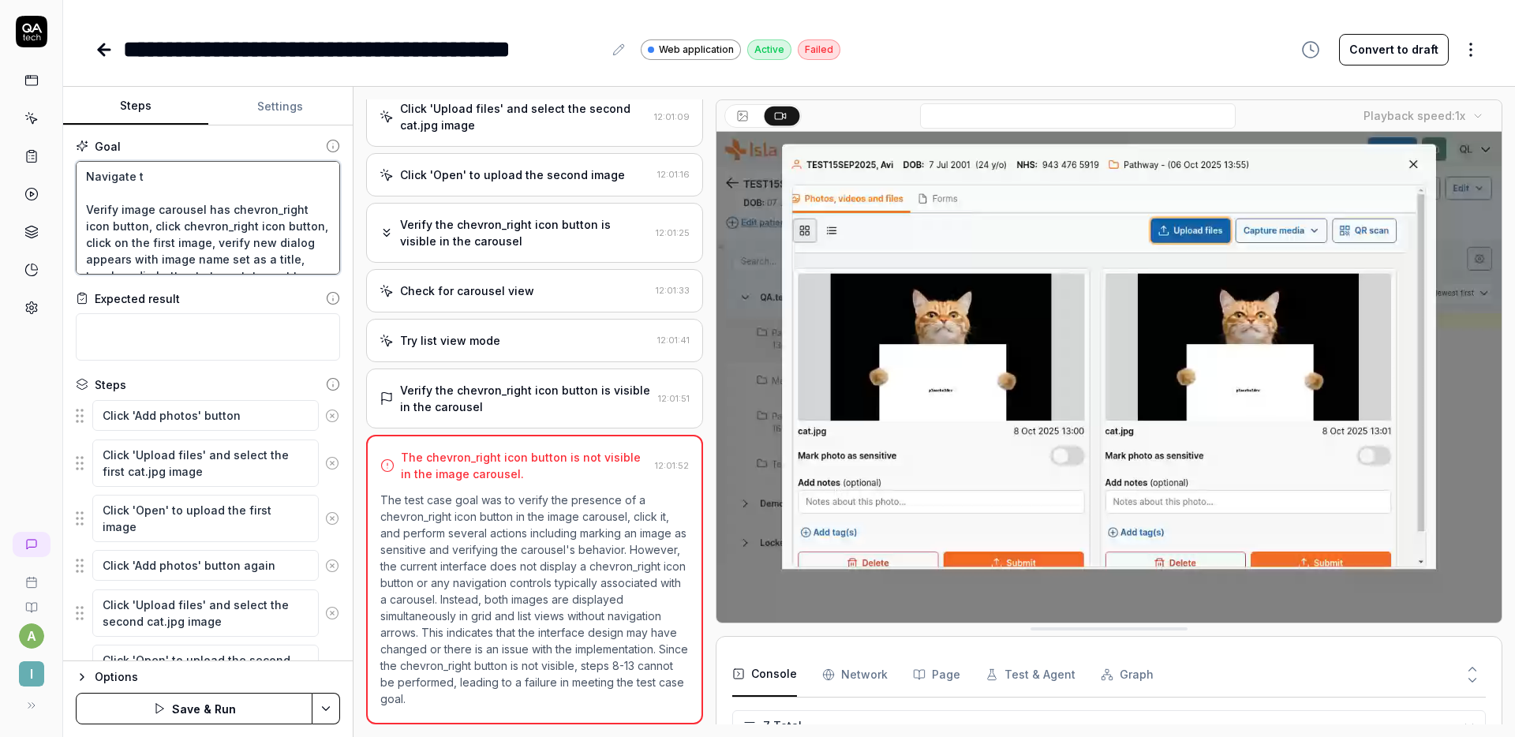
type textarea "*"
type textarea "Navigate to Verify image carousel has chevron_right icon button, click chevron_…"
type textarea "*"
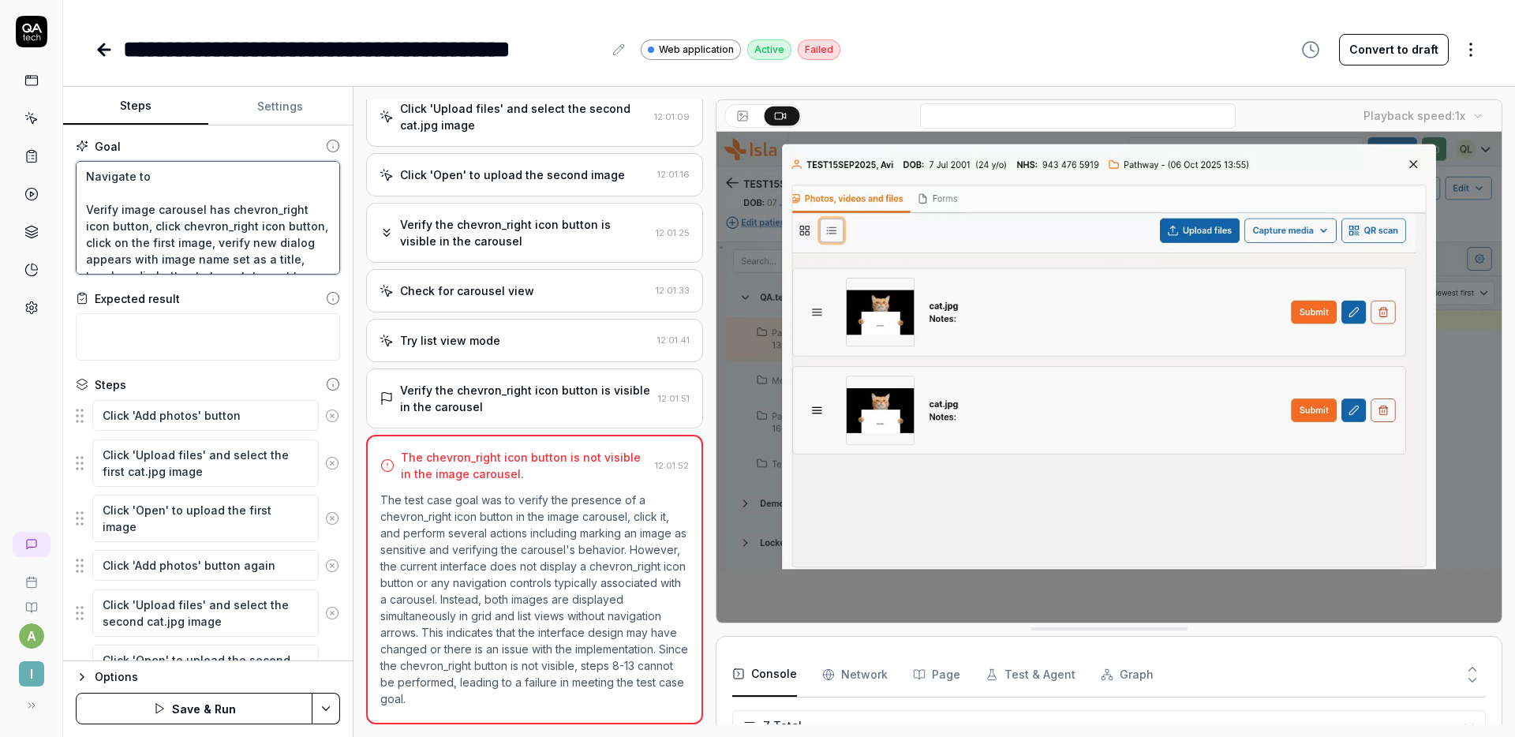
type textarea "Navigate to Verify image carousel has chevron_right icon button, click chevron_…"
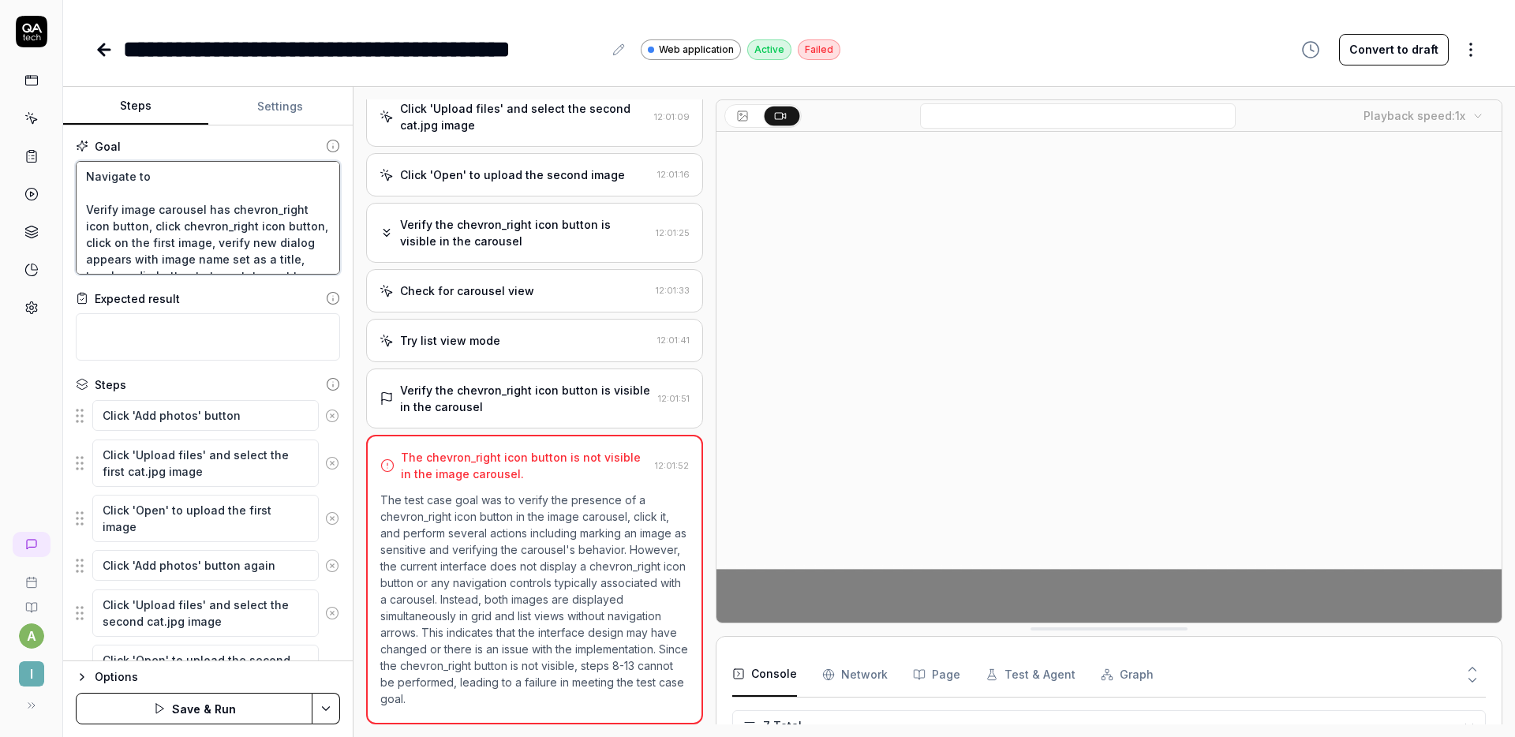
type textarea "*"
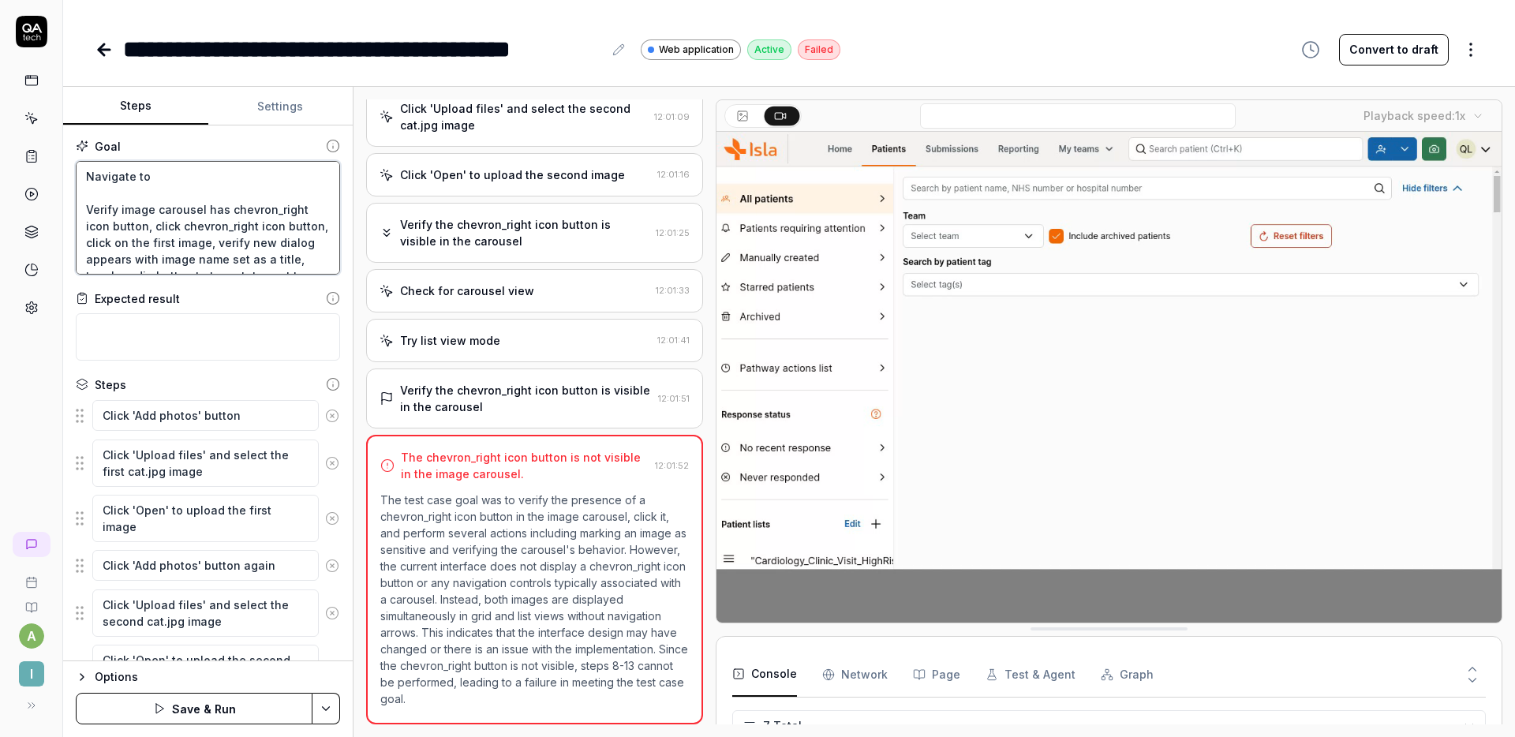
type textarea "Navigate to t Verify image carousel has chevron_right icon button, click chevro…"
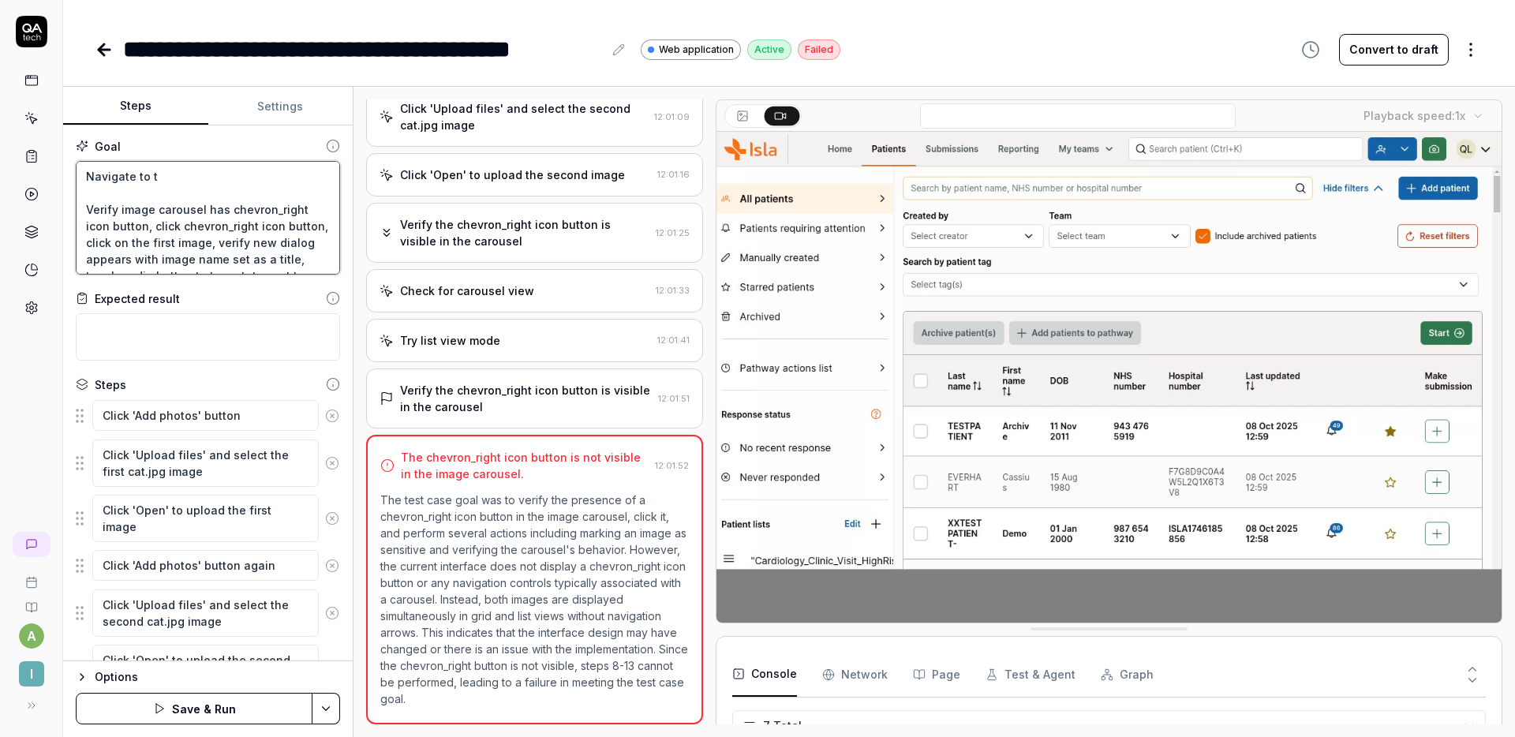
type textarea "*"
type textarea "Navigate to th Verify image carousel has chevron_right icon button, click chevr…"
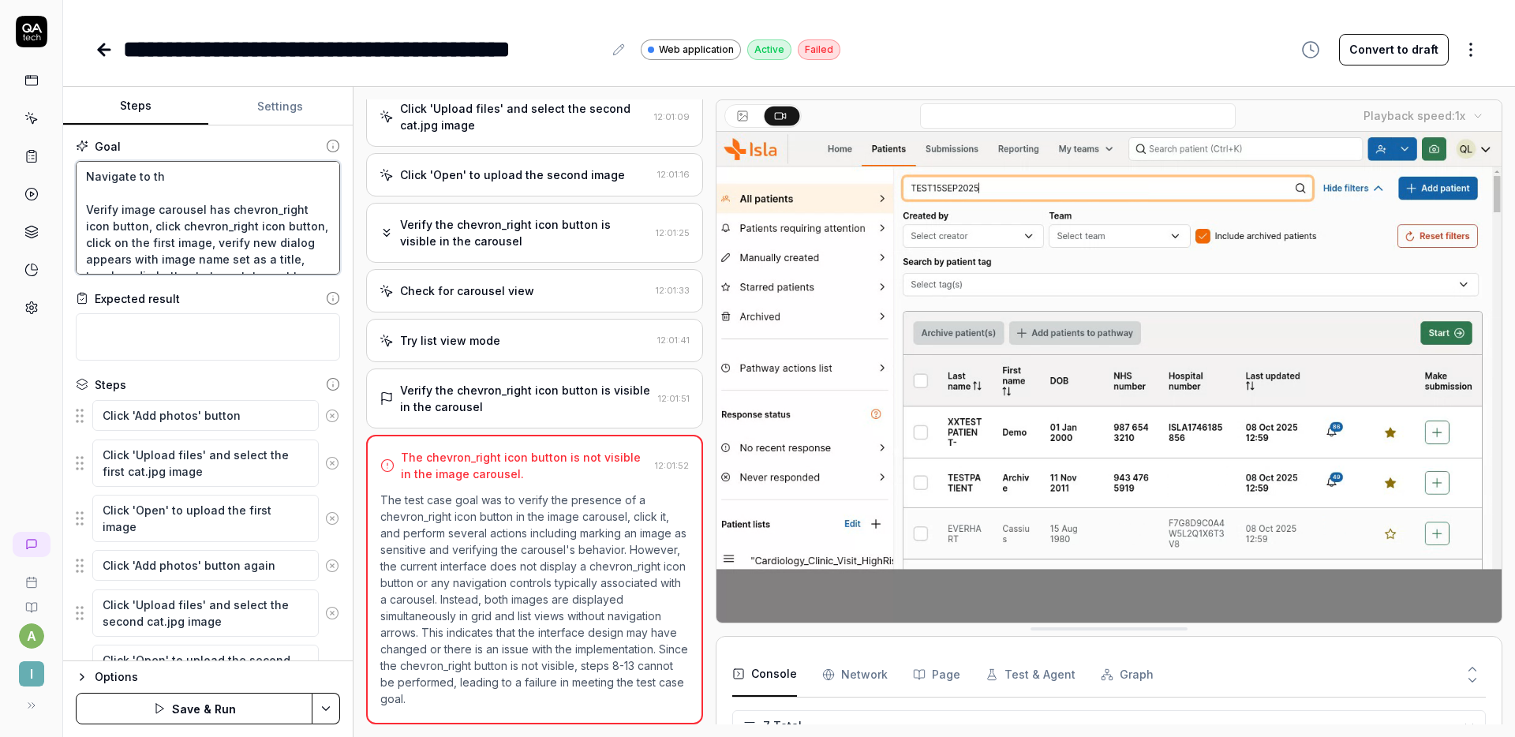
type textarea "*"
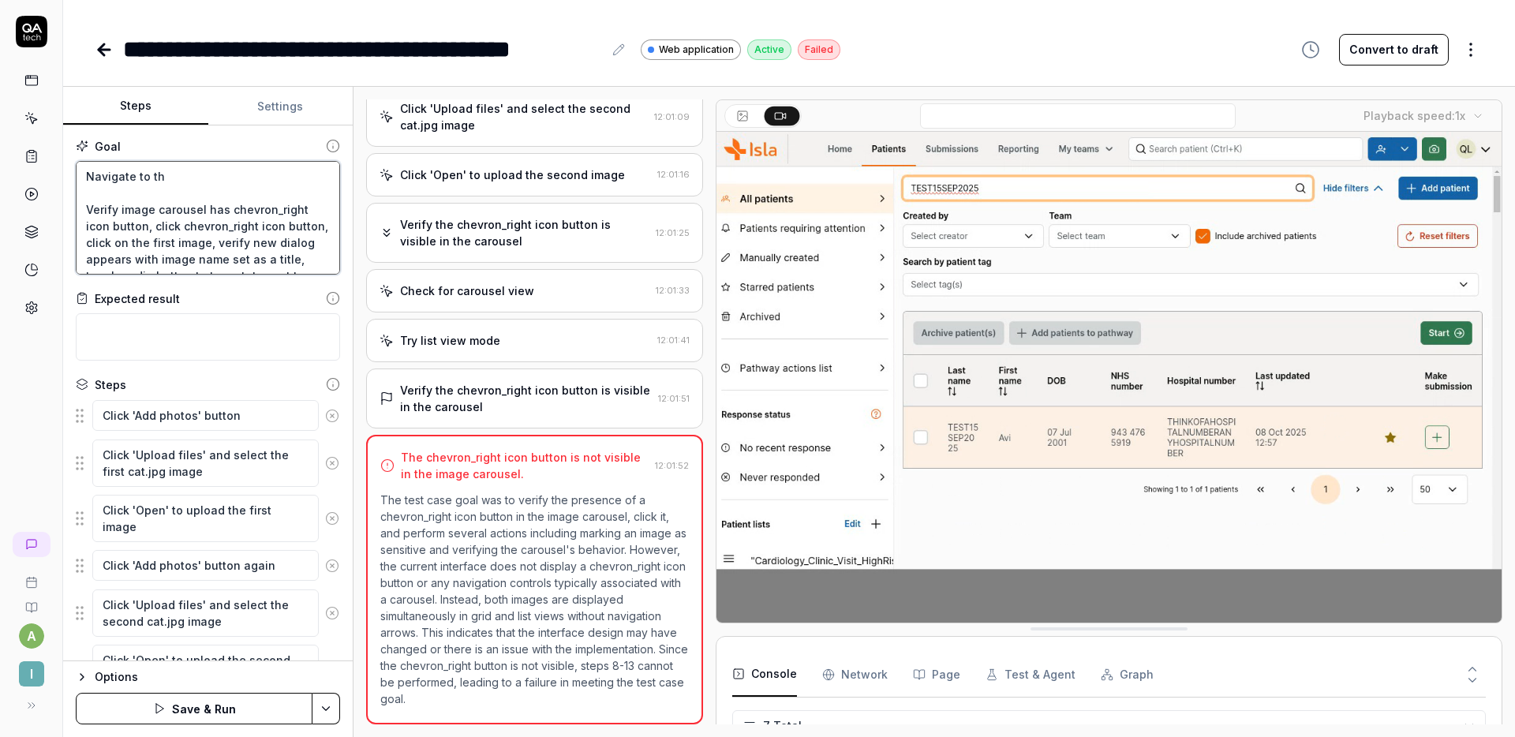
type textarea "Navigate to the Verify image carousel has chevron_right icon button, click chev…"
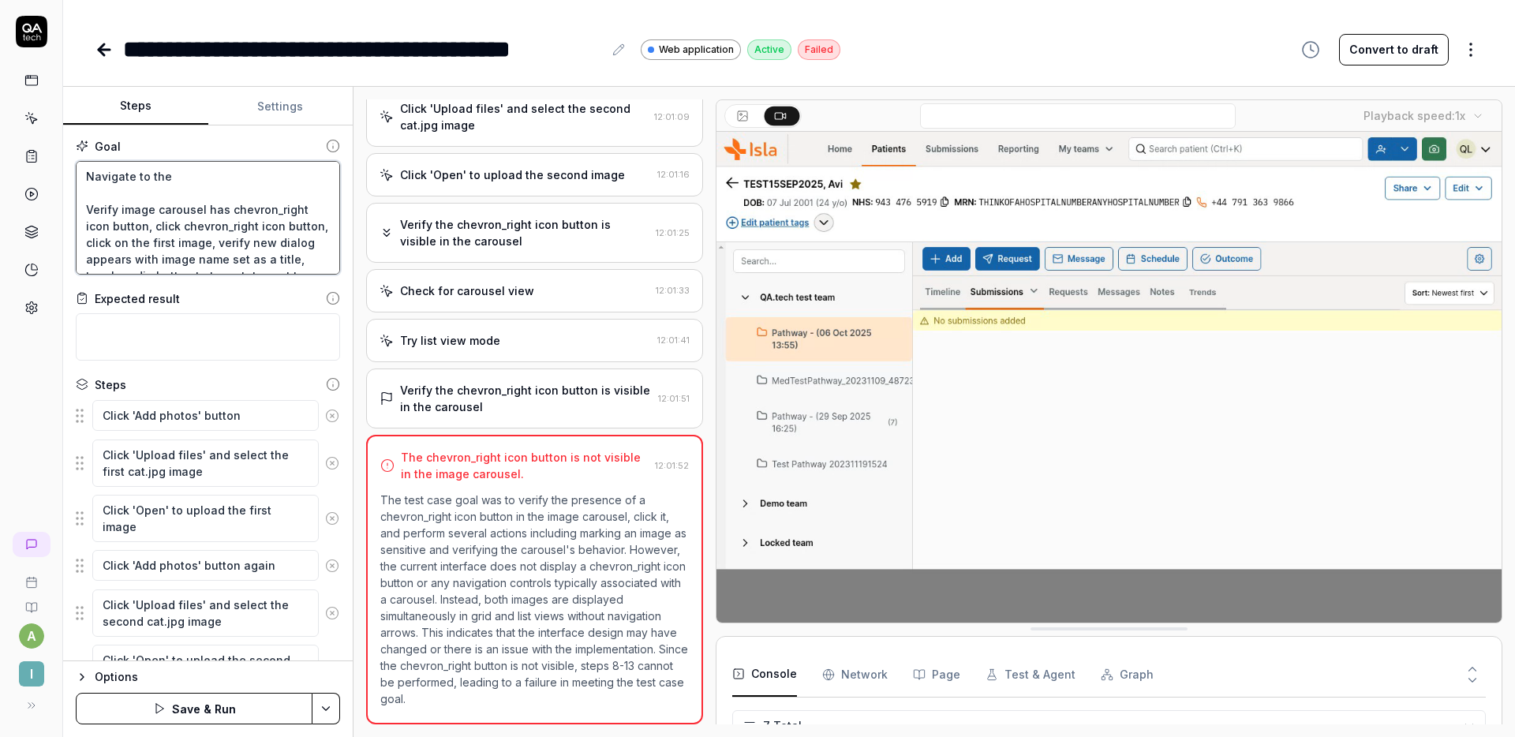
type textarea "*"
type textarea "Navigate to the Verify image carousel has chevron_right icon button, click chev…"
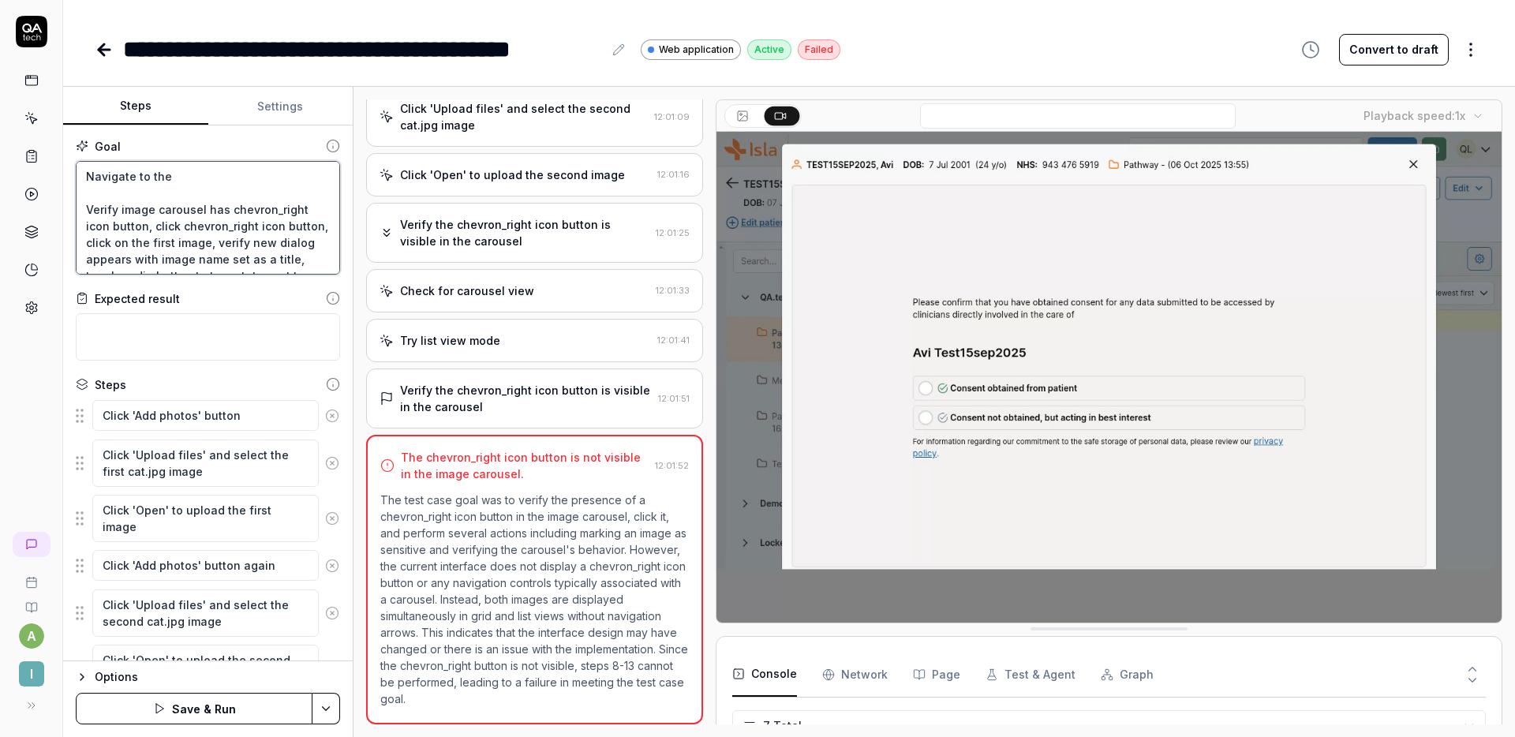
type textarea "*"
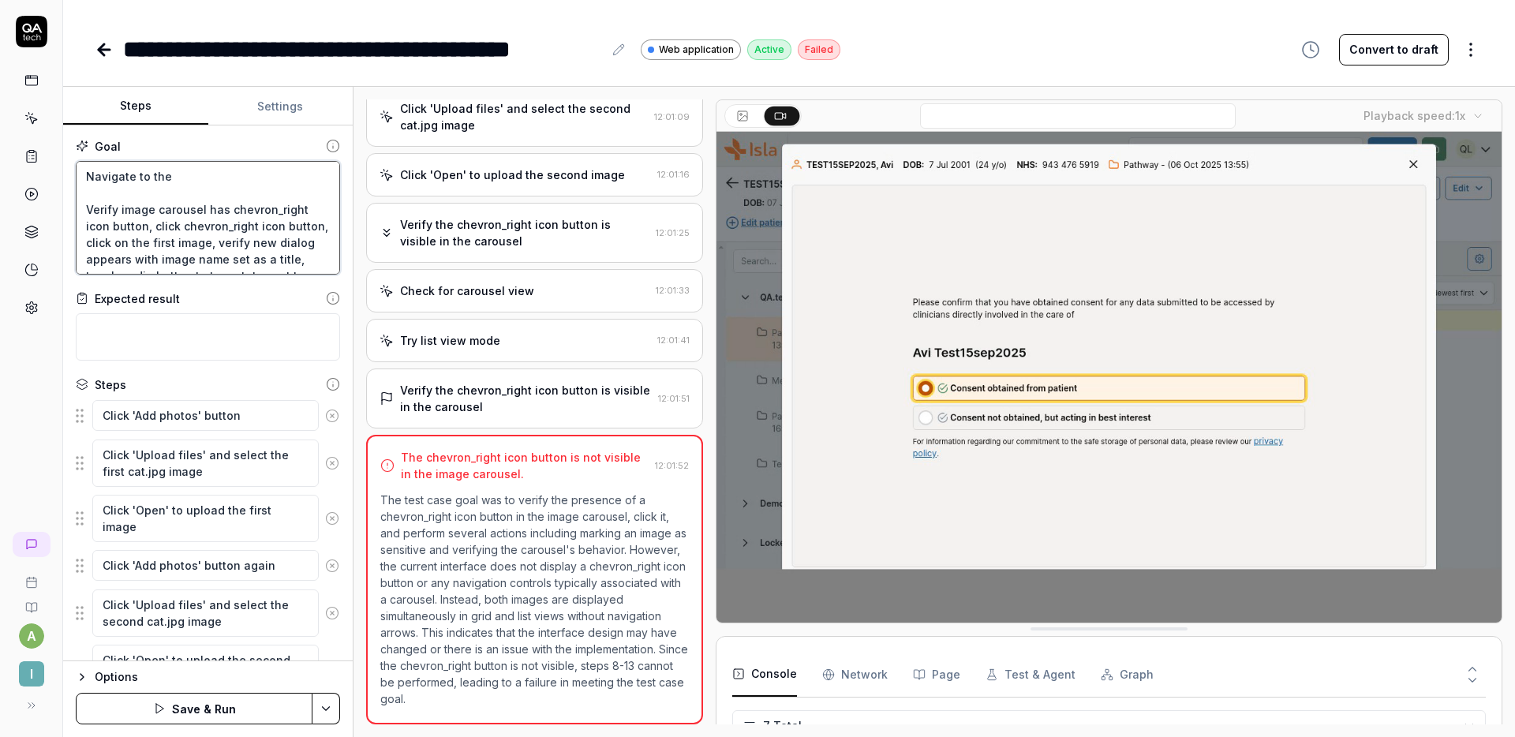
type textarea "Navigate to the g Verify image carousel has chevron_right icon button, click ch…"
type textarea "*"
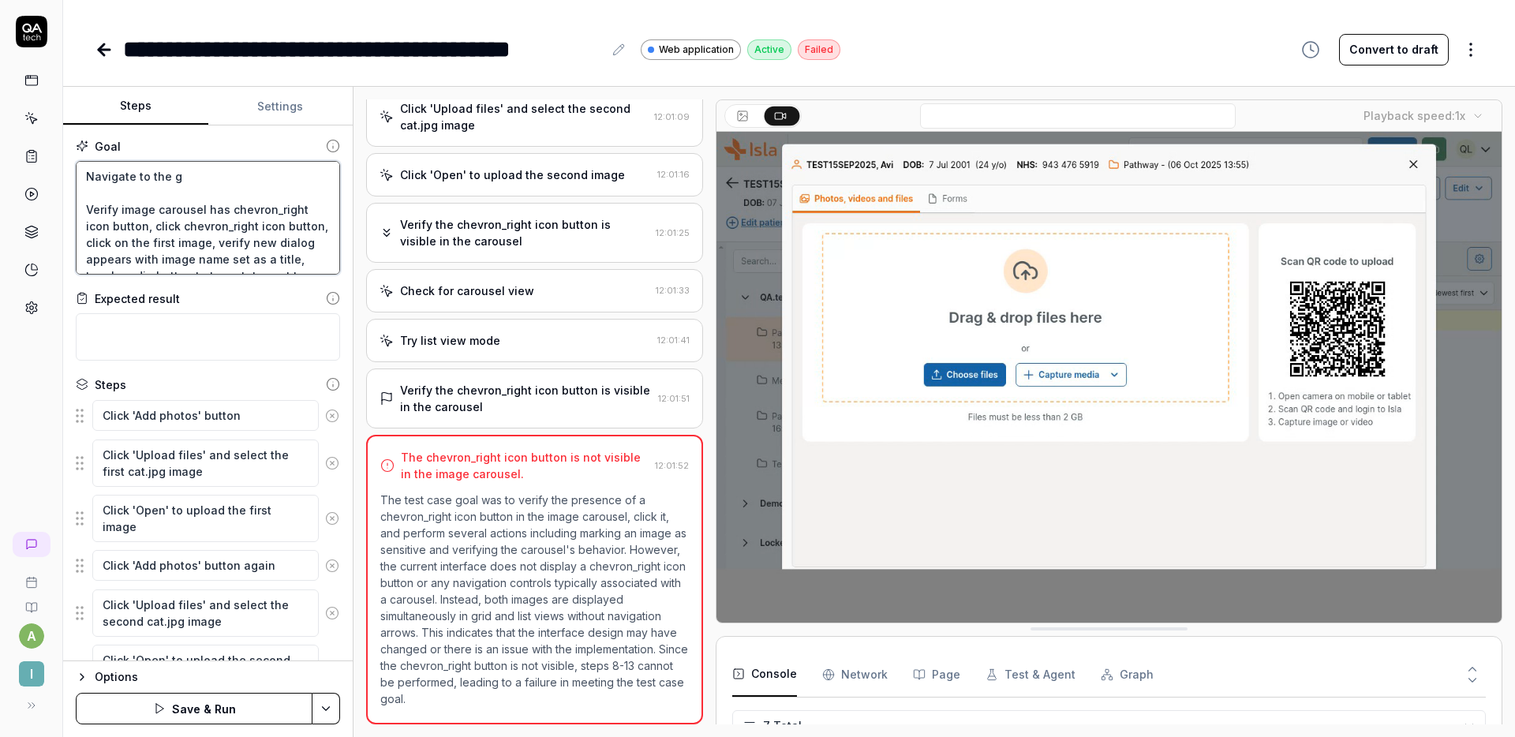
type textarea "Navigate to the gr Verify image carousel has chevron_right icon button, click c…"
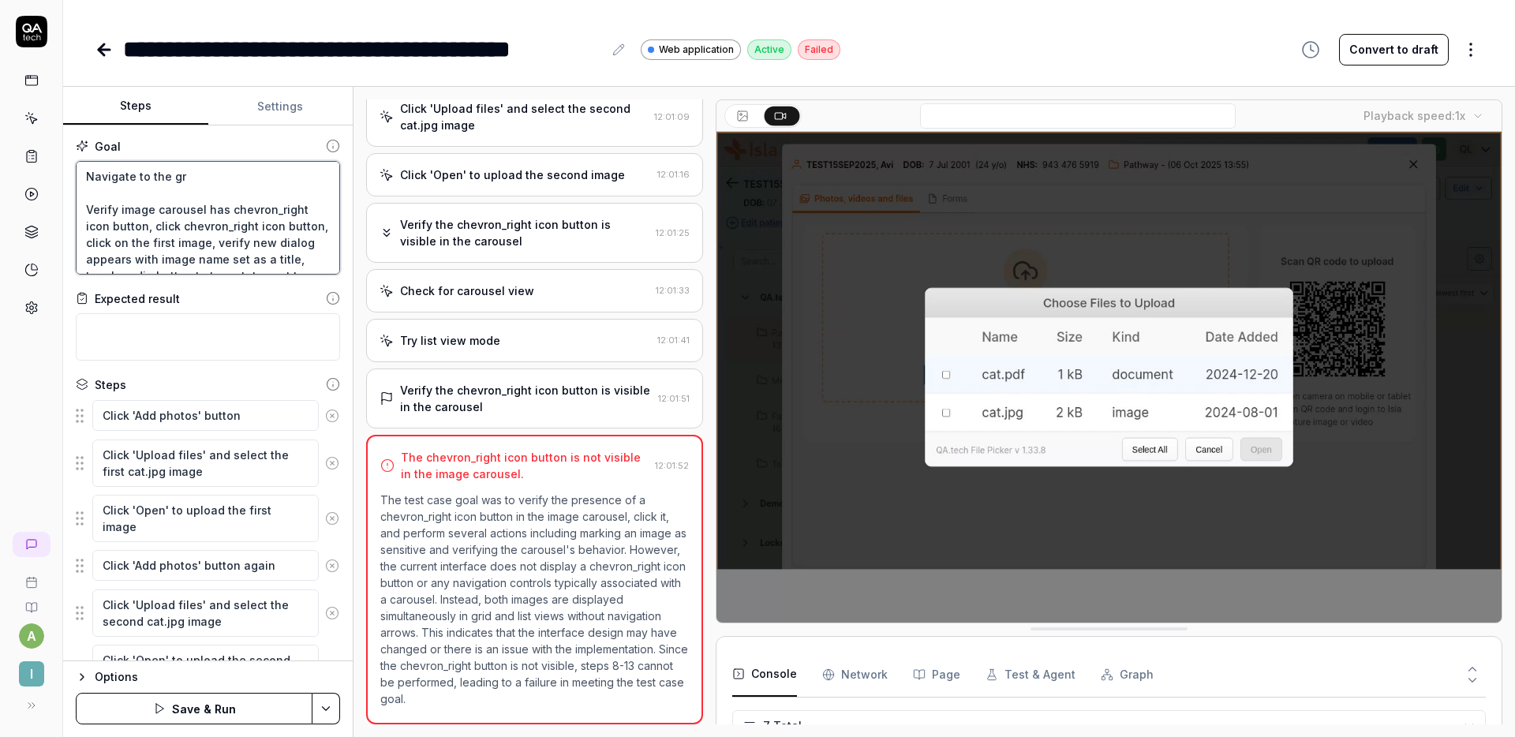
type textarea "*"
type textarea "Navigate to the gre Verify image carousel has chevron_right icon button, click …"
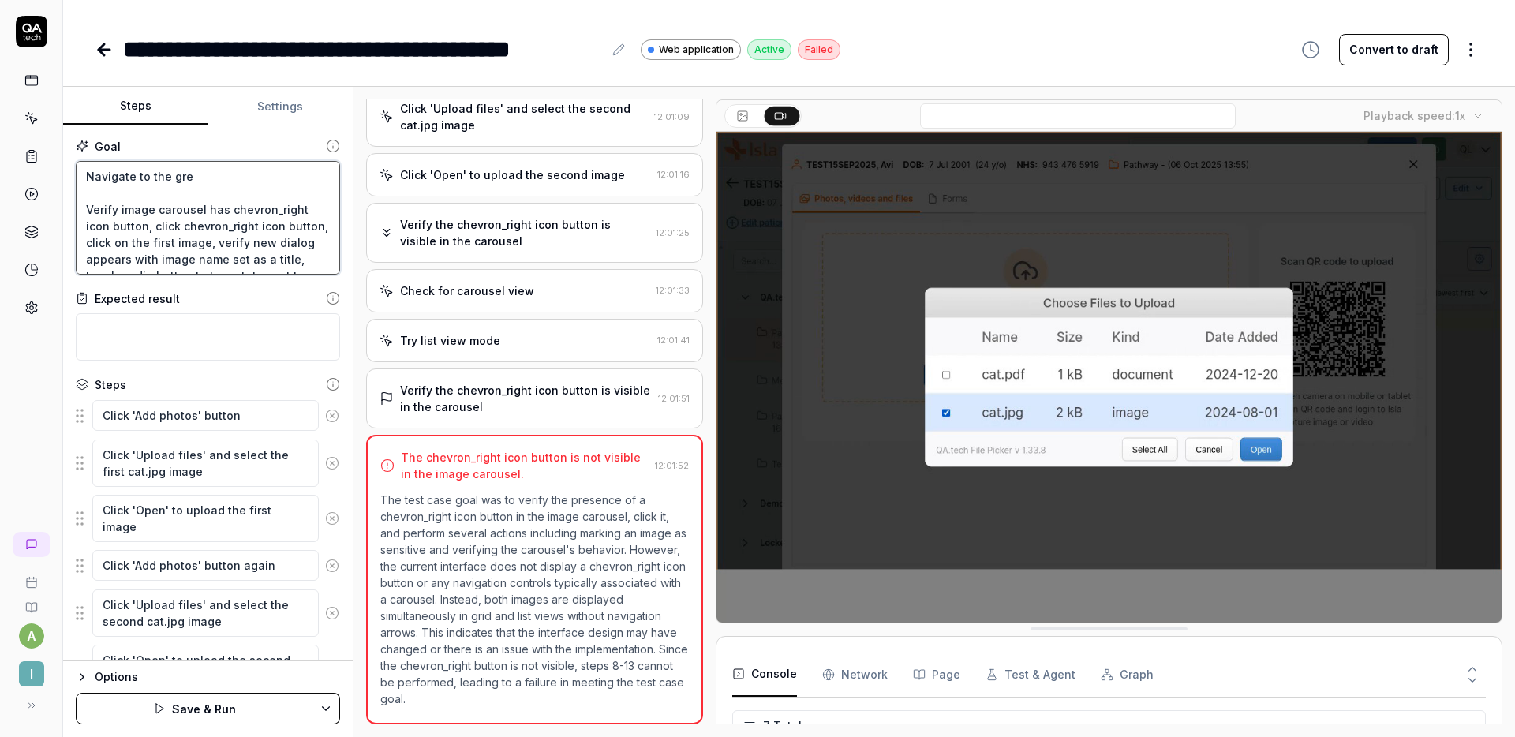
type textarea "*"
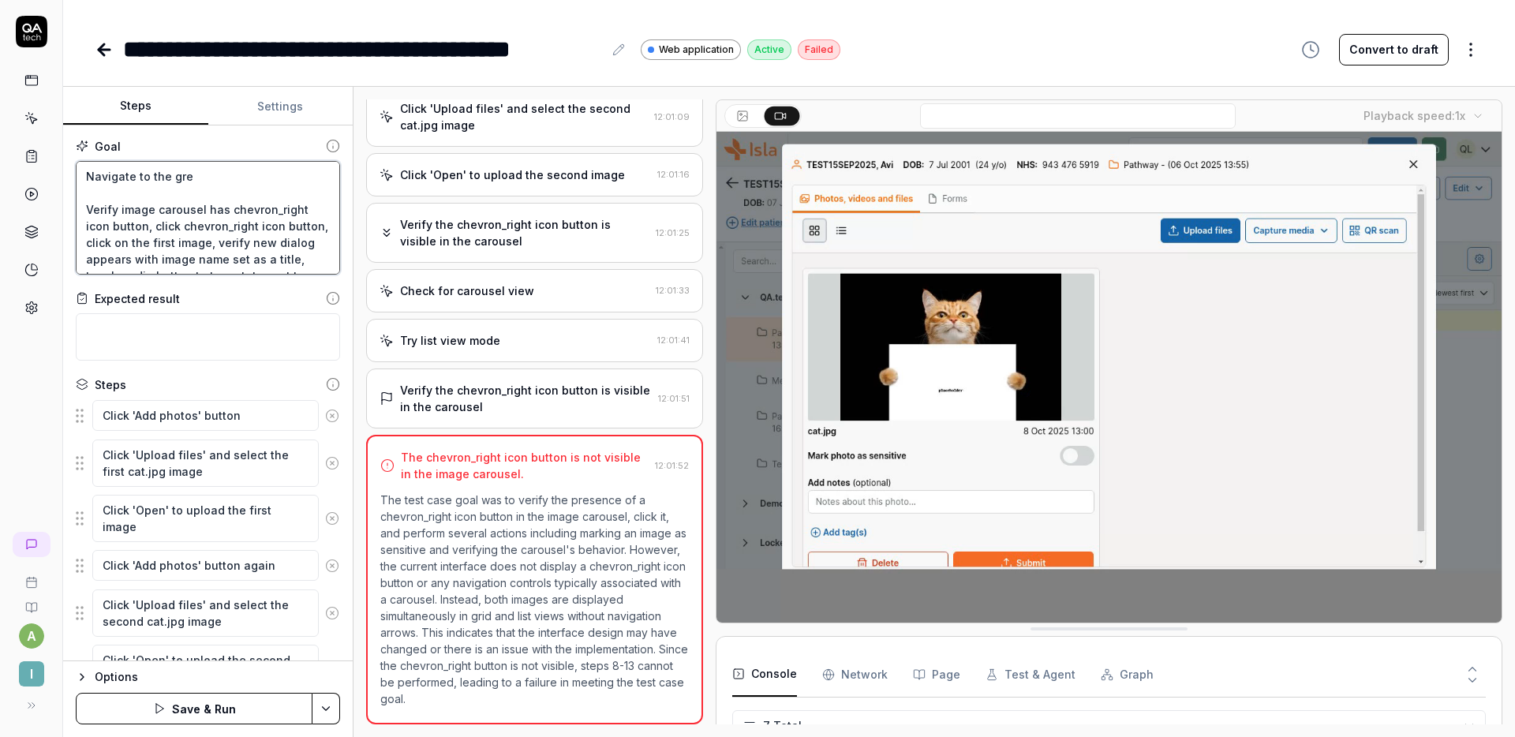
type textarea "Navigate to the gree Verify image carousel has chevron_right icon button, click…"
type textarea "*"
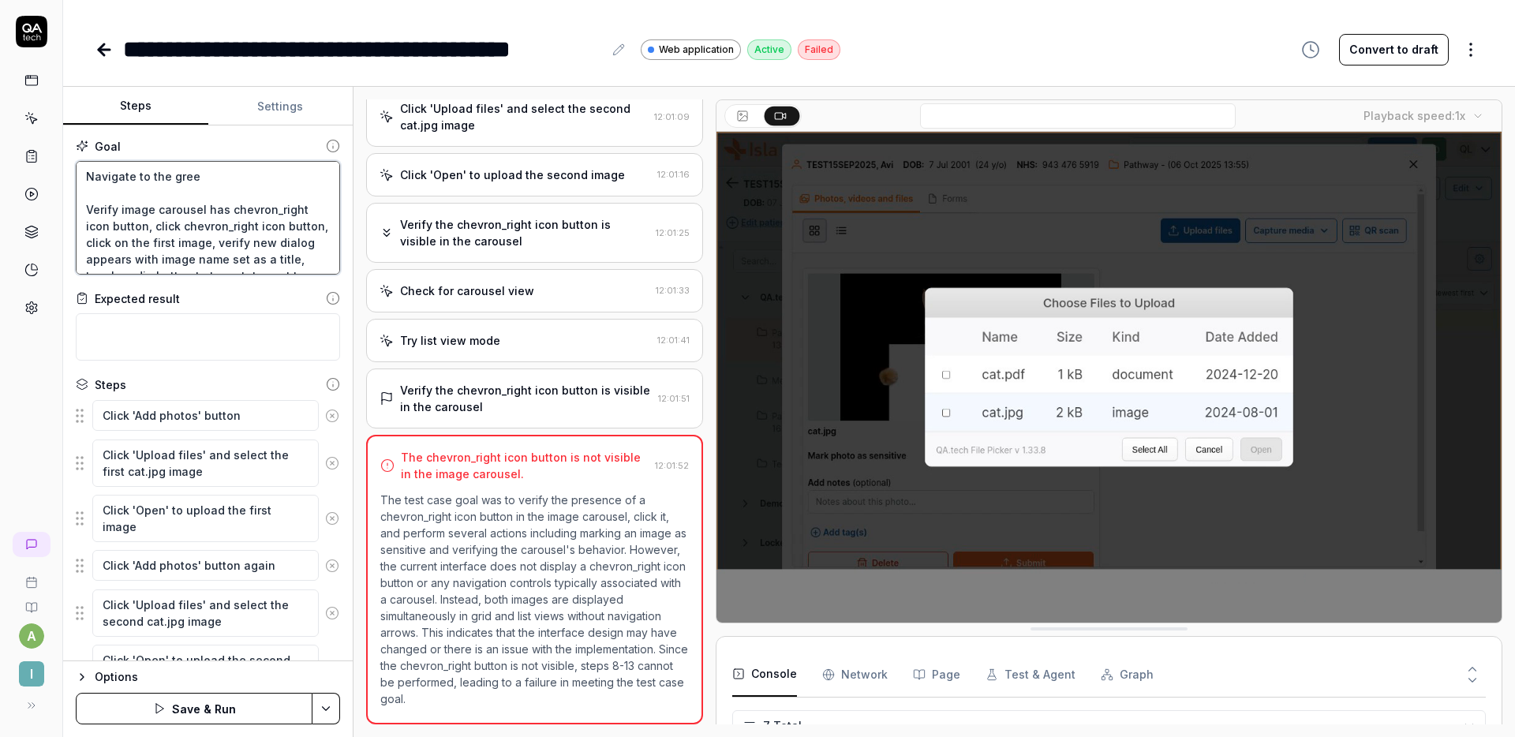
type textarea "Navigate to the green Verify image carousel has chevron_right icon button, clic…"
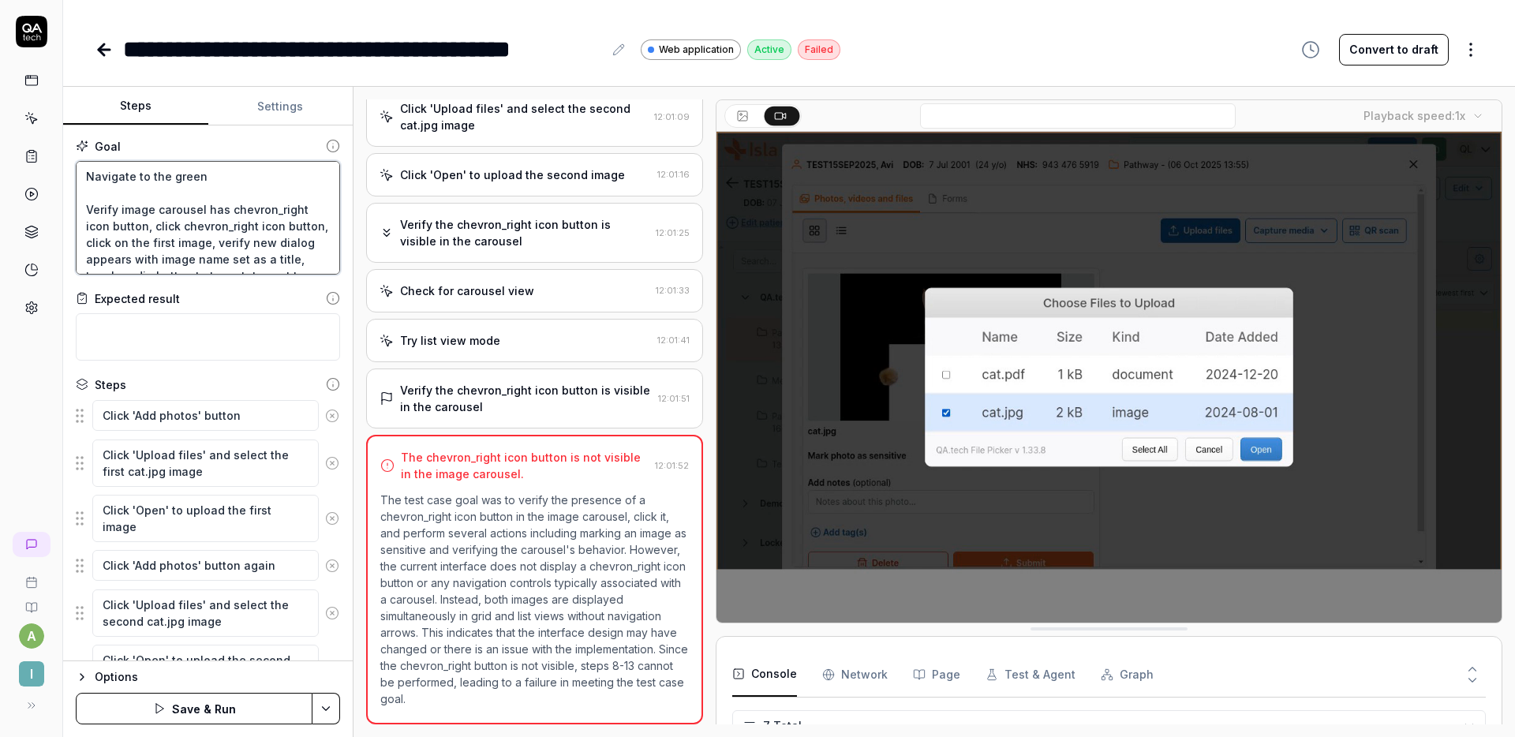
type textarea "*"
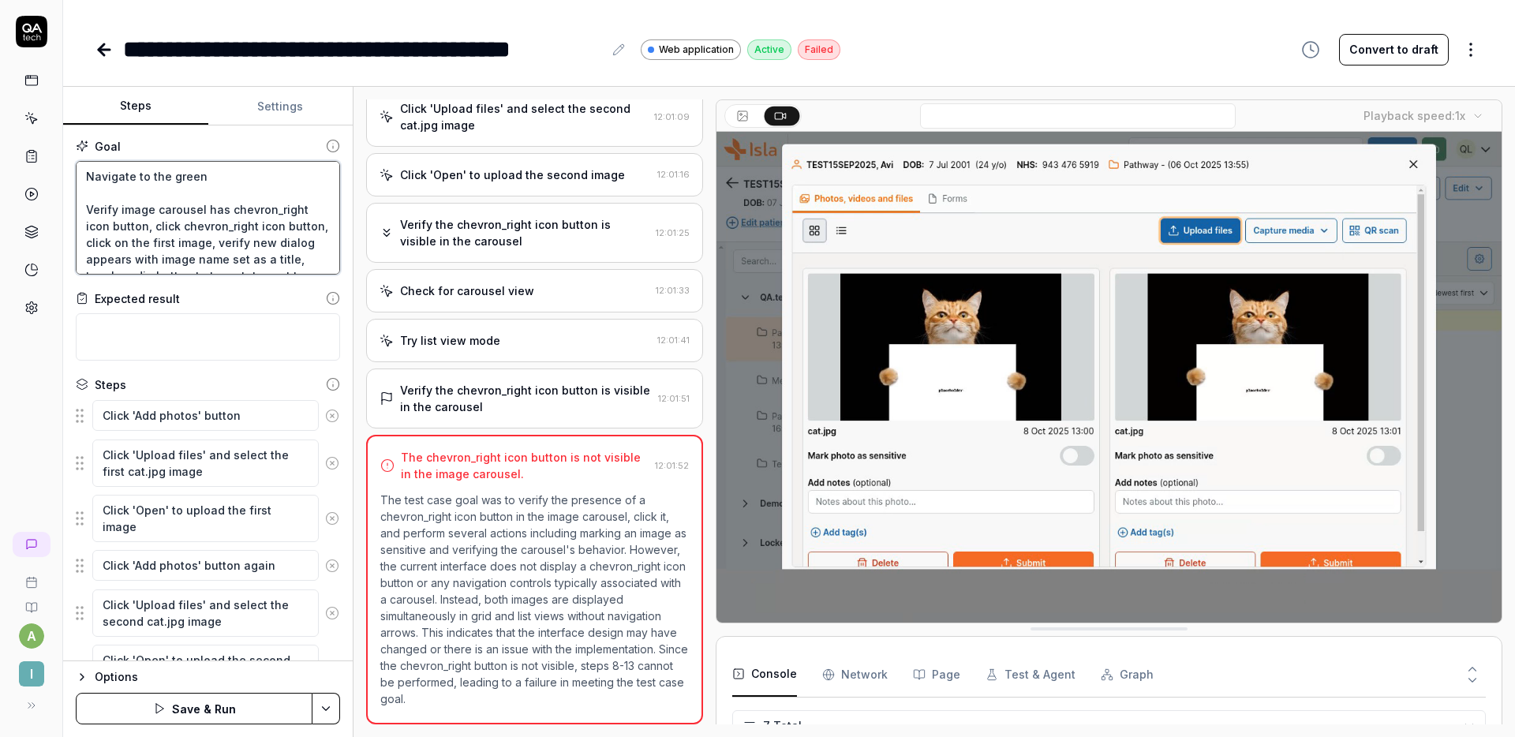
type textarea "Navigate to the green Verify image carousel has chevron_right icon button, clic…"
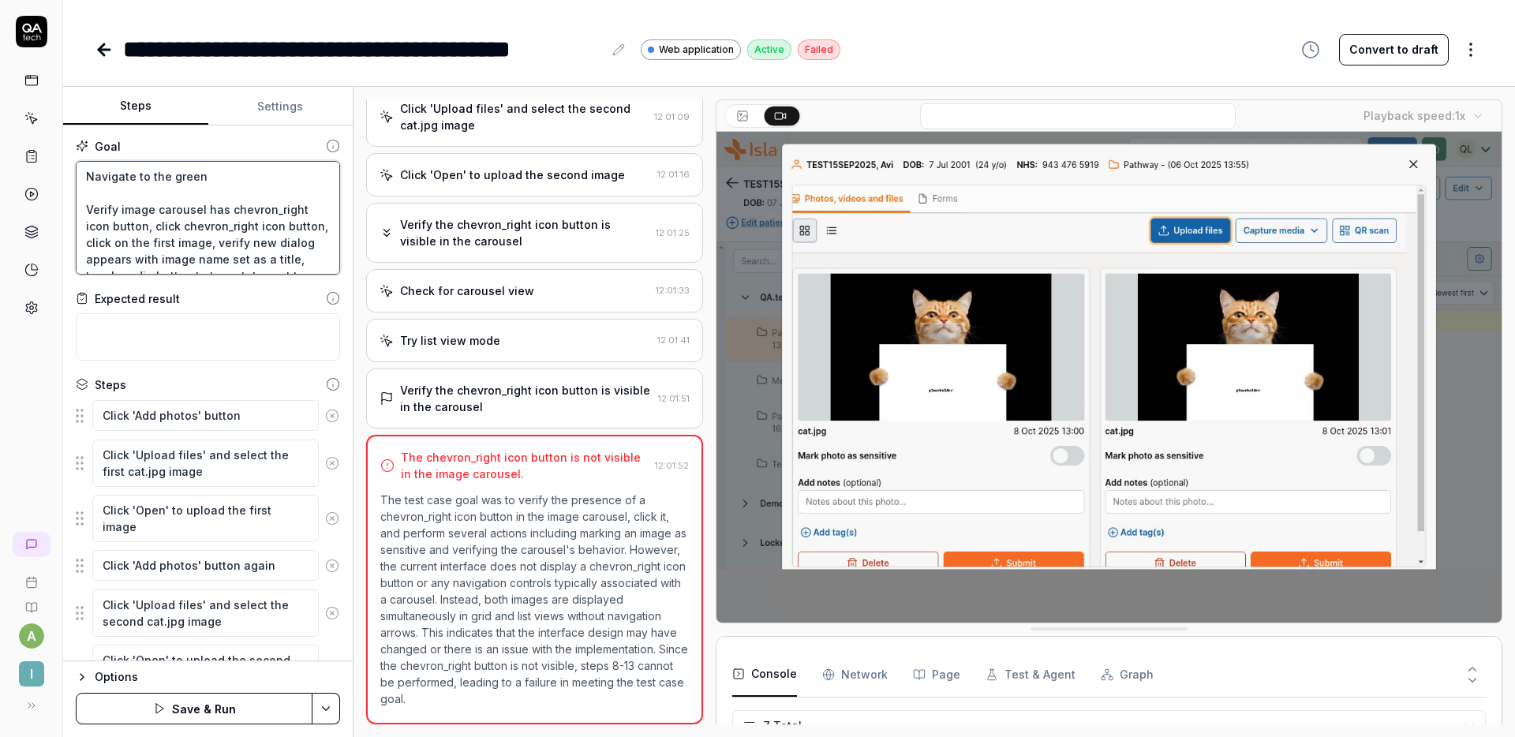
type textarea "*"
type textarea "Navigate to the green c Verify image carousel has chevron_right icon button, cl…"
type textarea "*"
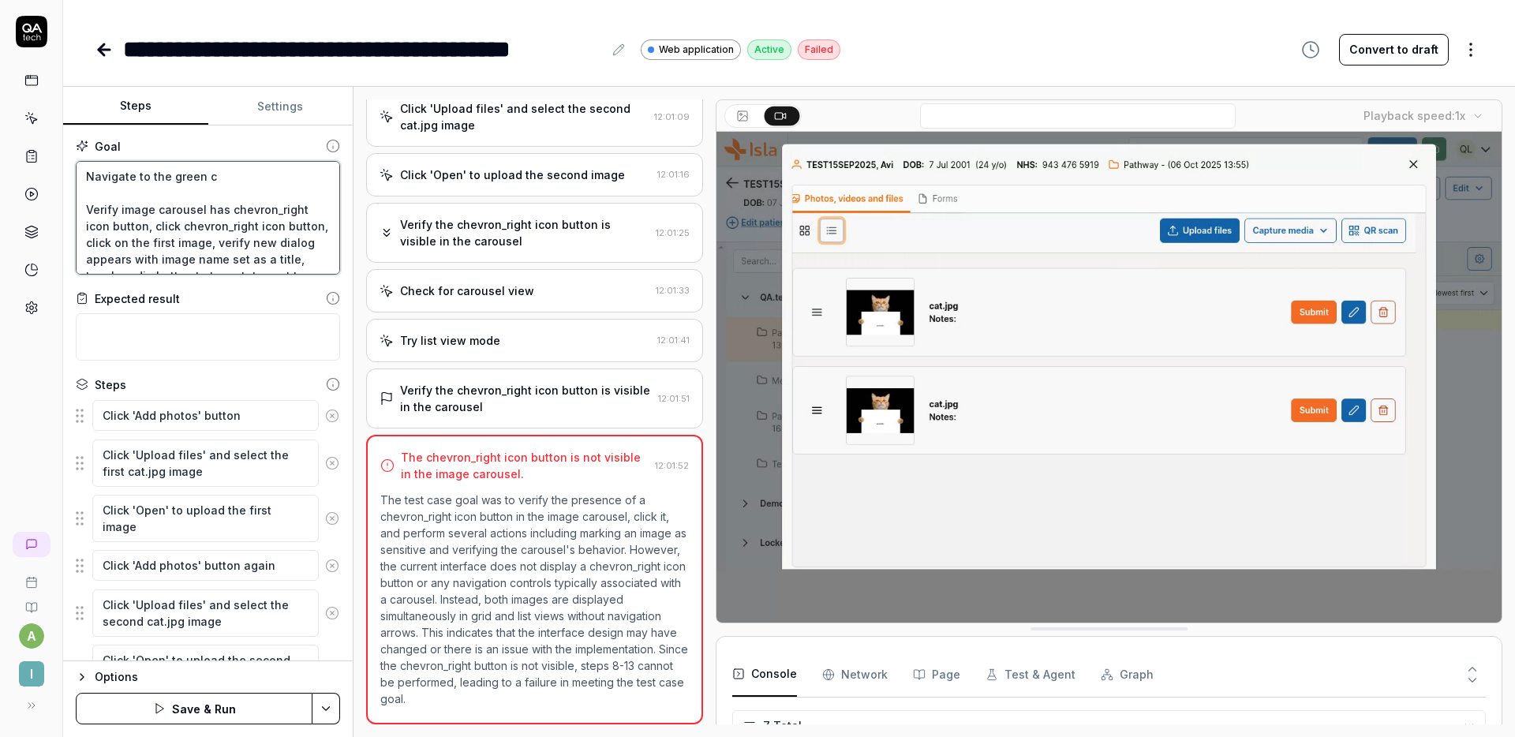
type textarea "Navigate to the green cu Verify image carousel has chevron_right icon button, c…"
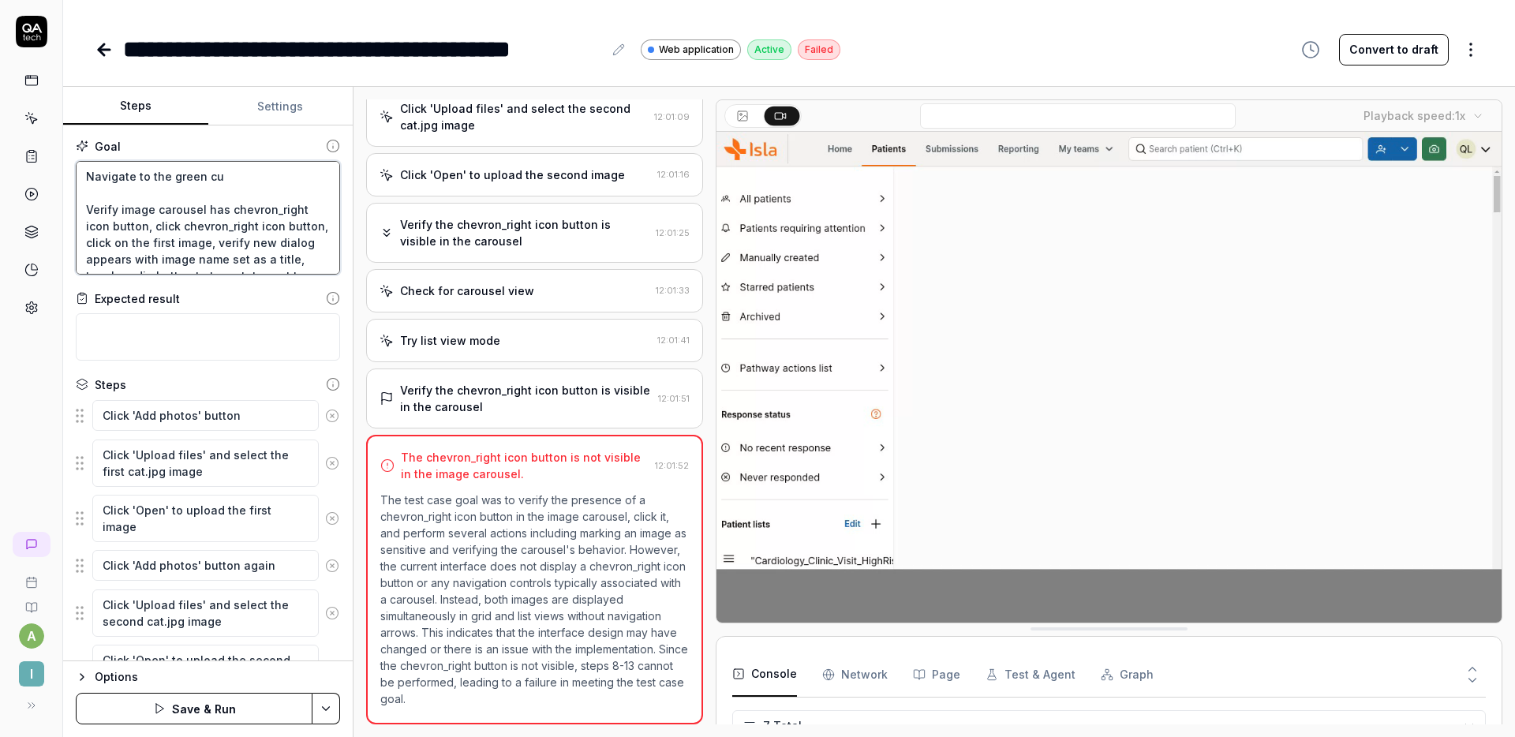
type textarea "*"
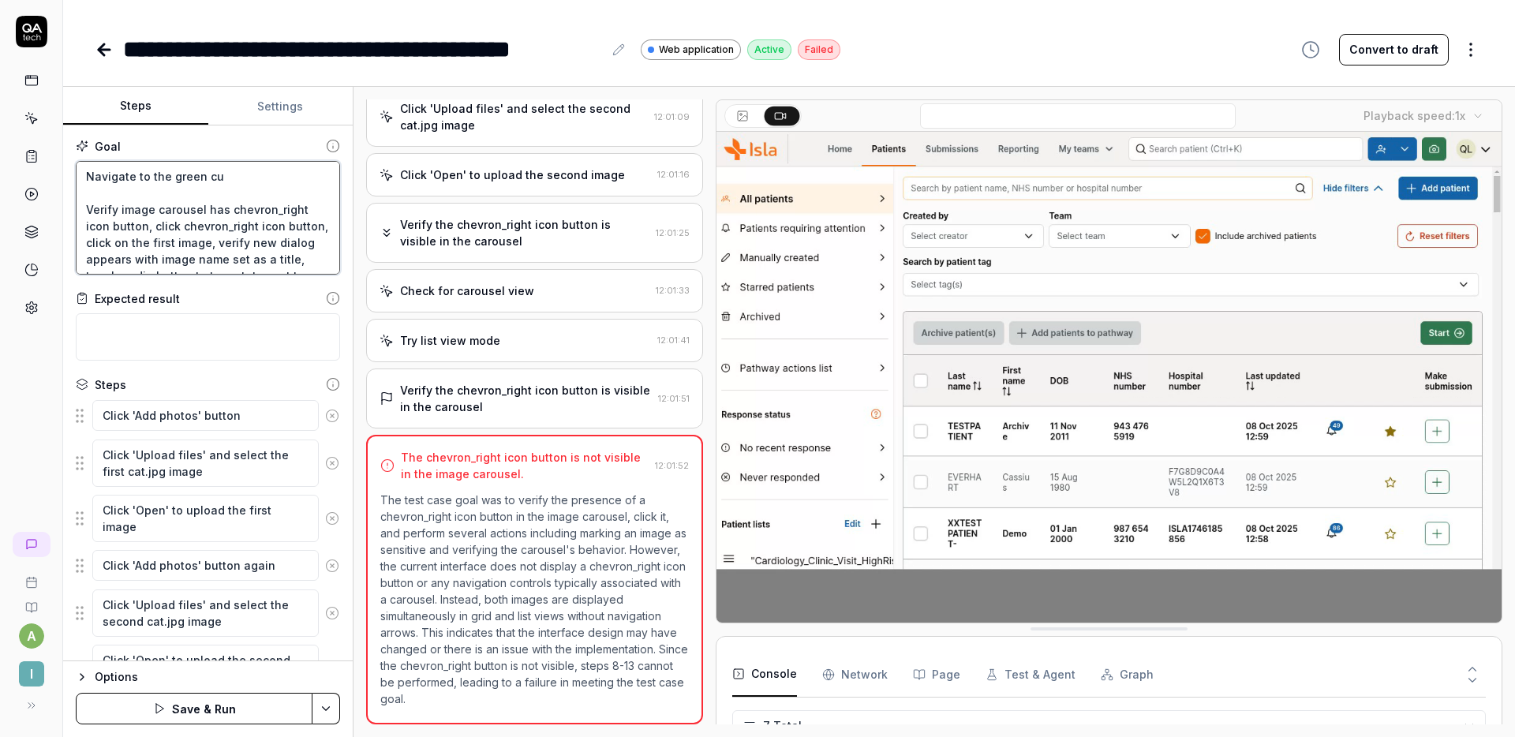
type textarea "Navigate to the green cut Verify image carousel has chevron_right icon button, …"
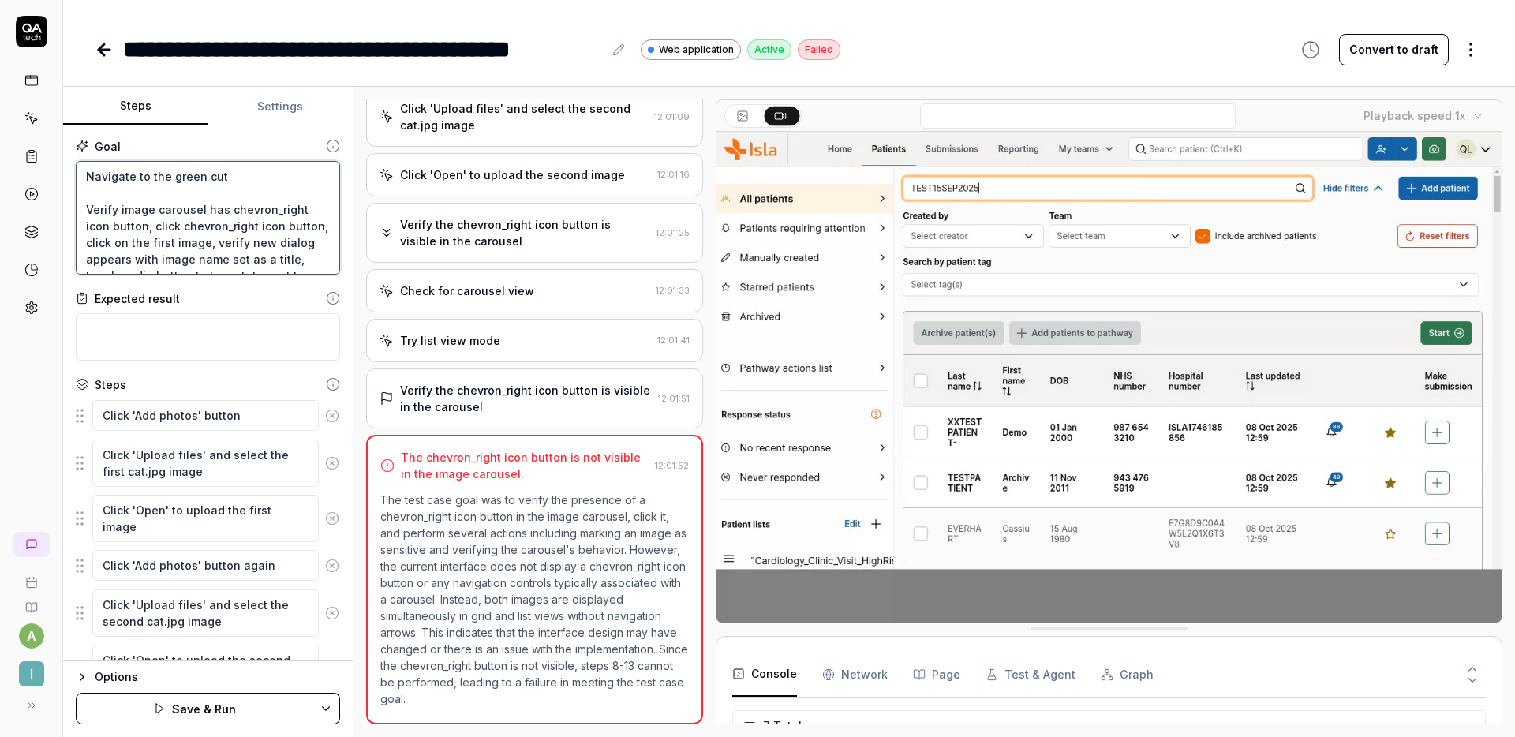
type textarea "*"
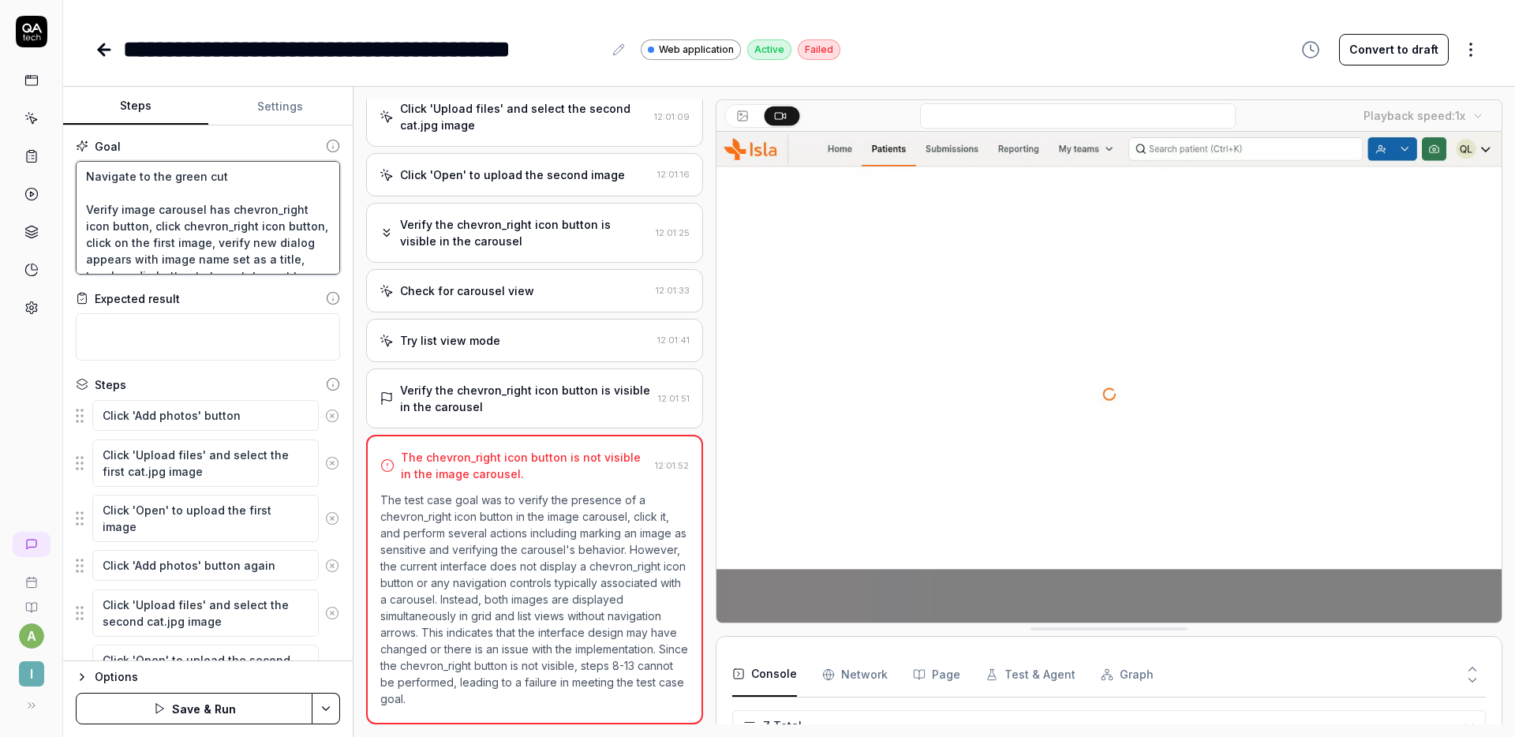
type textarea "Navigate to the green cu Verify image carousel has chevron_right icon button, c…"
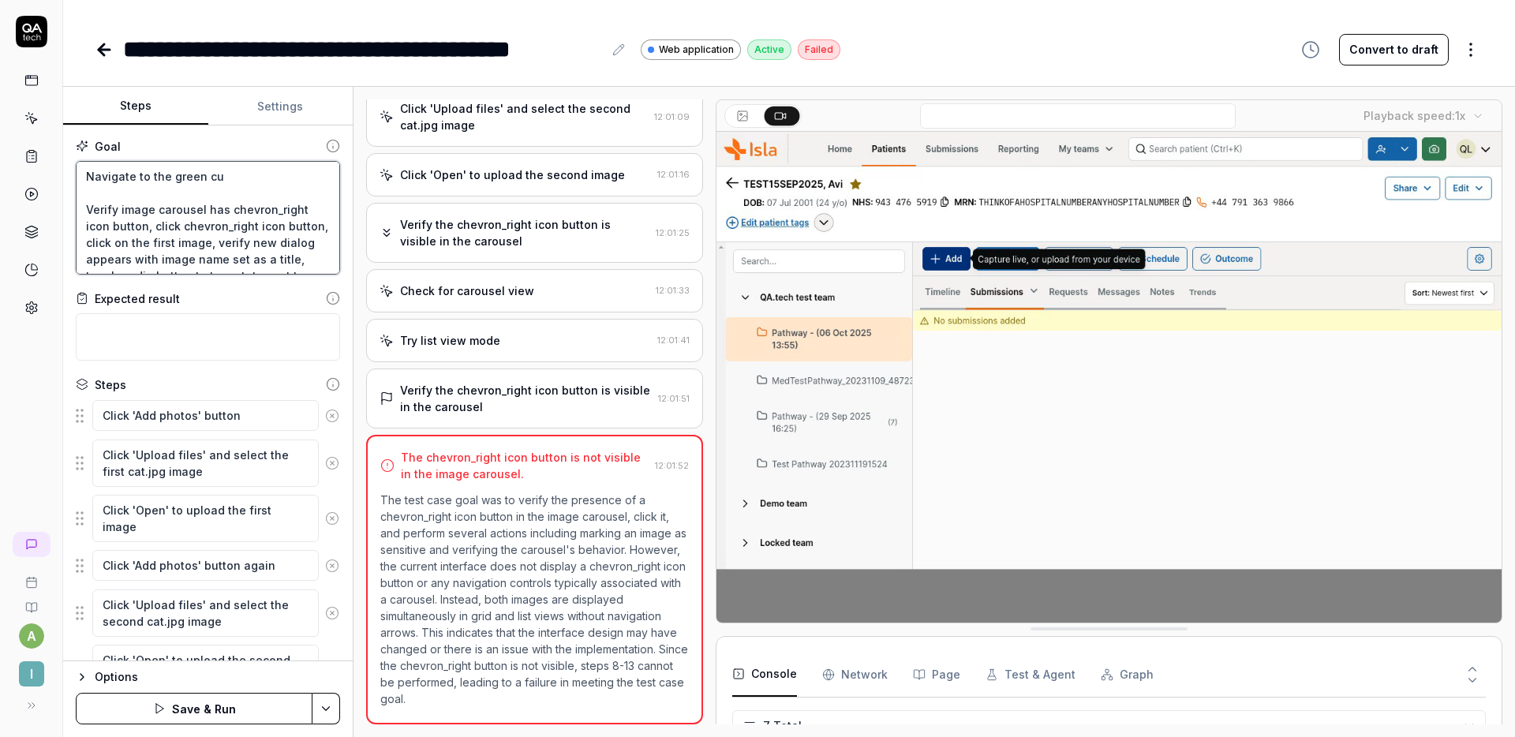
type textarea "*"
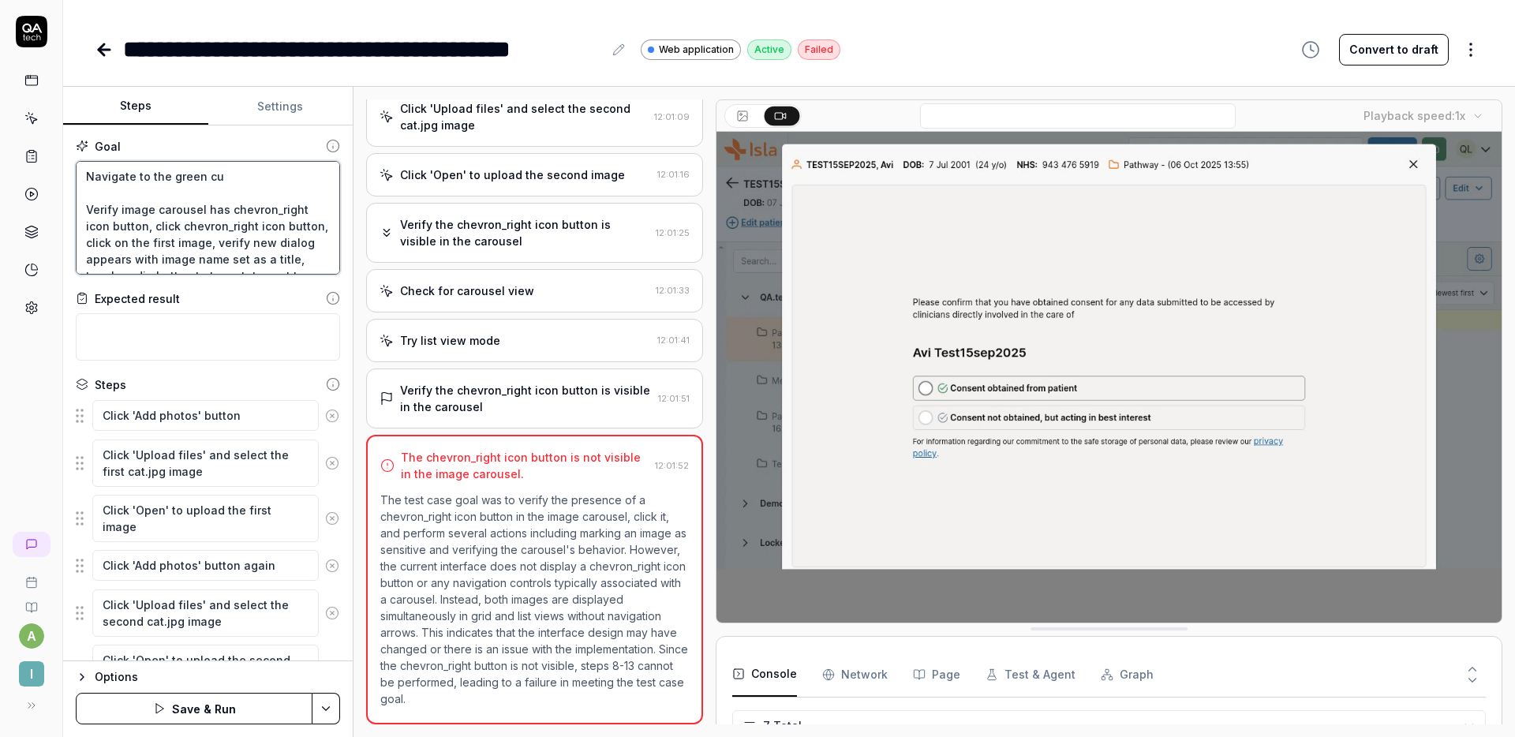
type textarea "Navigate to the green c Verify image carousel has chevron_right icon button, cl…"
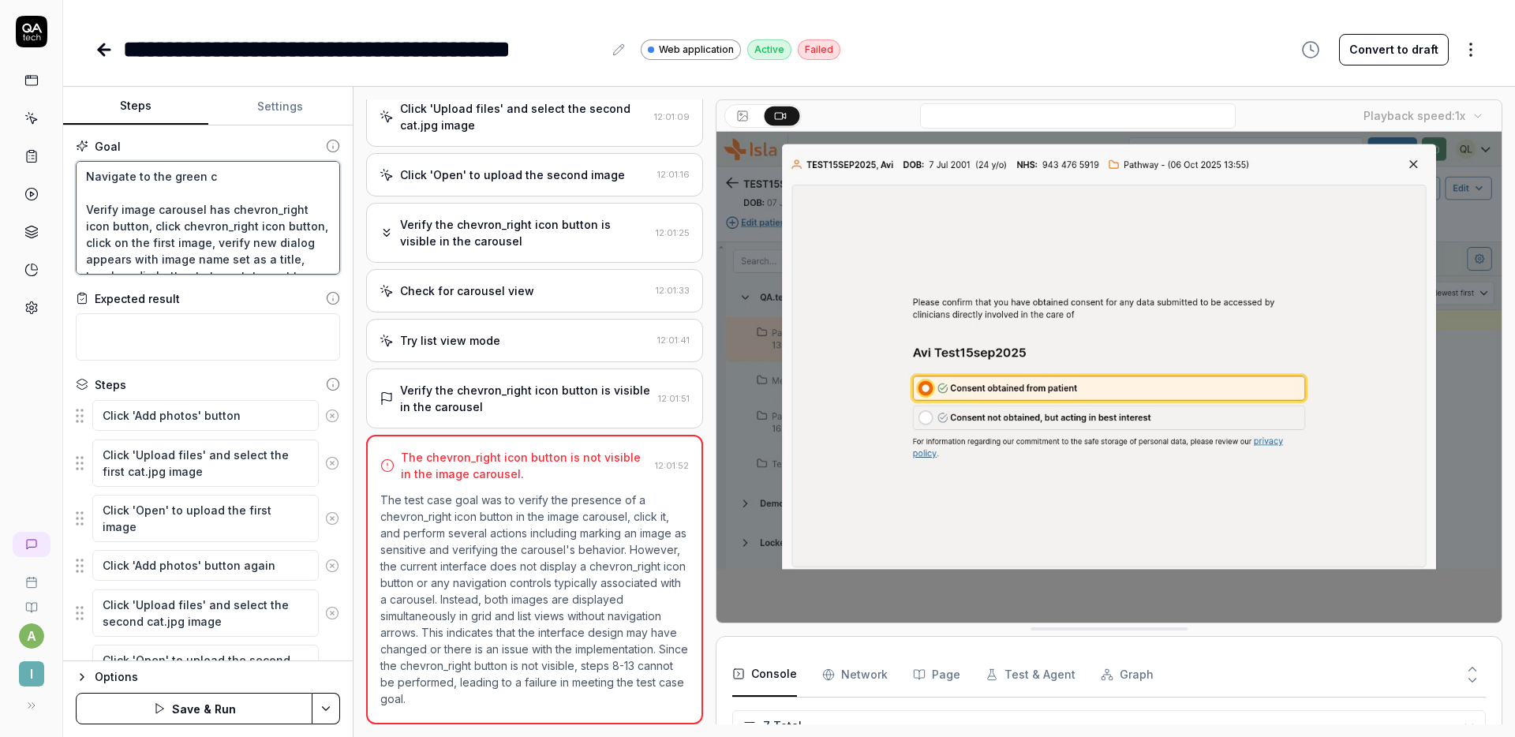
type textarea "*"
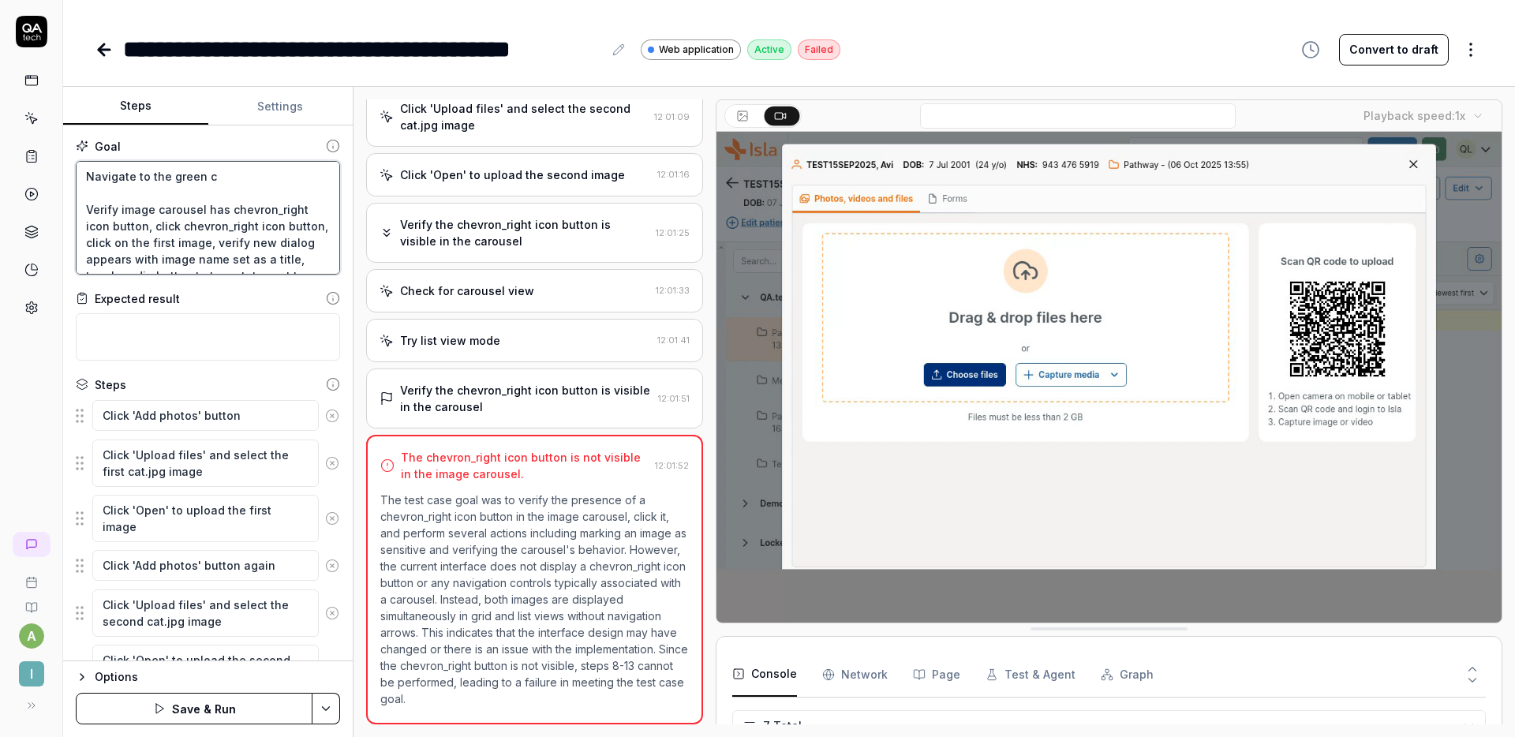
type textarea "Navigate to the green Verify image carousel has chevron_right icon button, clic…"
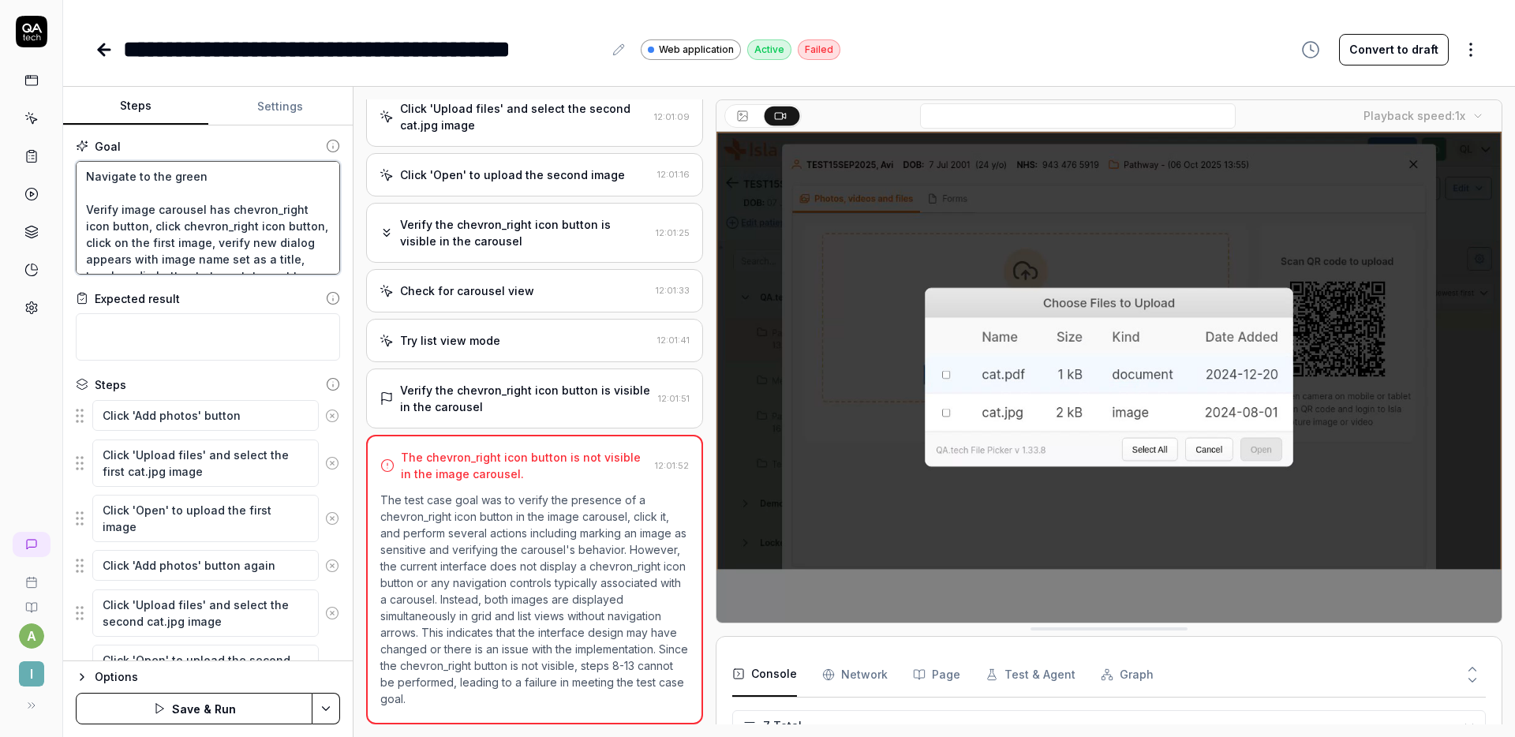
type textarea "*"
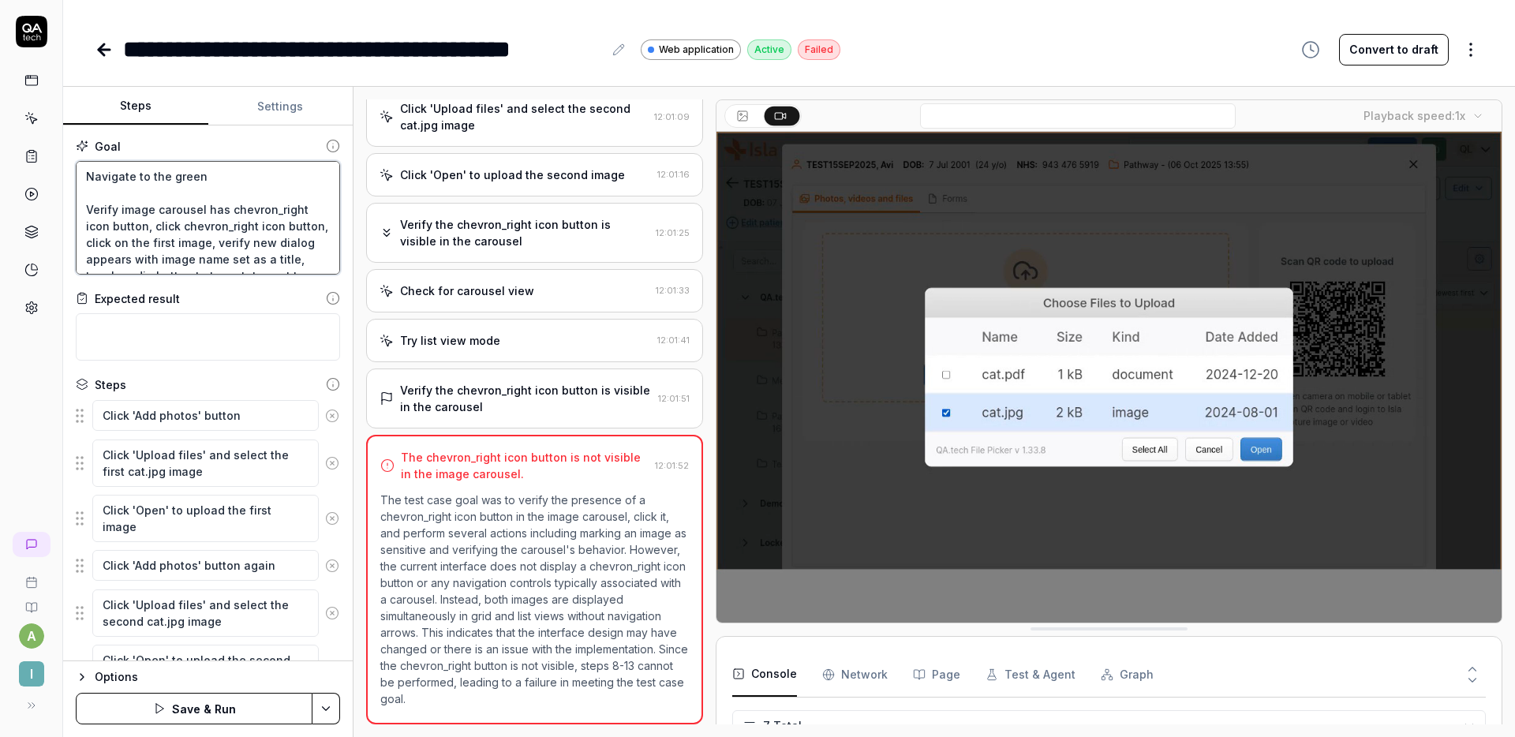
type textarea "Navigate to the green Verify image carousel has chevron_right icon button, clic…"
type textarea "*"
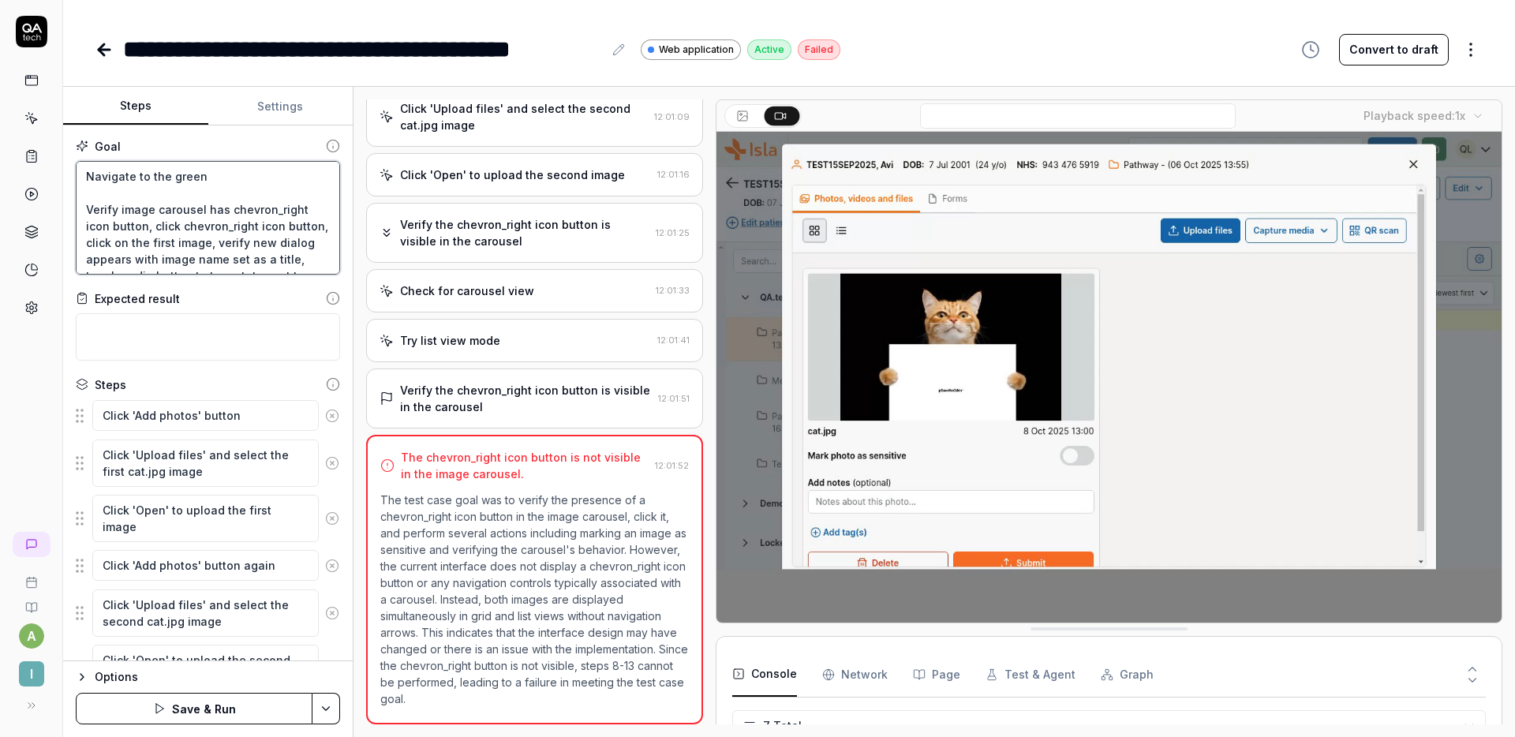
type textarea "Navigate to the green Verify image carousel has chevron_right icon button, clic…"
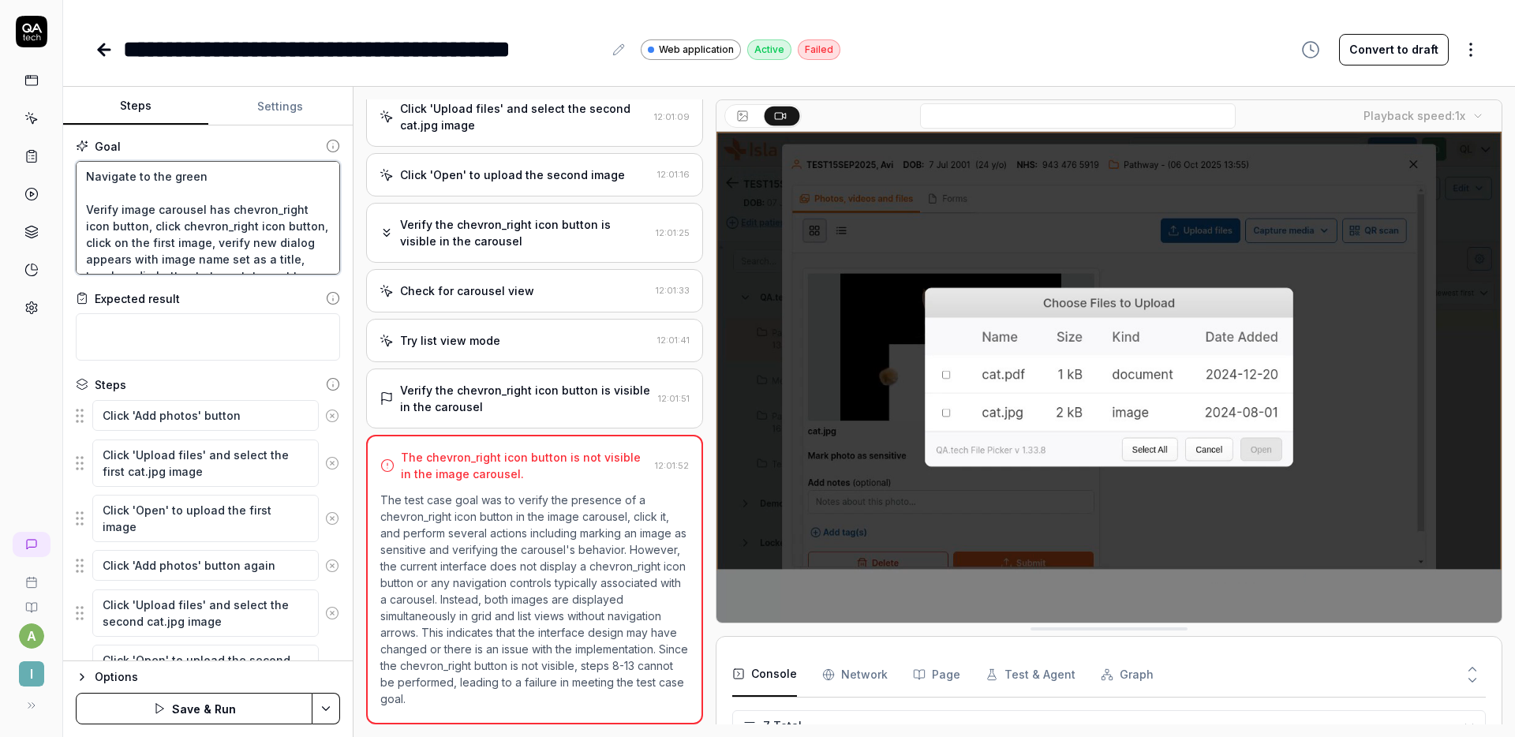
type textarea "*"
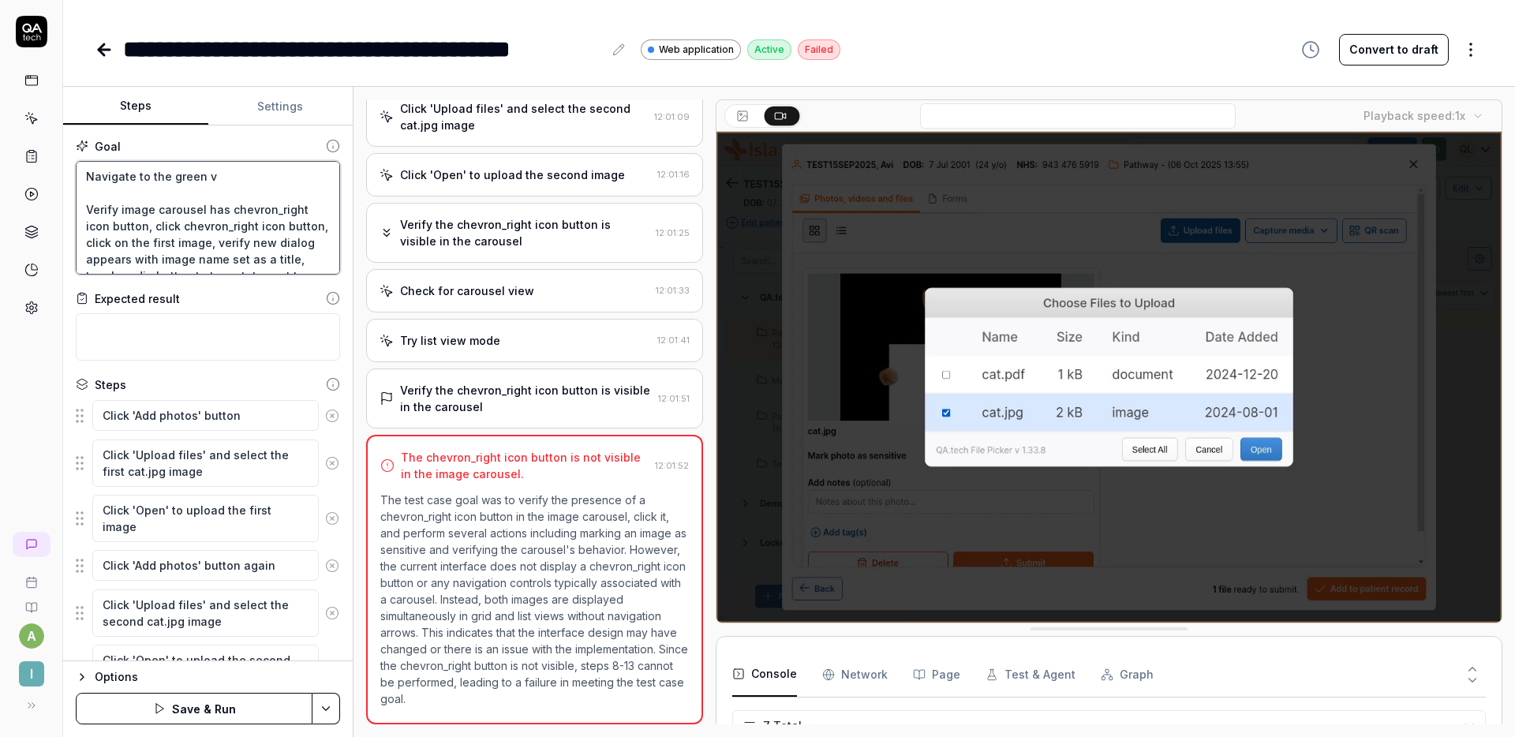
type textarea "Navigate to the green vu Verify image carousel has chevron_right icon button, c…"
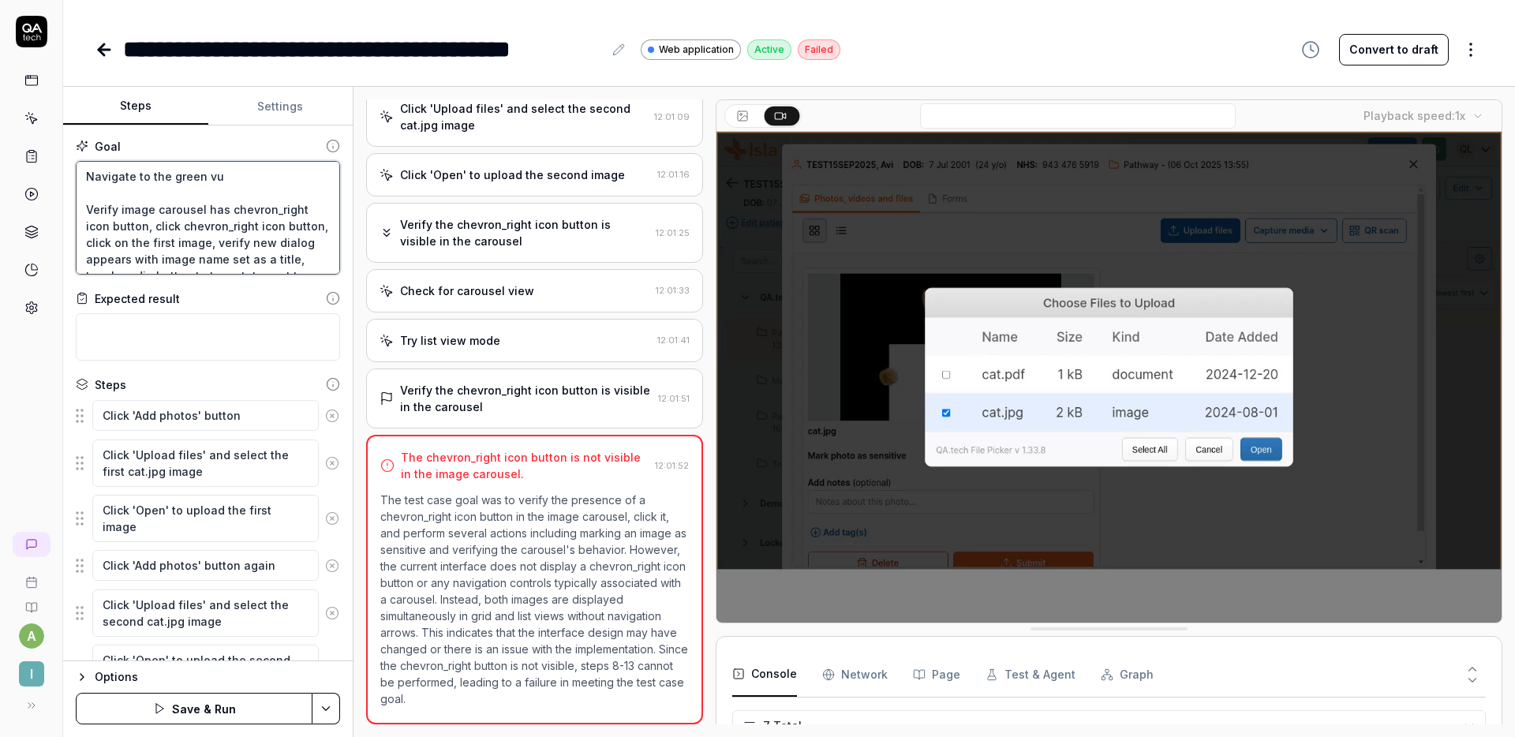
type textarea "*"
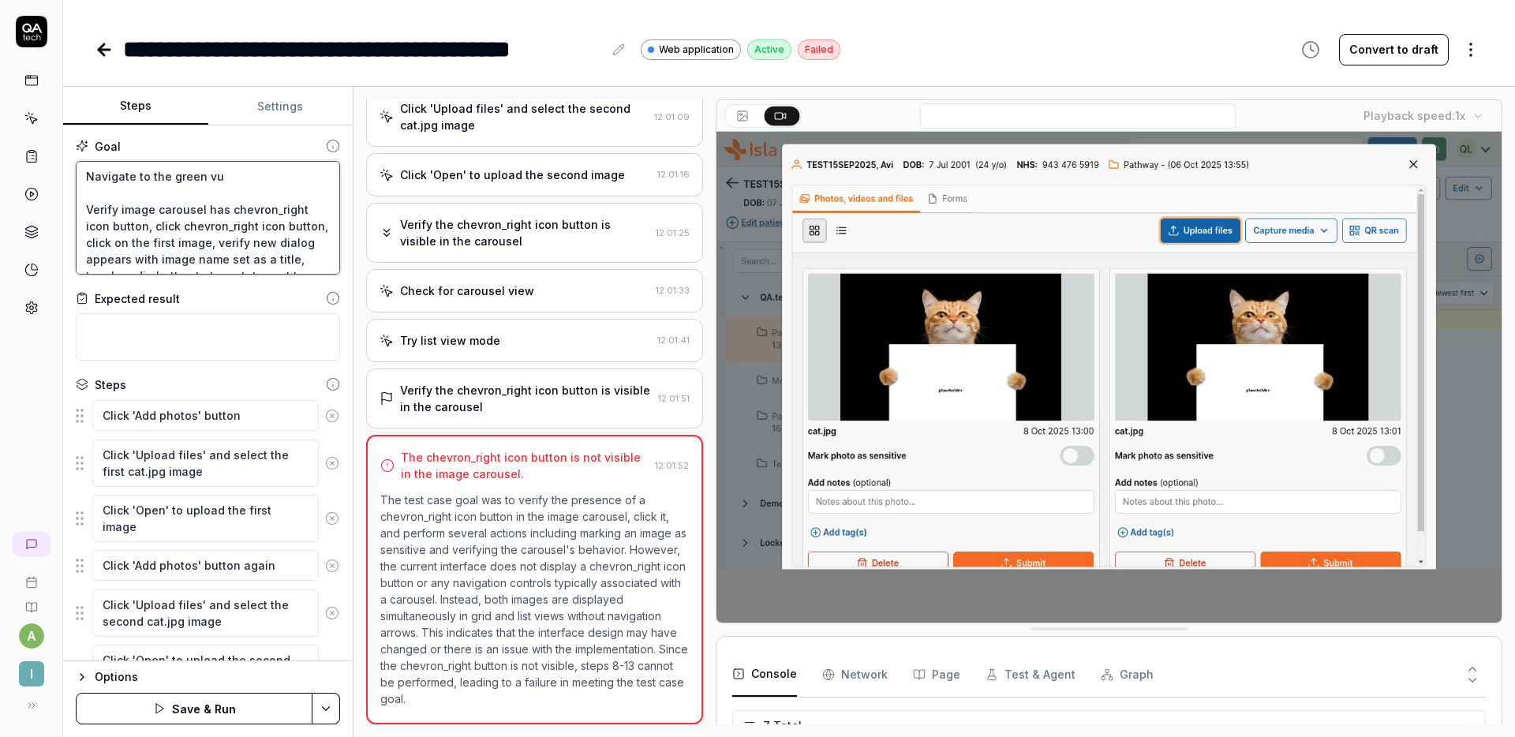
type textarea "Navigate to the green vut Verify image carousel has chevron_right icon button, …"
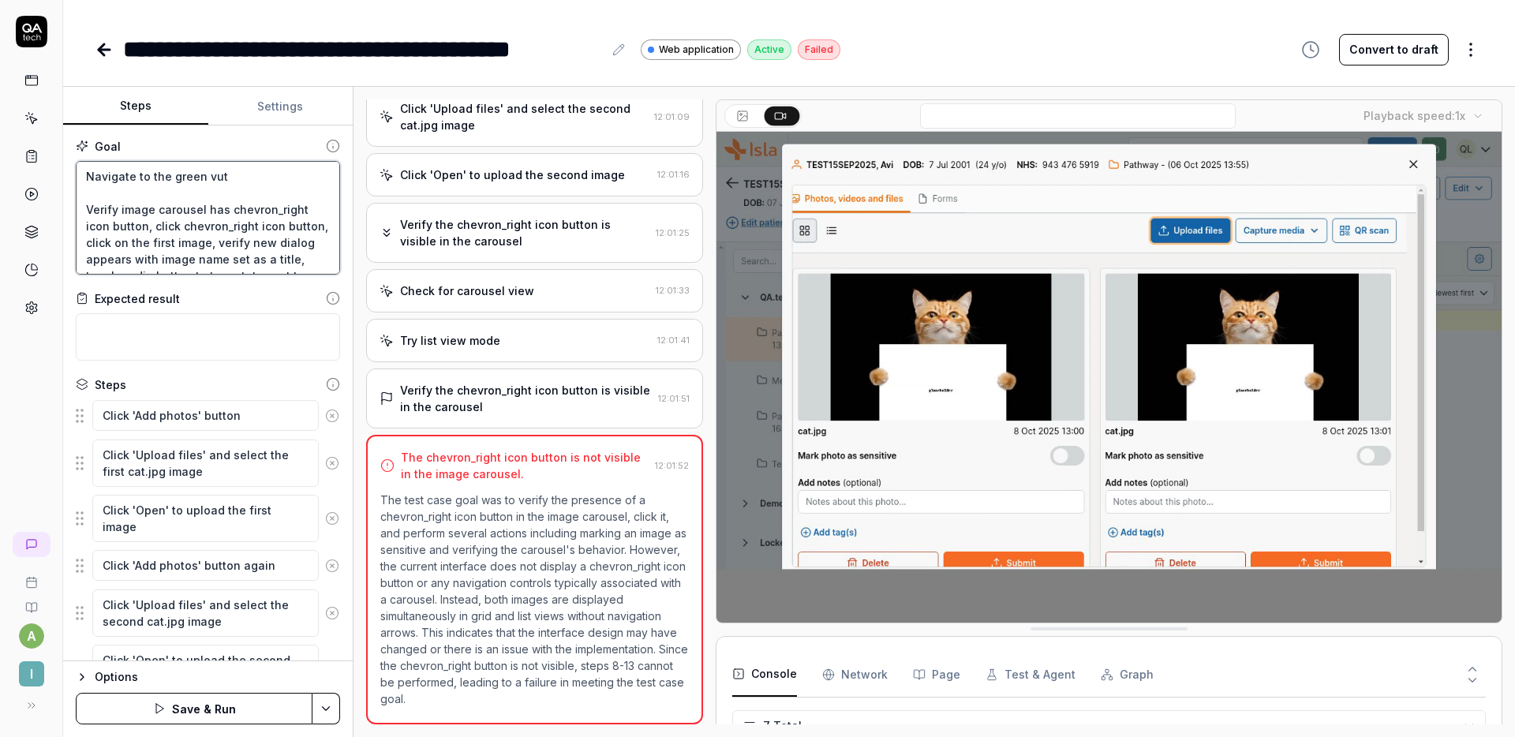
type textarea "*"
type textarea "Navigate to the green vu Verify image carousel has chevron_right icon button, c…"
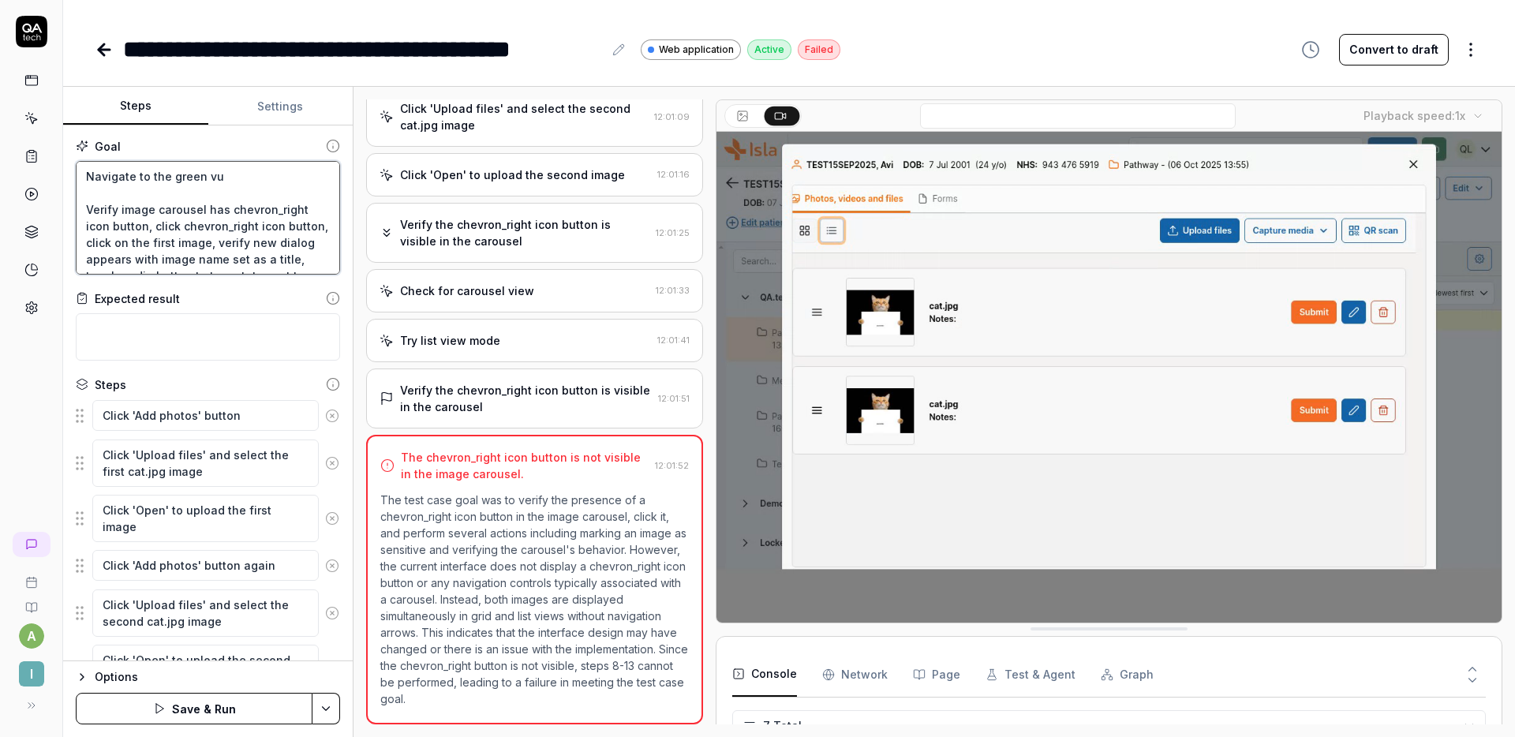
type textarea "*"
type textarea "Navigate to the green v Verify image carousel has chevron_right icon button, cl…"
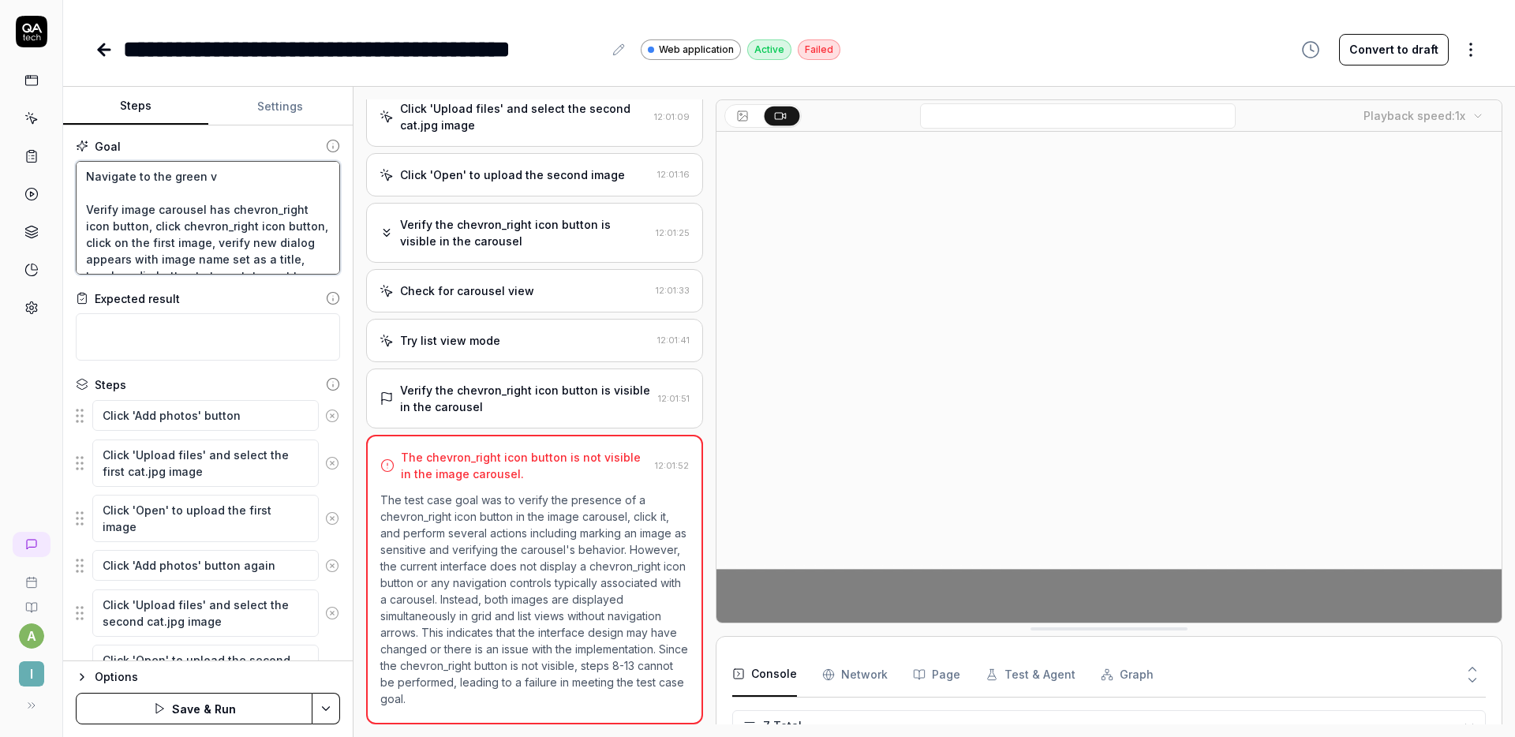
type textarea "*"
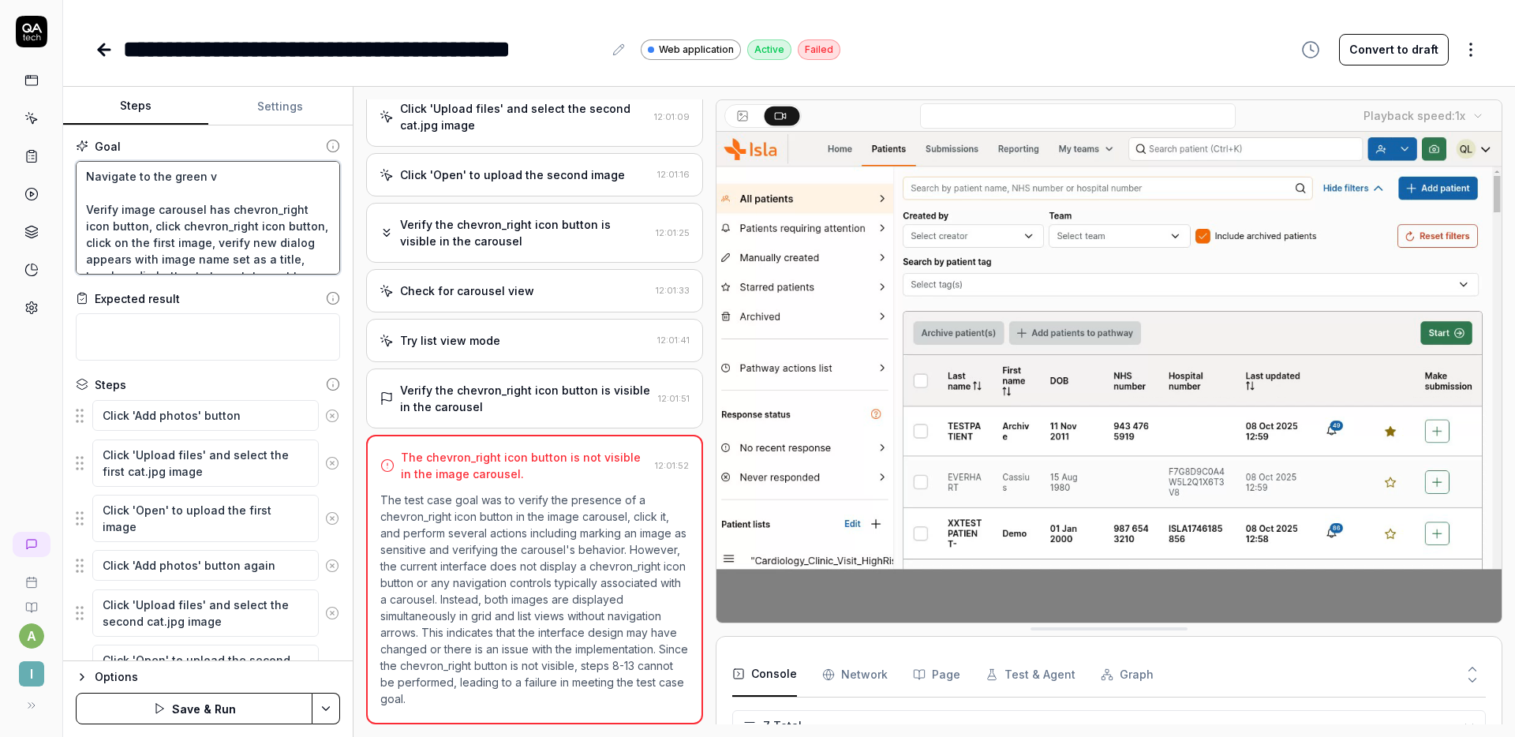
type textarea "Navigate to the green Verify image carousel has chevron_right icon button, clic…"
type textarea "*"
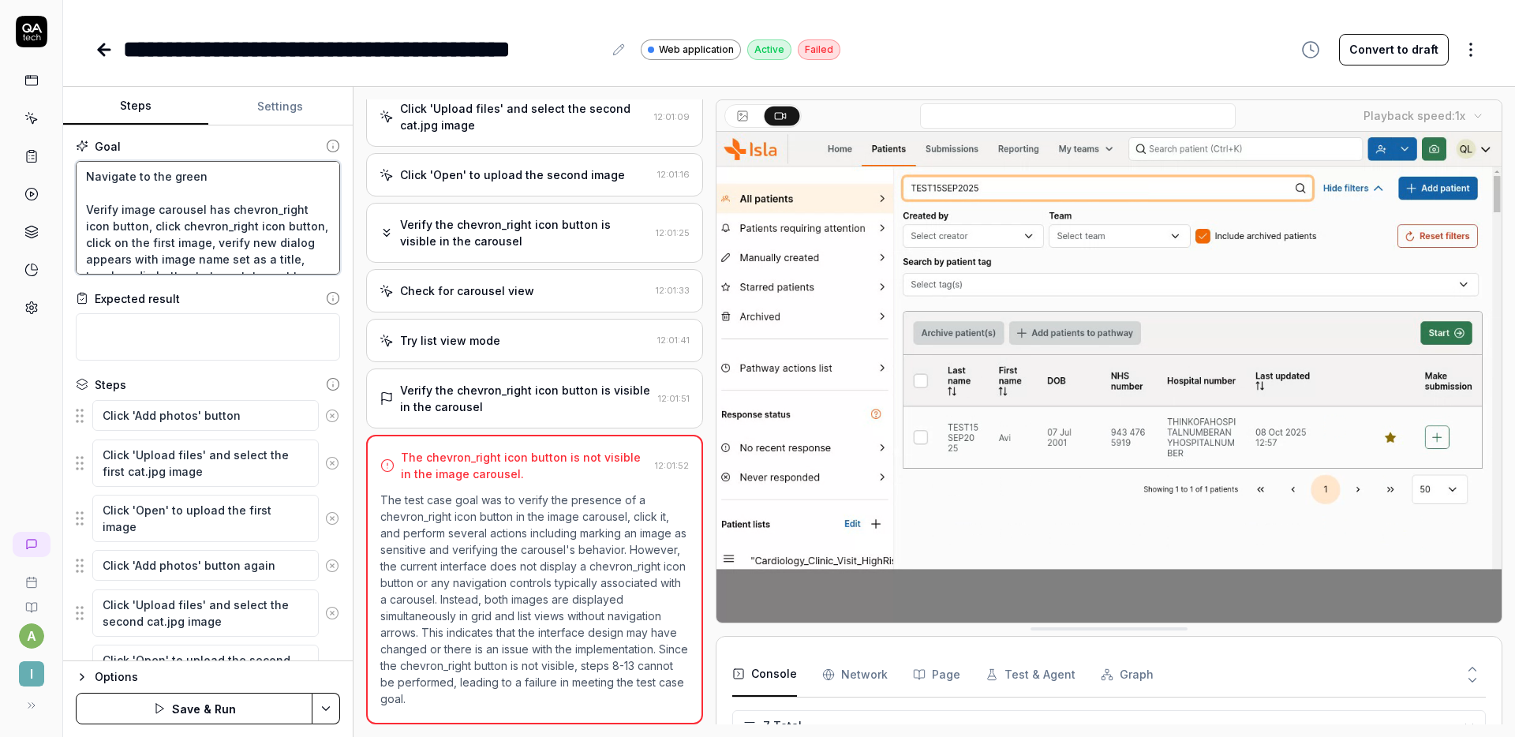
type textarea "Navigate to the green b Verify image carousel has chevron_right icon button, cl…"
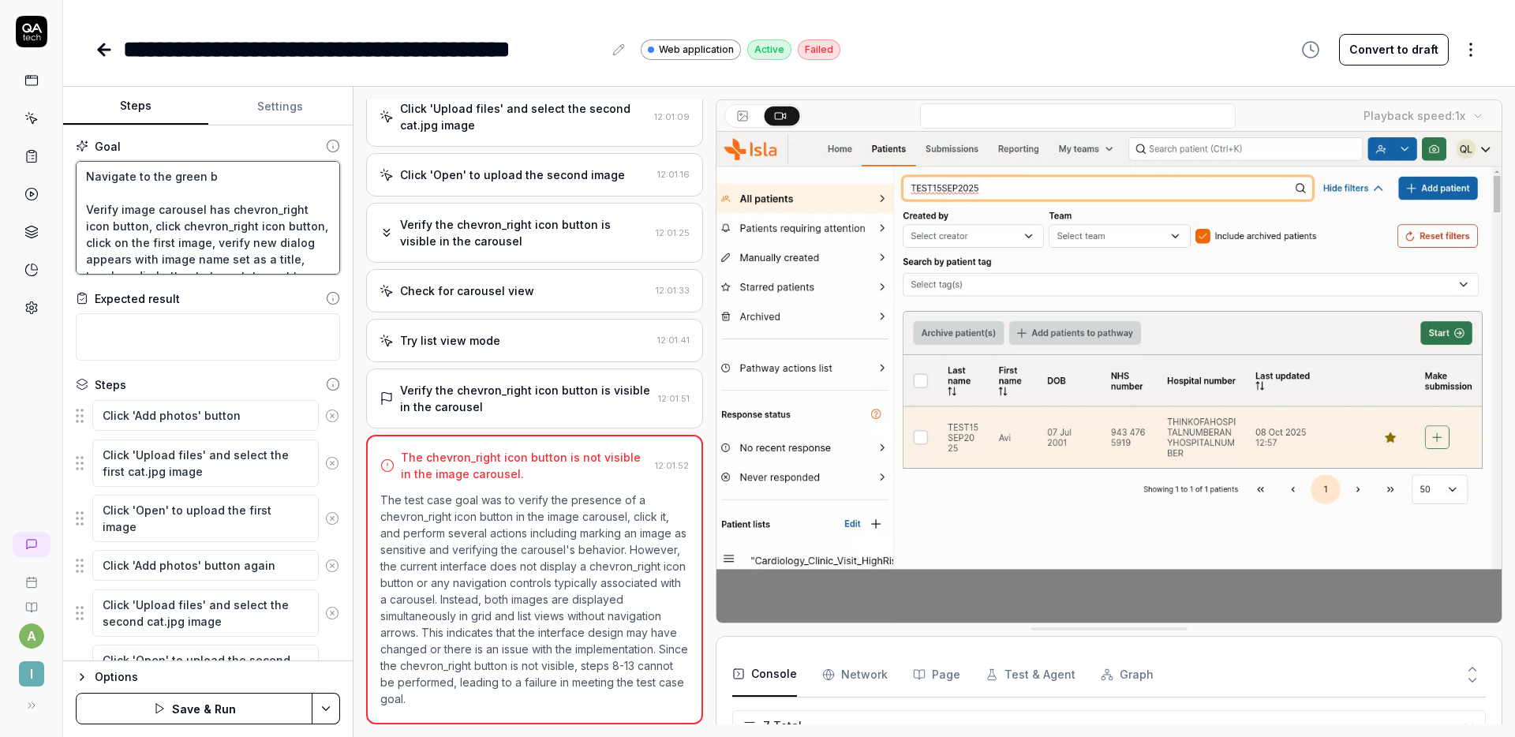
type textarea "*"
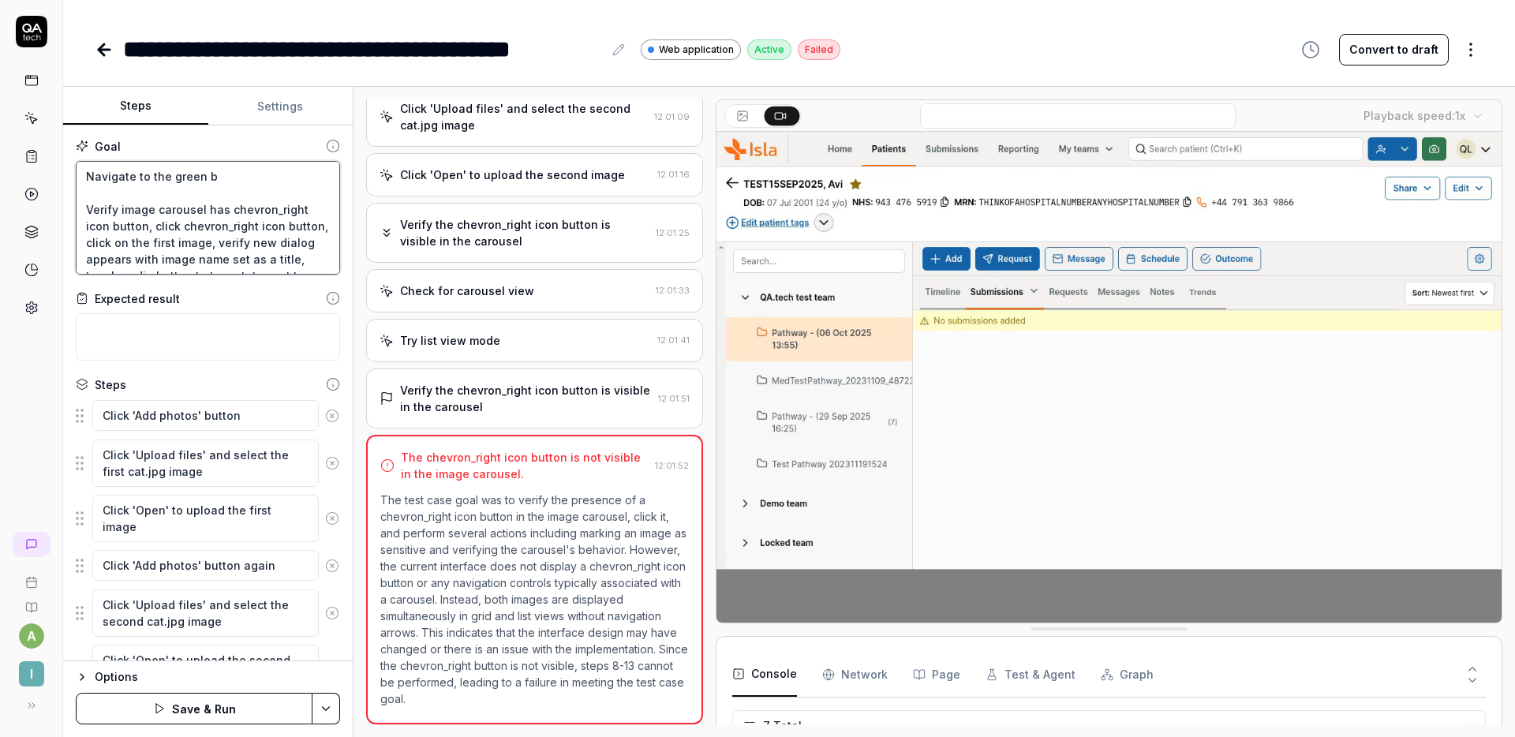
type textarea "Navigate to the green bu Verify image carousel has chevron_right icon button, c…"
type textarea "*"
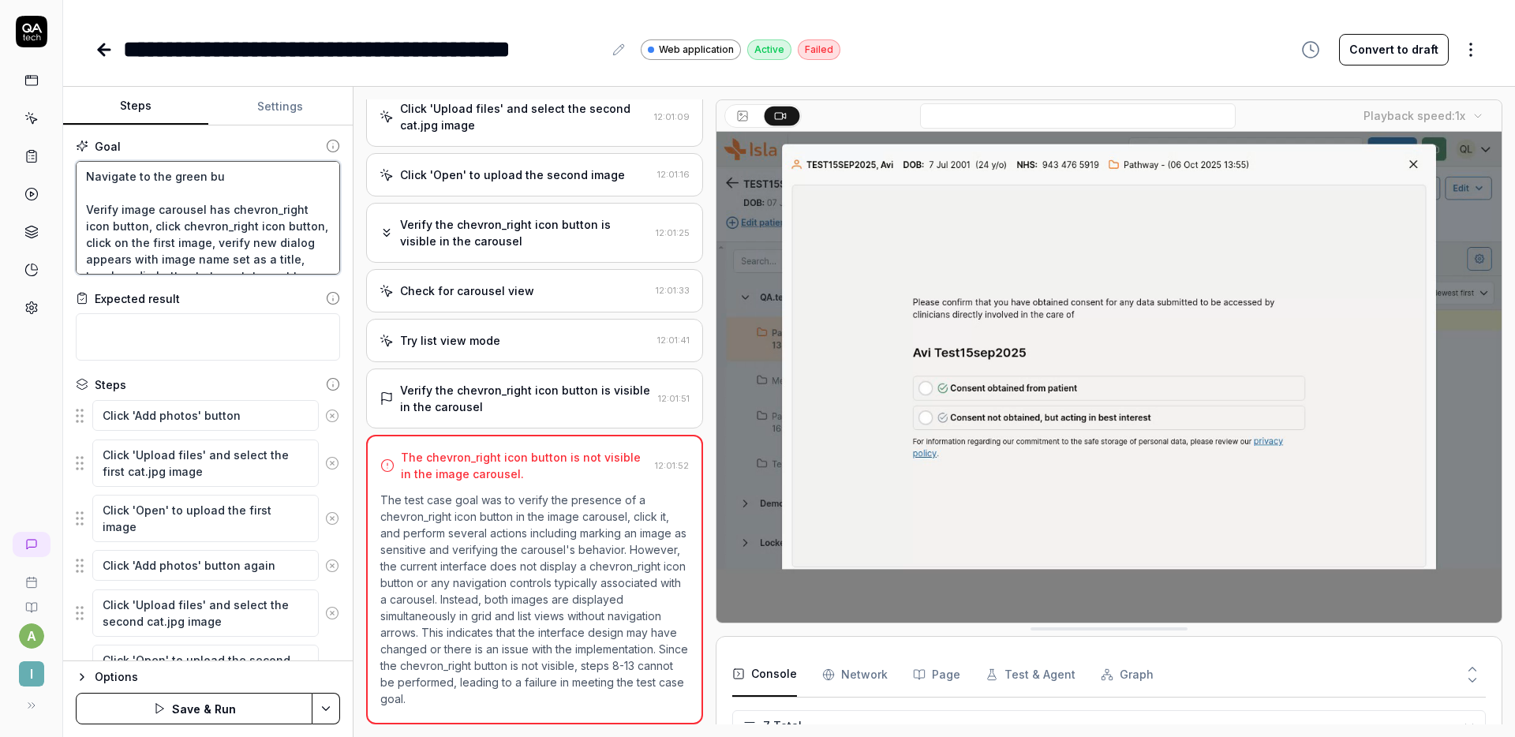
type textarea "Navigate to the green but Verify image carousel has chevron_right icon button, …"
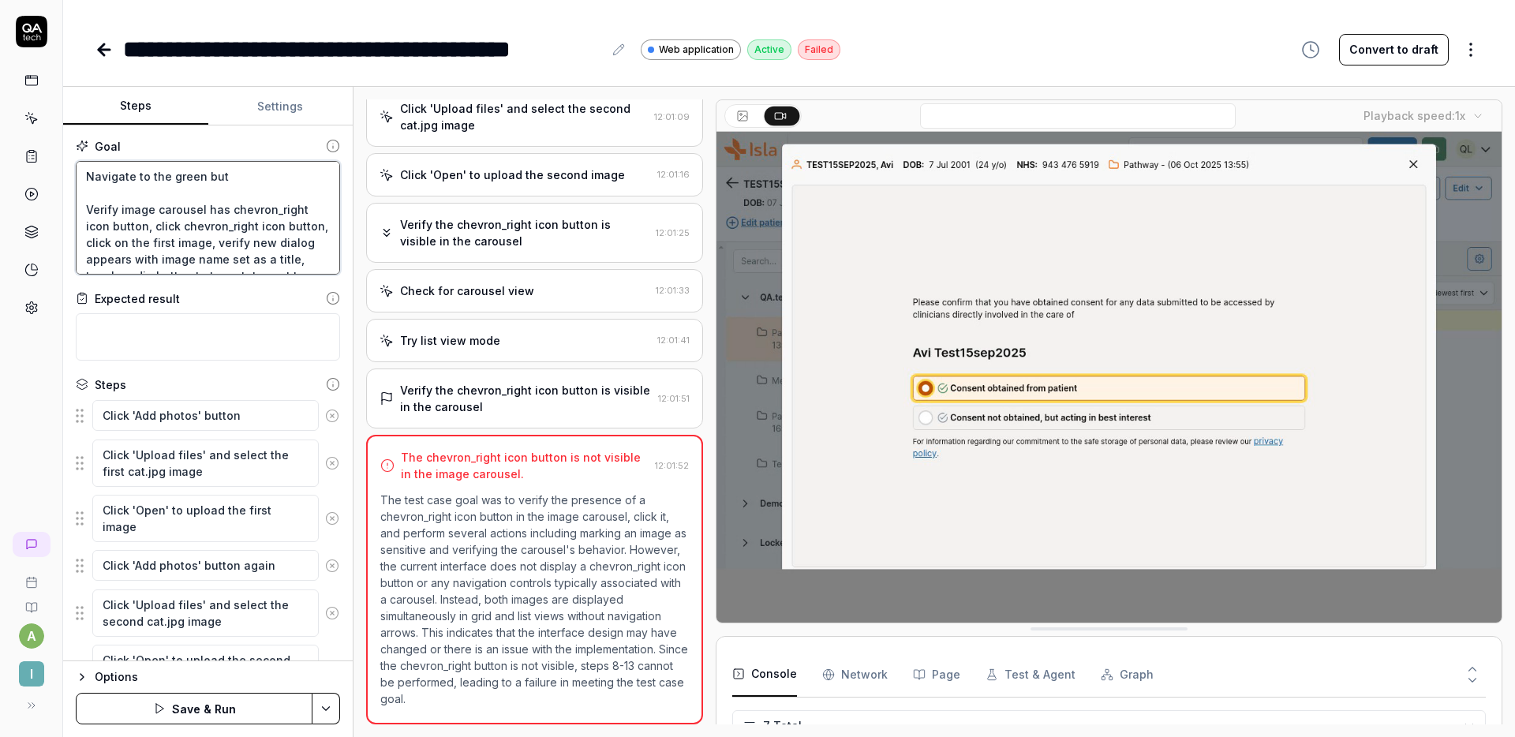
type textarea "*"
type textarea "Navigate to the green butto Verify image carousel has chevron_right icon button…"
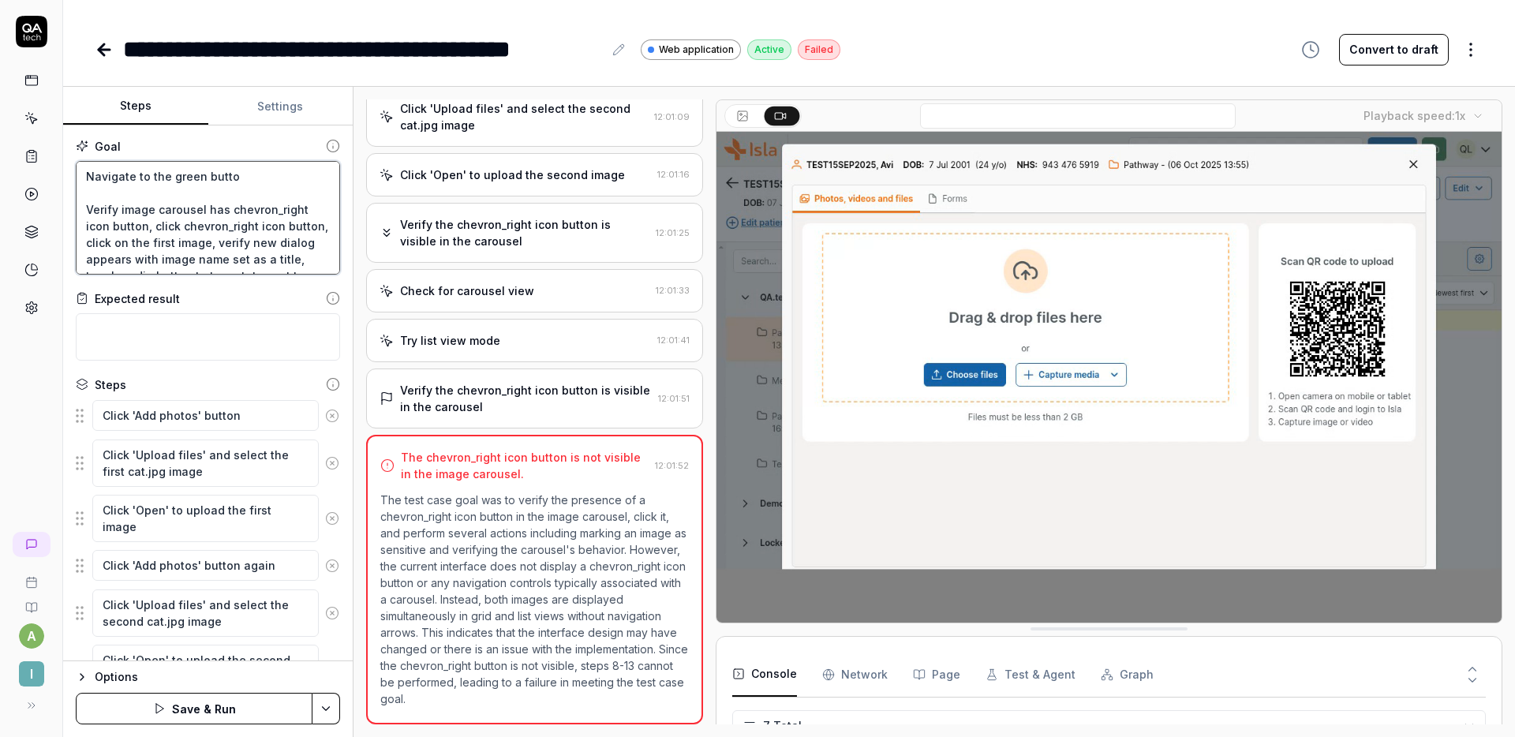
type textarea "*"
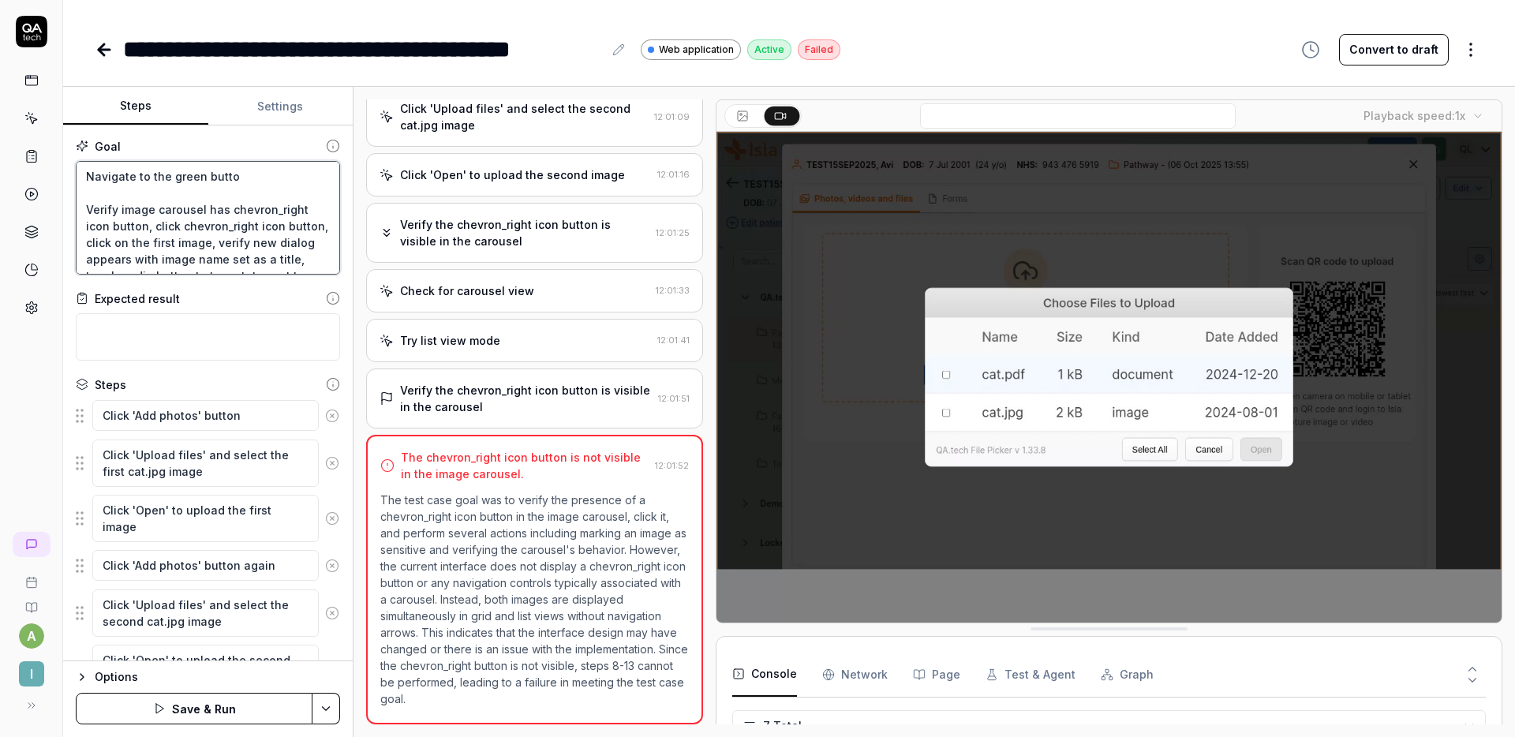
type textarea "Navigate to the green button Verify image carousel has chevron_right icon butto…"
type textarea "*"
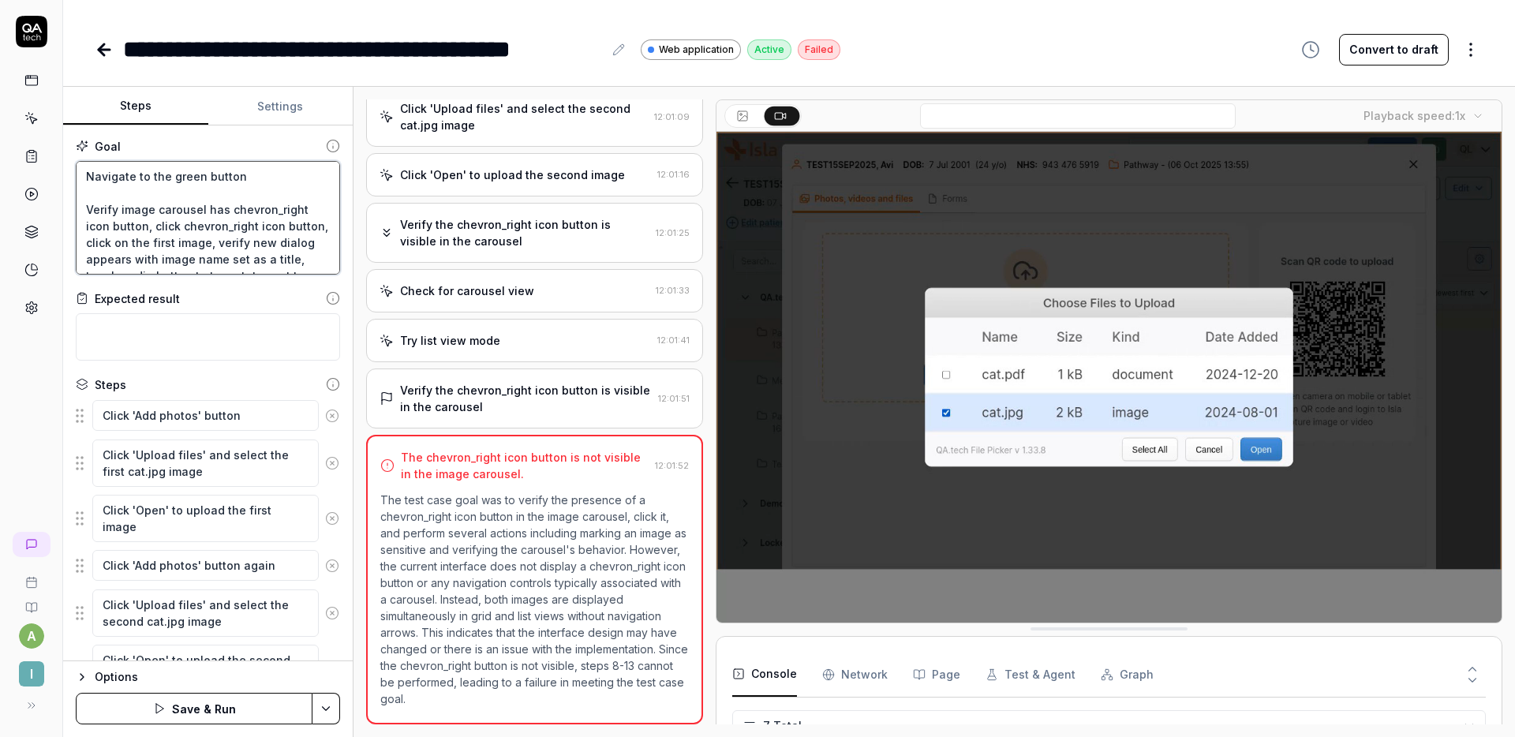
type textarea "Navigate to the green button Verify image carousel has chevron_right icon butto…"
type textarea "*"
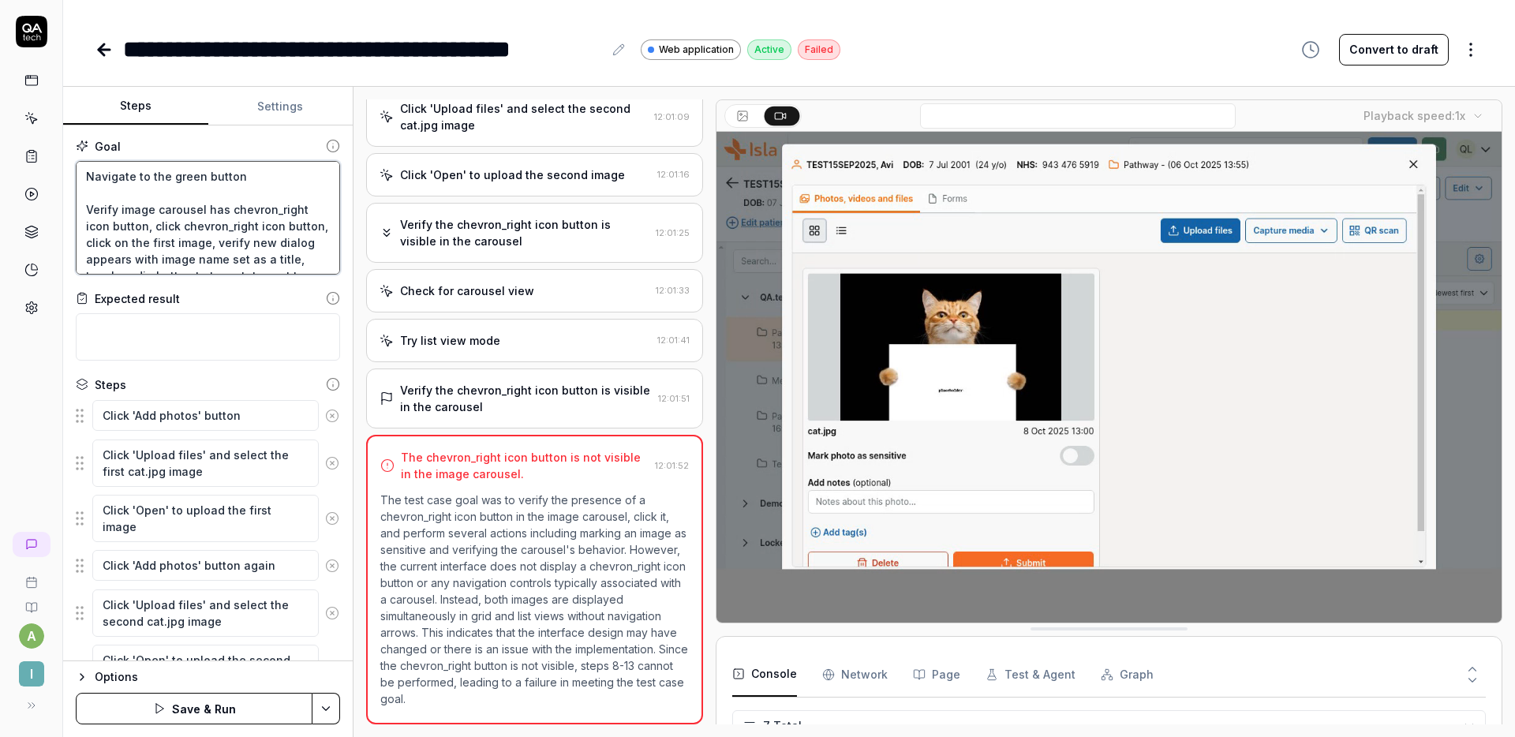
type textarea "Navigate to the green button i Verify image carousel has chevron_right icon but…"
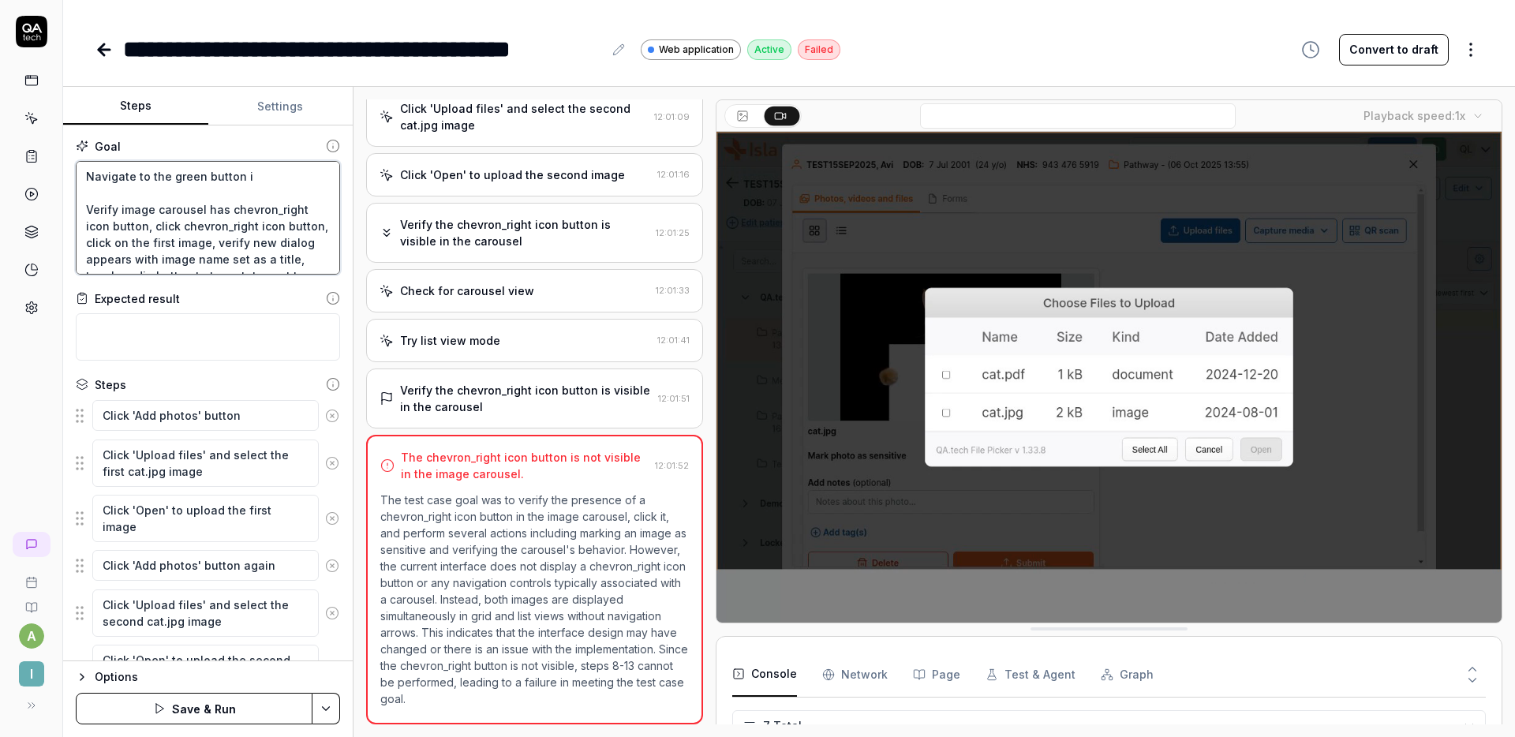
type textarea "*"
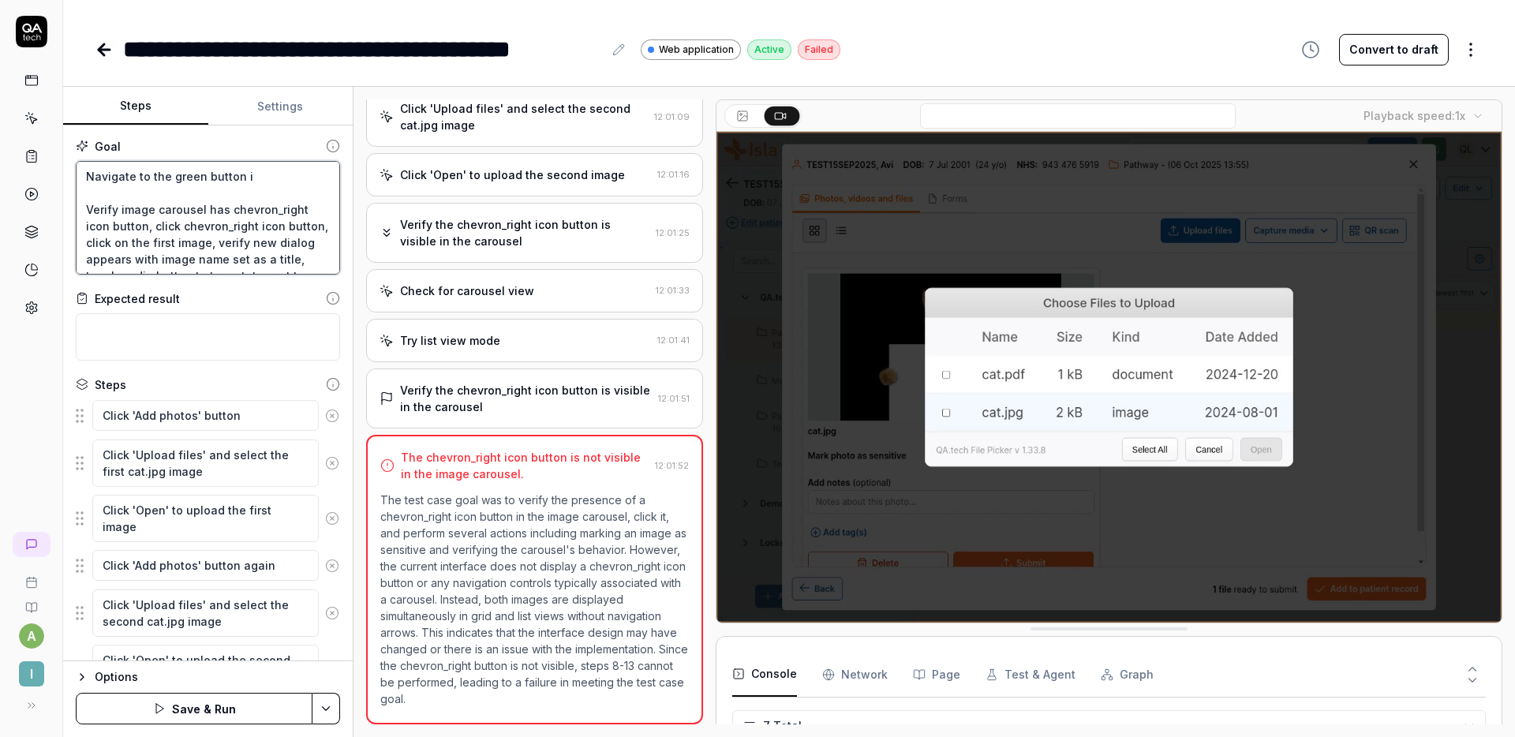
type textarea "Navigate to the green button in Verify image carousel has chevron_right icon bu…"
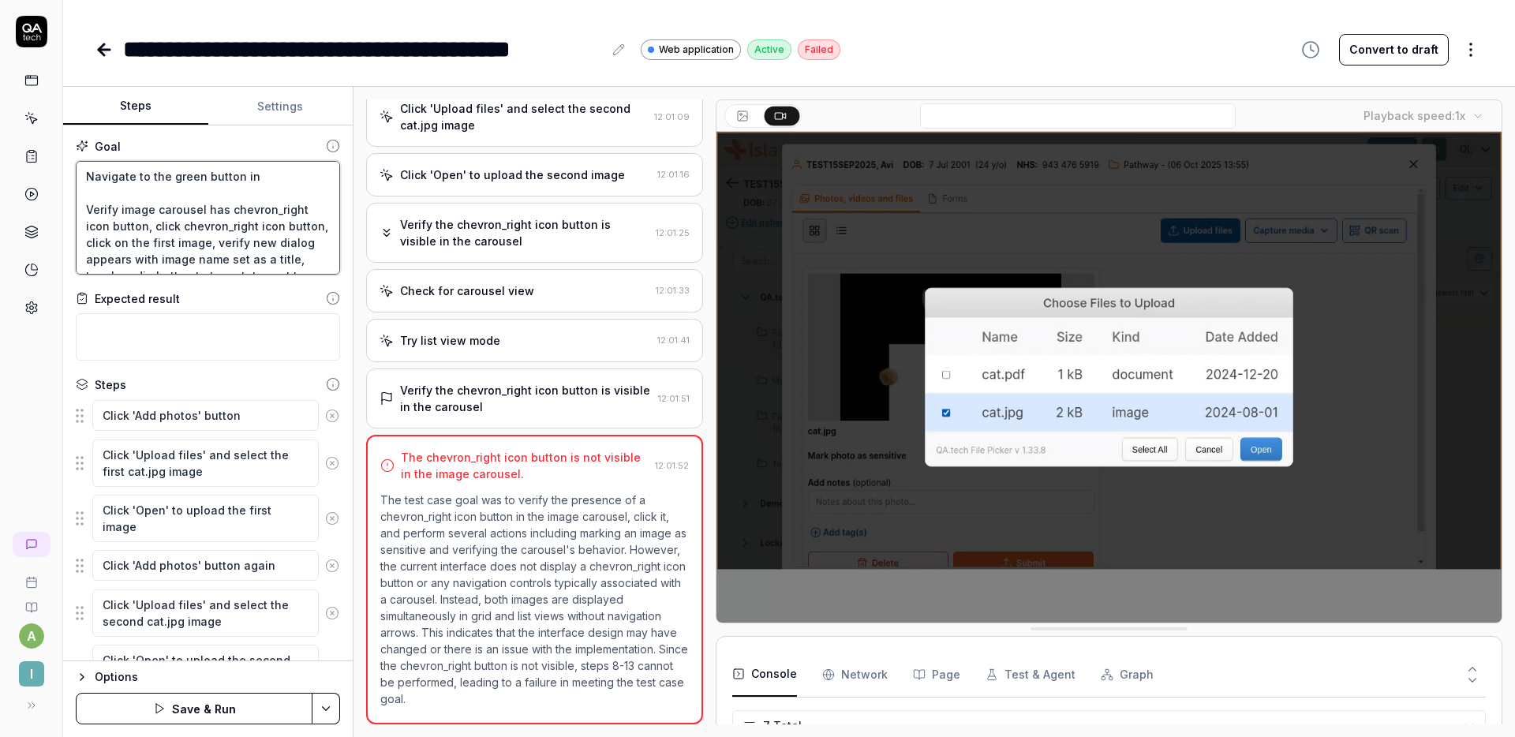
type textarea "*"
type textarea "Navigate to the green button in Verify image carousel has chevron_right icon bu…"
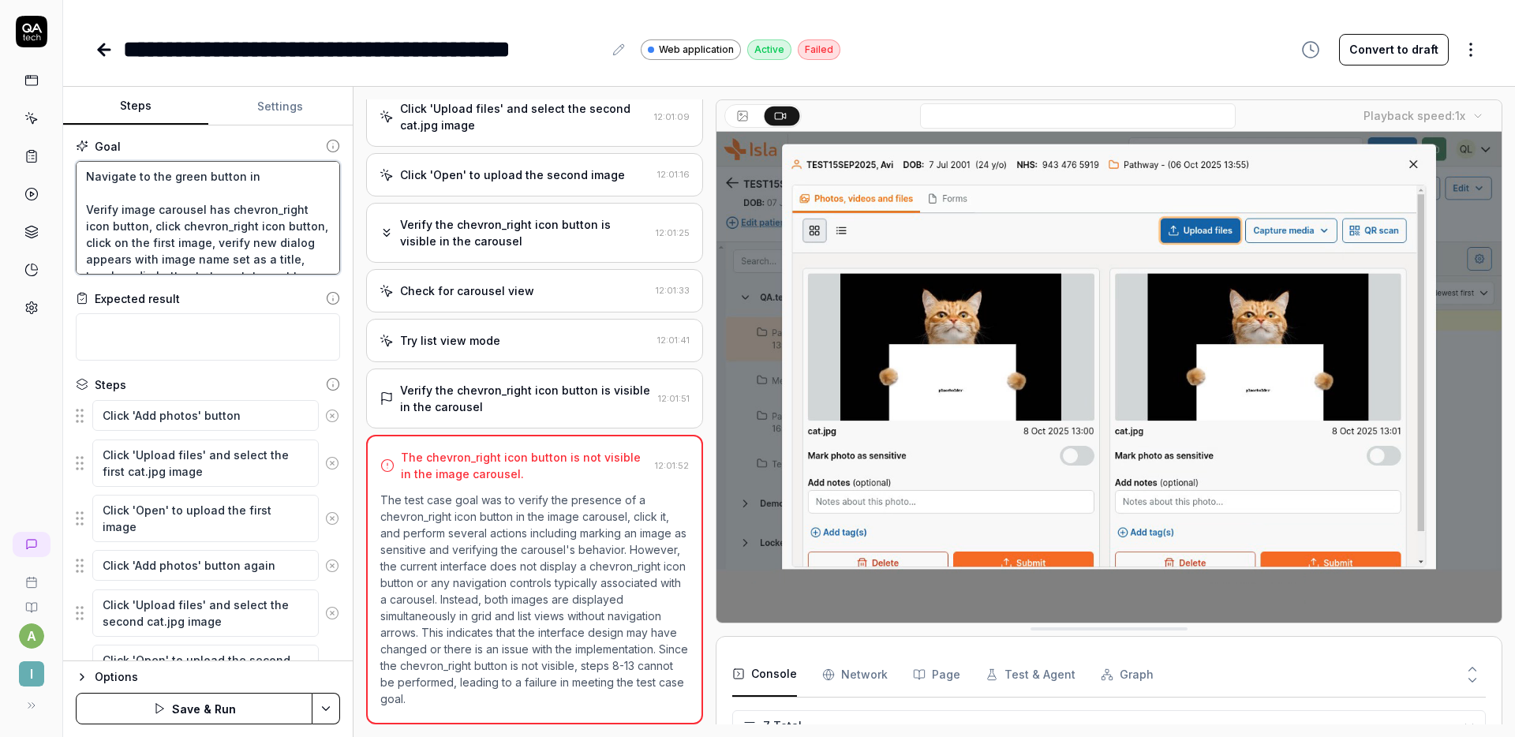
type textarea "*"
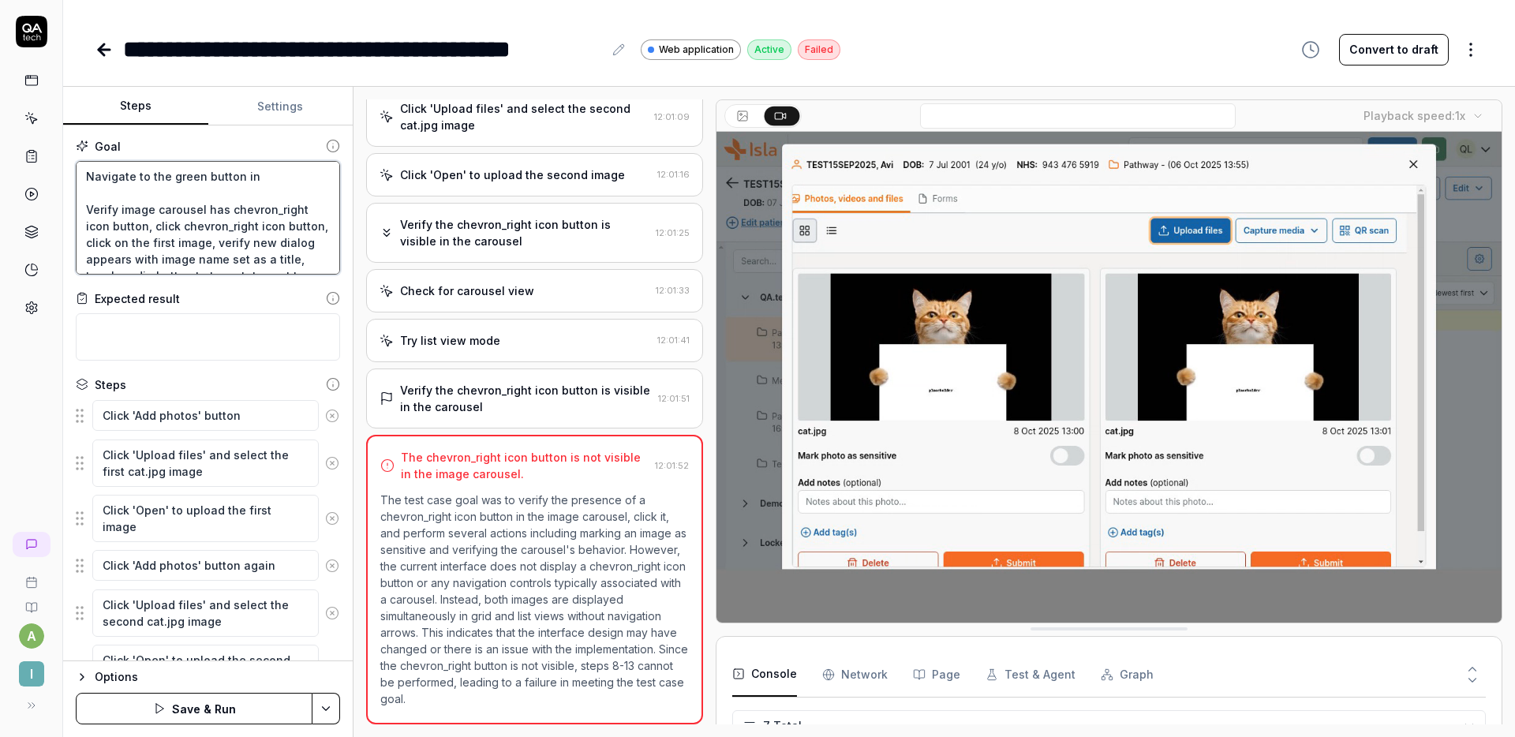
type textarea "Navigate to the green button in t Verify image carousel has chevron_right icon …"
type textarea "*"
type textarea "Navigate to the green button in th Verify image carousel has chevron_right icon…"
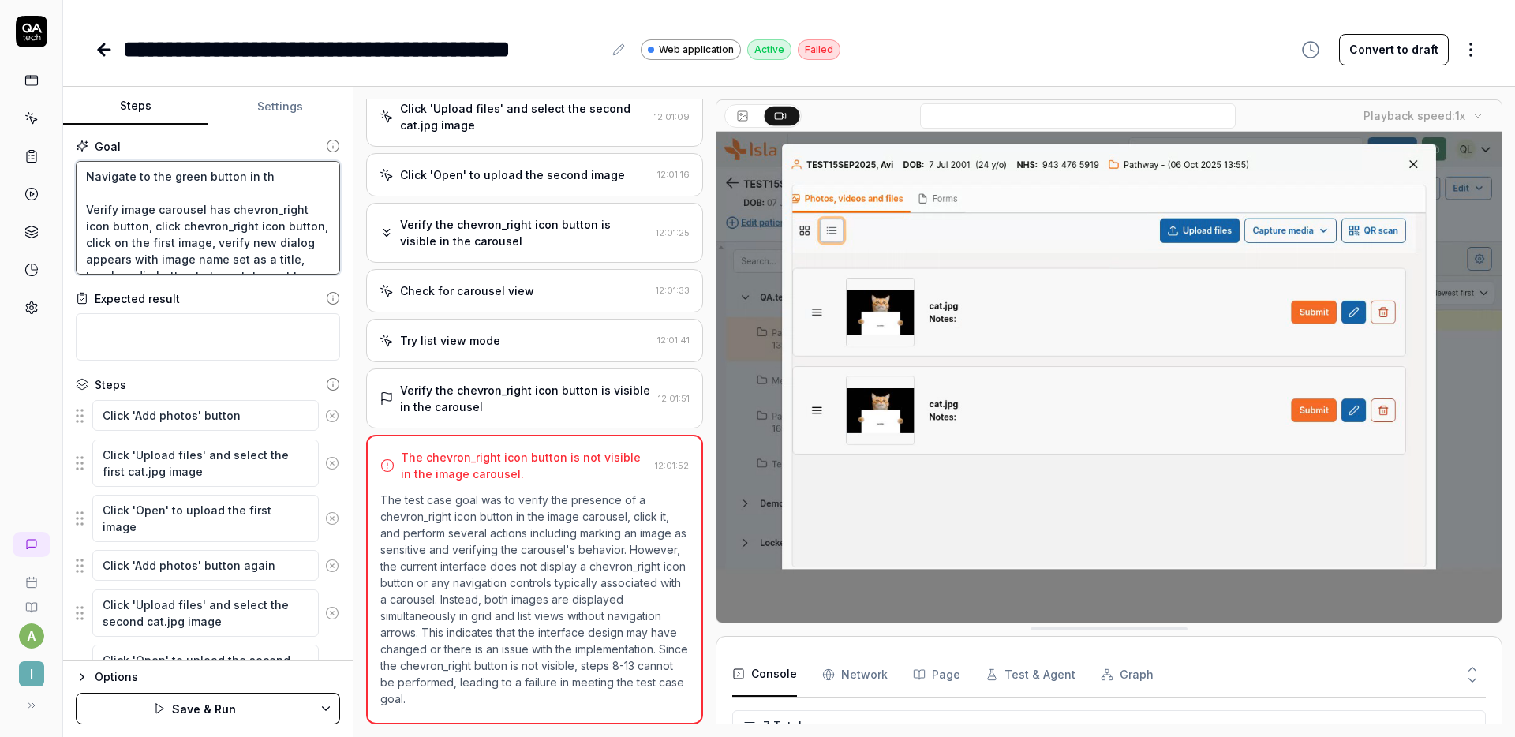
type textarea "*"
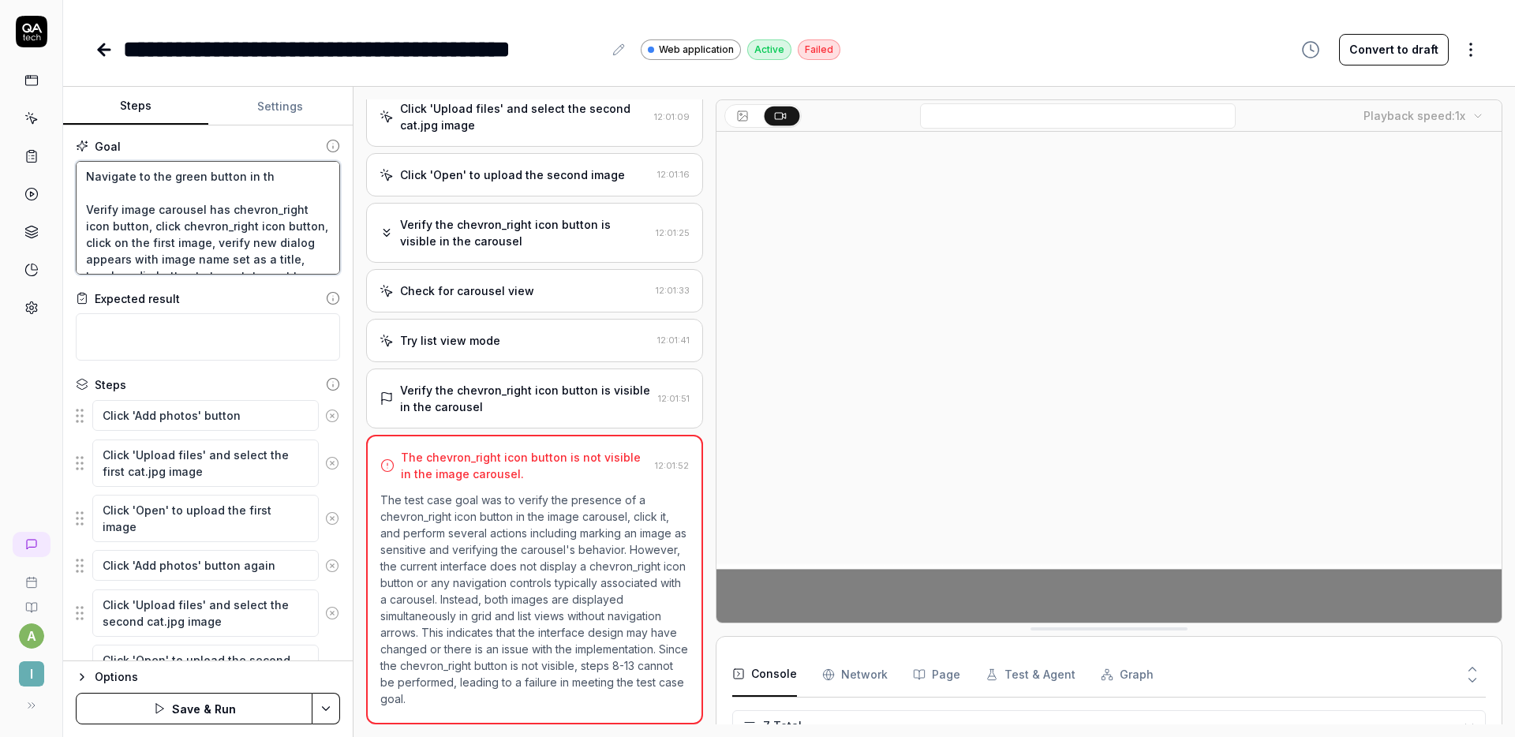
type textarea "Navigate to the green button in the Verify image carousel has chevron_right ico…"
type textarea "*"
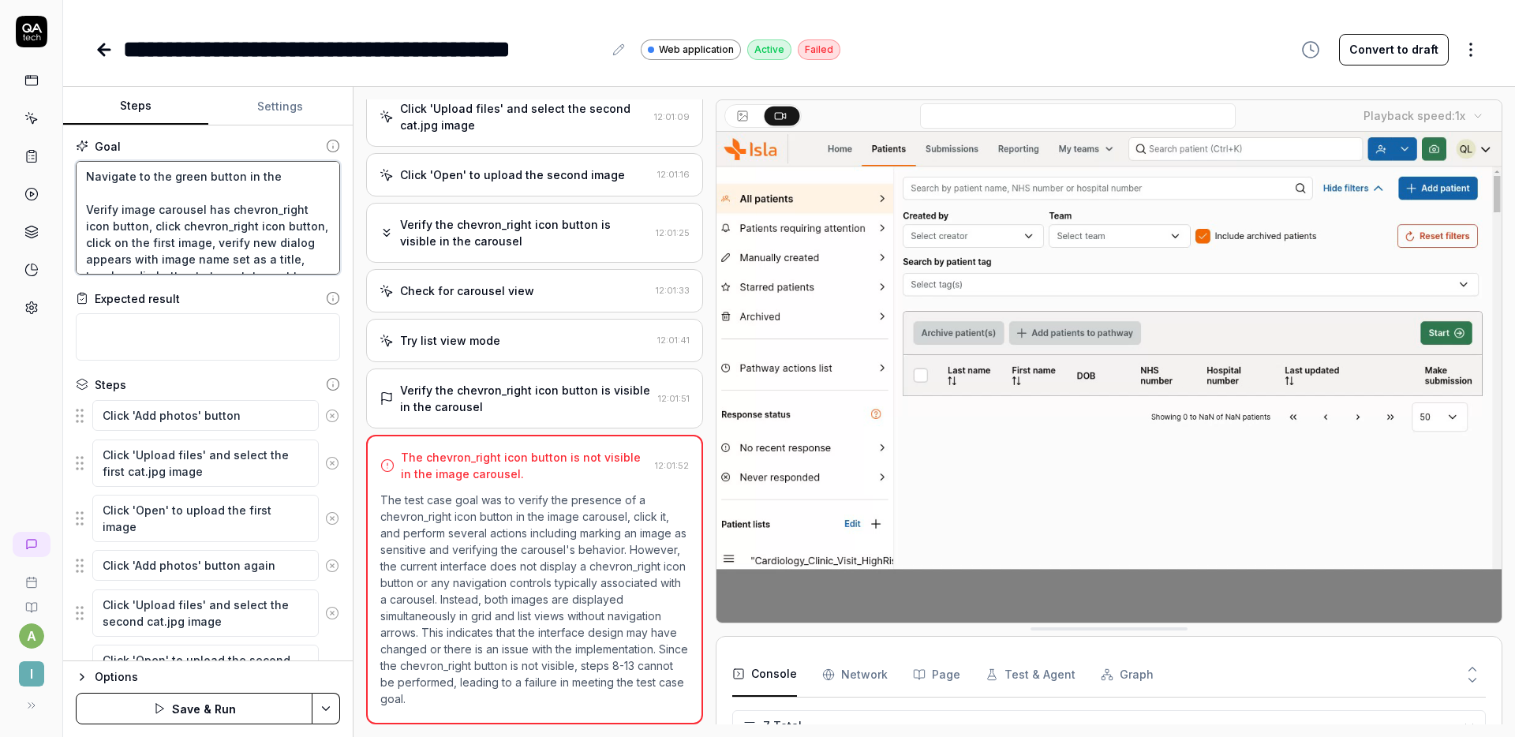
type textarea "Navigate to the green button in the Verify image carousel has chevron_right ico…"
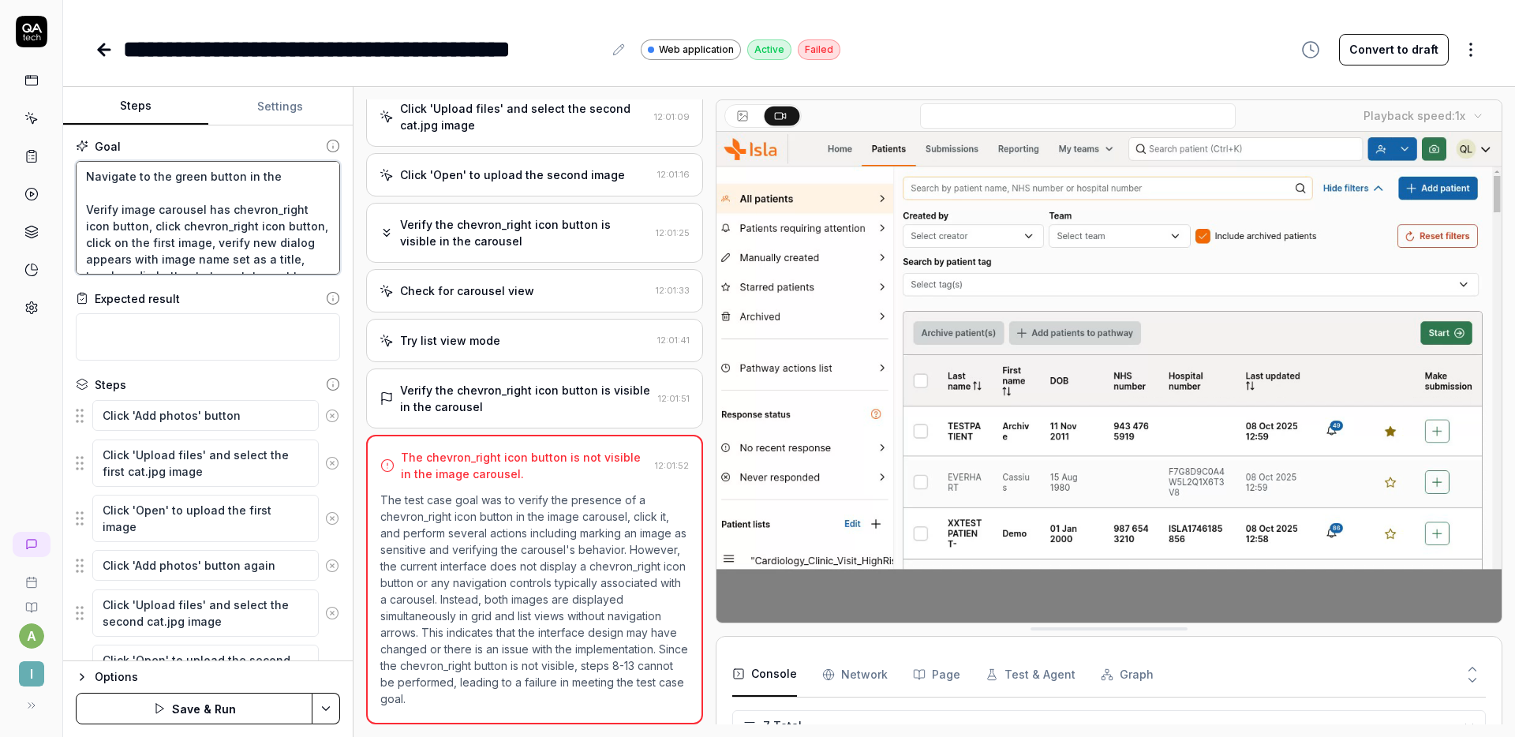
type textarea "*"
type textarea "Navigate to the green button in the h Verify image carousel has chevron_right i…"
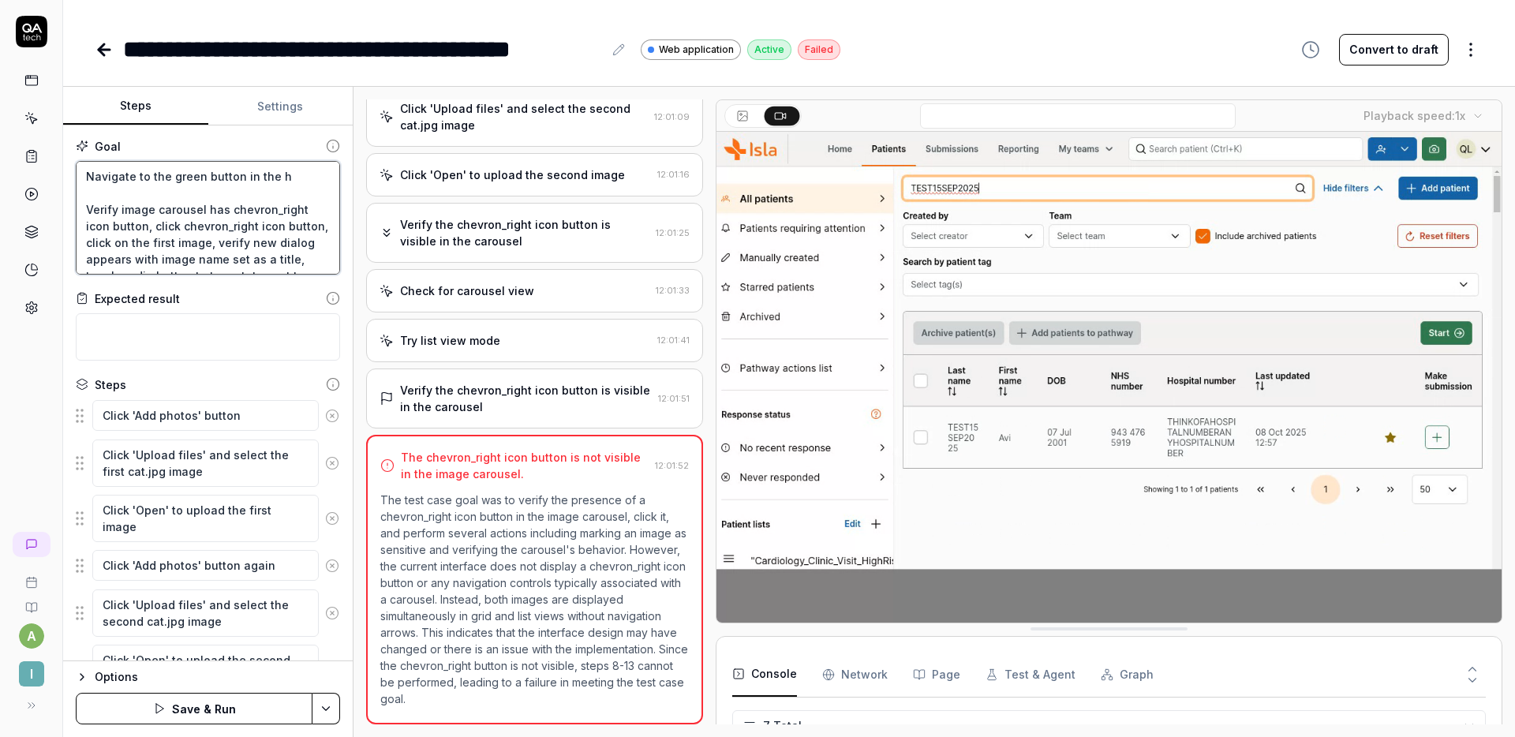
type textarea "*"
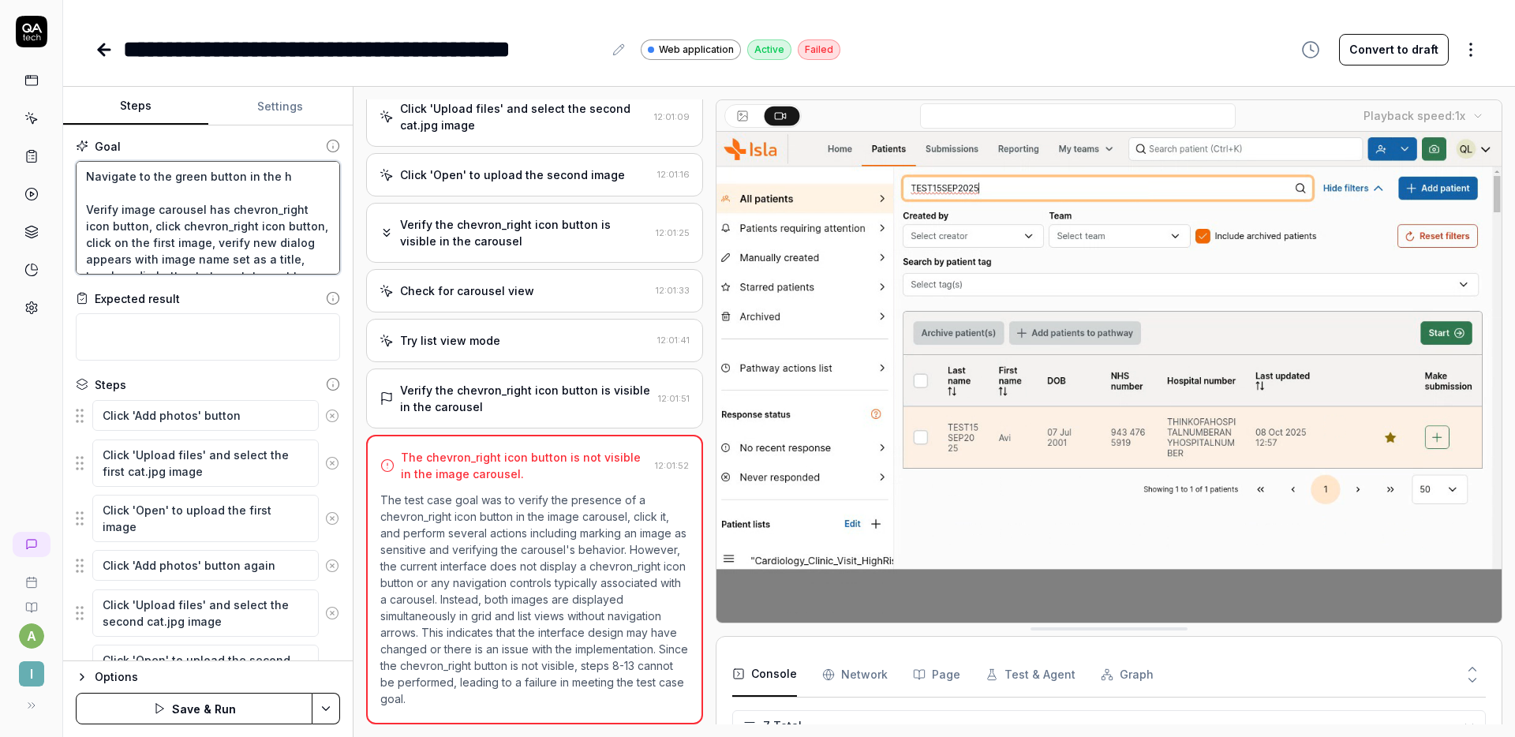
type textarea "Navigate to the green button in the he Verify image carousel has chevron_right …"
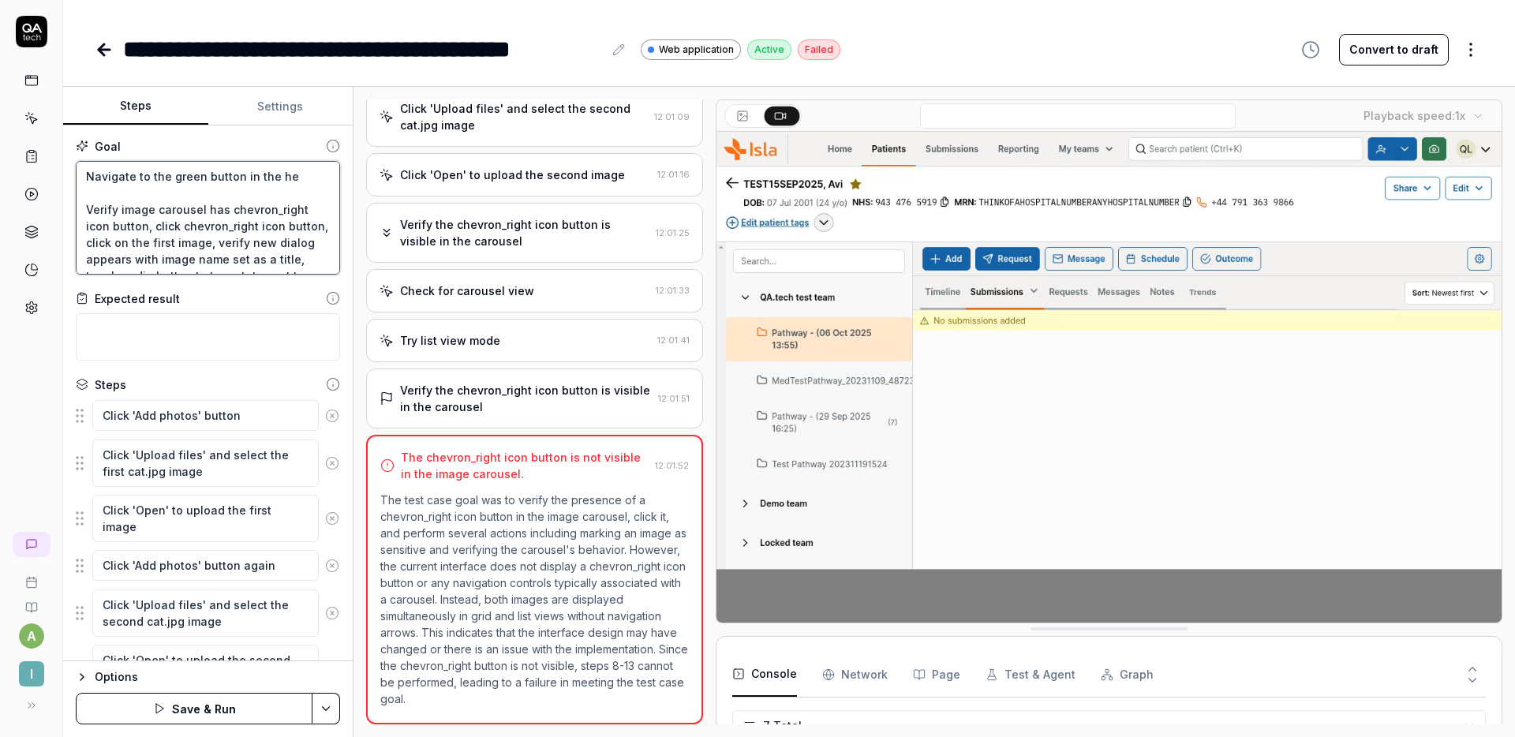
type textarea "*"
type textarea "Navigate to the green button in the hea Verify image carousel has chevron_right…"
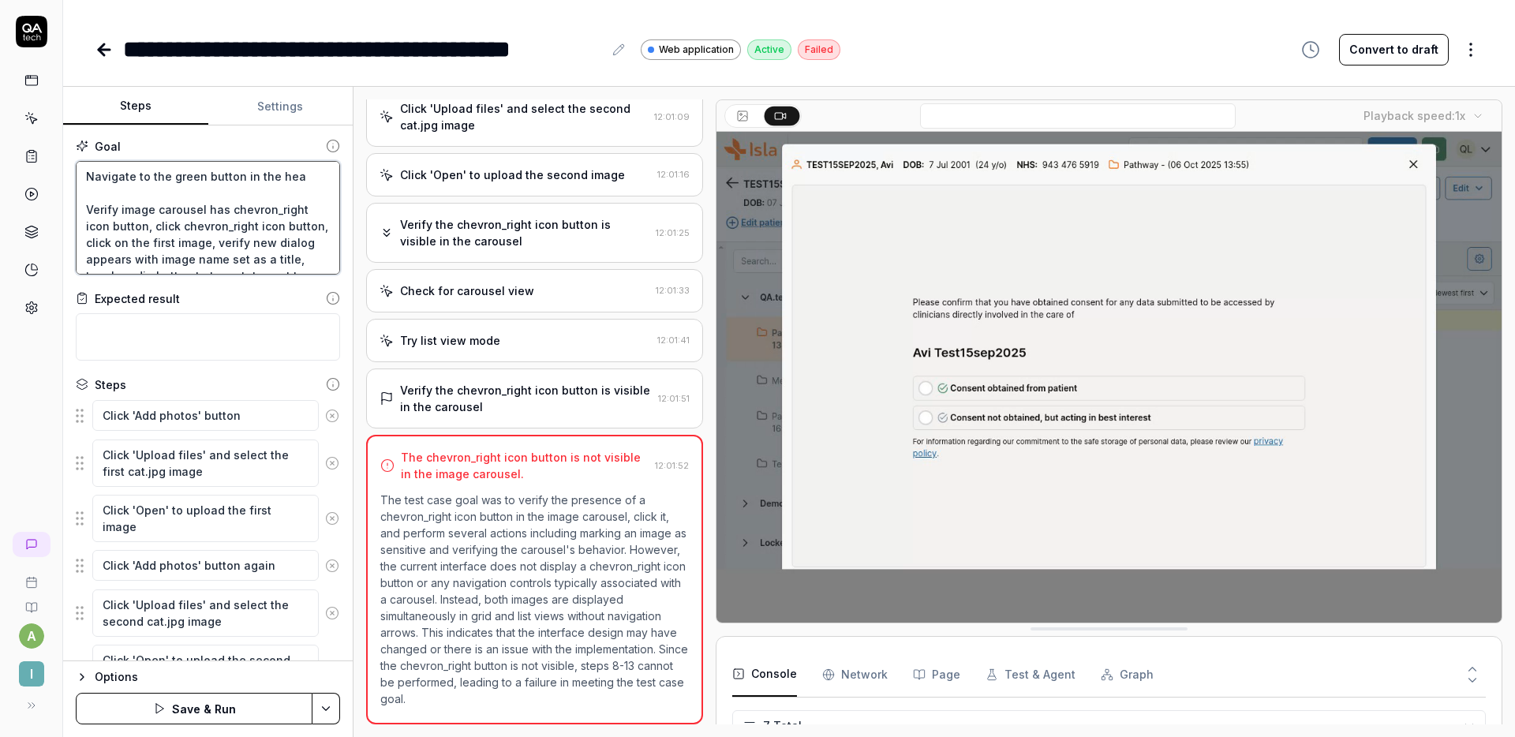
type textarea "*"
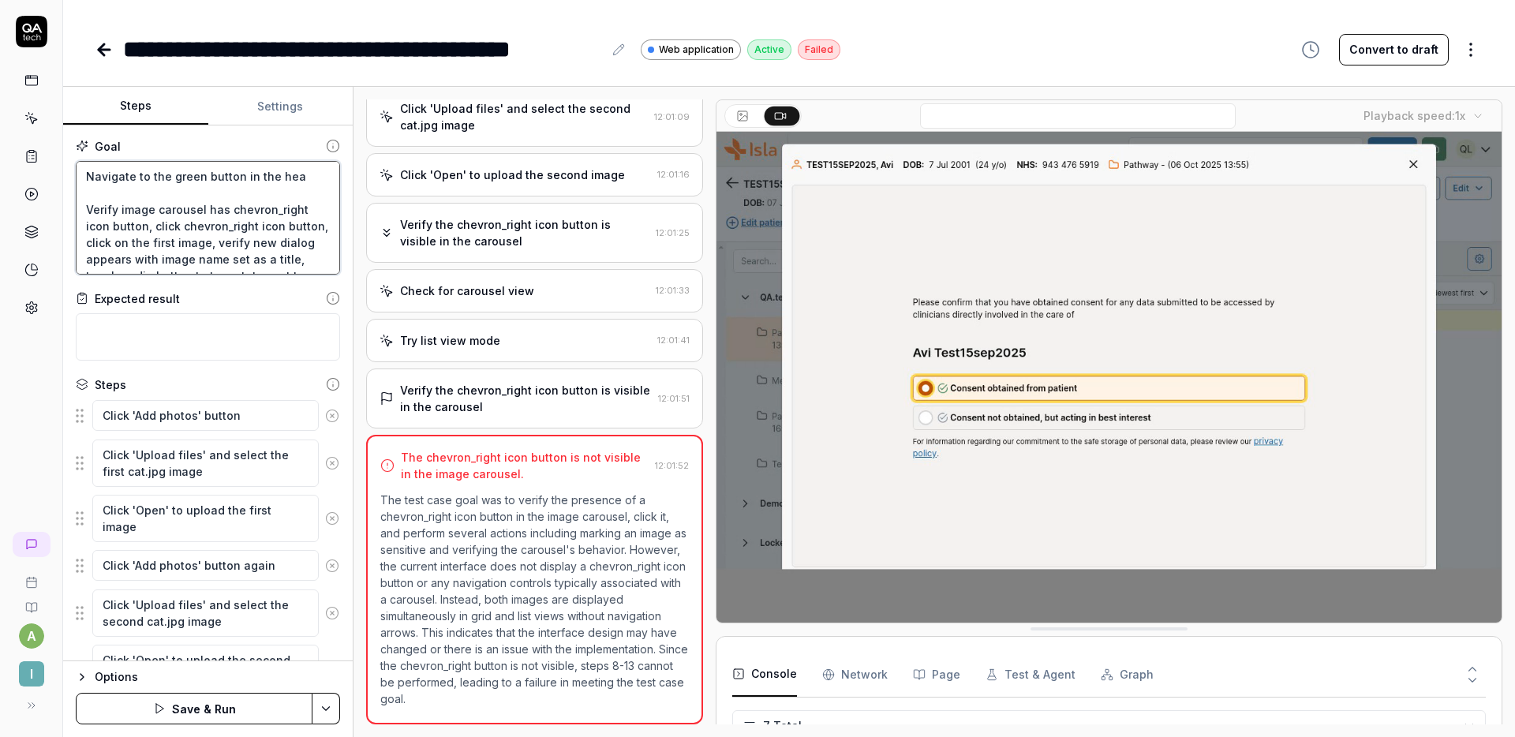
type textarea "Navigate to the green button in the head Verify image carousel has chevron_righ…"
type textarea "*"
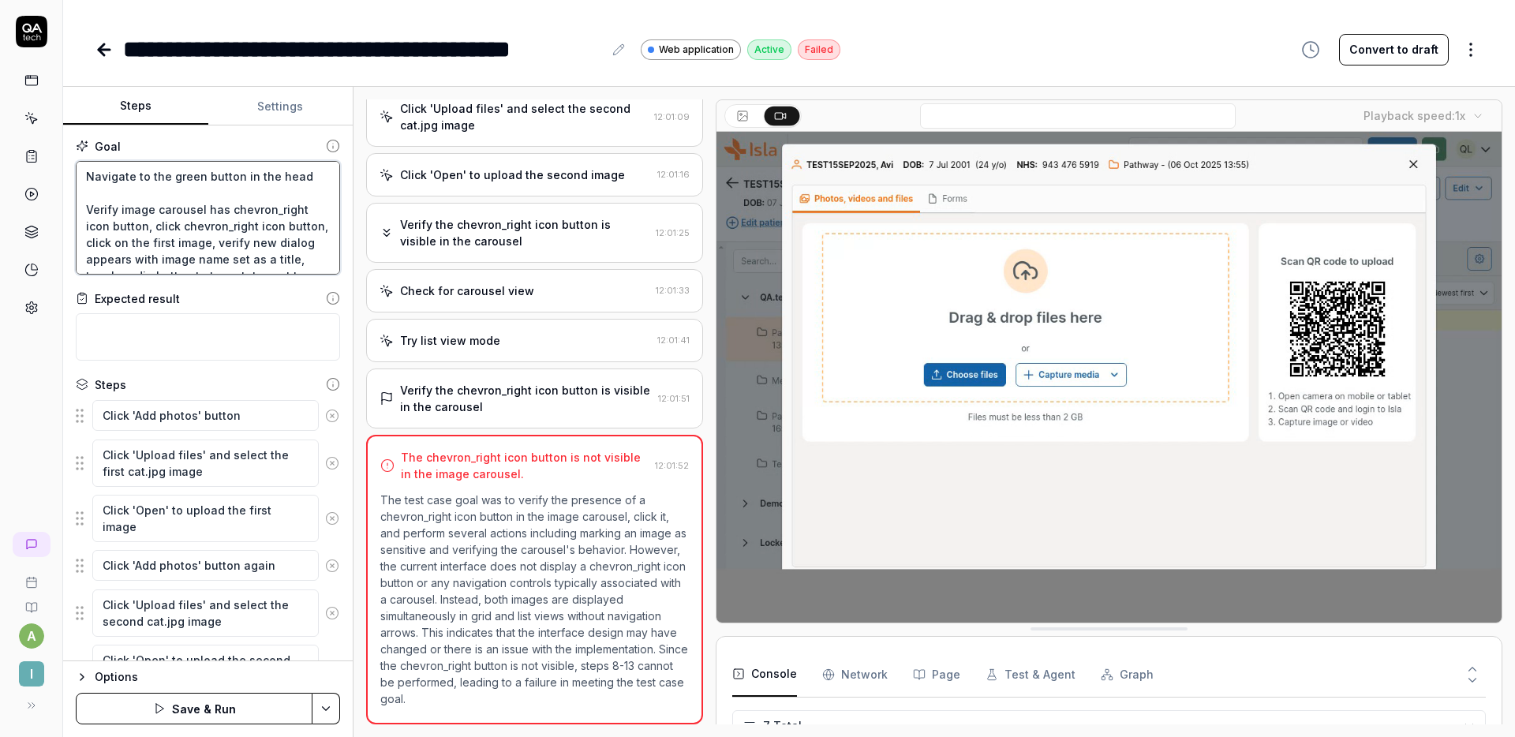
type textarea "Navigate to the green button in the heade Verify image carousel has chevron_rig…"
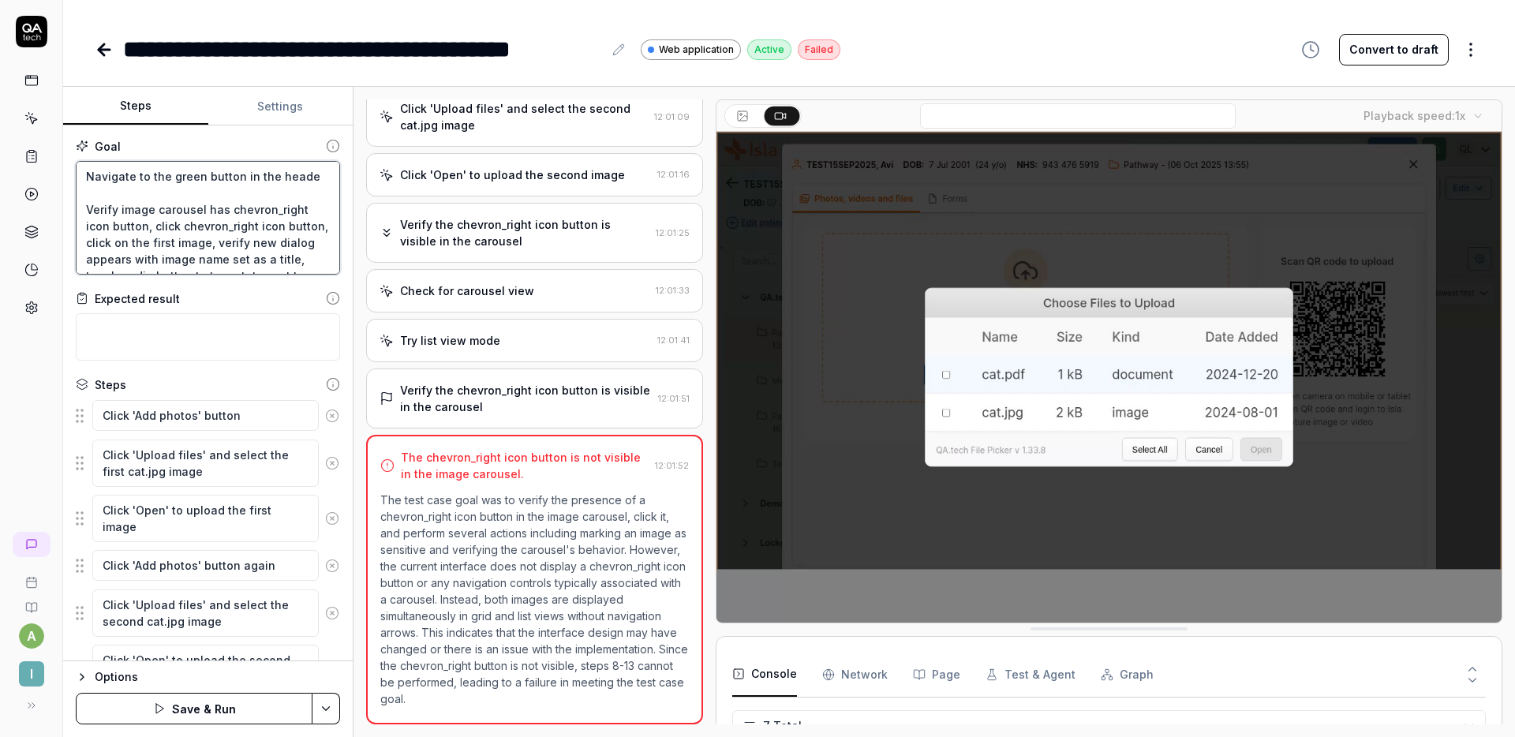
type textarea "*"
type textarea "Navigate to the green button in the header Verify image carousel has chevron_ri…"
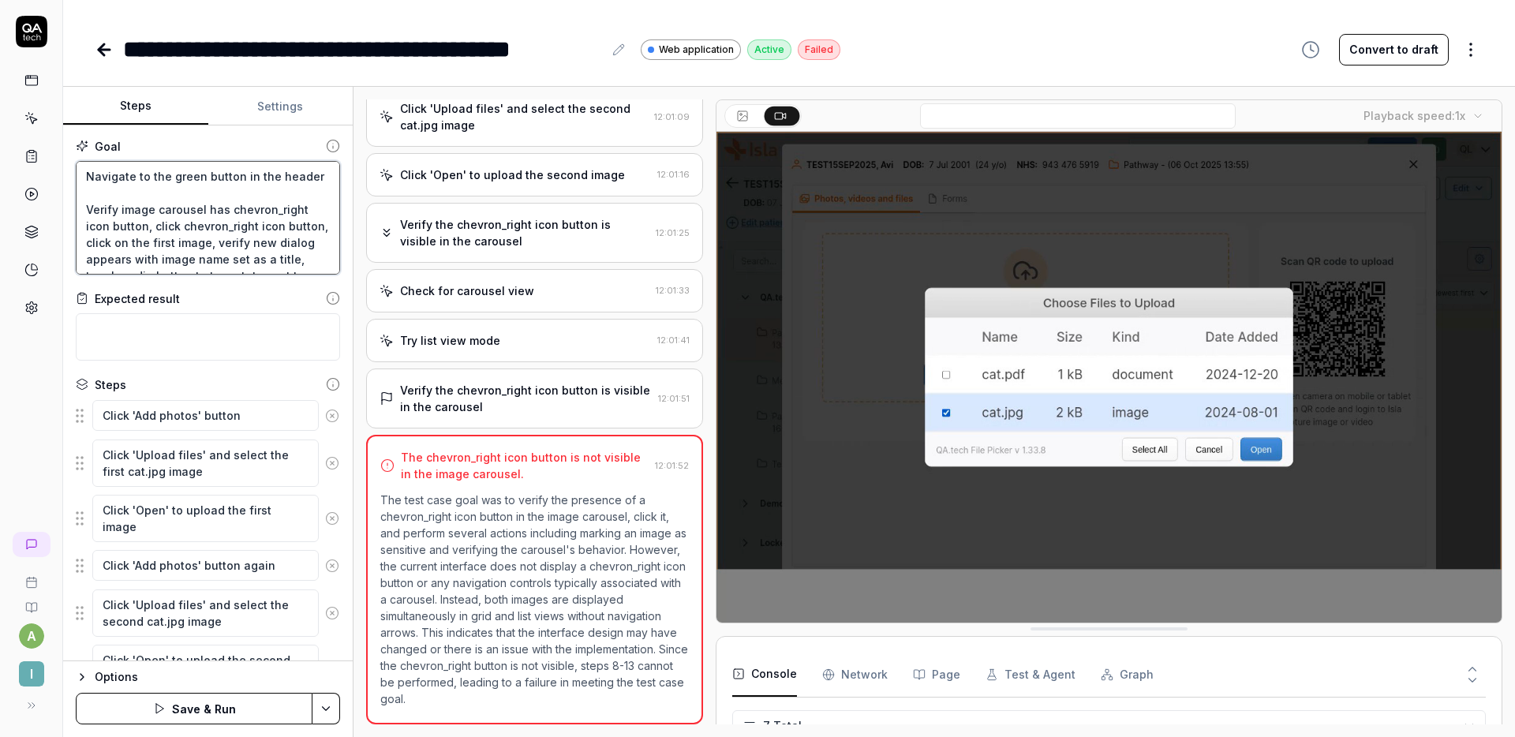
type textarea "*"
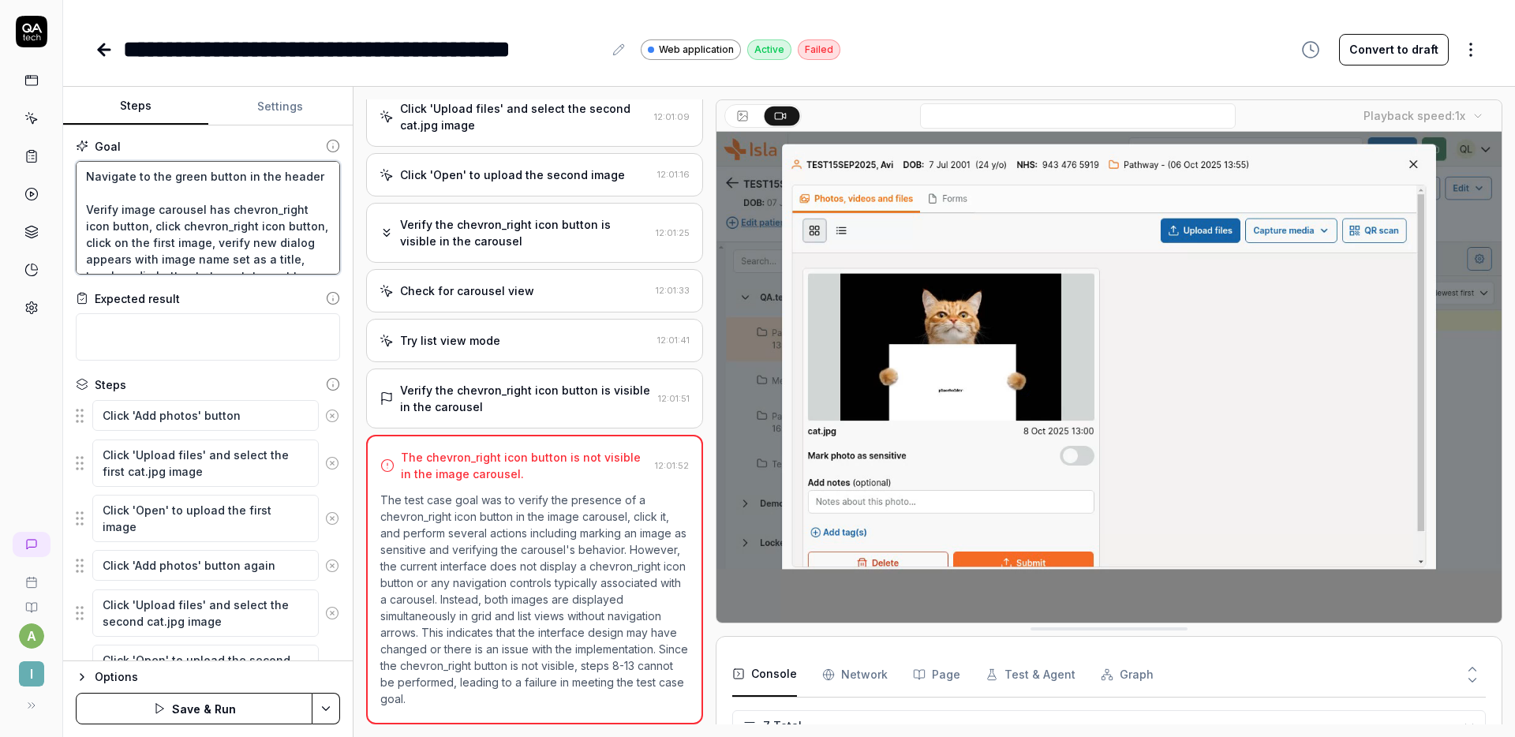
type textarea "Navigate to the green button in the header b Verify image carousel has chevron_…"
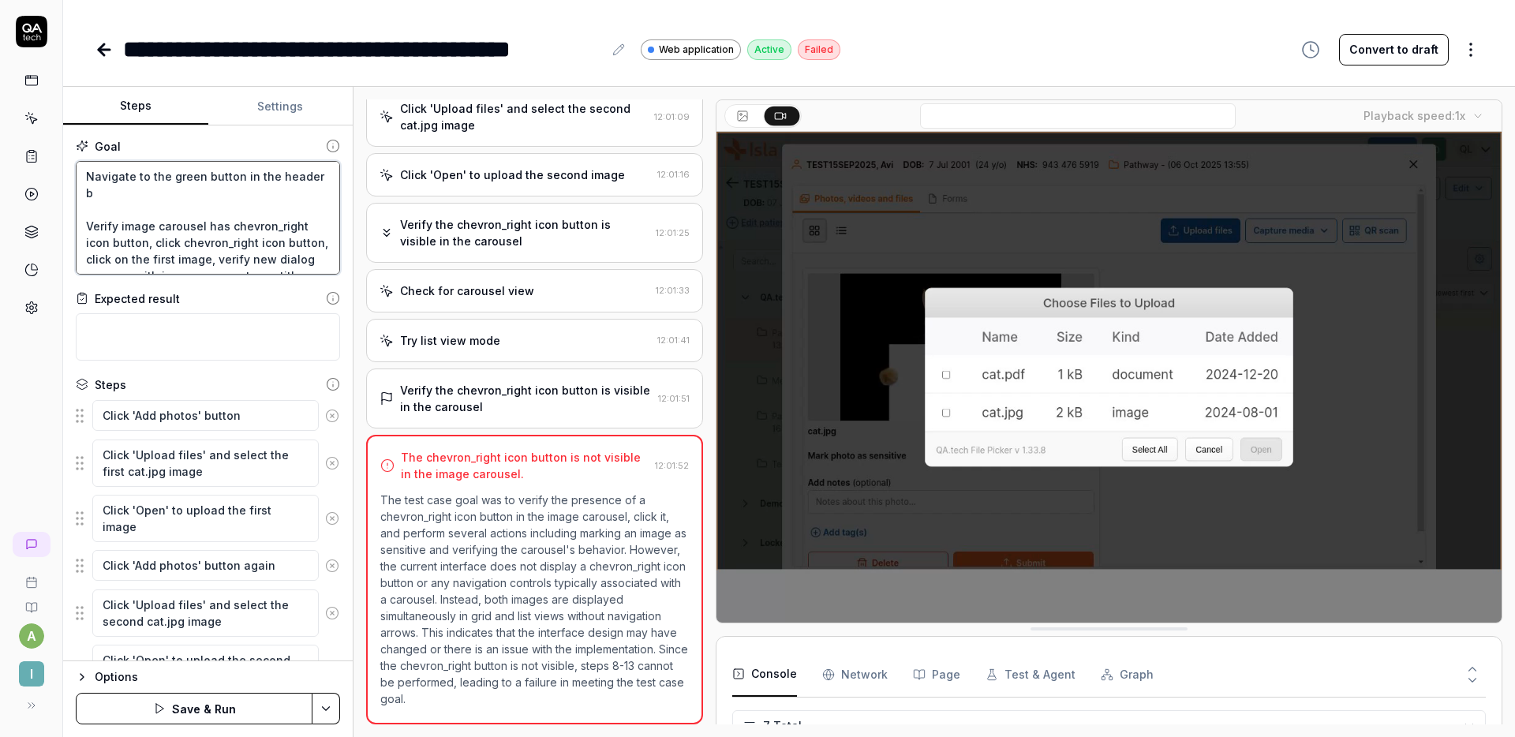
type textarea "*"
type textarea "Navigate to the green button in the header ba Verify image carousel has chevron…"
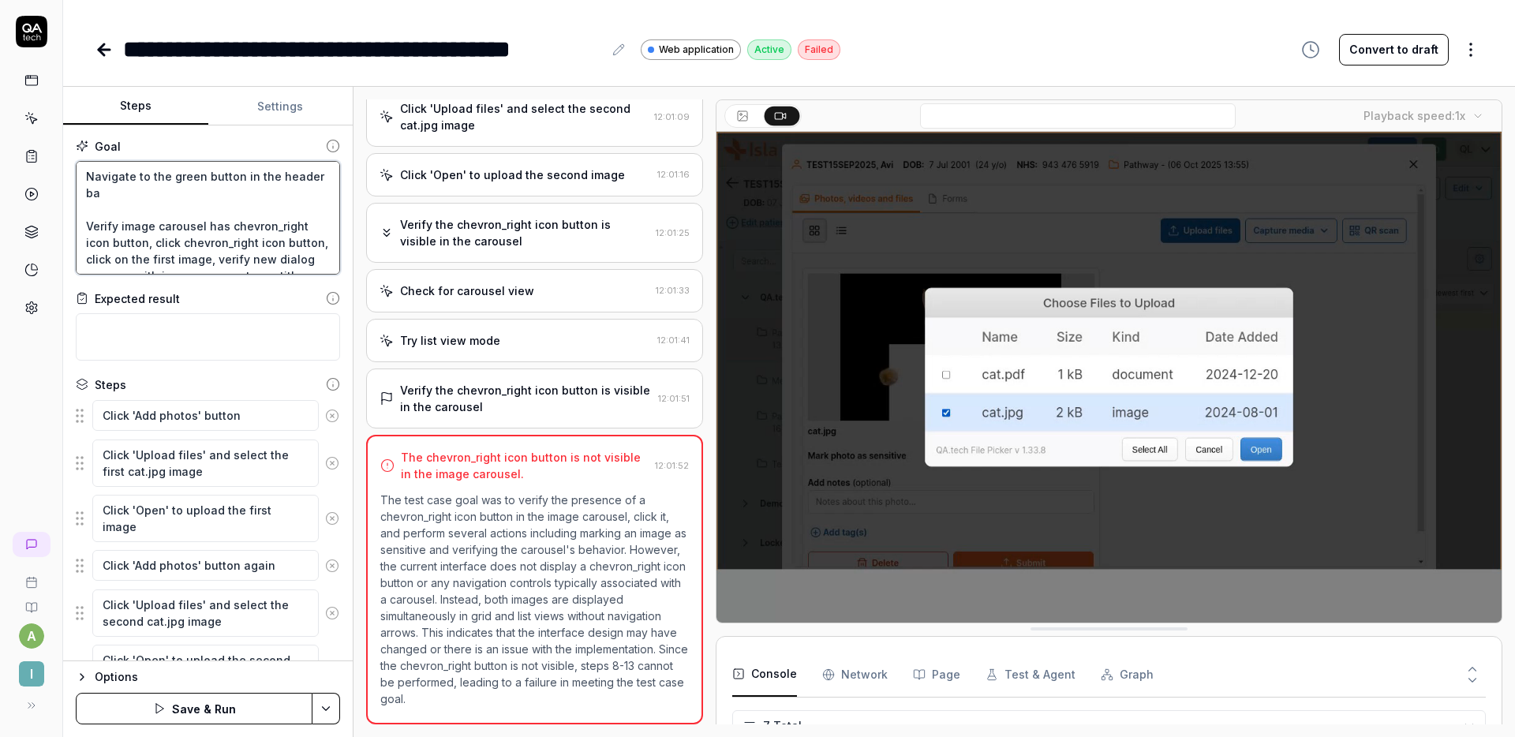
type textarea "*"
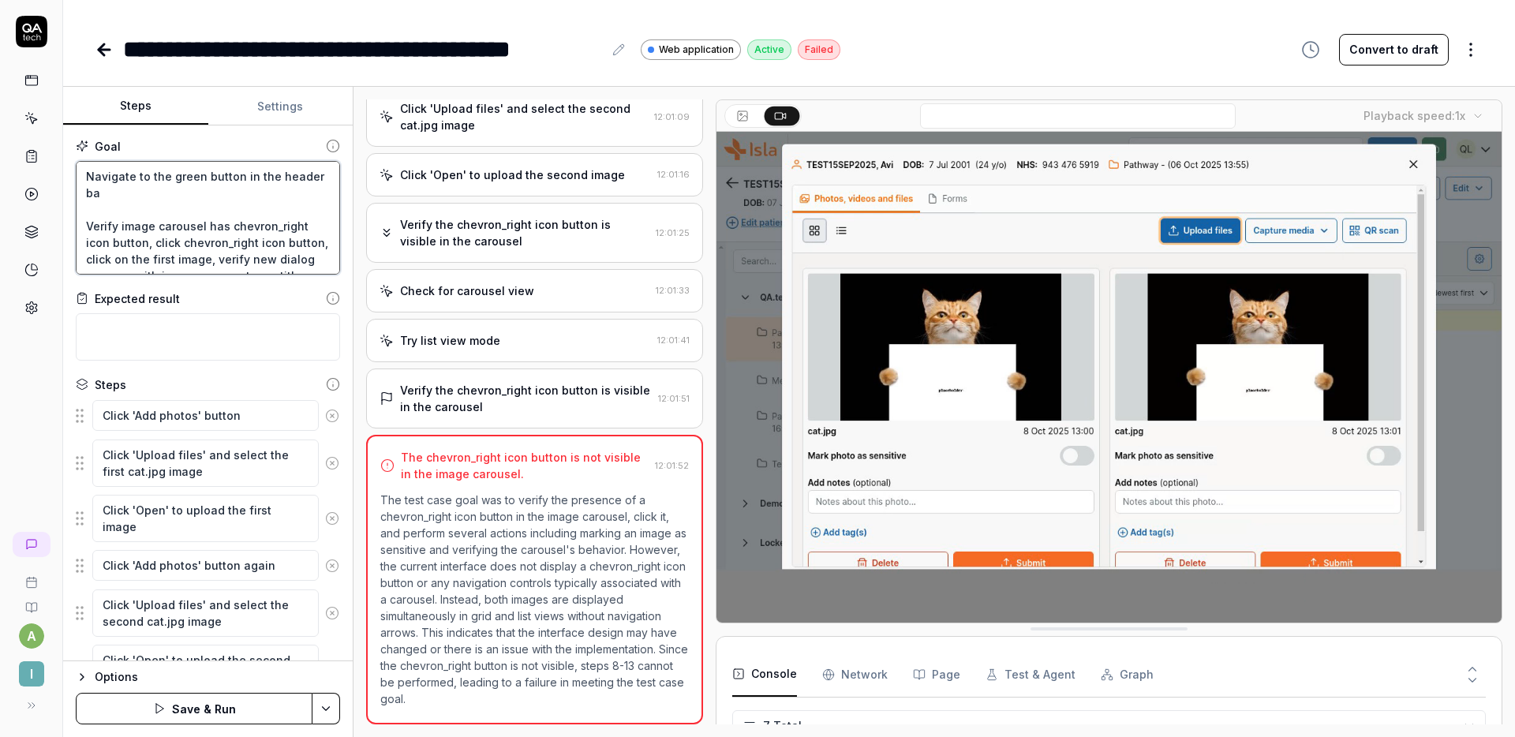
type textarea "Navigate to the green button in the header bar Verify image carousel has chevro…"
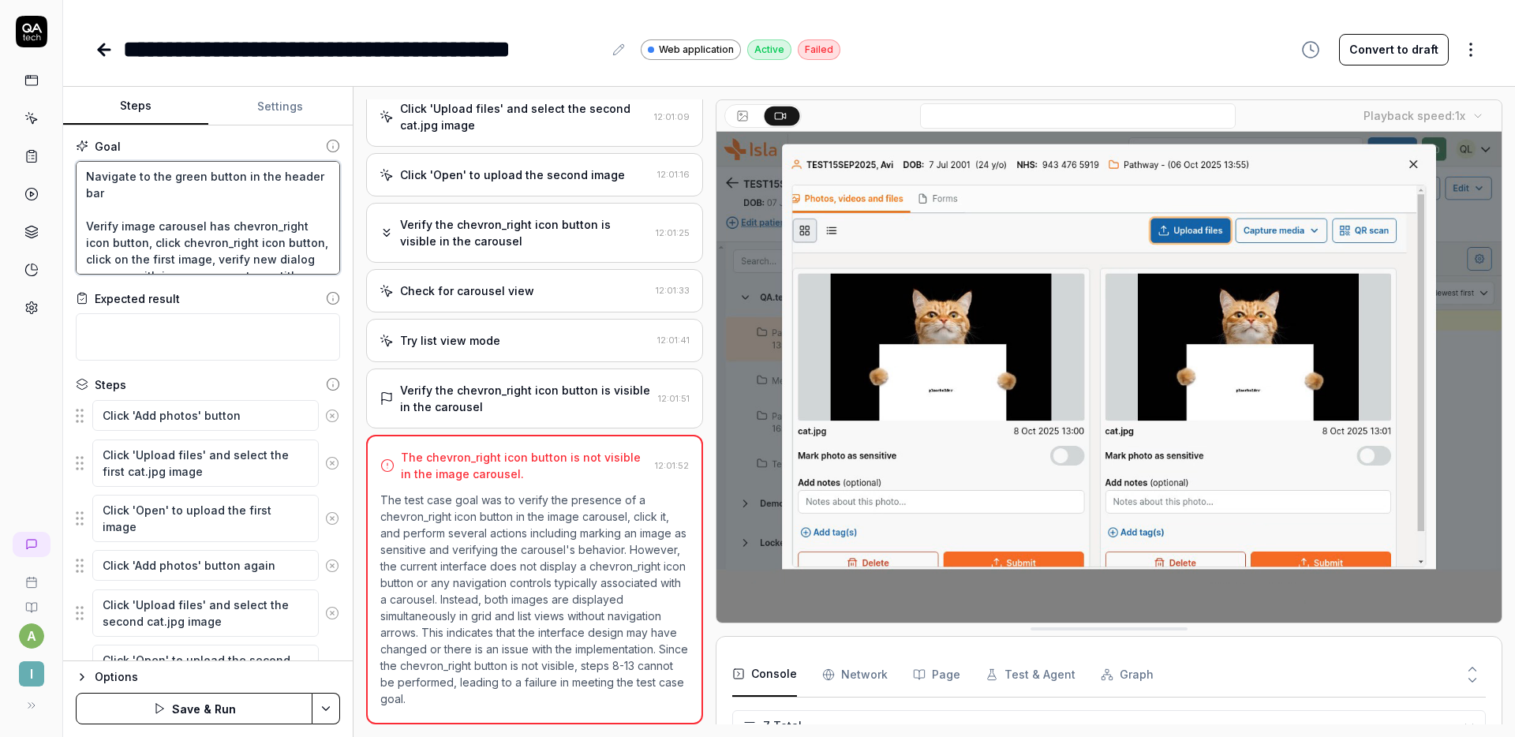
type textarea "*"
type textarea "Navigate to the green button in the header bar Verify image carousel has chevro…"
type textarea "*"
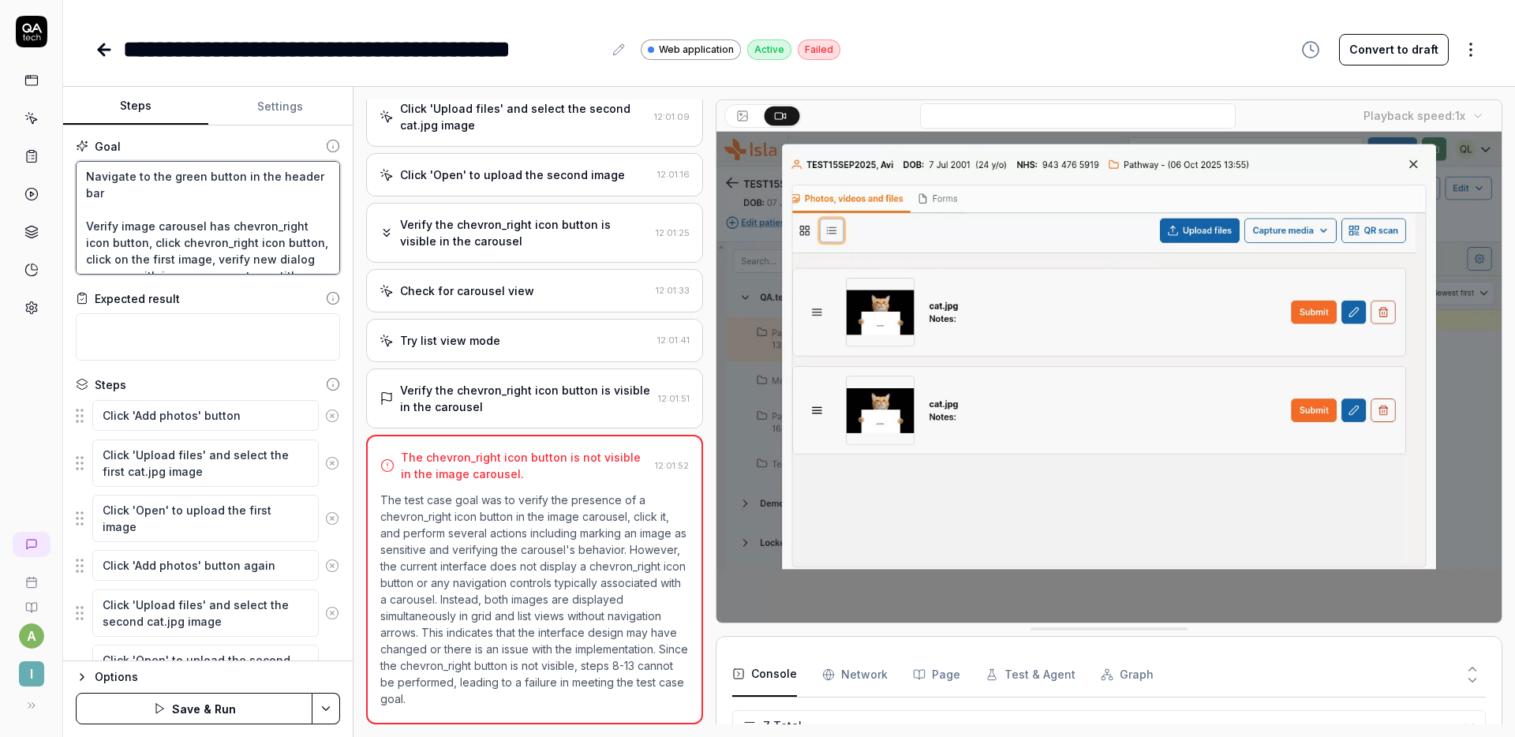
type textarea "Navigate to the green button in the header bar w Verify image carousel has chev…"
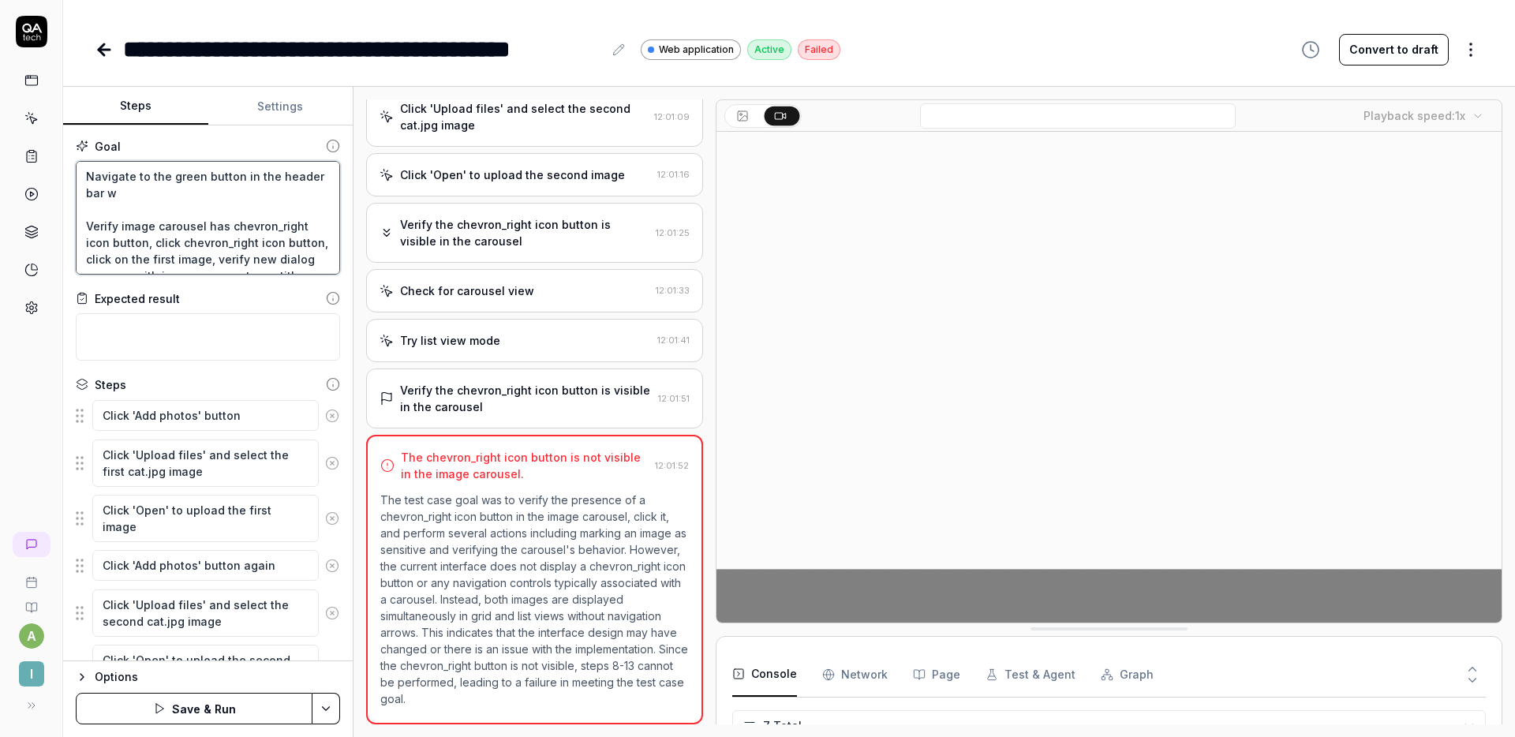
type textarea "*"
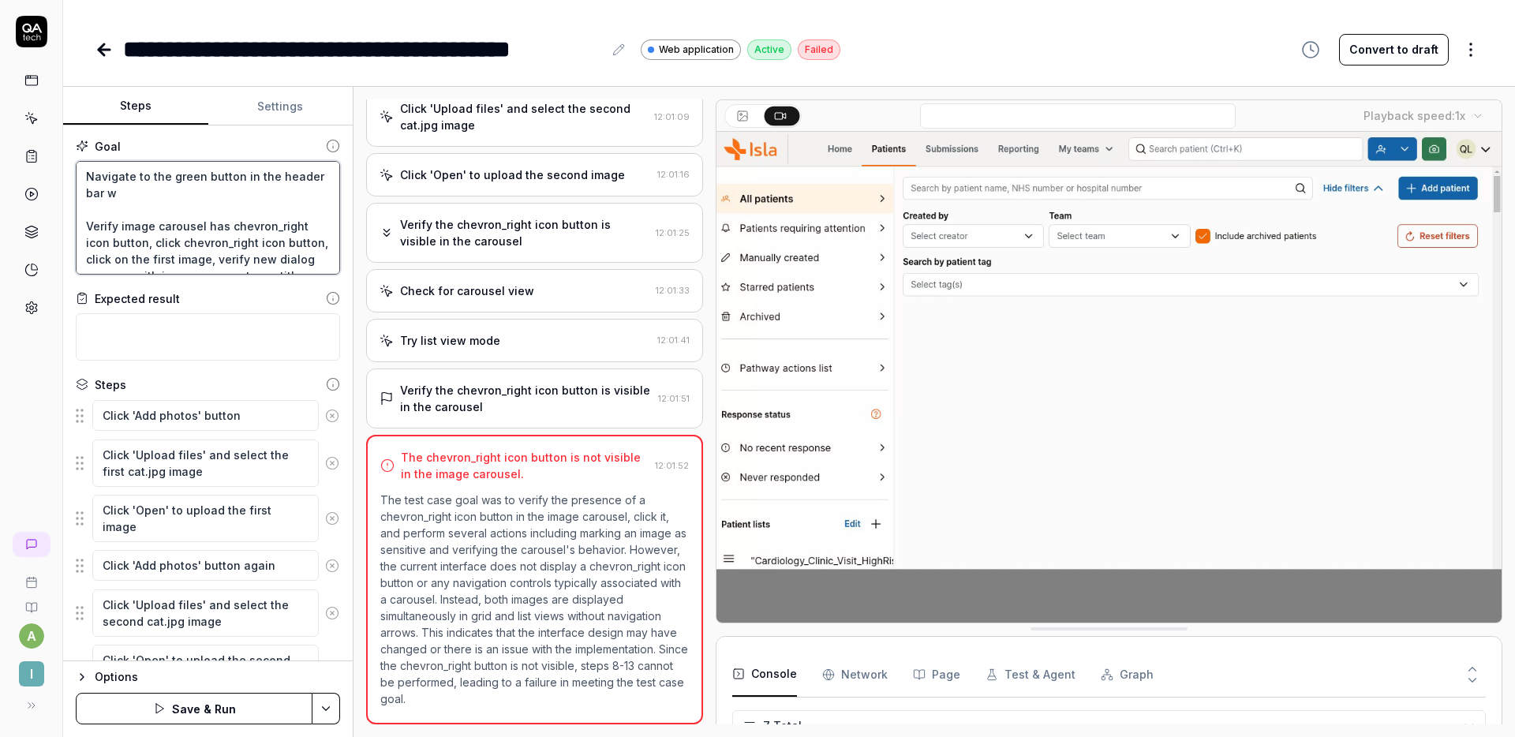
type textarea "Navigate to the green button in the header bar wi Verify image carousel has che…"
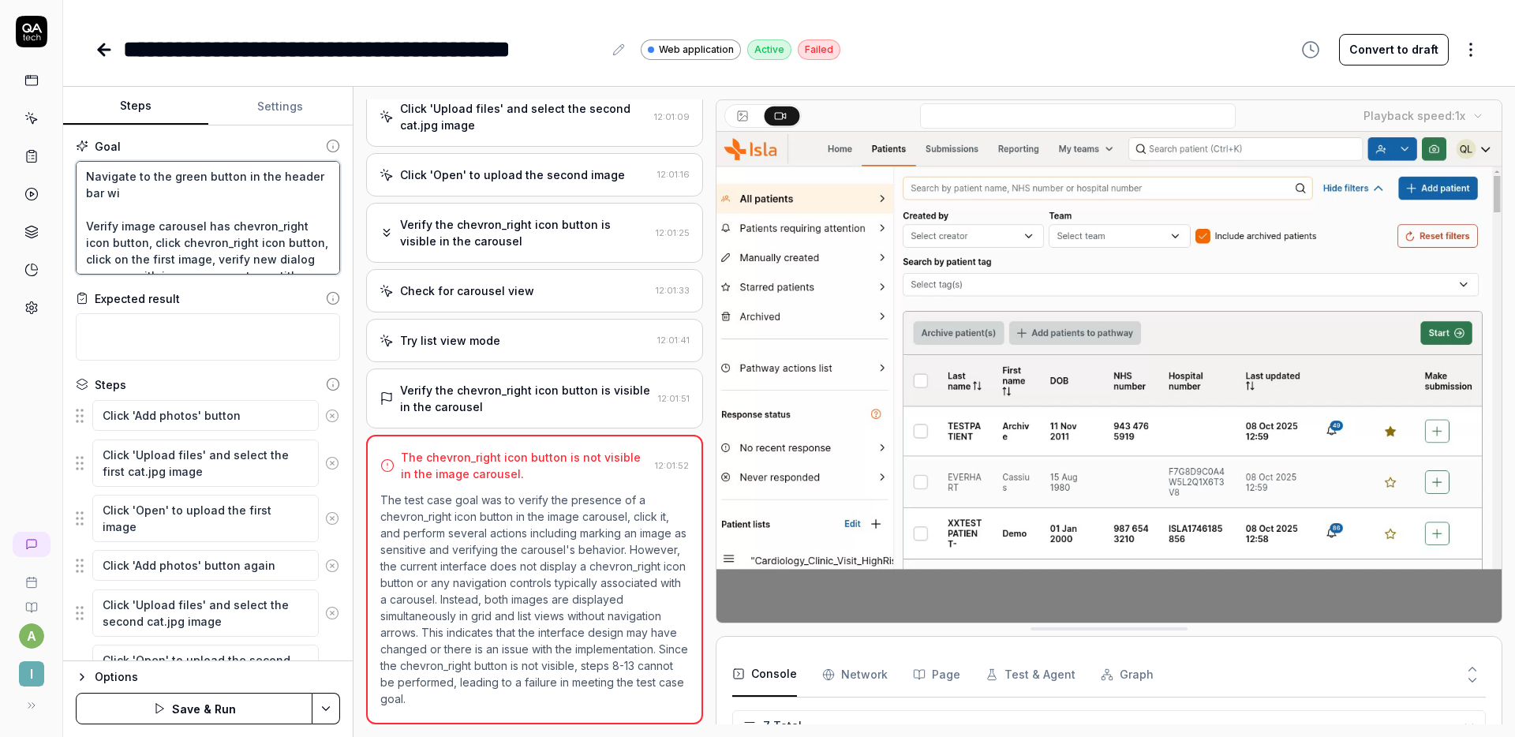
type textarea "*"
type textarea "Navigate to the green button in the header bar wit Verify image carousel has ch…"
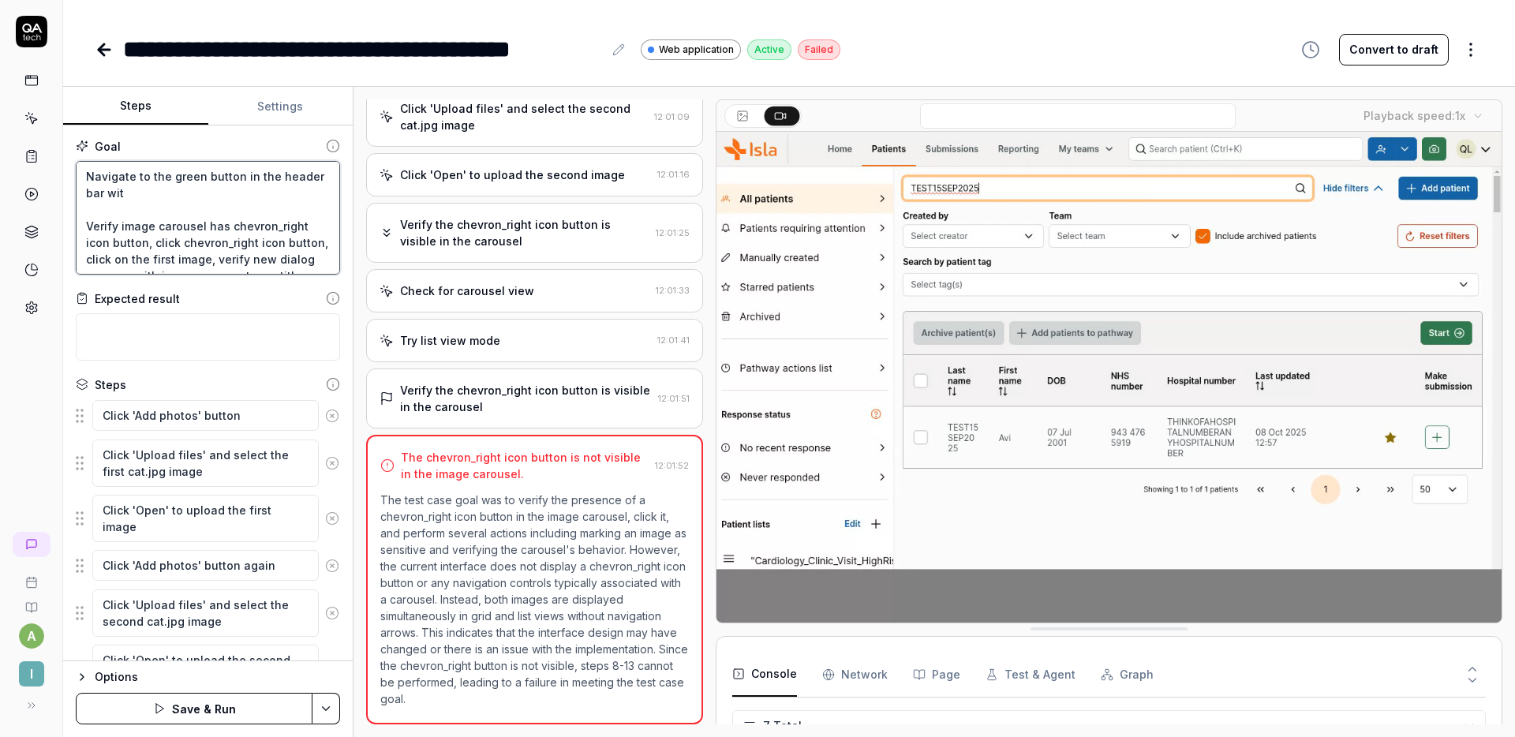
type textarea "*"
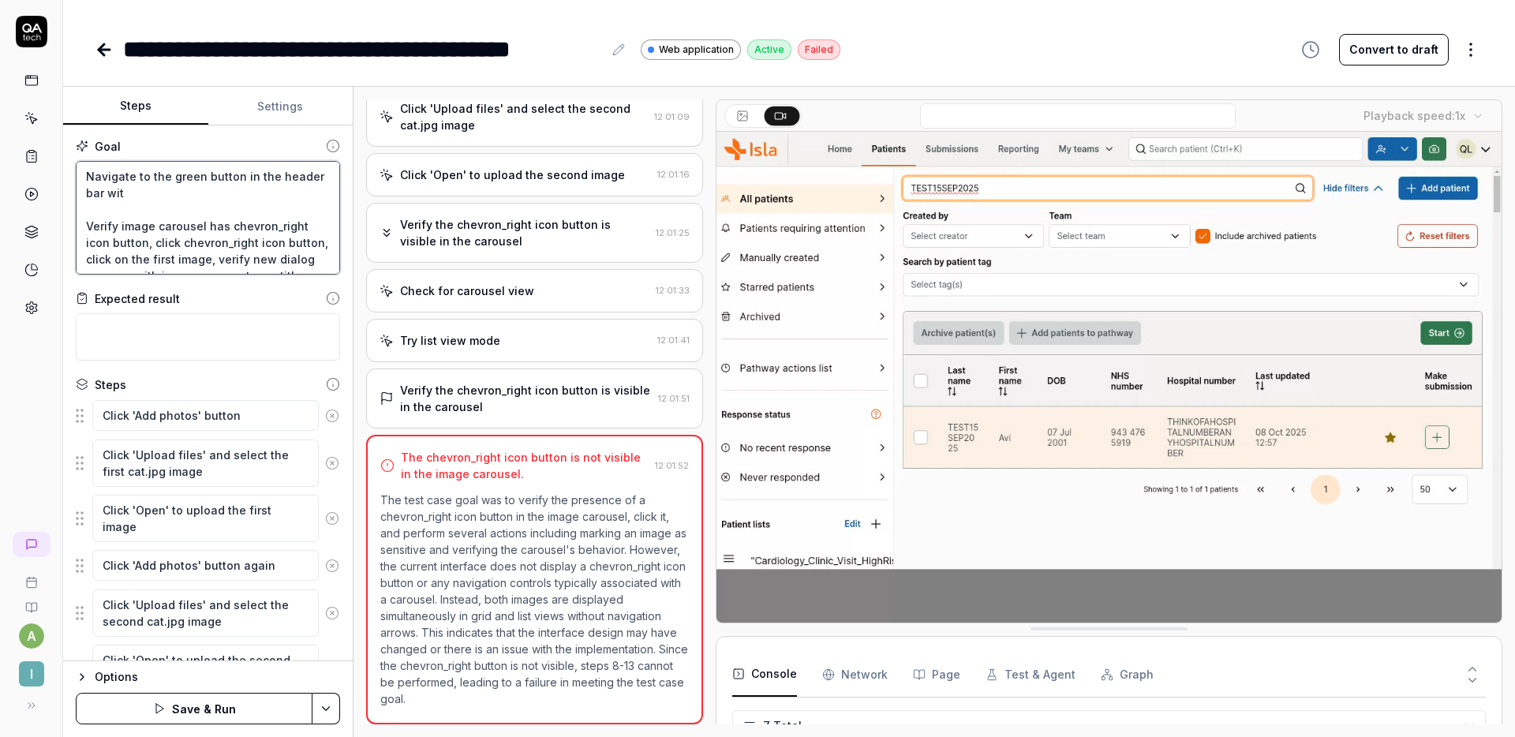
type textarea "Navigate to the green button in the header bar with Verify image carousel has c…"
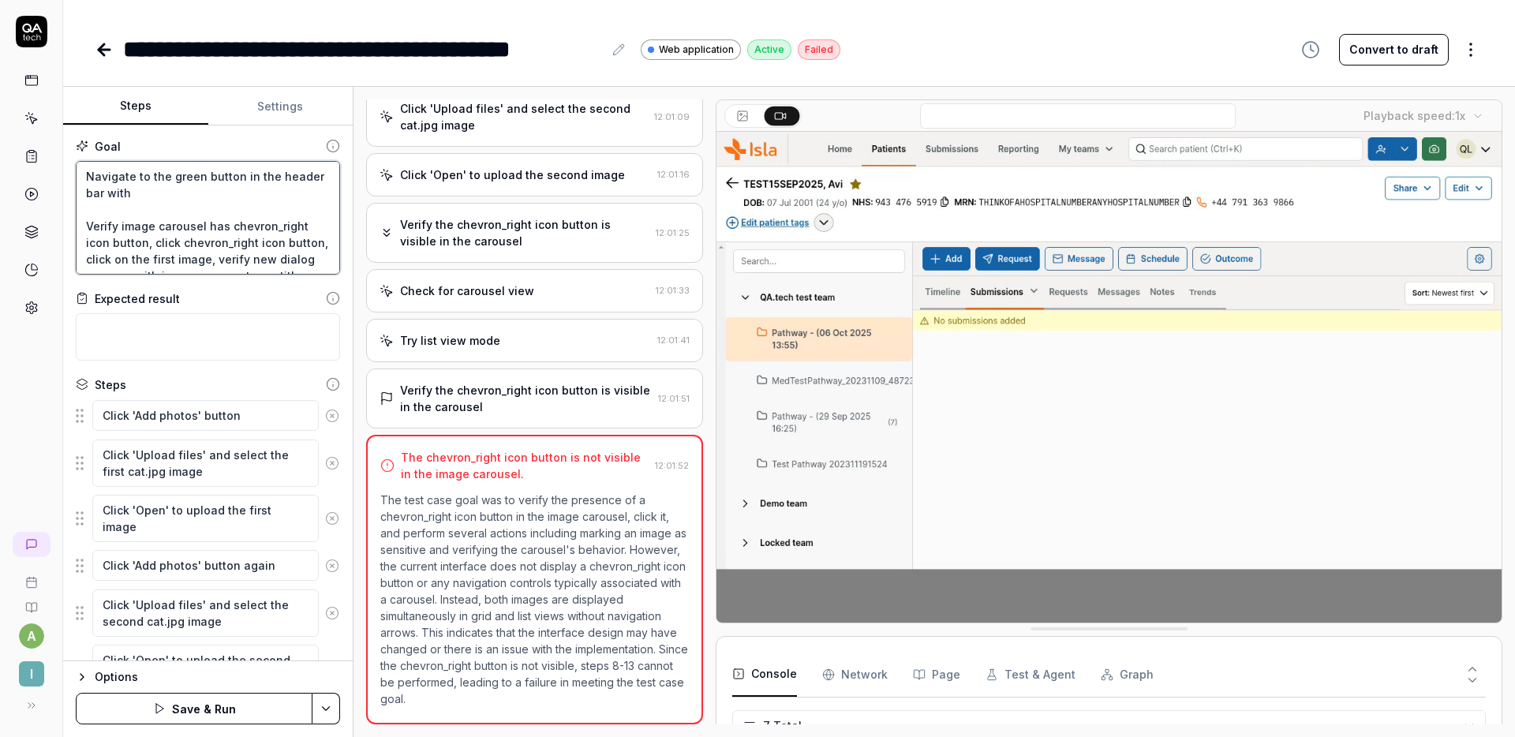
type textarea "*"
type textarea "Navigate to the green button in the header bar with Verify image carousel has c…"
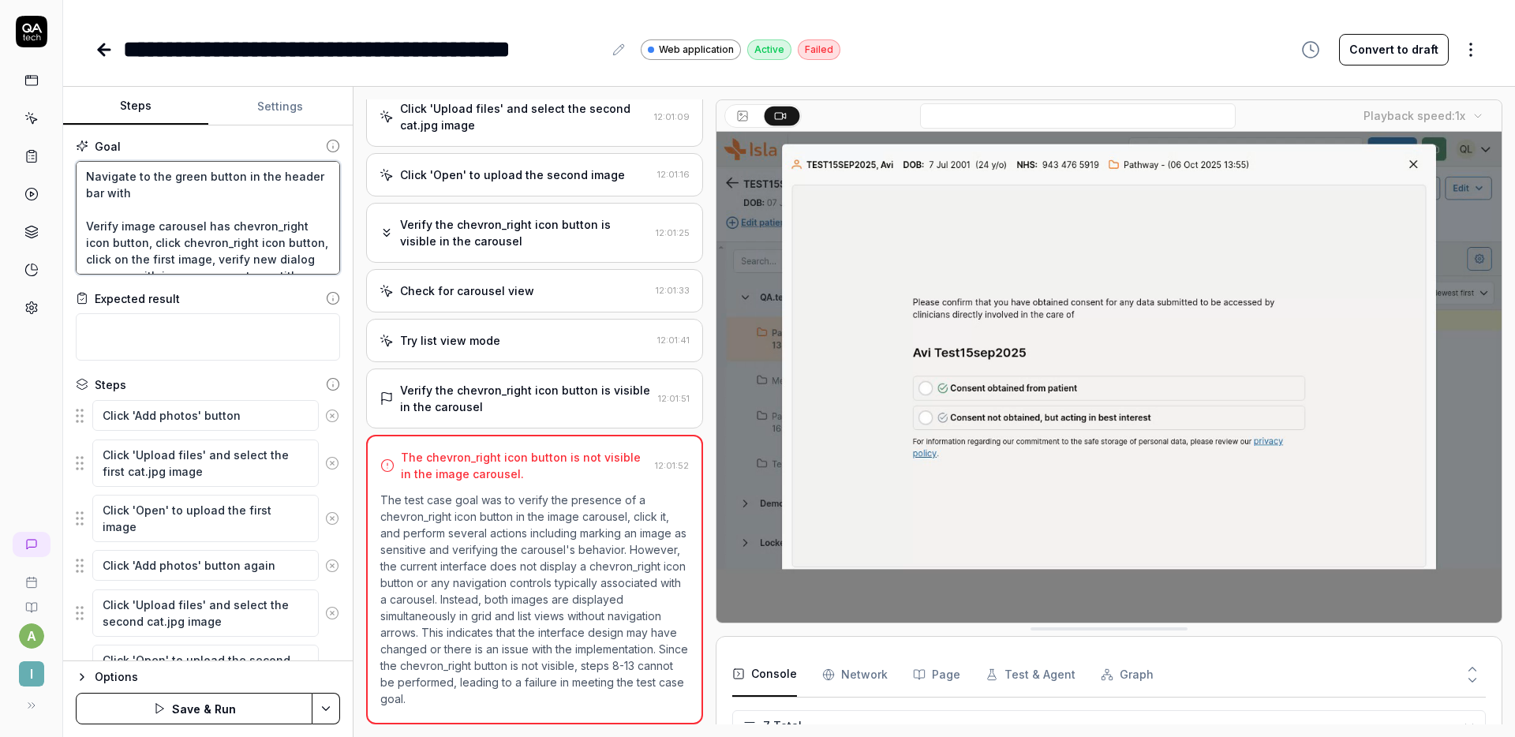
type textarea "*"
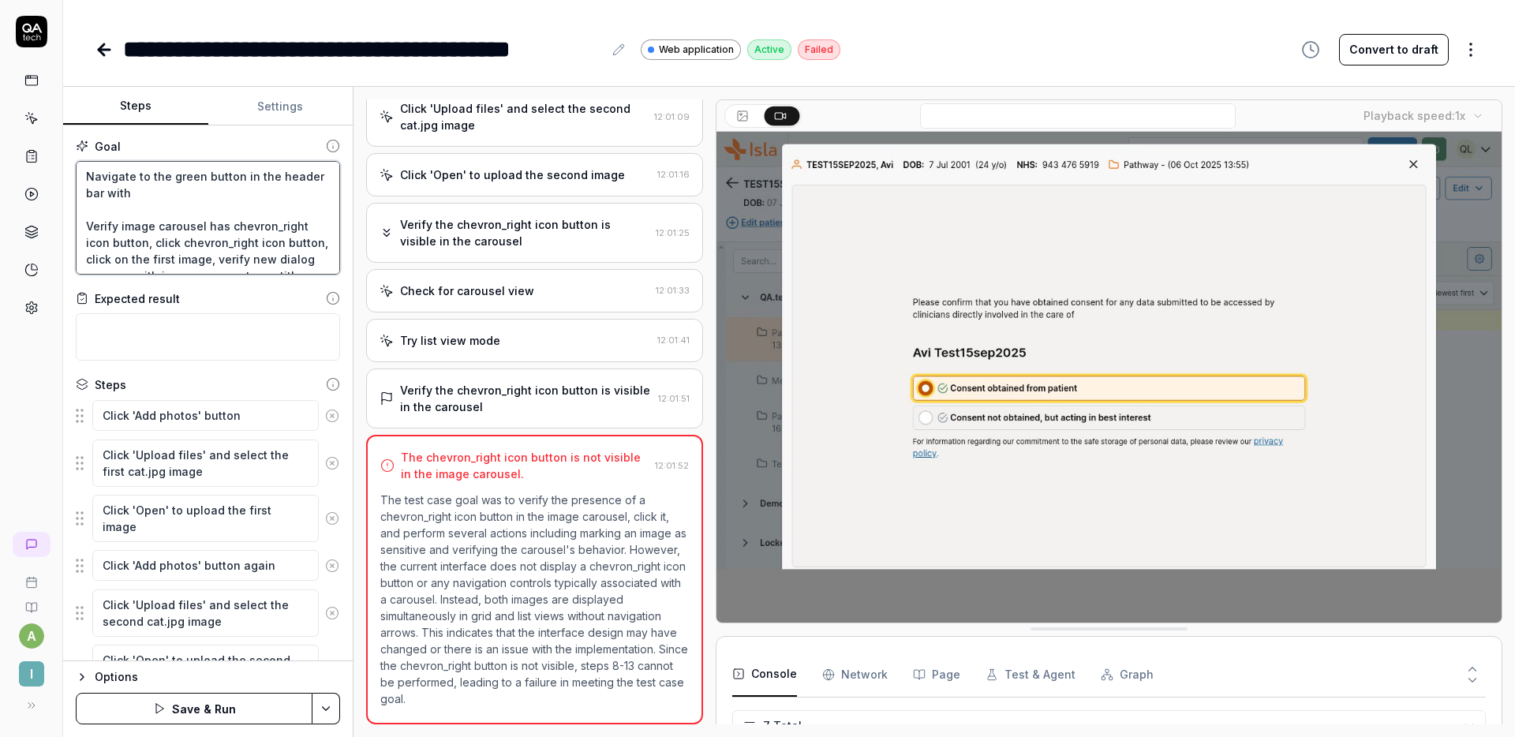
type textarea "Navigate to the green button in the header bar Verify image carousel has chevro…"
type textarea "*"
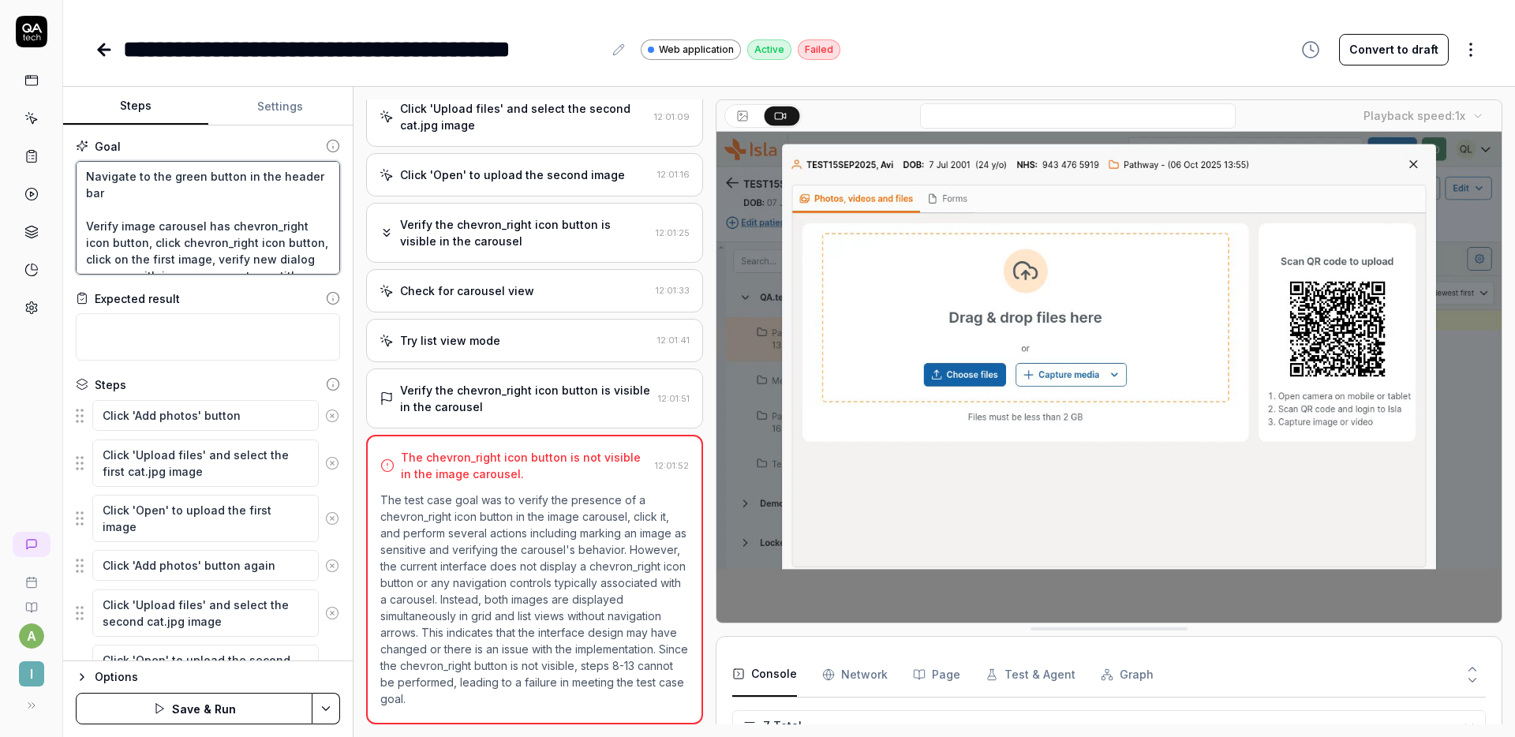
type textarea "Navigate to the green button in the header bar Verify image carousel has chevro…"
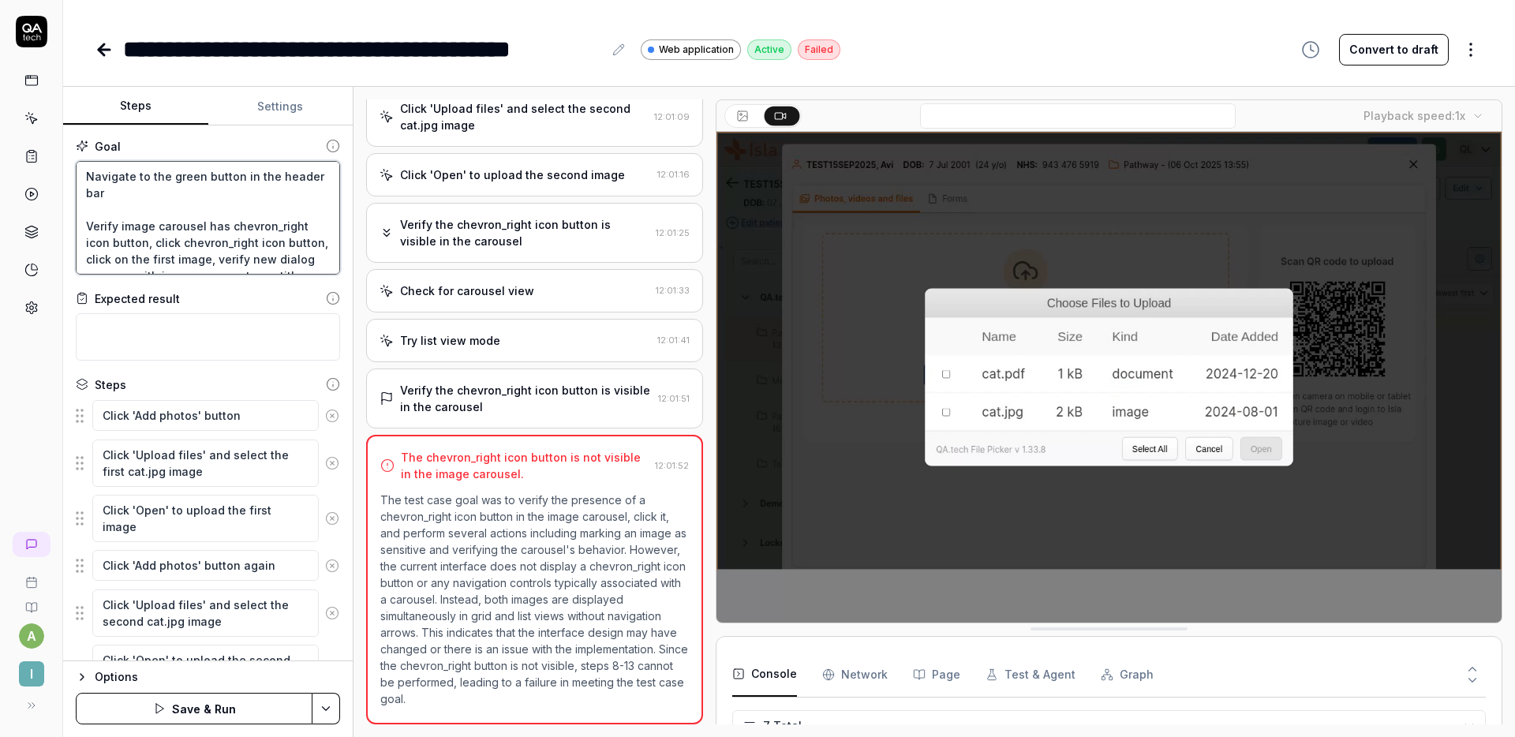
type textarea "*"
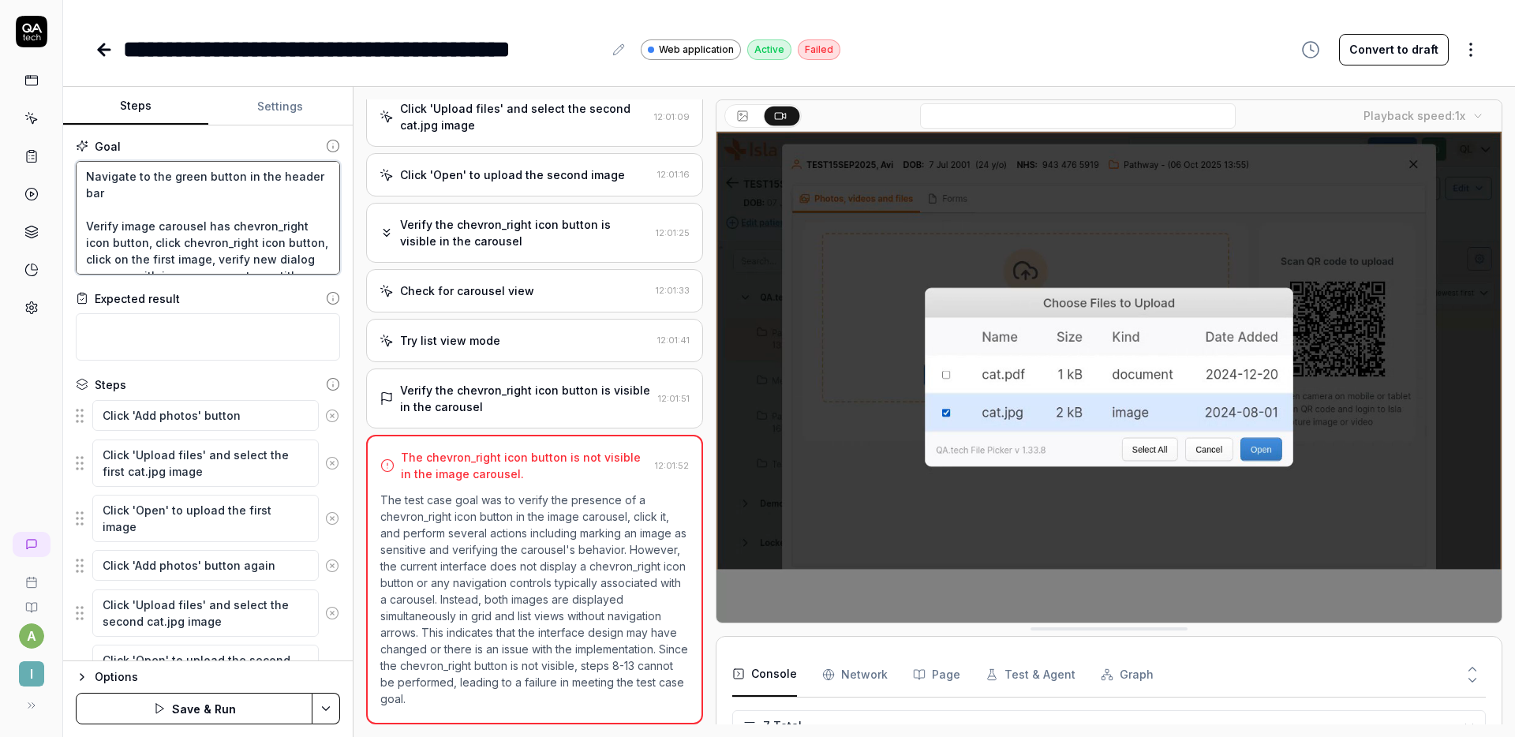
type textarea "Navigate to the green button in the header bar. Verify image carousel has chevr…"
type textarea "*"
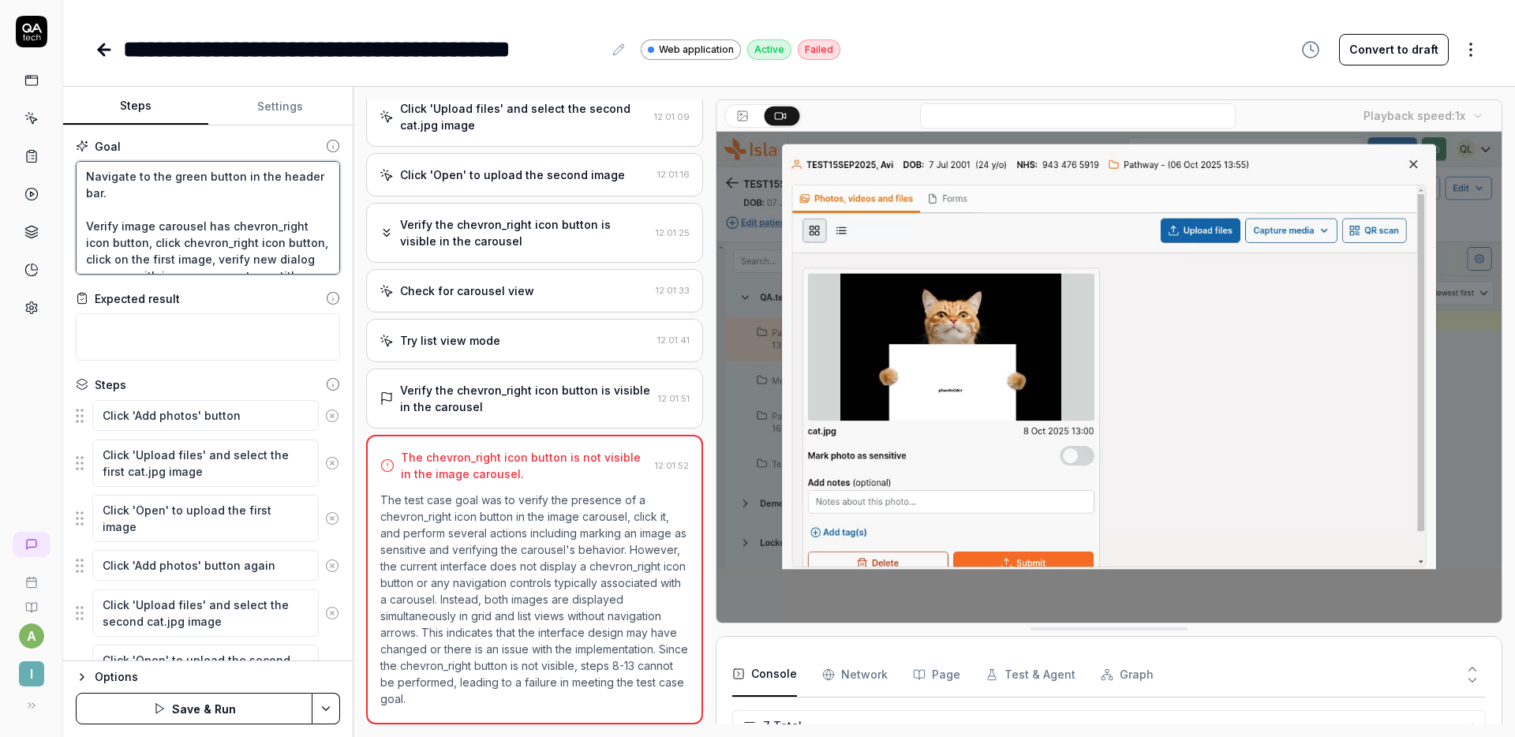
type textarea "Navigate to the green button win the header bar. Verify image carousel has chev…"
type textarea "*"
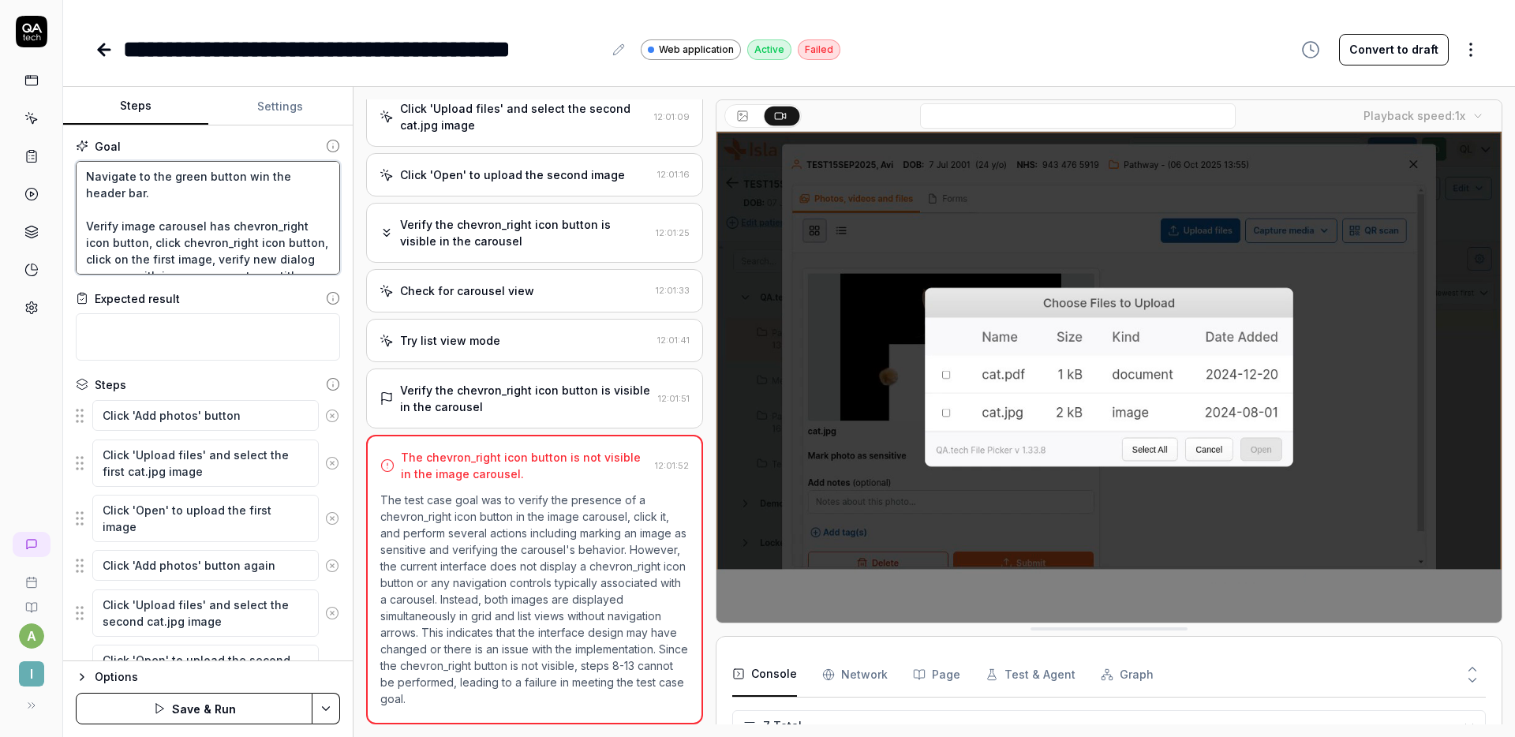
type textarea "Navigate to the green button wiin the header bar. Verify image carousel has che…"
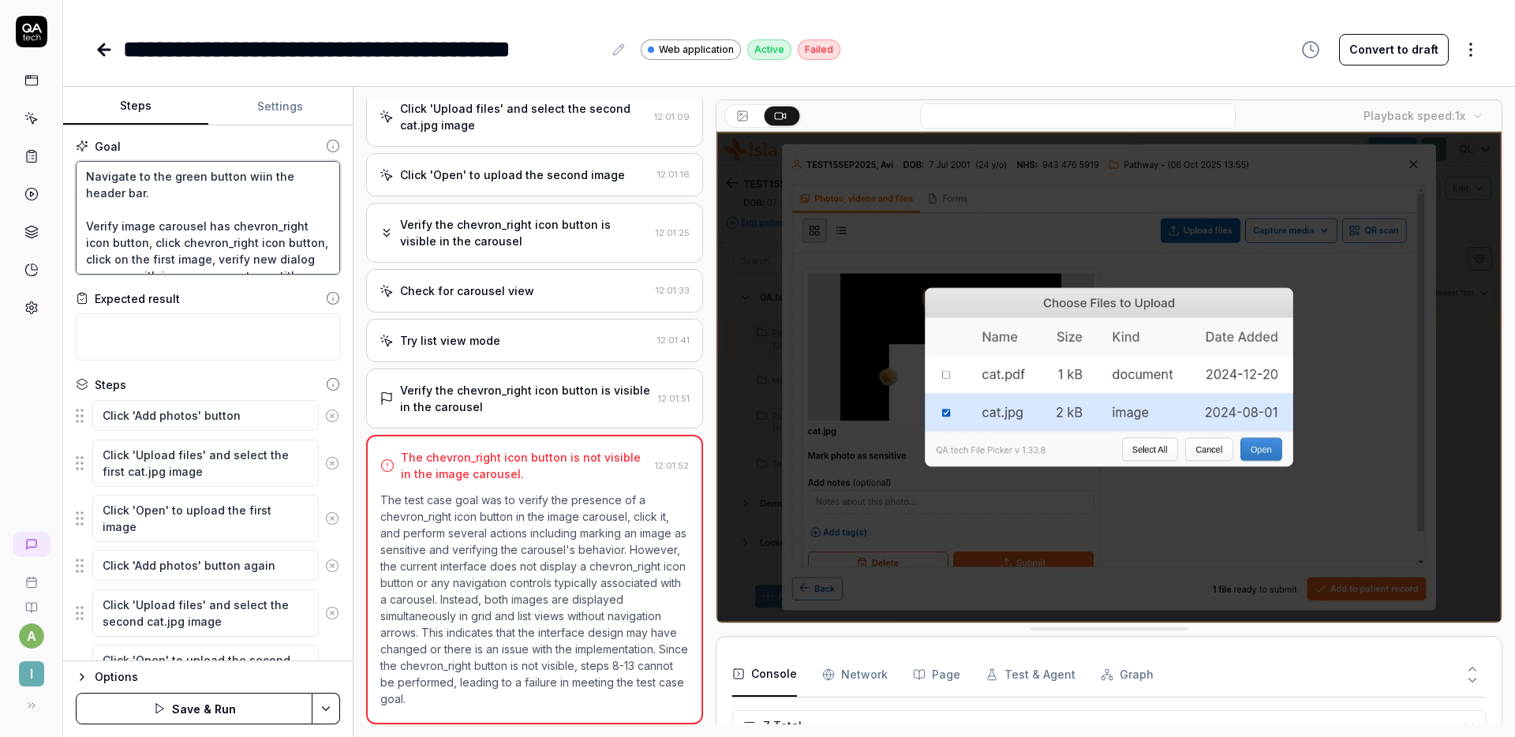
type textarea "*"
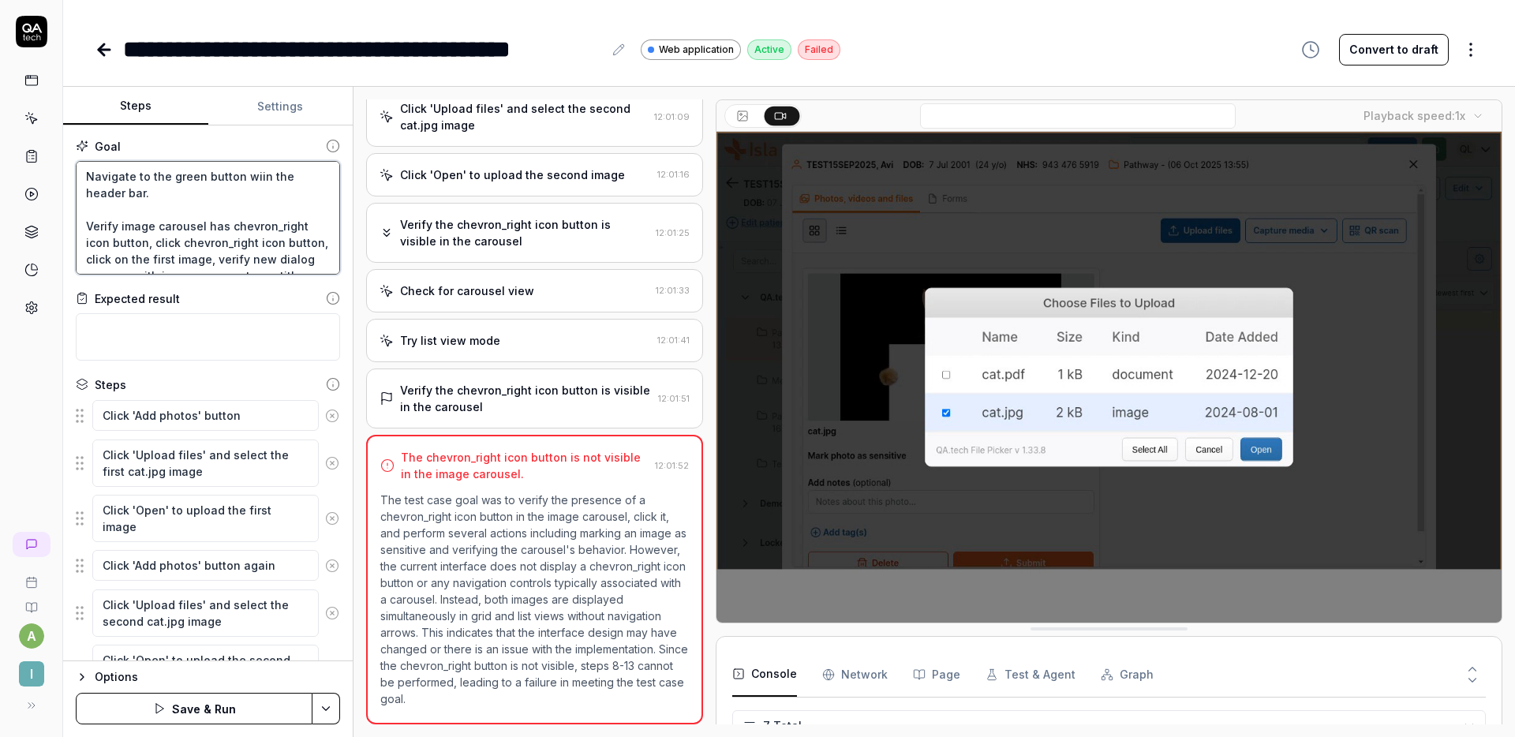
type textarea "Navigate to the green button witin the header bar. Verify image carousel has ch…"
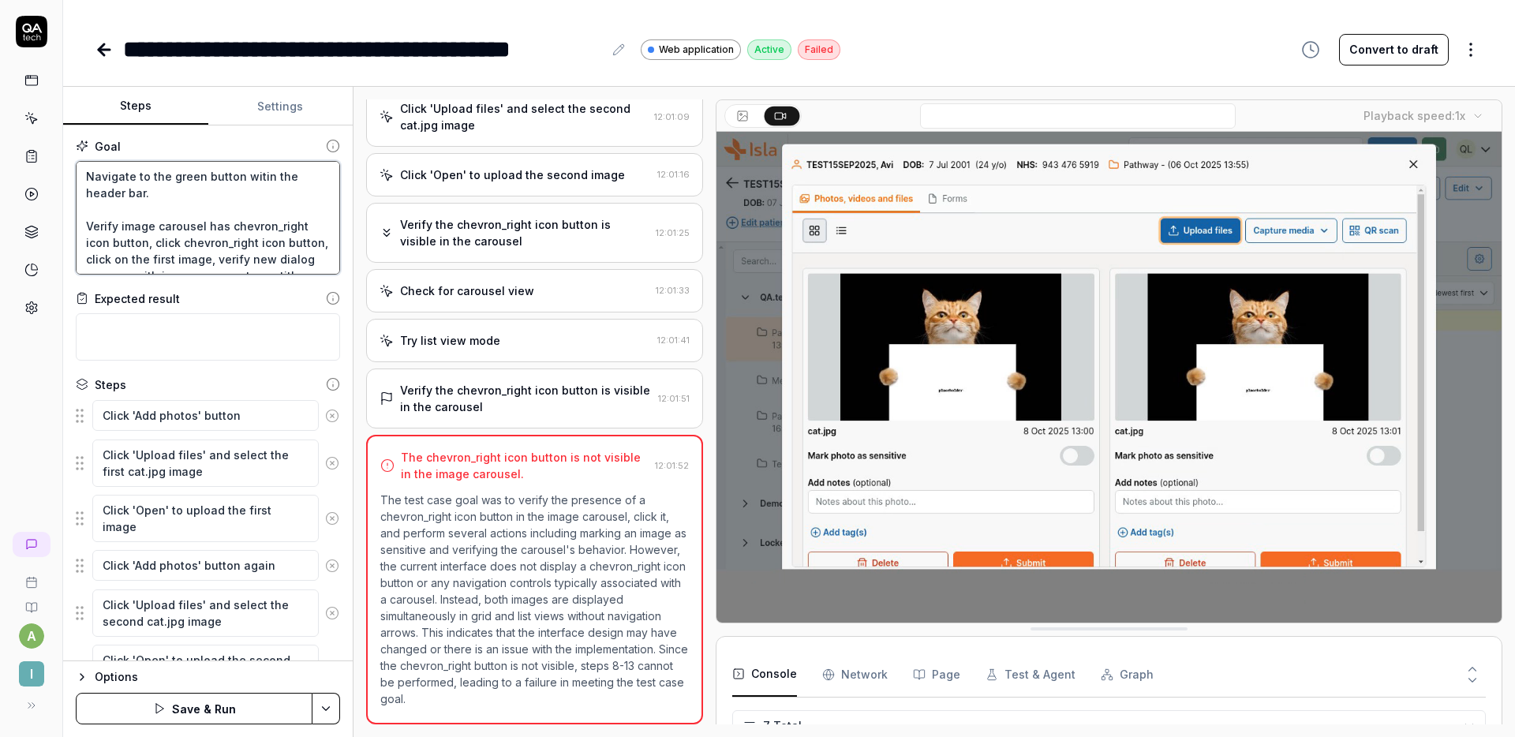
type textarea "*"
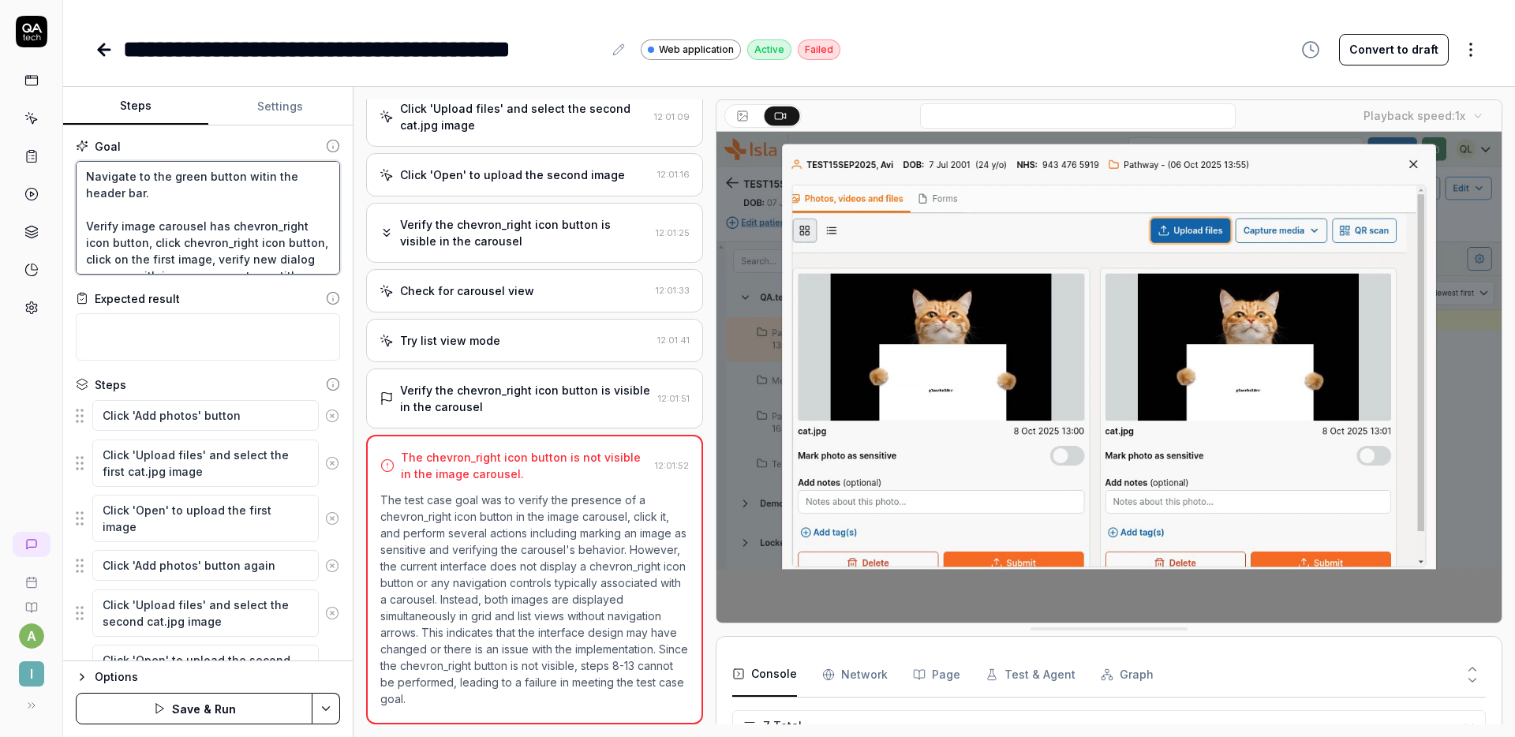
type textarea "Navigate to the green button within the header bar. Verify image carousel has c…"
type textarea "*"
type textarea "Navigate to the green button with ain the header bar. Verify image carousel has…"
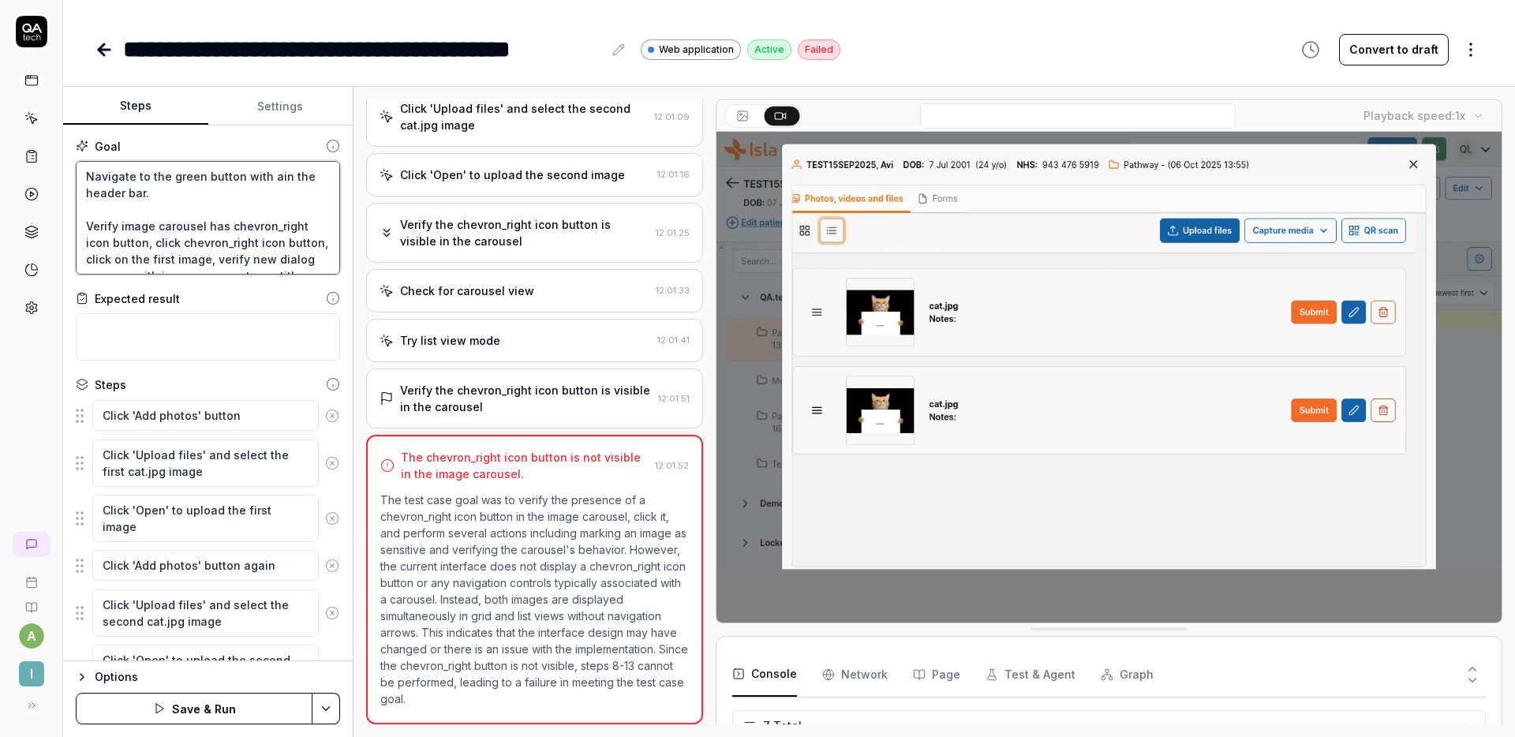
type textarea "*"
type textarea "Navigate to the green button with a in the header bar. Verify image carousel ha…"
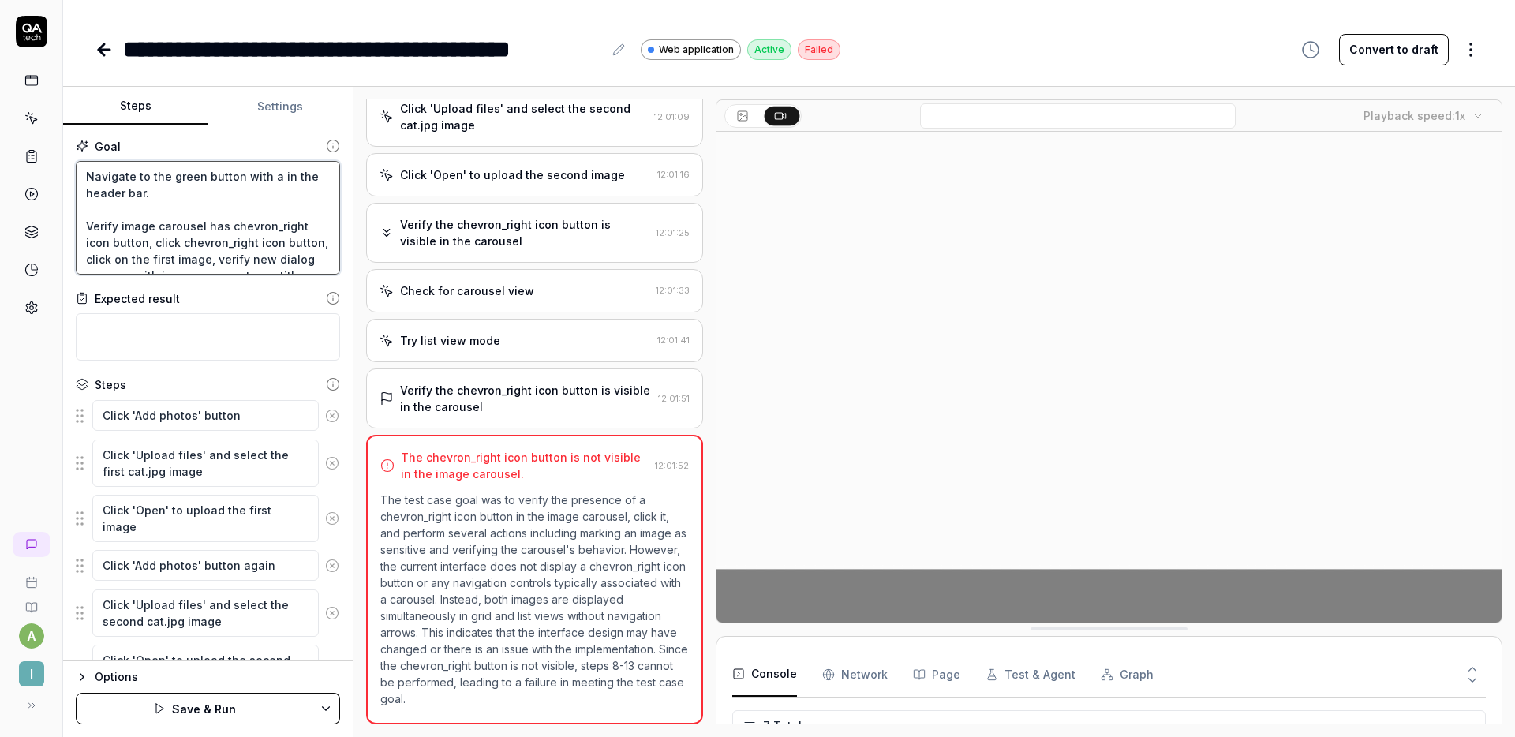
type textarea "*"
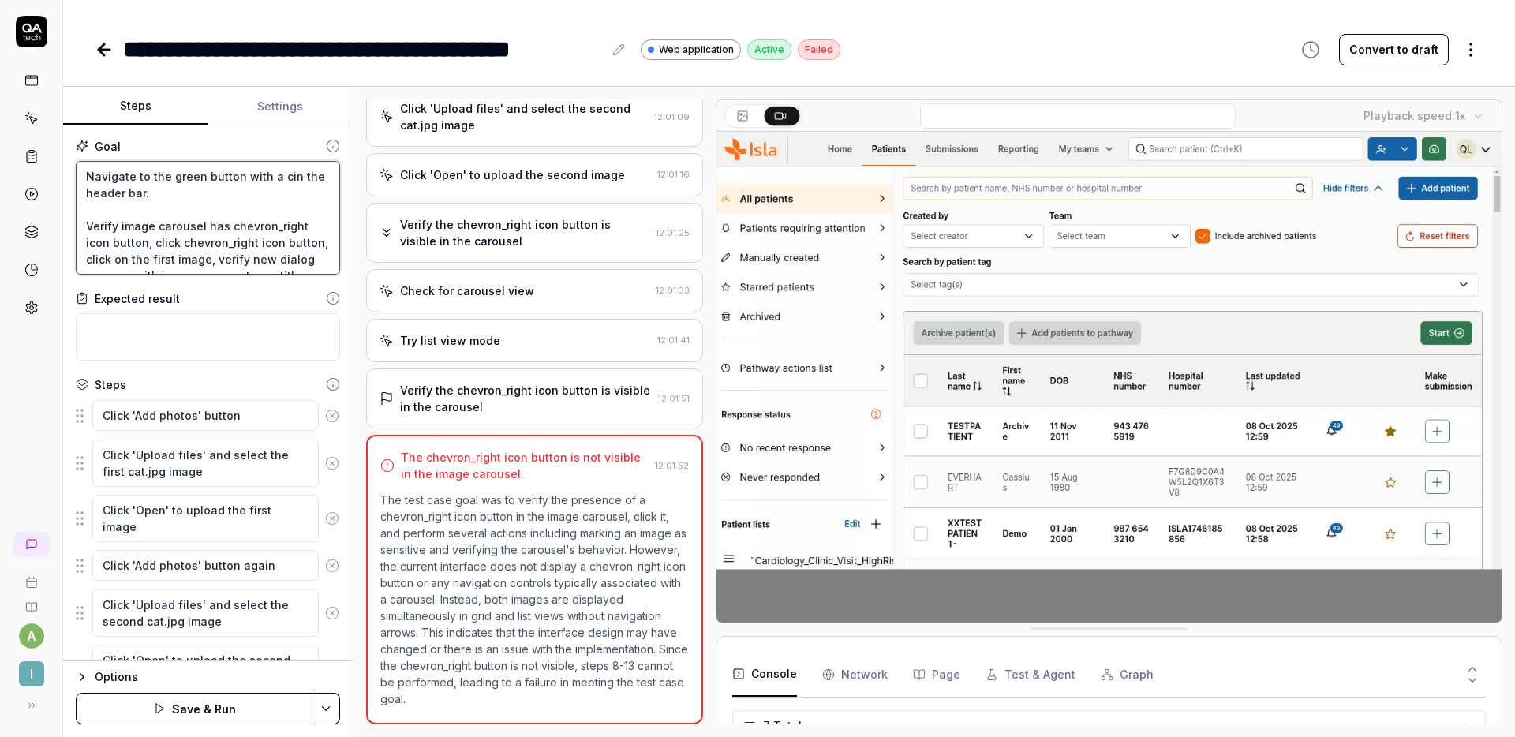
type textarea "Navigate to the green button with a [PERSON_NAME] the header bar. Verify image …"
type textarea "*"
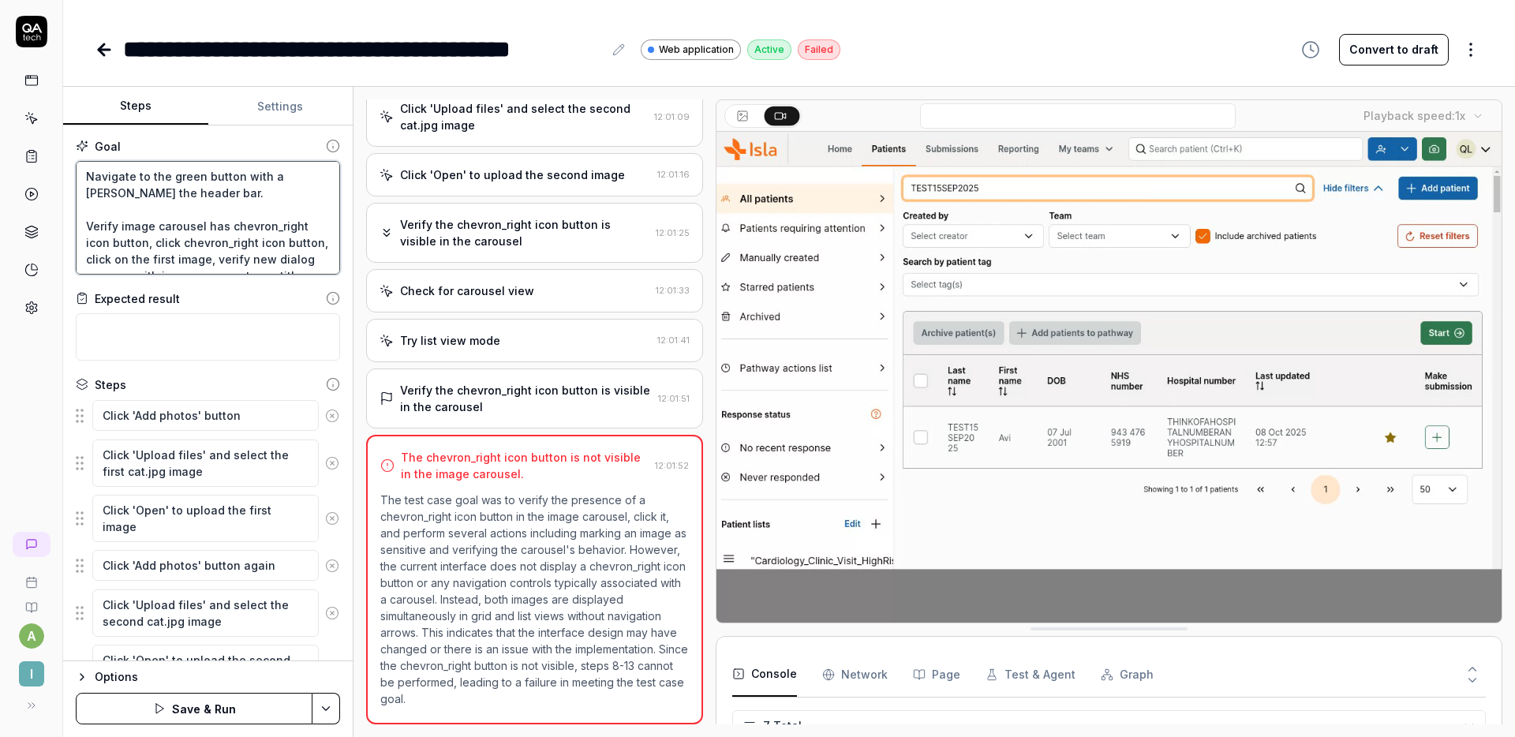
type textarea "Navigate to the green button with a ca,in the header bar. Verify image carousel…"
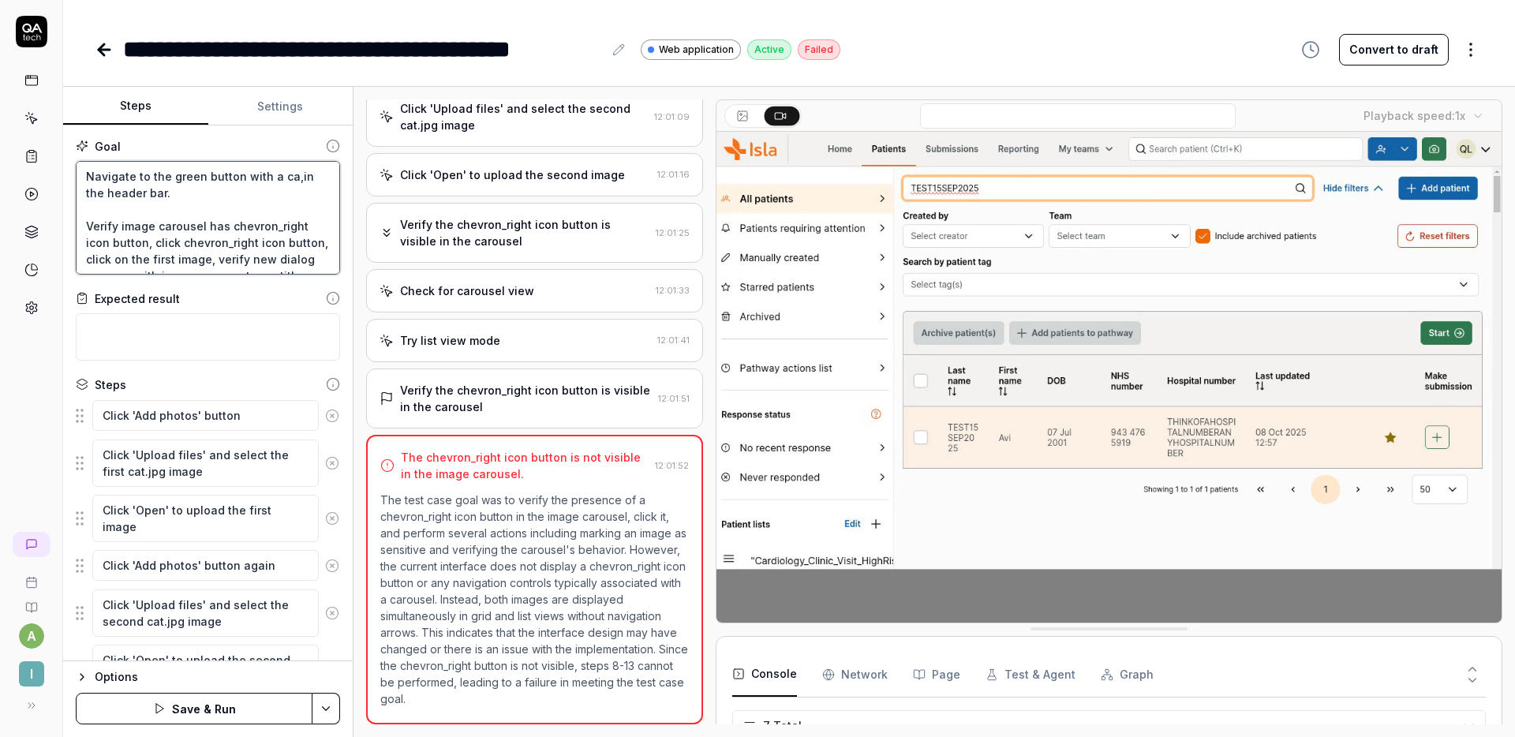
type textarea "*"
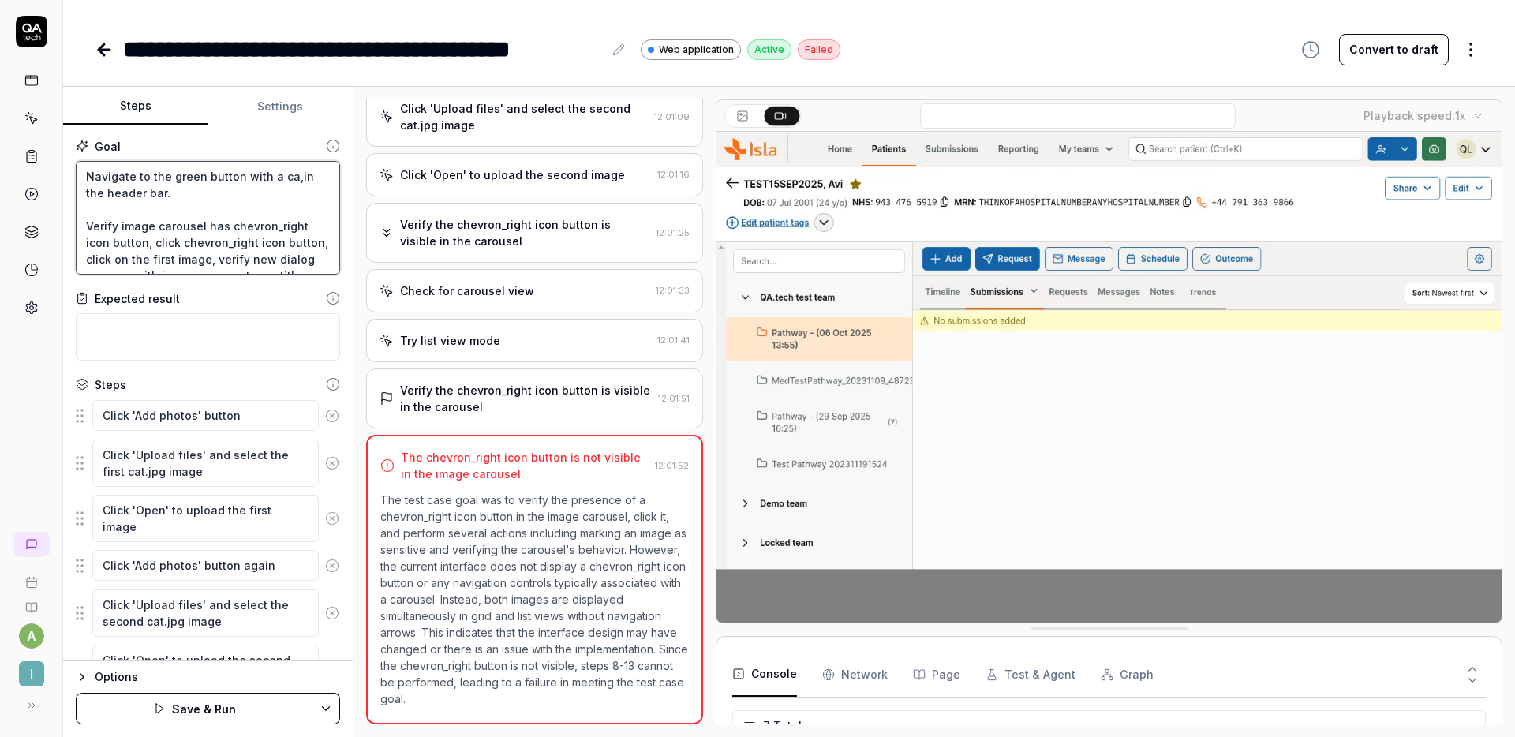
type textarea "Navigate to the green button with a ca,ein the header bar. Verify image carouse…"
type textarea "*"
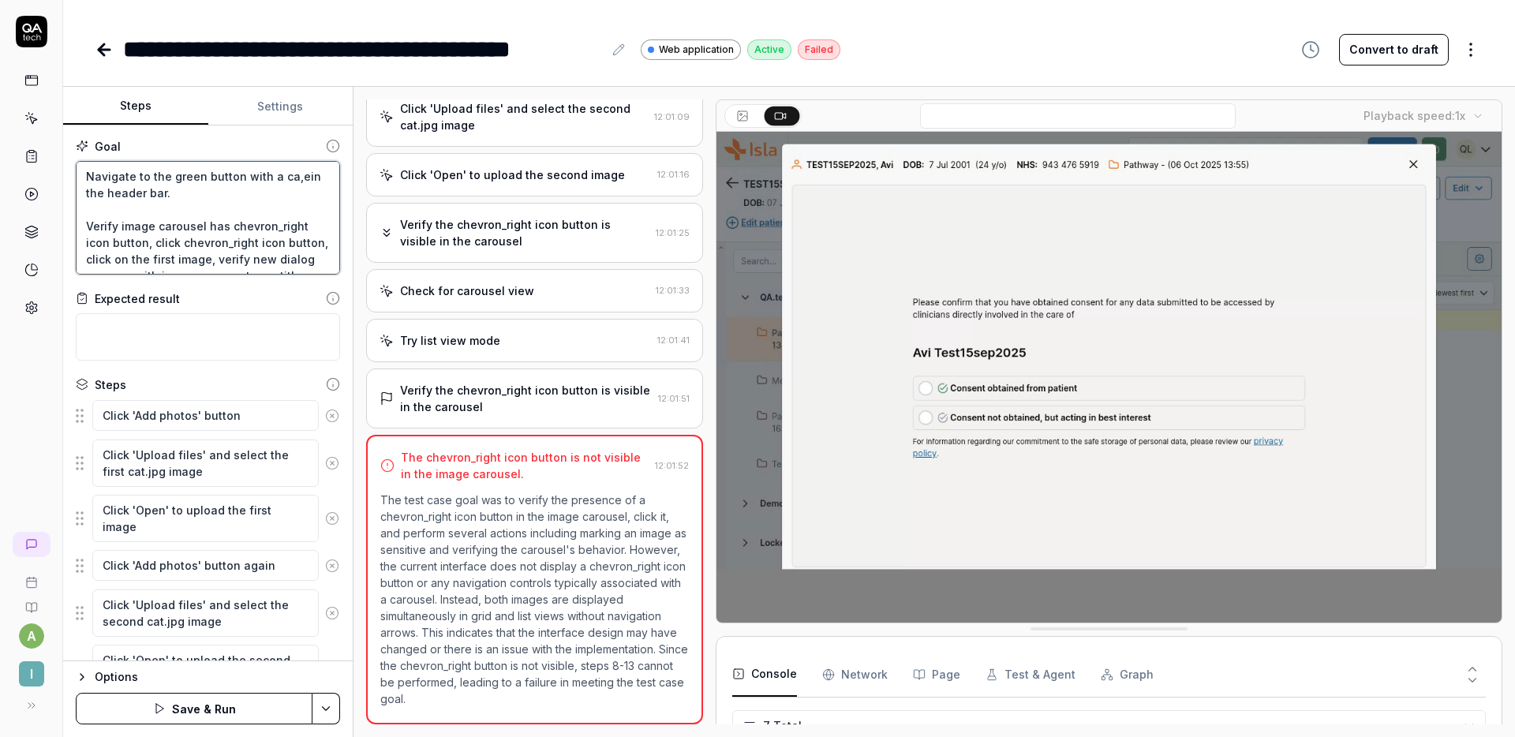
type textarea "Navigate to the green button with a ca,in the header bar. Verify image carousel…"
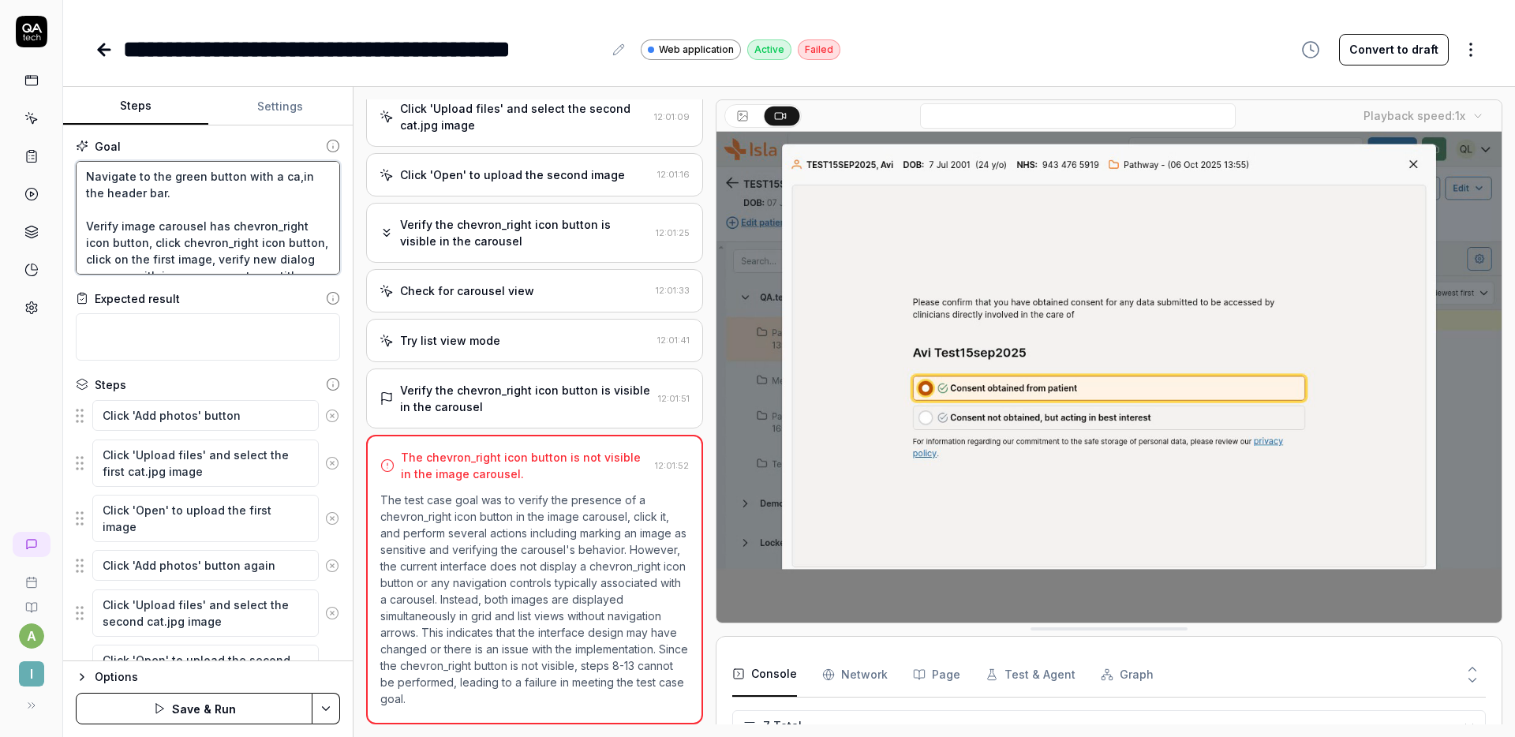
type textarea "*"
type textarea "Navigate to the green button with a [PERSON_NAME] the header bar. Verify image …"
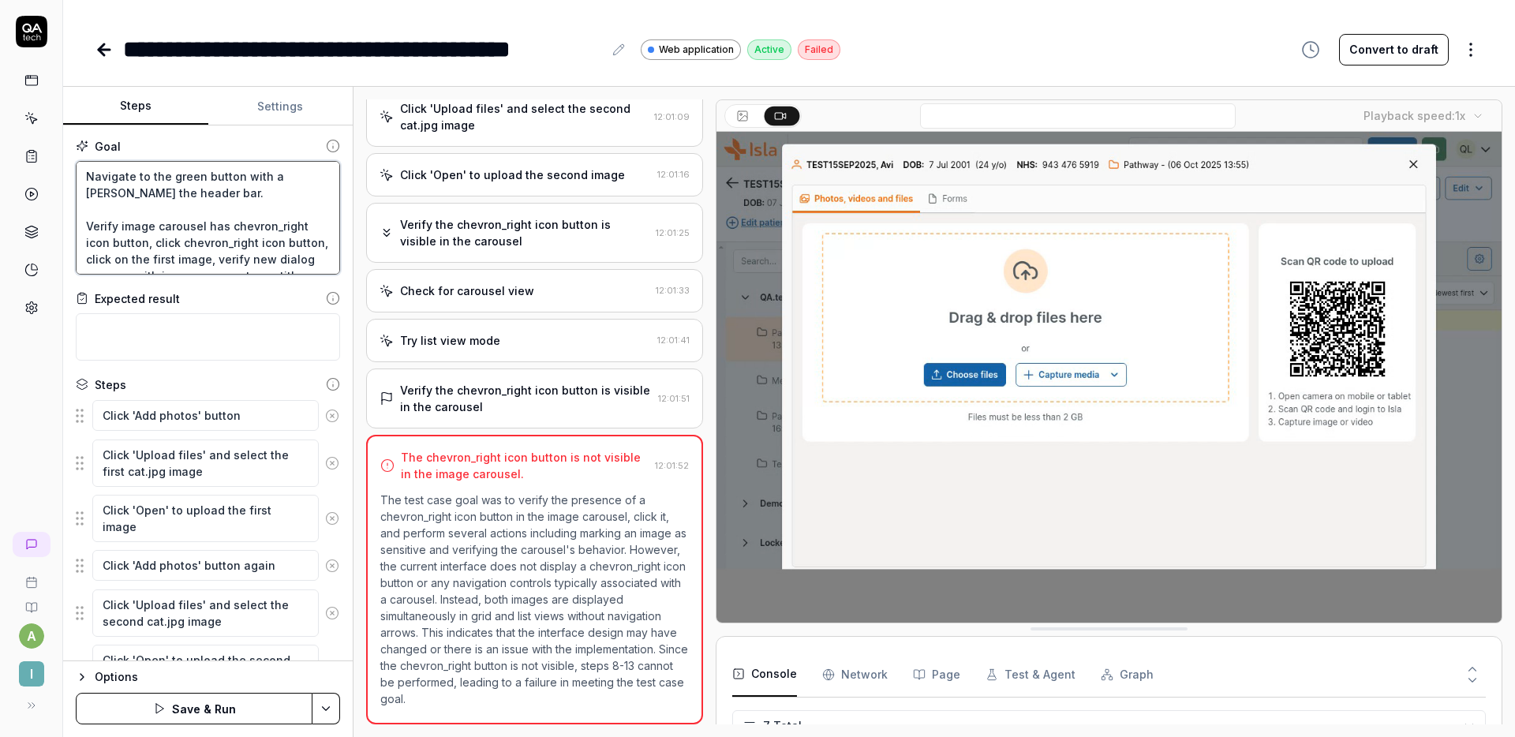
type textarea "*"
type textarea "Navigate to the green button with a [PERSON_NAME] the header bar. Verify image …"
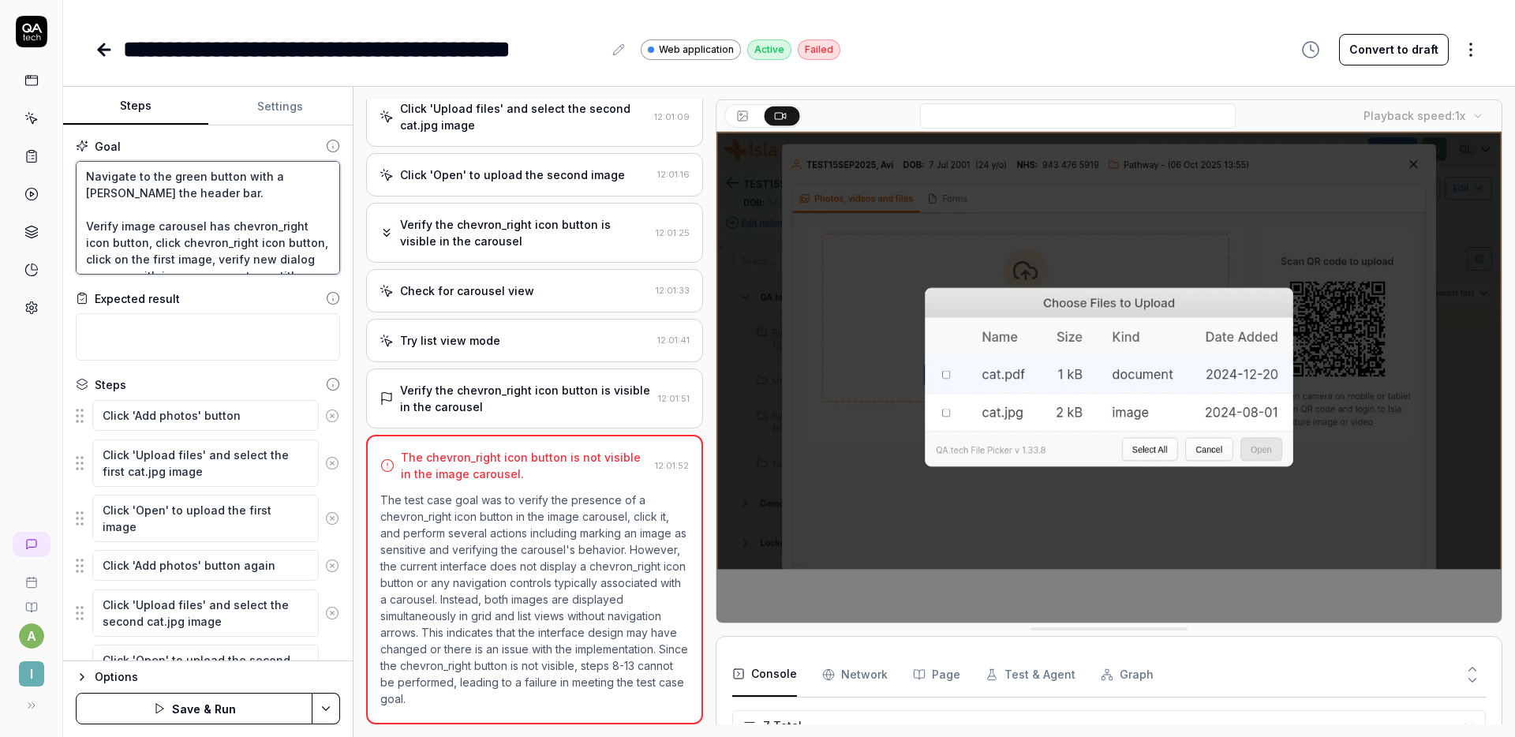
type textarea "*"
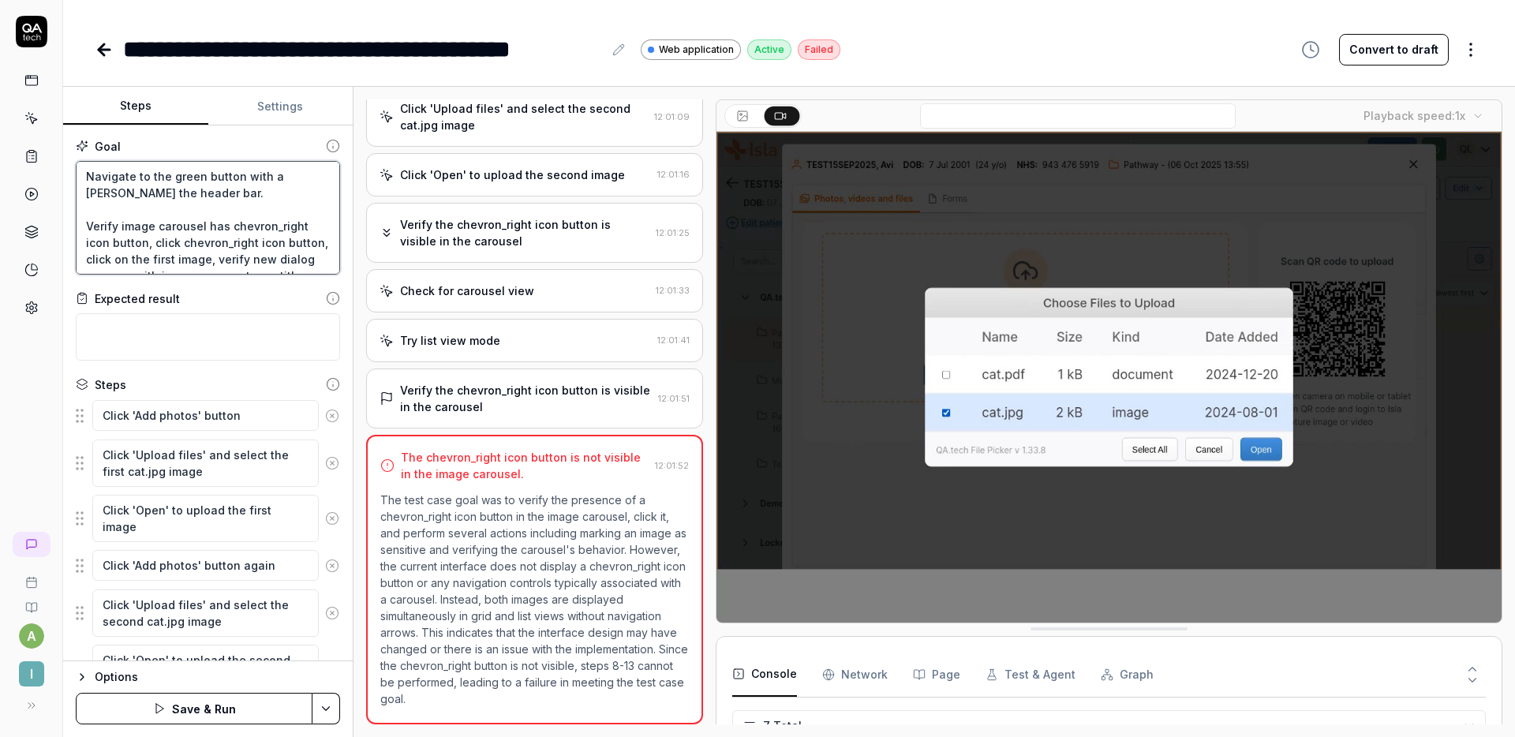
type textarea "Navigate to the green button with a camein the header bar. Verify image carouse…"
type textarea "*"
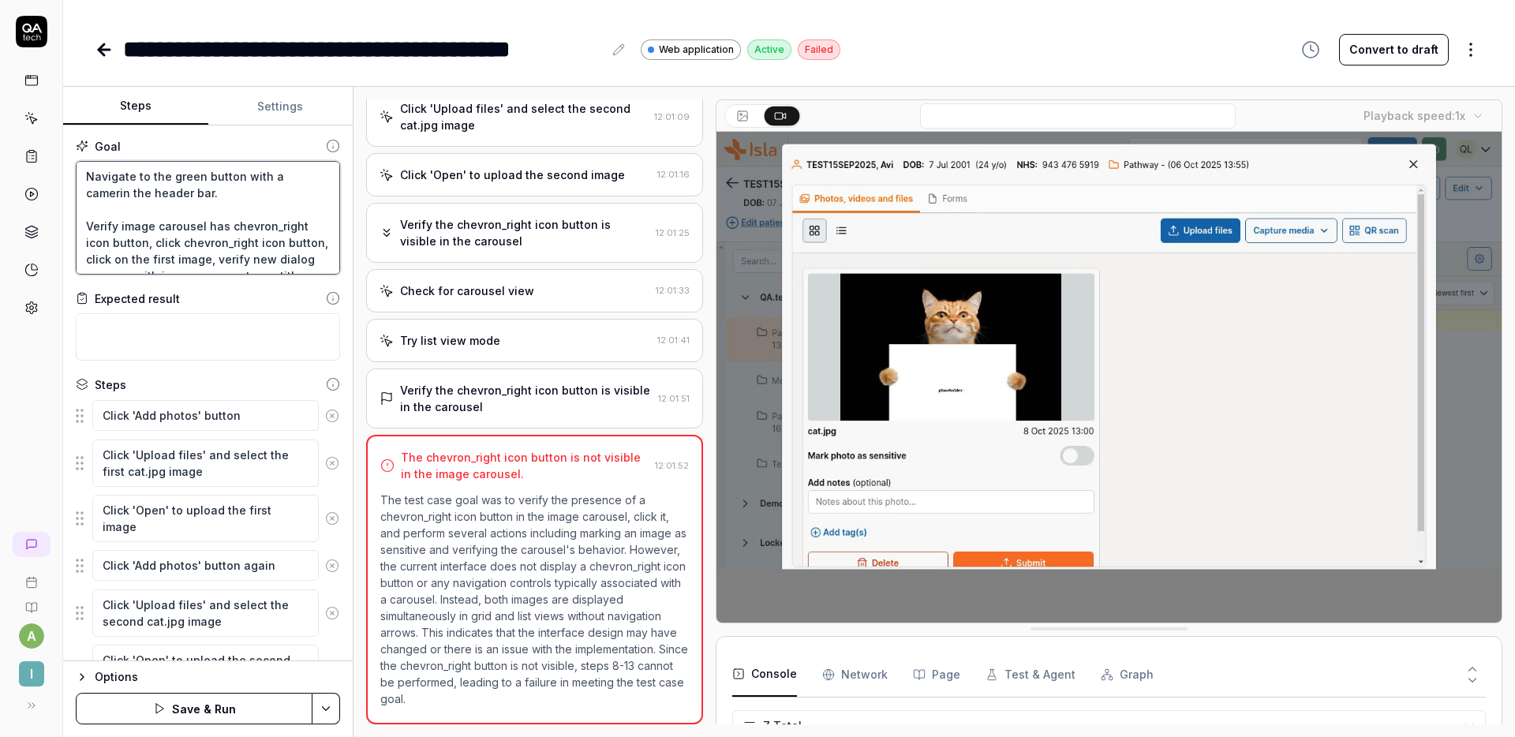
type textarea "Navigate to the green button with a camerain the header bar. Verify image carou…"
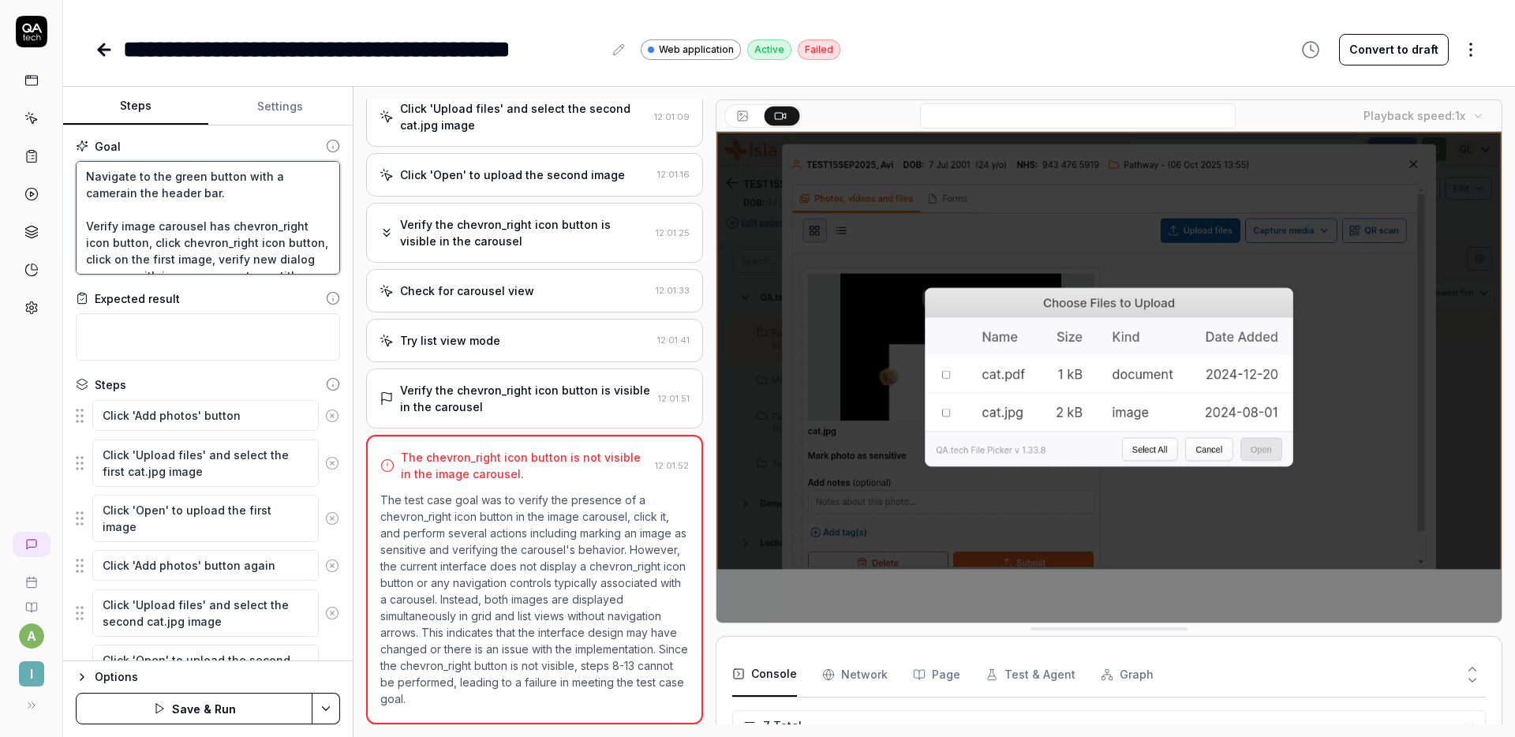
type textarea "*"
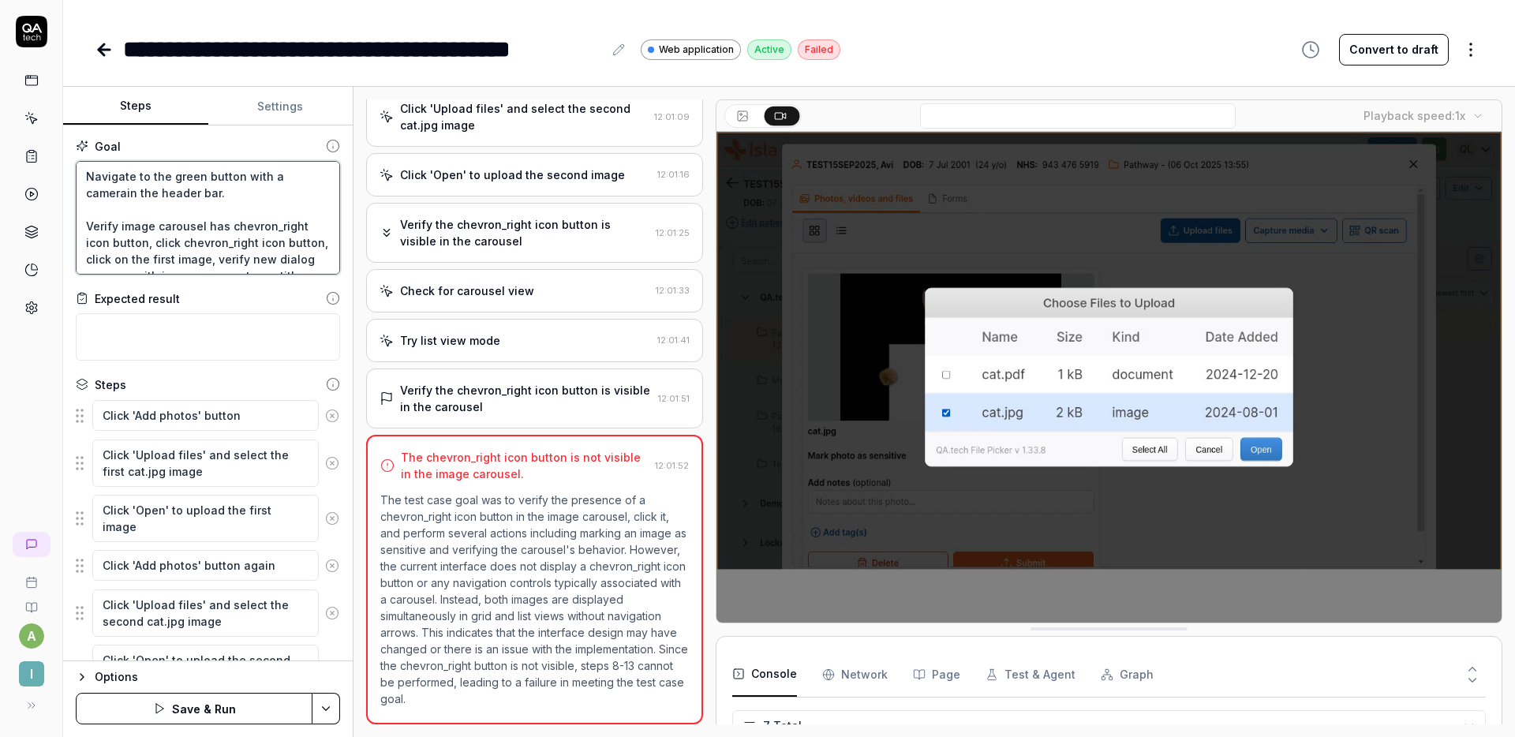
type textarea "Navigate to the green button with a camera in the header bar. Verify image caro…"
type textarea "*"
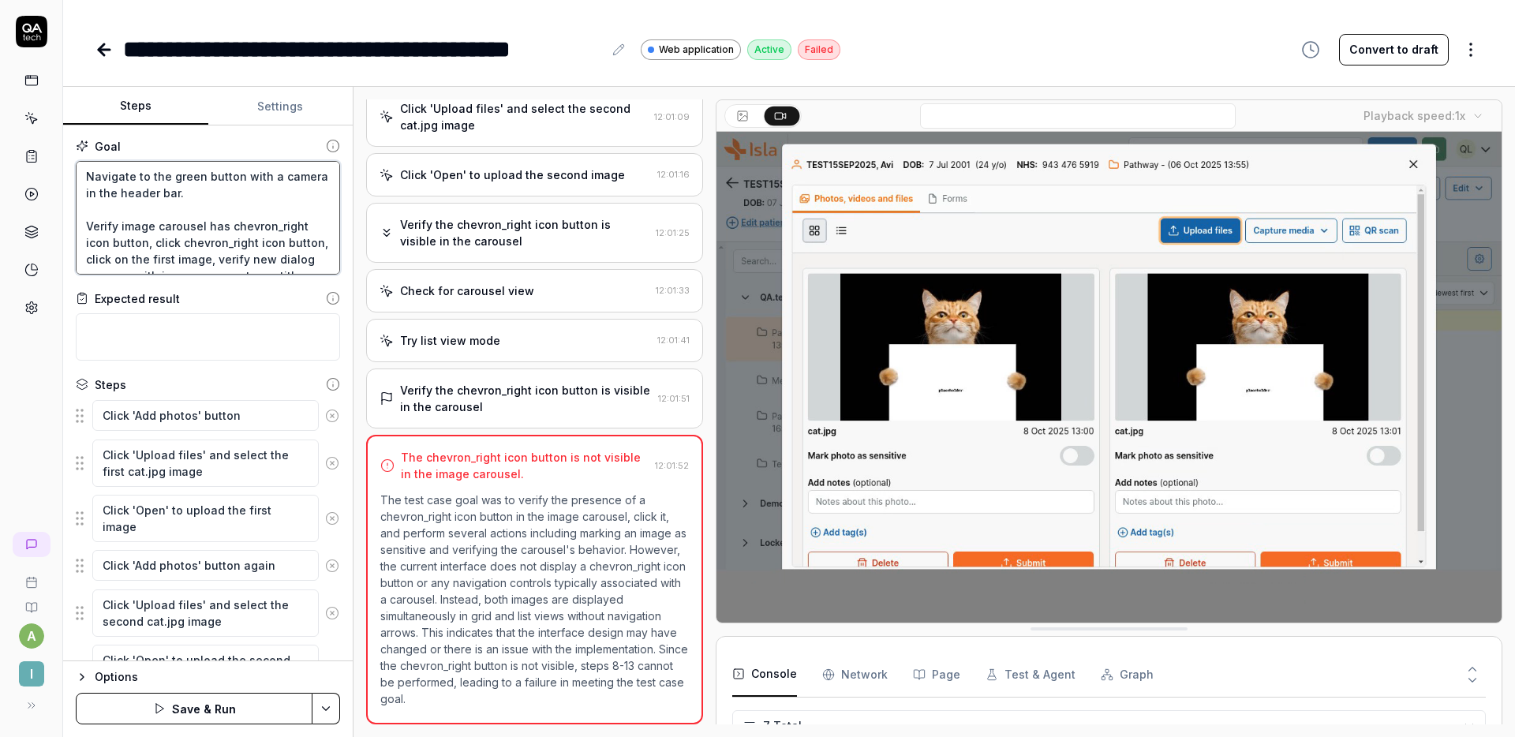
type textarea "Navigate to the green button with a camera iin the header bar. Verify image car…"
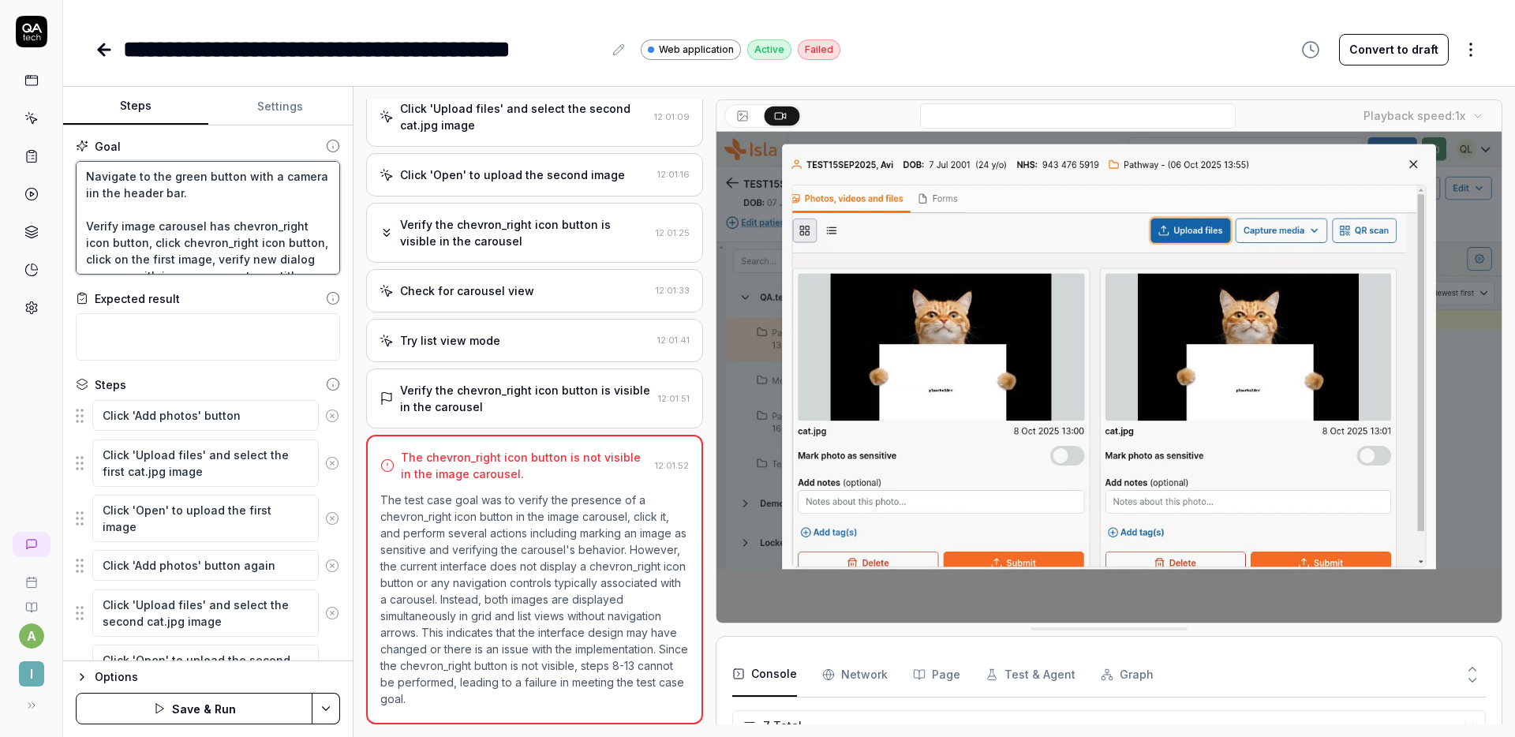
type textarea "*"
type textarea "Navigate to the green button with a camera icin the header bar. Verify image ca…"
type textarea "*"
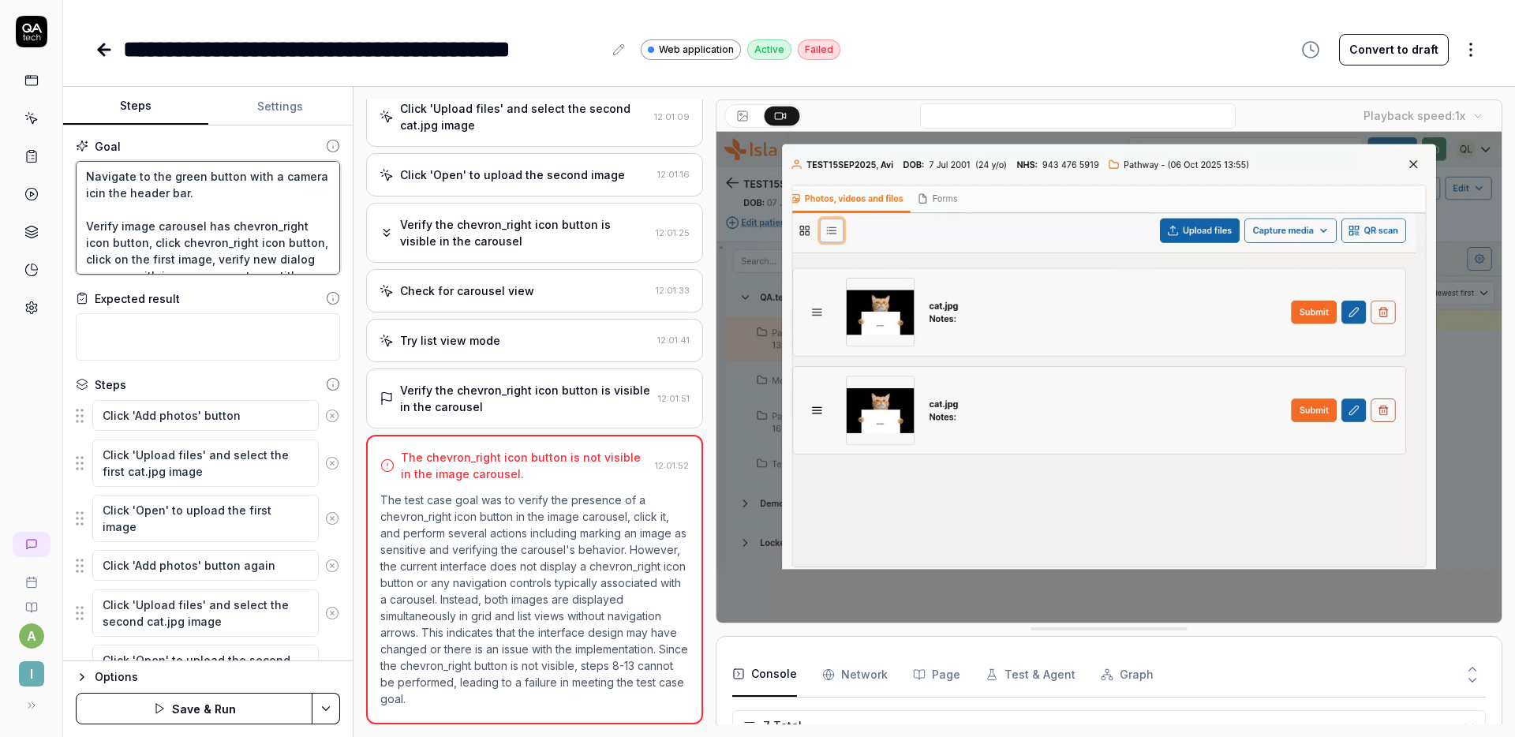
type textarea "Navigate to the green button with a camera icoin the header bar. Verify image c…"
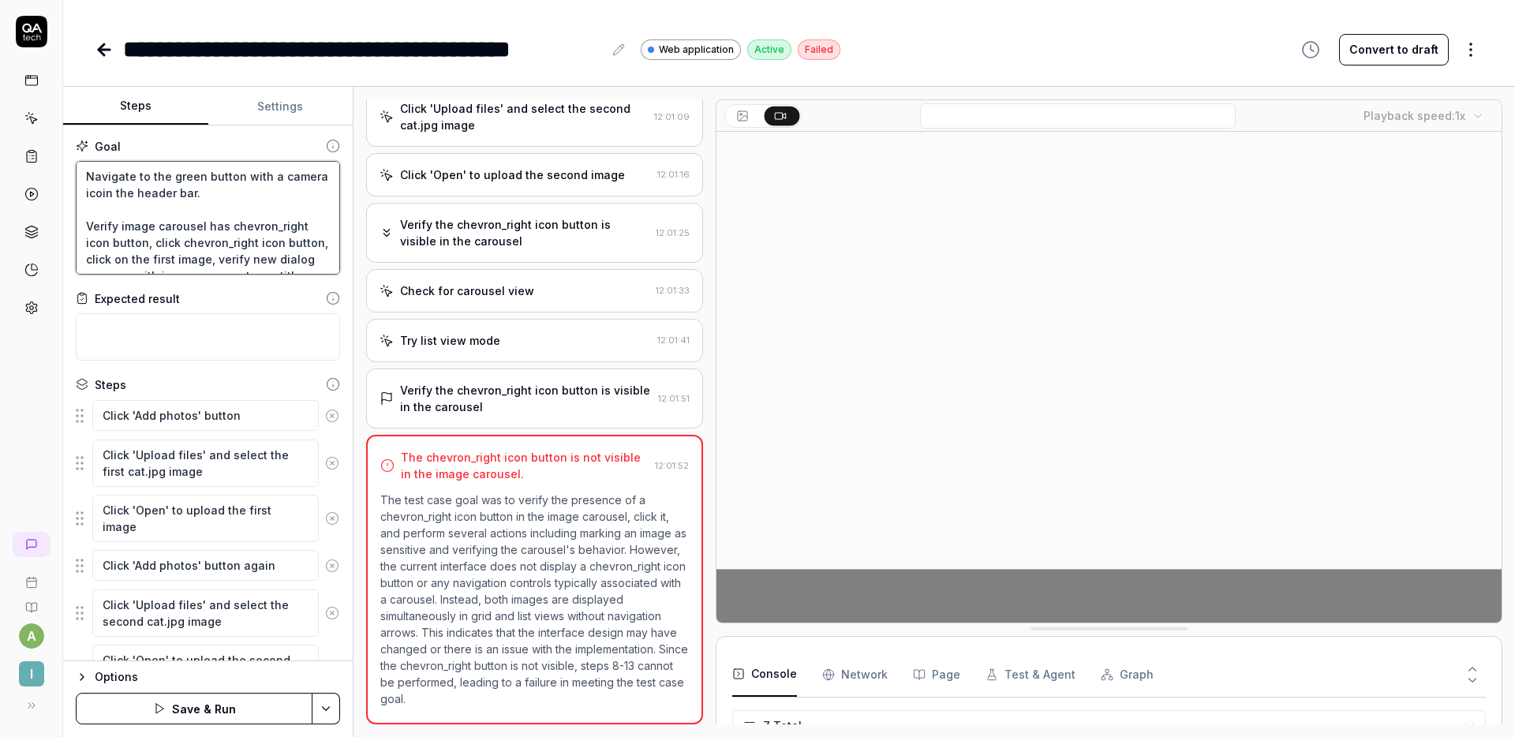
type textarea "*"
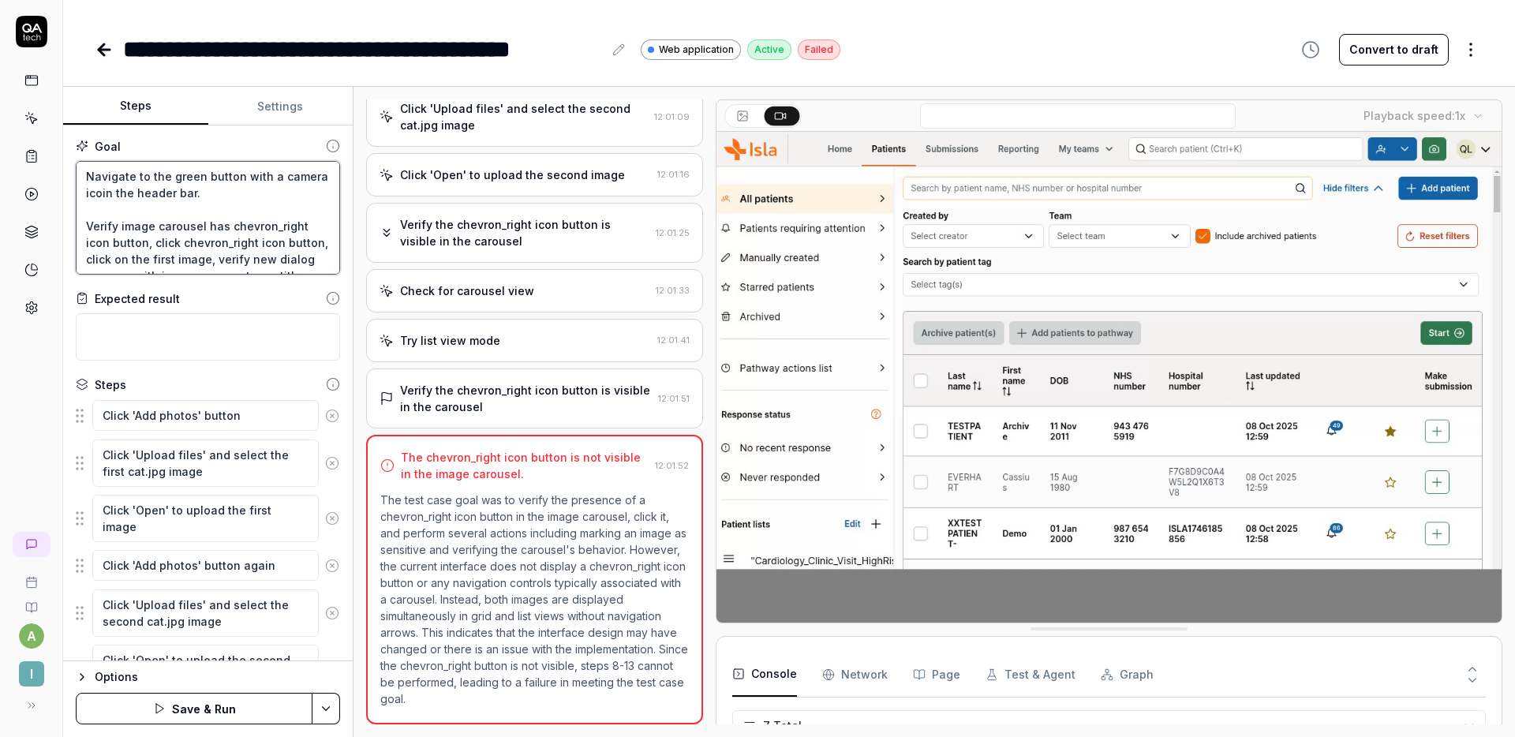
type textarea "Navigate to the green button with a camera iconin the header bar. Verify image …"
type textarea "*"
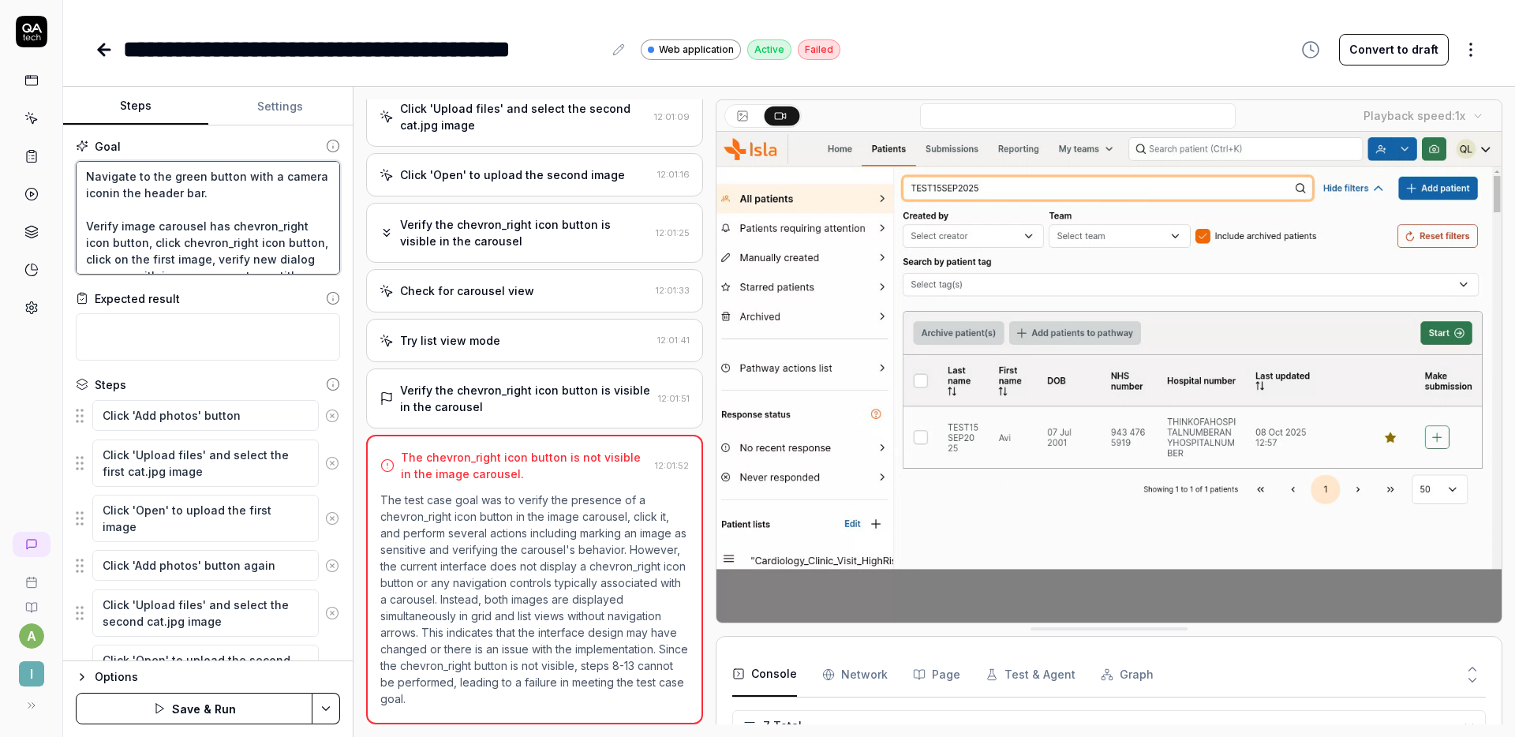
type textarea "Navigate to the green button with a camera icon in the header bar. Verify image…"
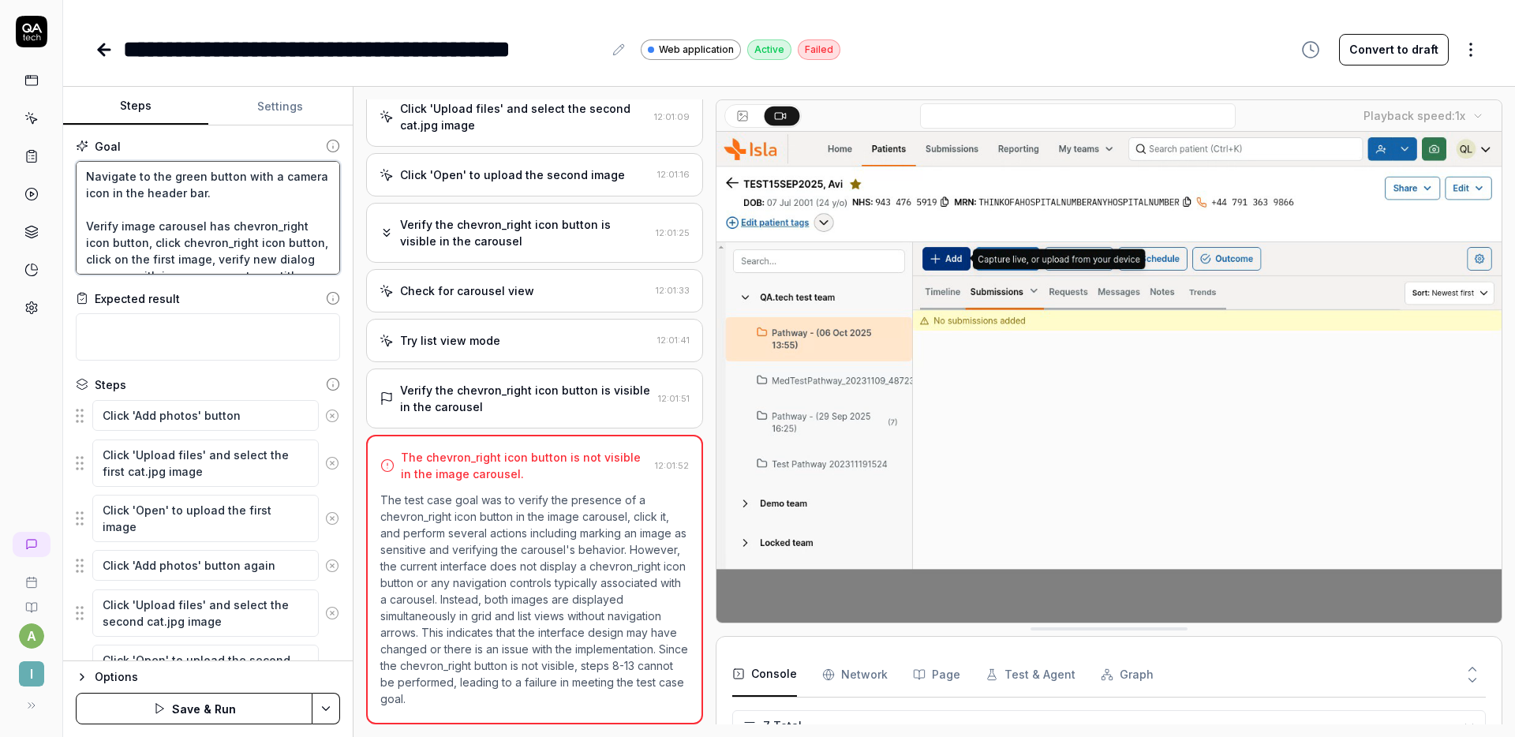
click at [143, 206] on textarea "Navigate to the green button with a camera icon in the header bar. Verify image…" at bounding box center [208, 218] width 264 height 114
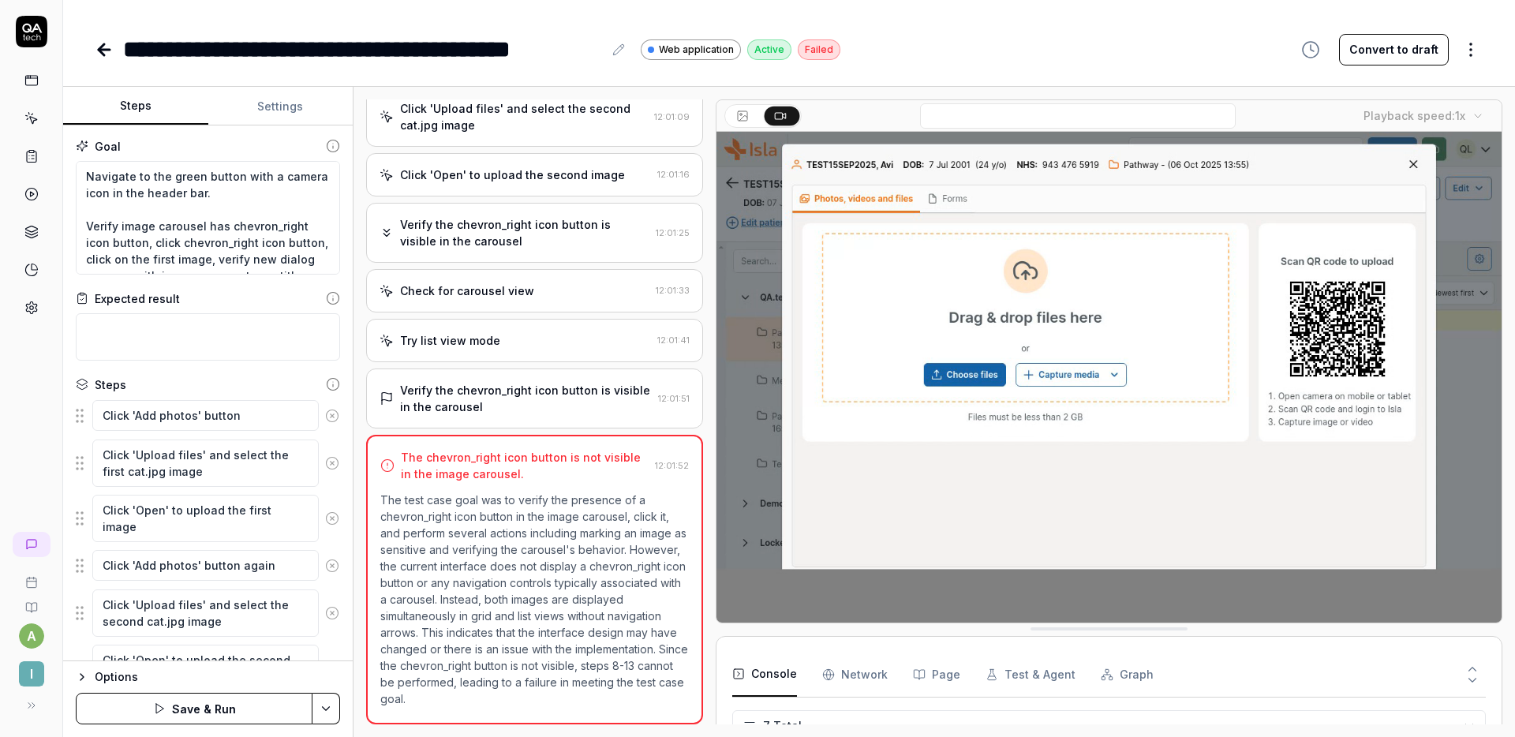
click at [279, 112] on button "Settings" at bounding box center [280, 107] width 145 height 38
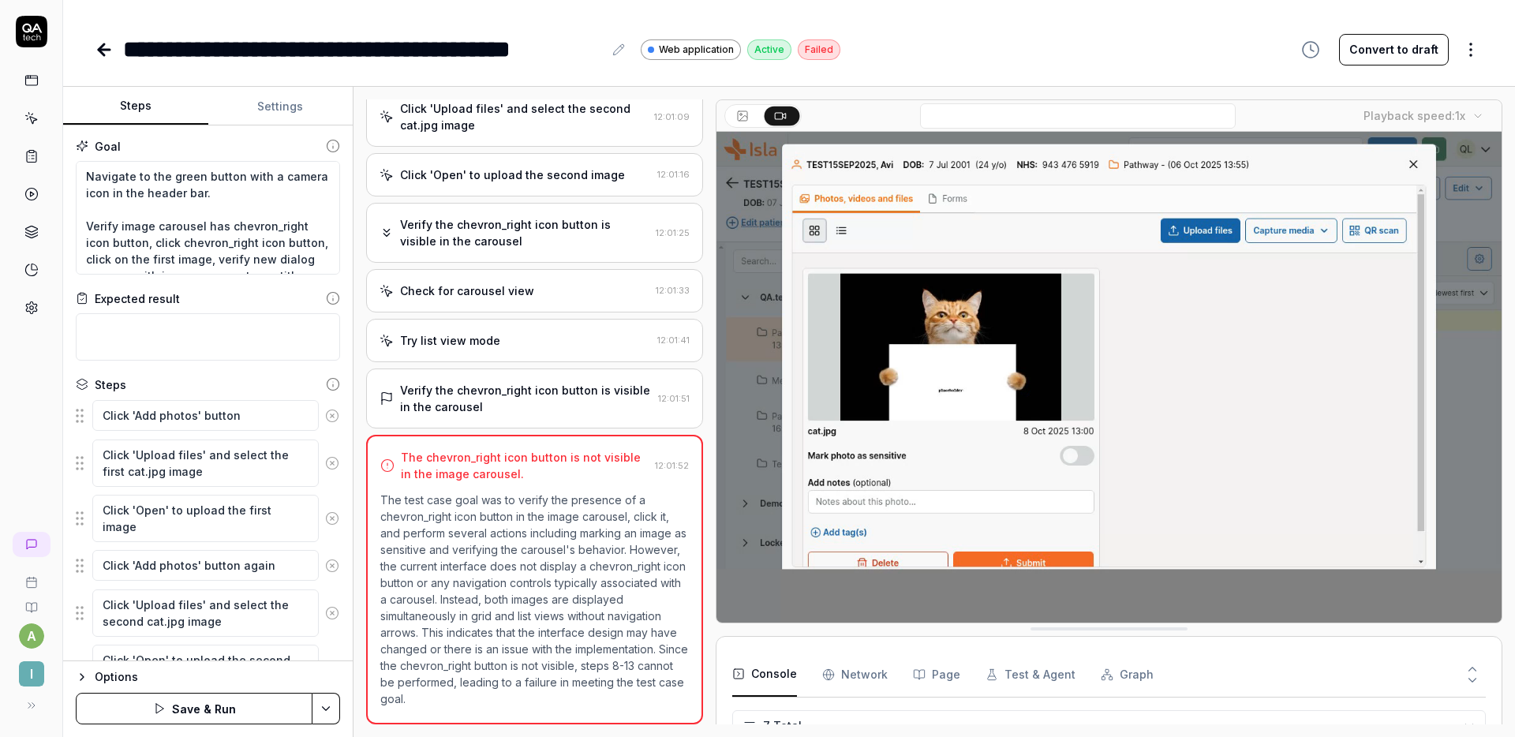
click at [129, 102] on button "Steps" at bounding box center [135, 107] width 145 height 38
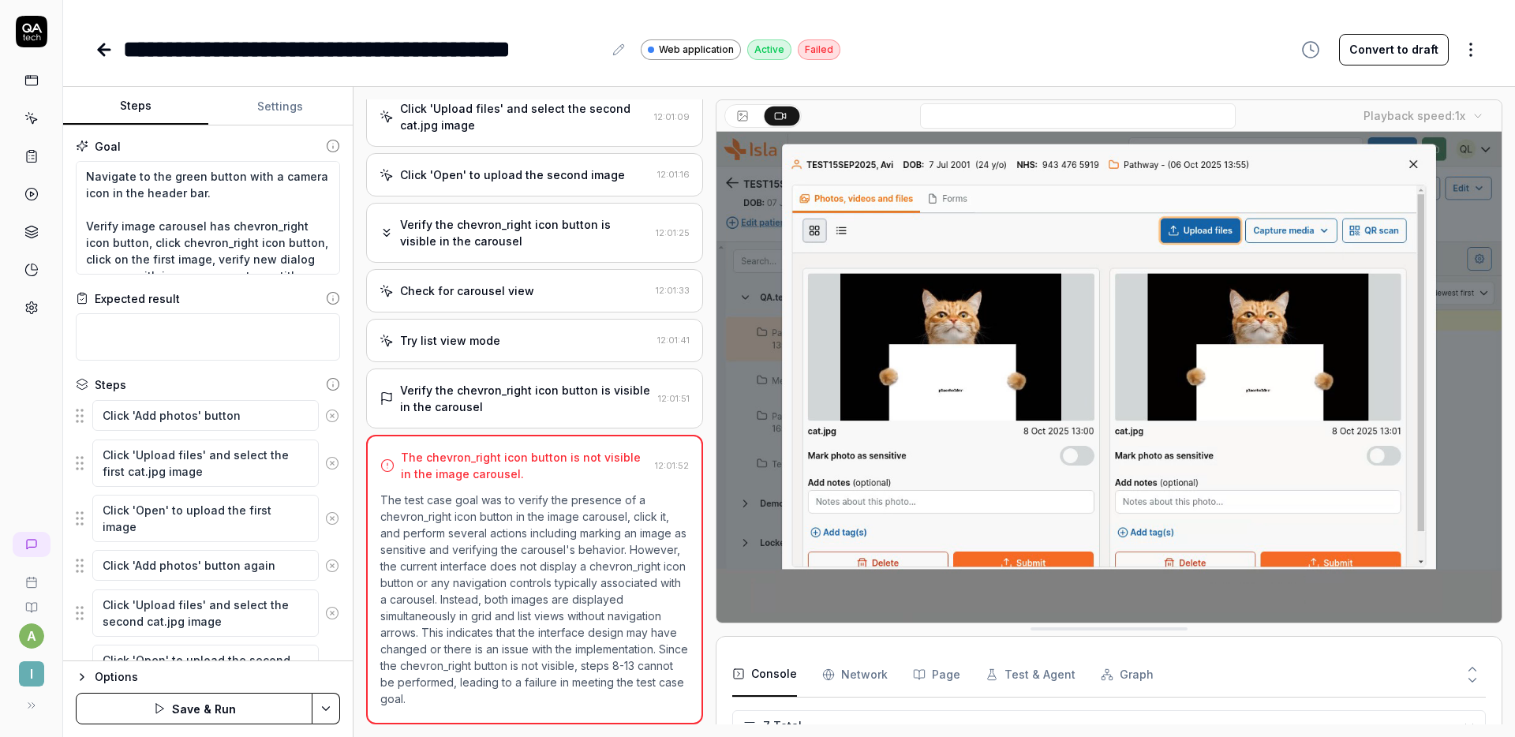
click at [204, 708] on button "Save & Run" at bounding box center [194, 709] width 237 height 32
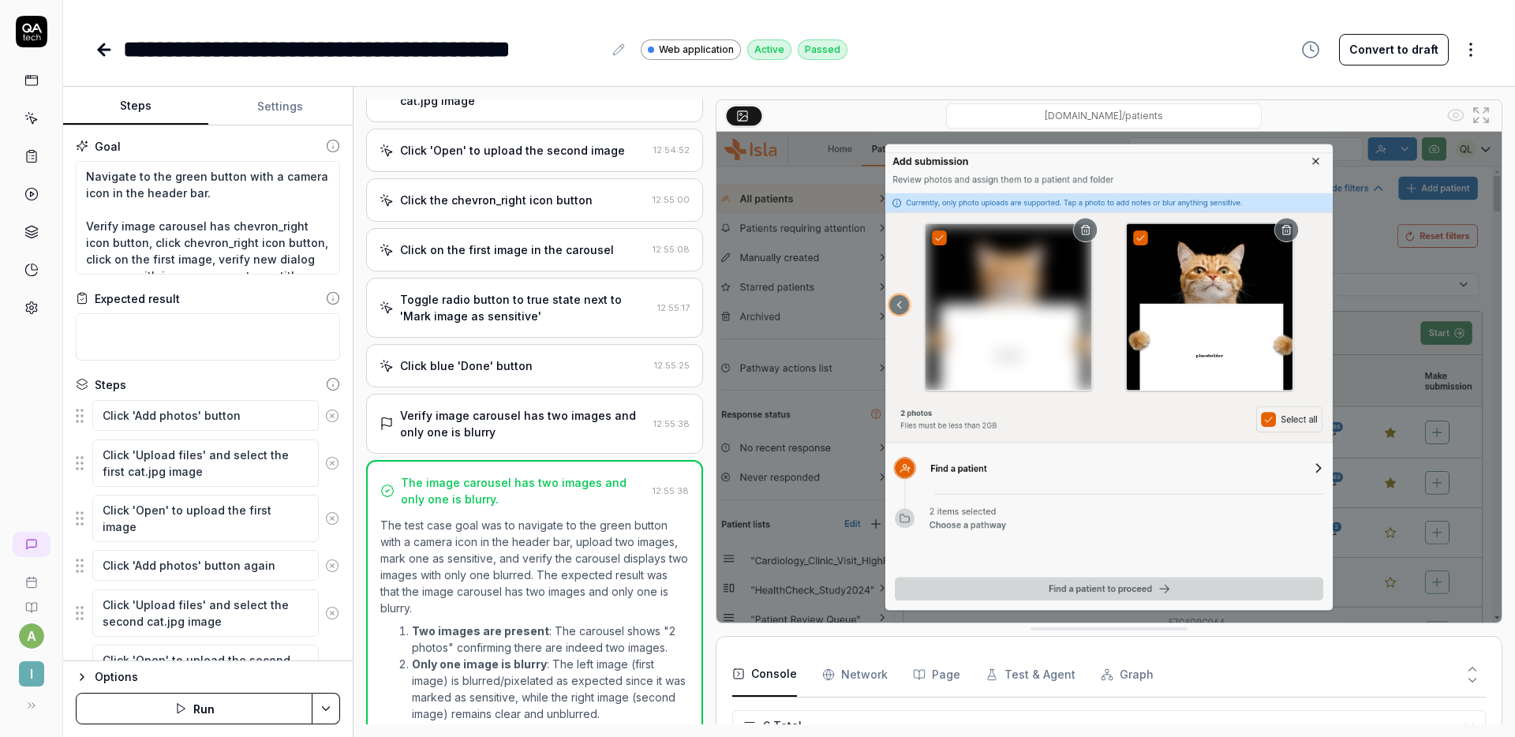
scroll to position [102, 0]
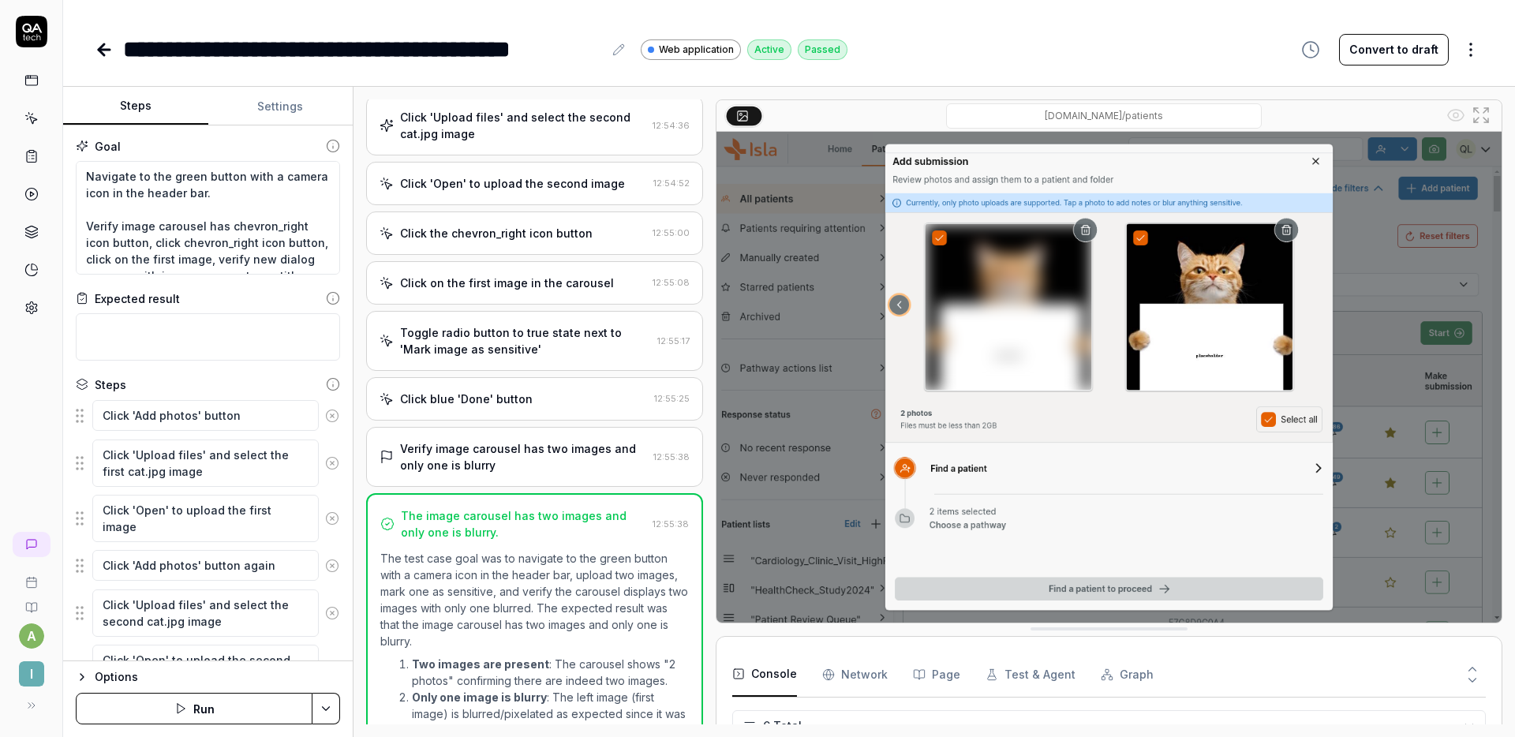
type textarea "*"
click at [1047, 24] on div "**********" at bounding box center [789, 33] width 1452 height 67
